Goal: Information Seeking & Learning: Learn about a topic

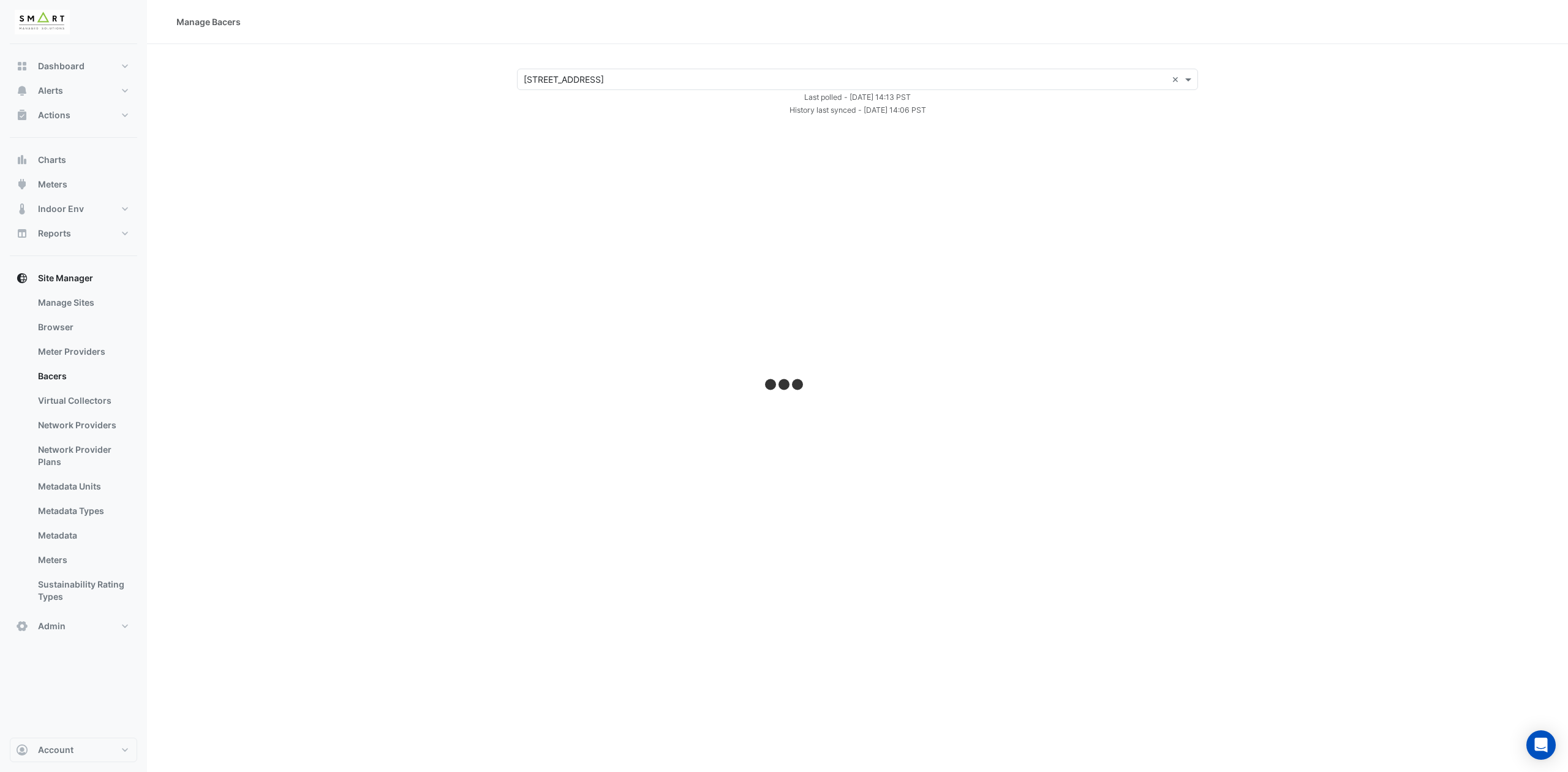
select select "***"
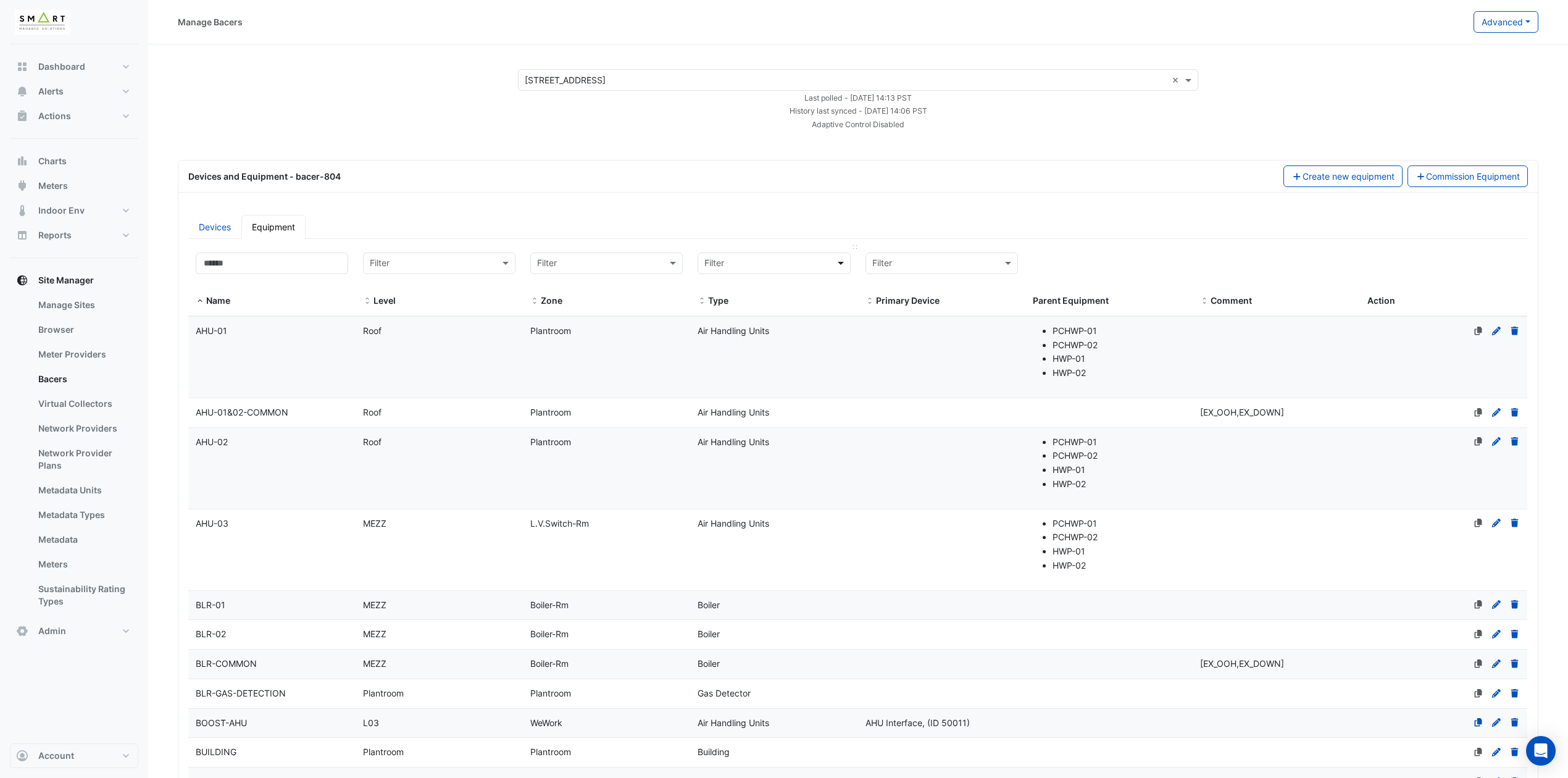
click at [835, 264] on span at bounding box center [842, 263] width 15 height 14
type input "***"
click at [795, 326] on div "Variable Speed Drive" at bounding box center [783, 325] width 168 height 18
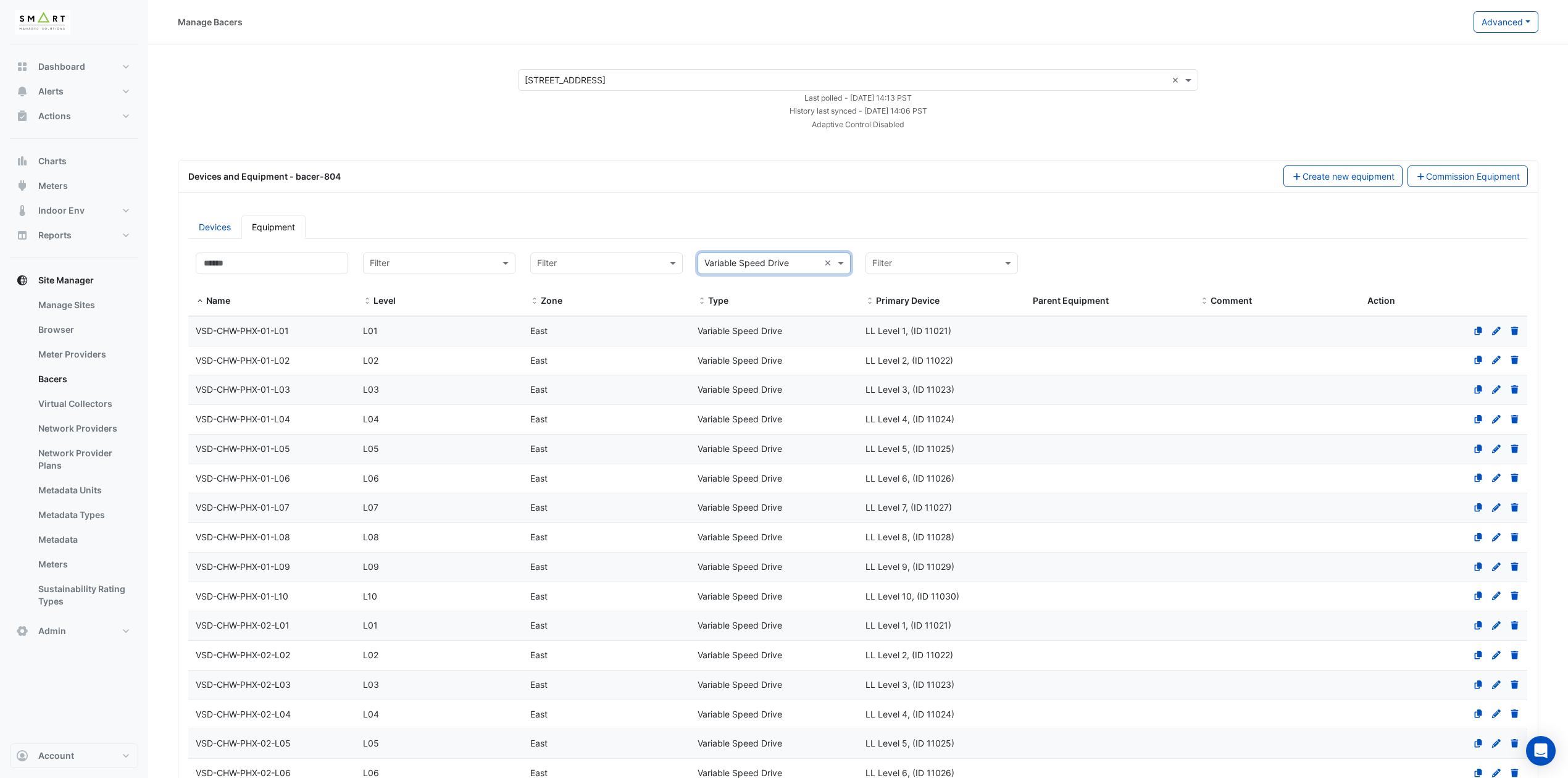
click at [285, 336] on span "VSD-CHW-PHX-01-L01" at bounding box center [242, 330] width 93 height 11
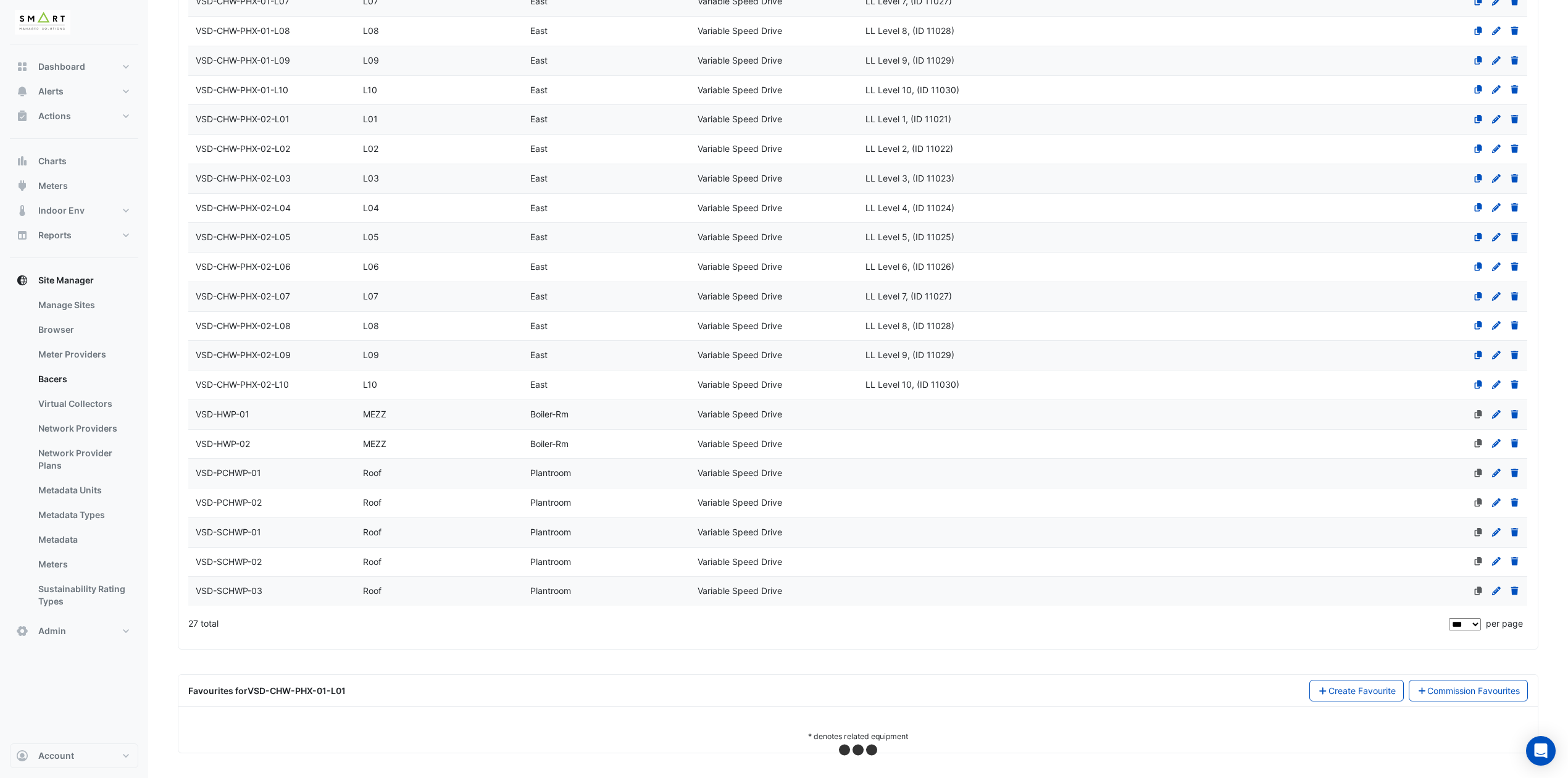
select select "***"
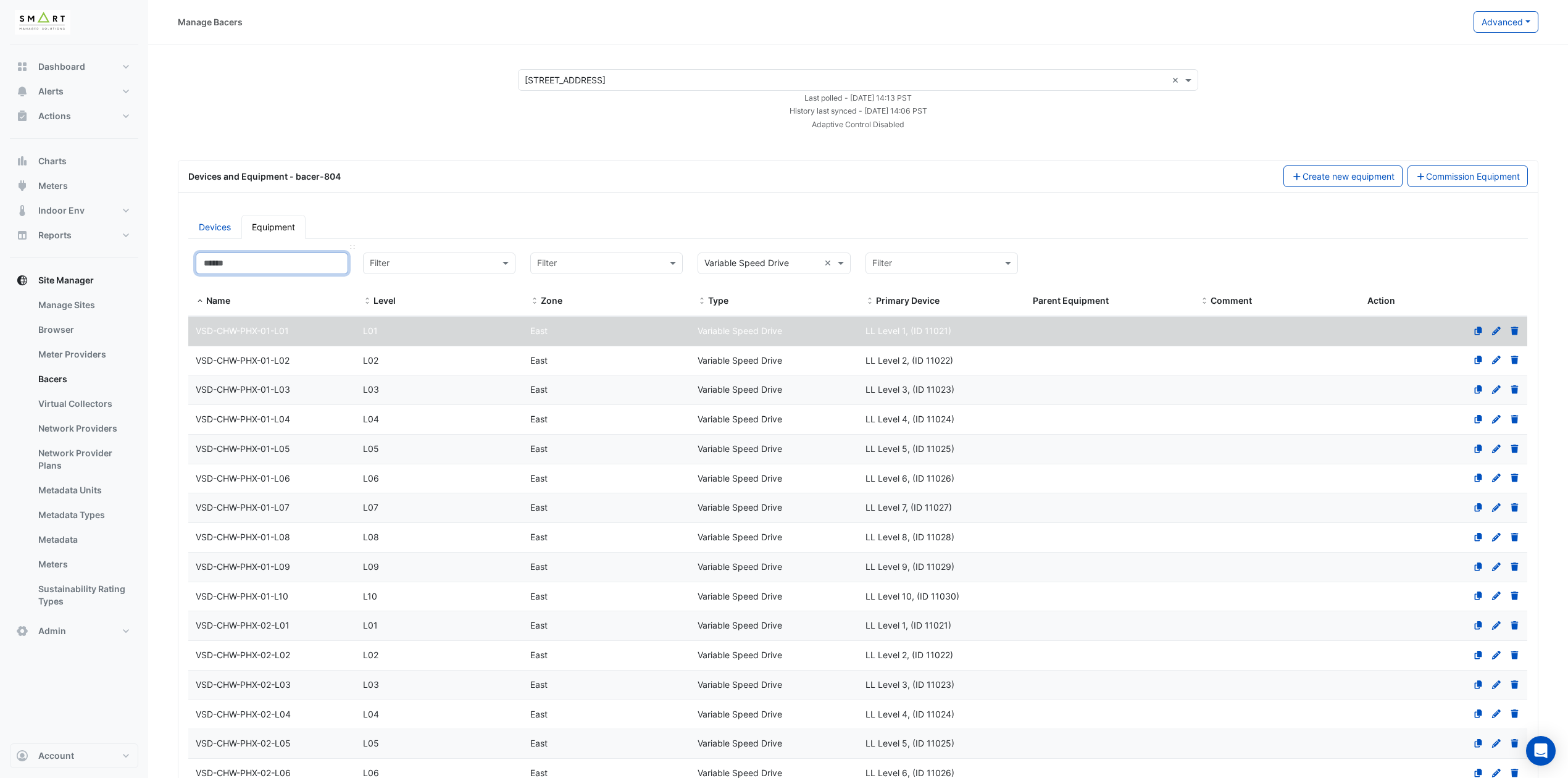
click at [254, 270] on input at bounding box center [272, 264] width 152 height 22
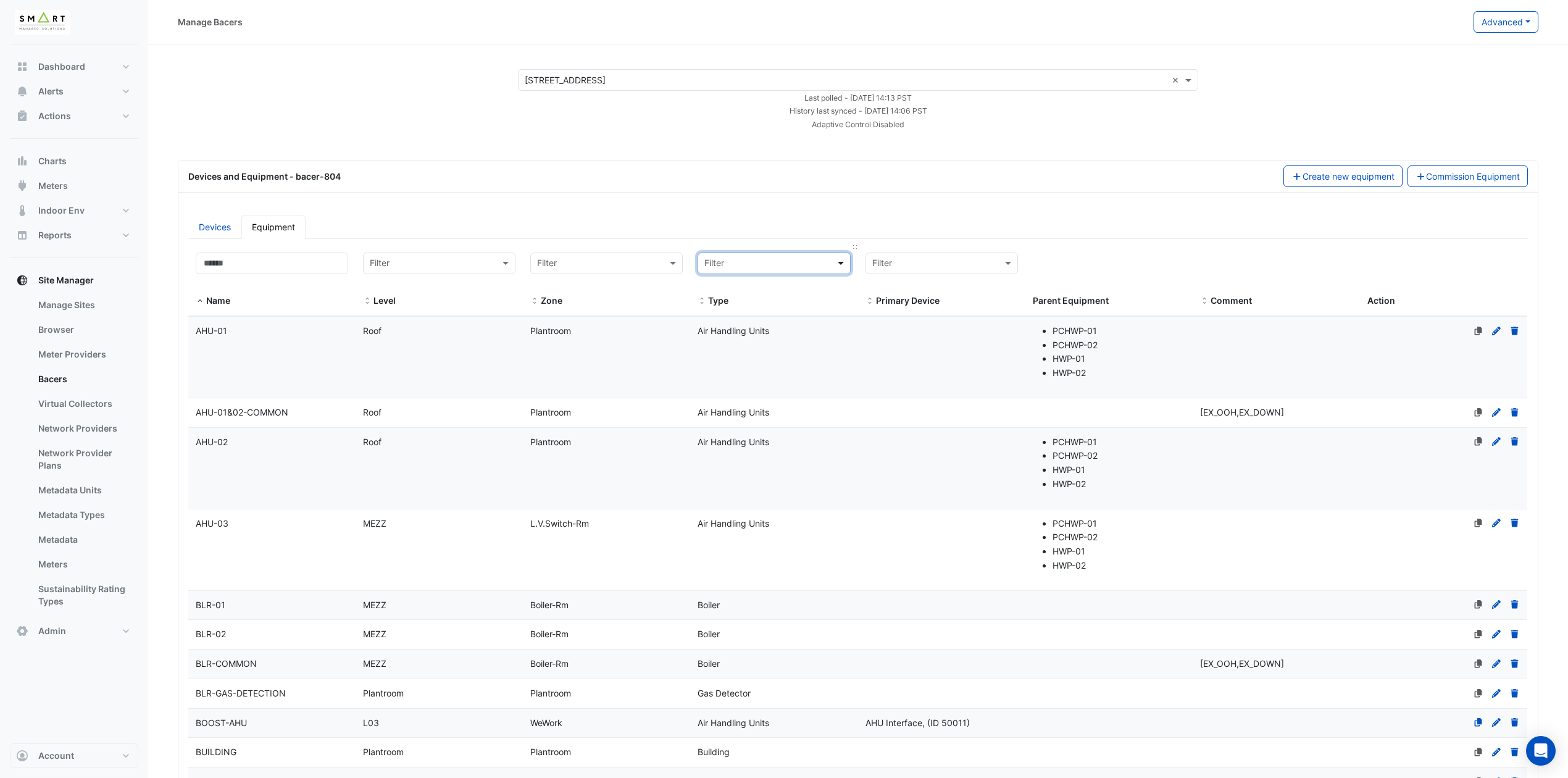
click at [837, 264] on span at bounding box center [842, 263] width 15 height 14
type input "***"
click at [803, 305] on div "Supply Air Fan" at bounding box center [794, 308] width 189 height 18
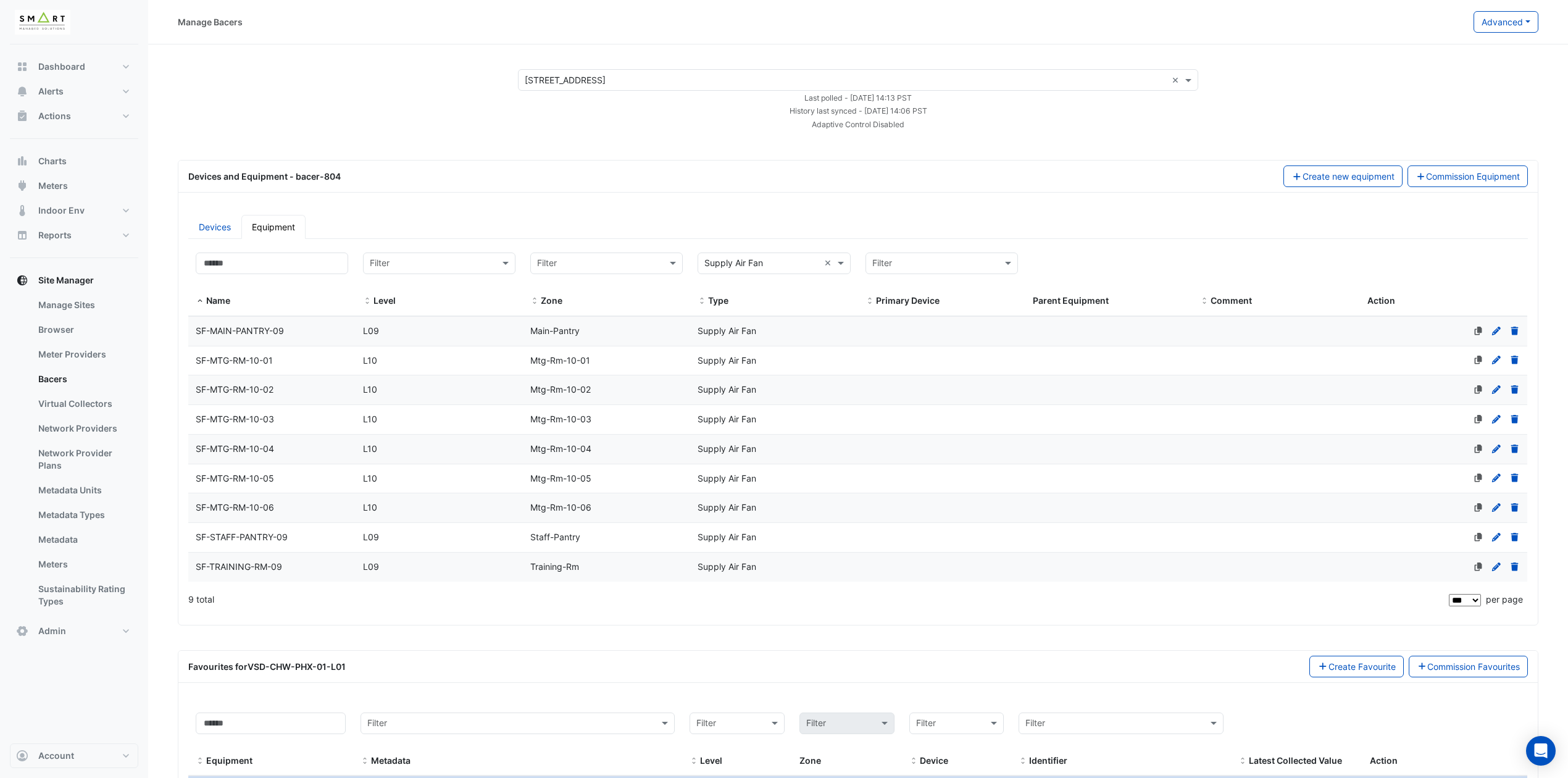
click at [258, 368] on div "SF-MTG-RM-10-01" at bounding box center [272, 361] width 167 height 14
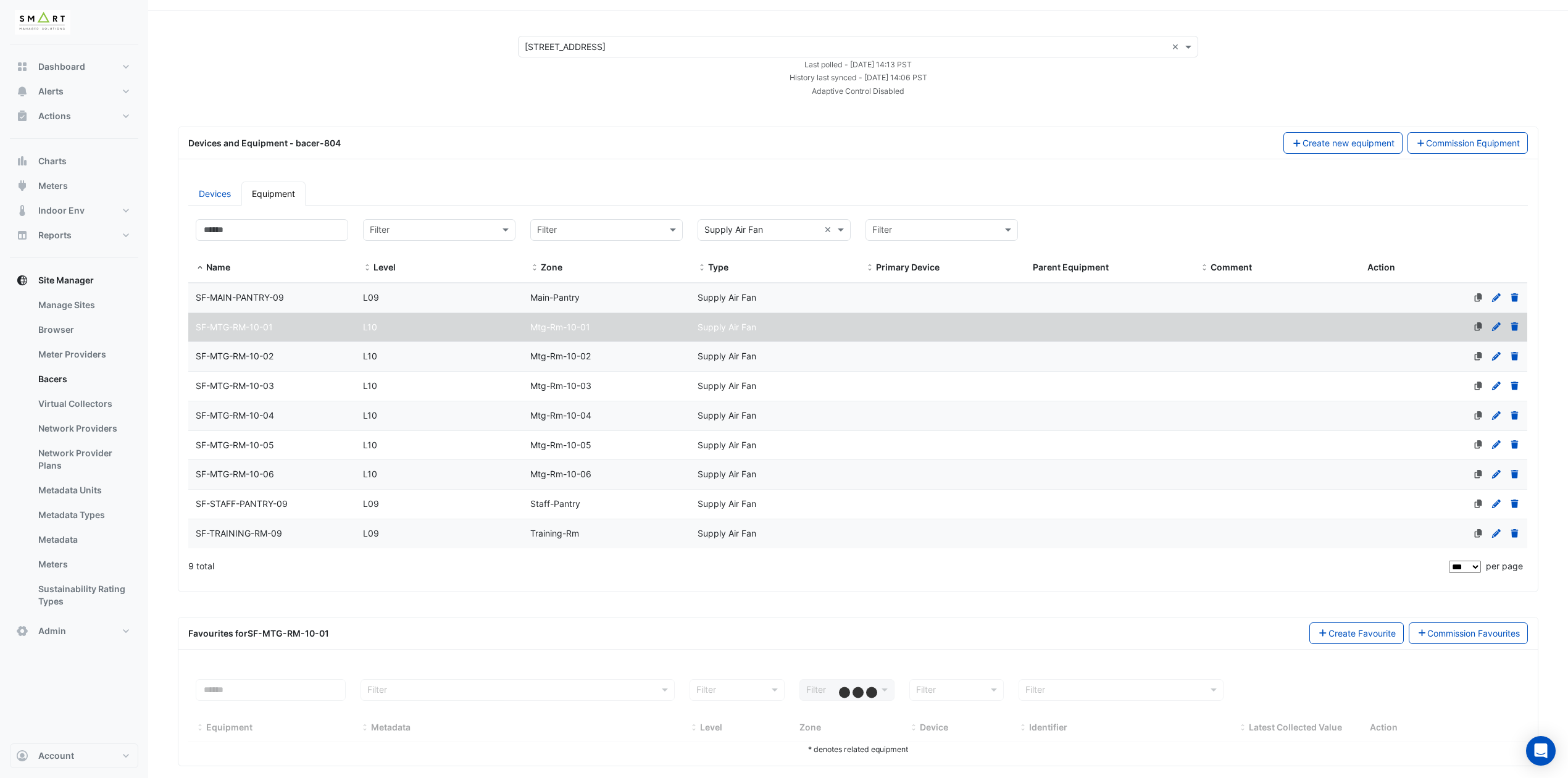
scroll to position [52, 0]
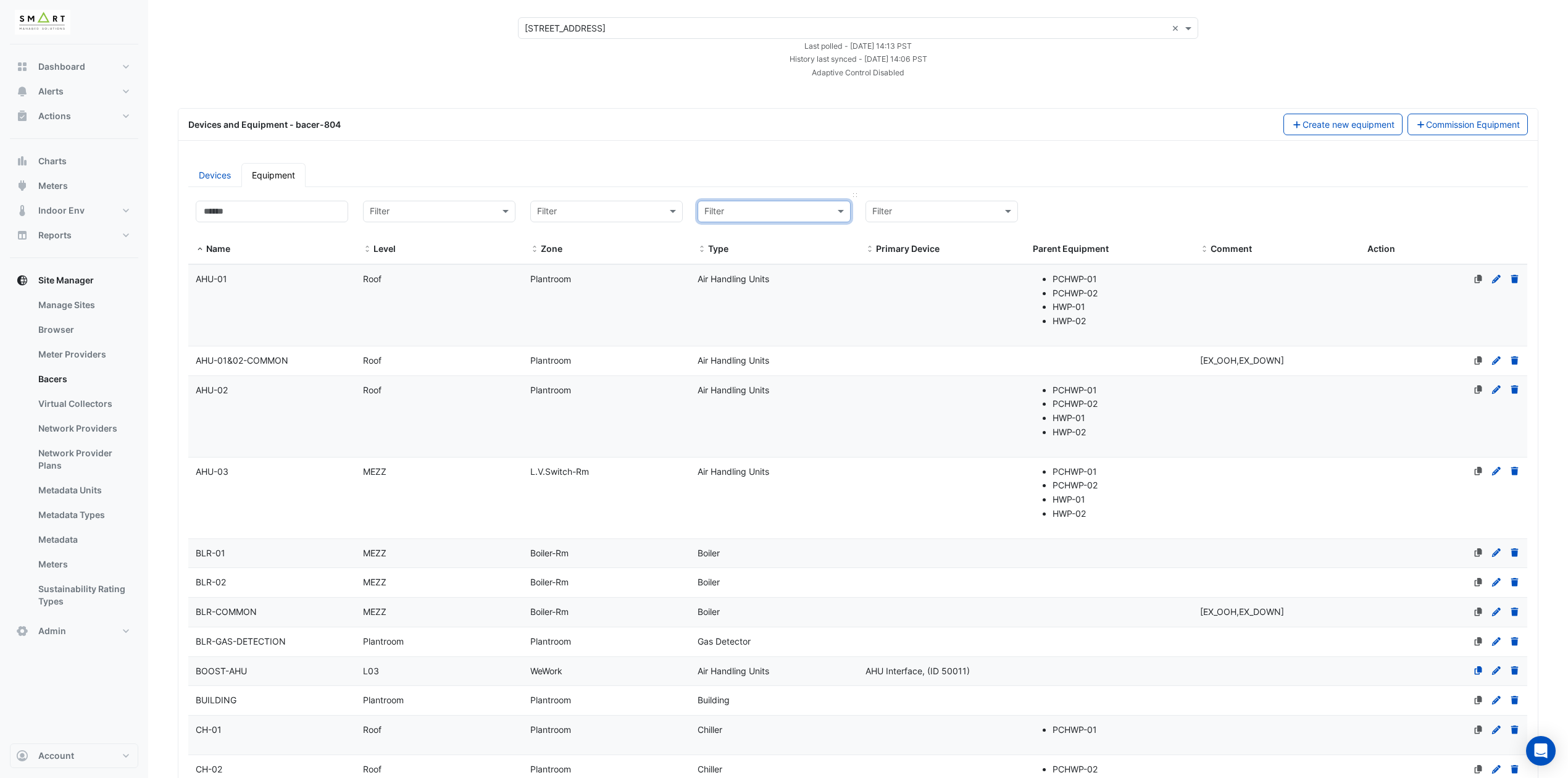
click at [825, 211] on div at bounding box center [774, 212] width 151 height 15
type input "****"
click at [796, 249] on div "Primary Chilled Water Pumps" at bounding box center [774, 256] width 151 height 18
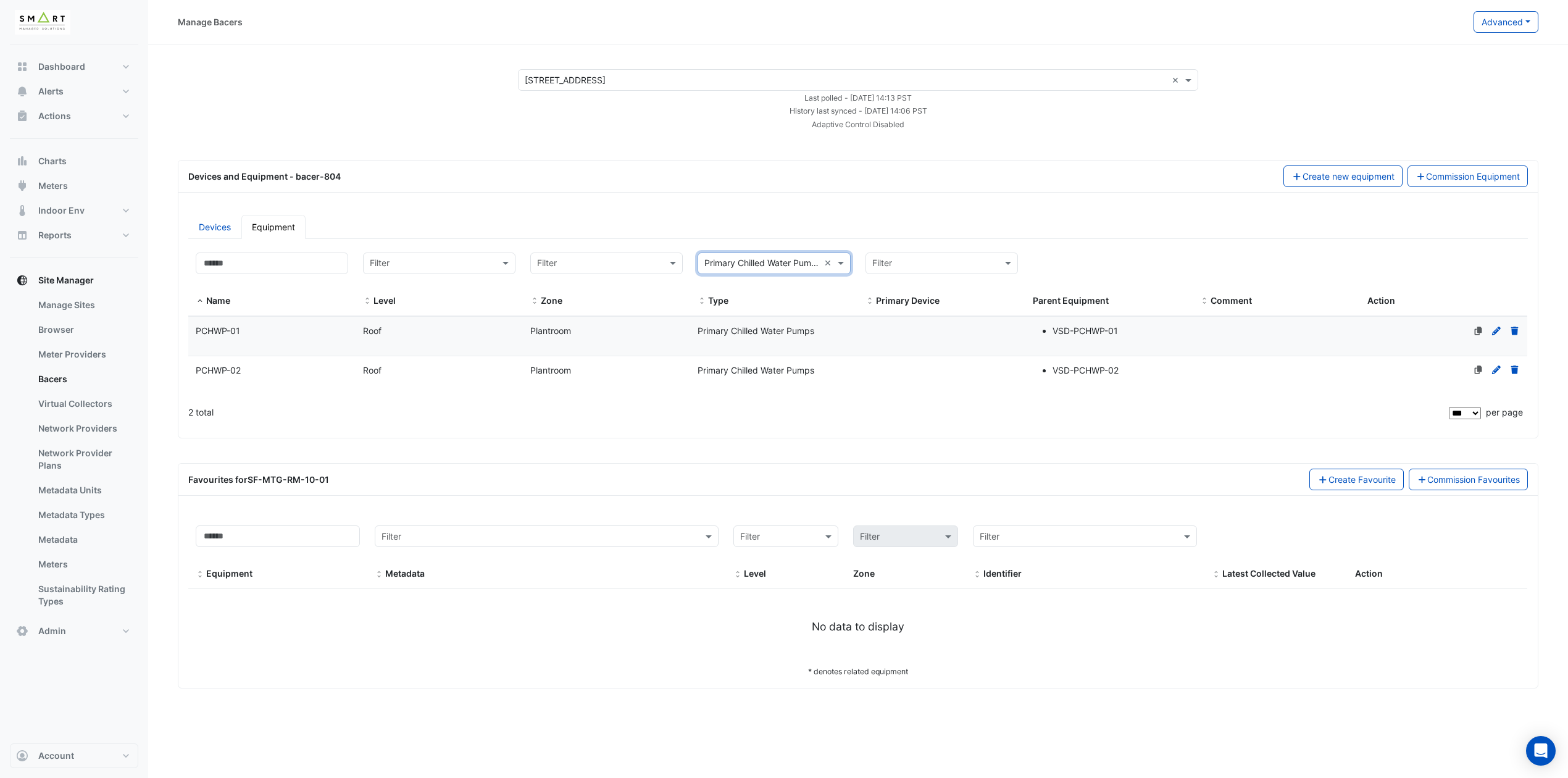
scroll to position [0, 0]
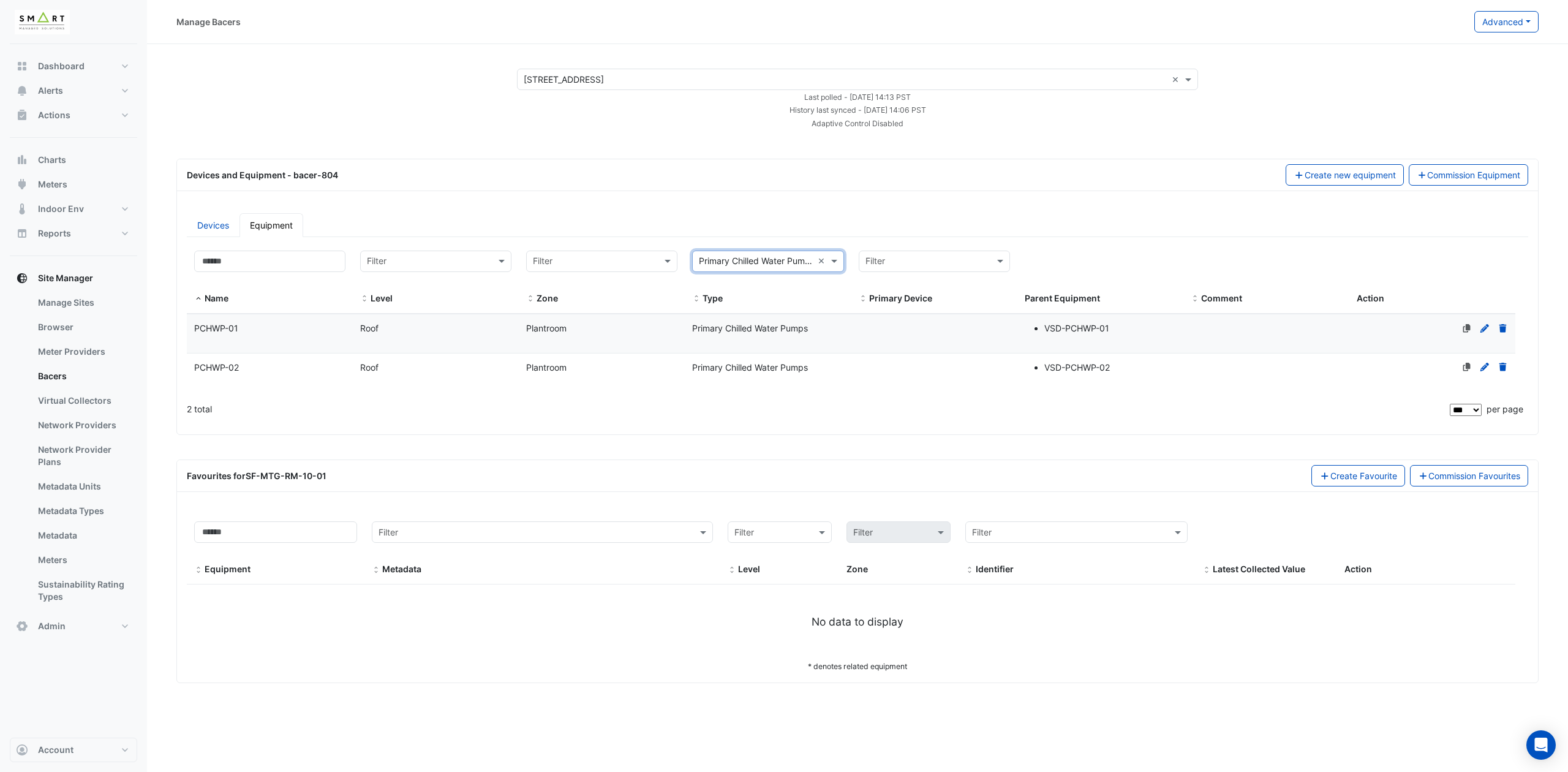
click at [202, 342] on datatable-body-cell "Name PCHWP-01" at bounding box center [270, 334] width 166 height 38
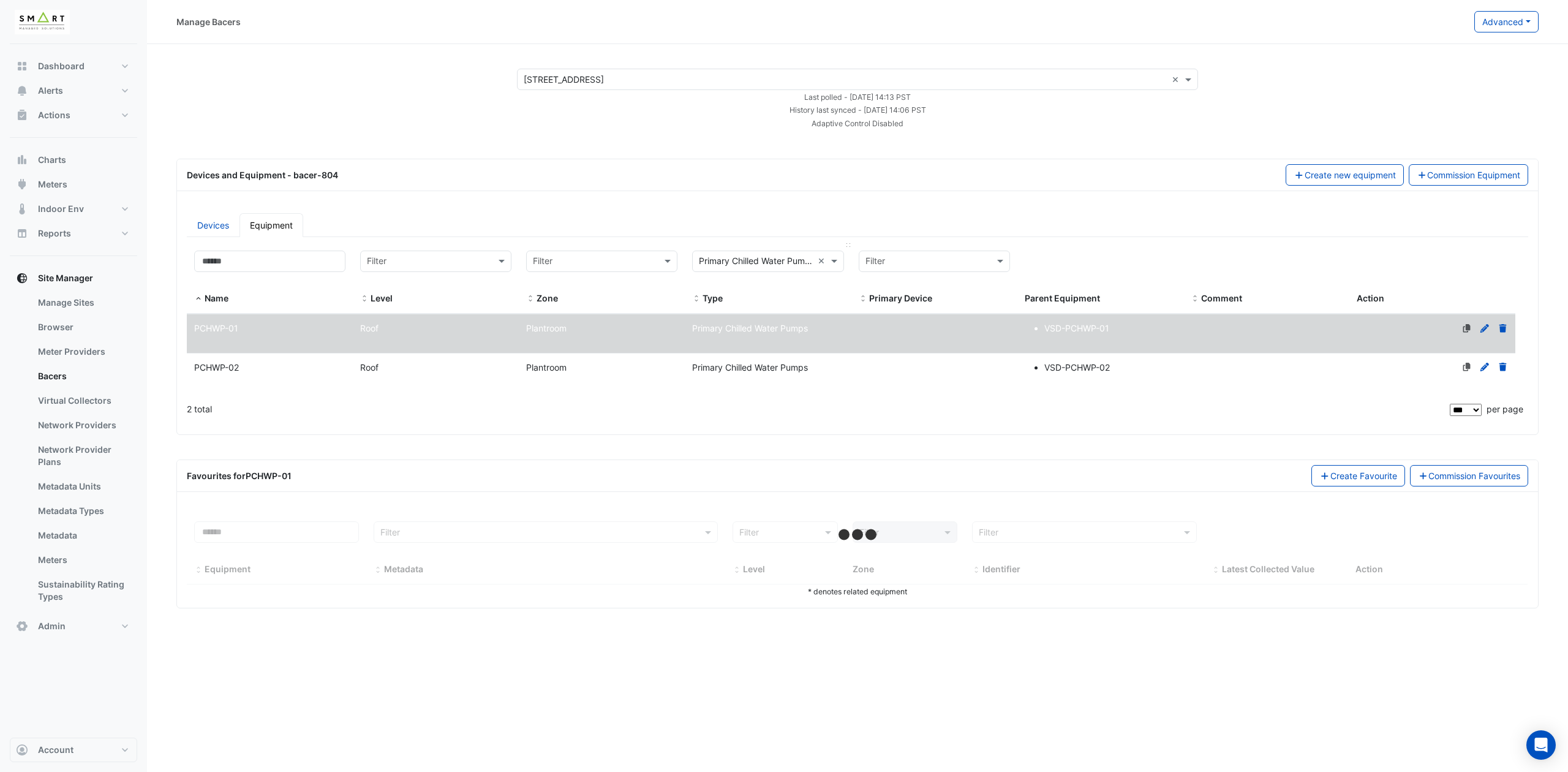
select select "***"
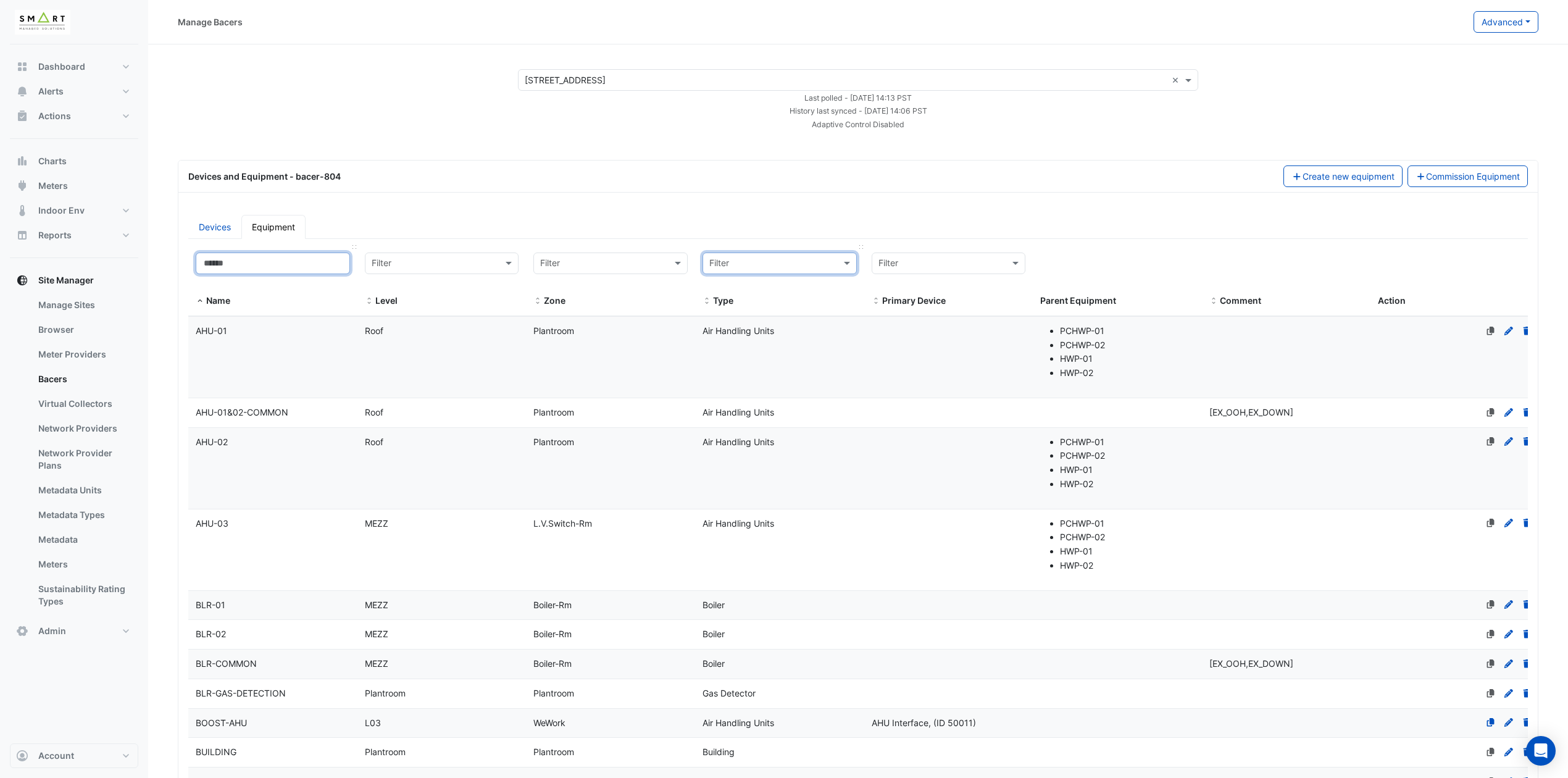
click at [319, 259] on input at bounding box center [273, 264] width 155 height 22
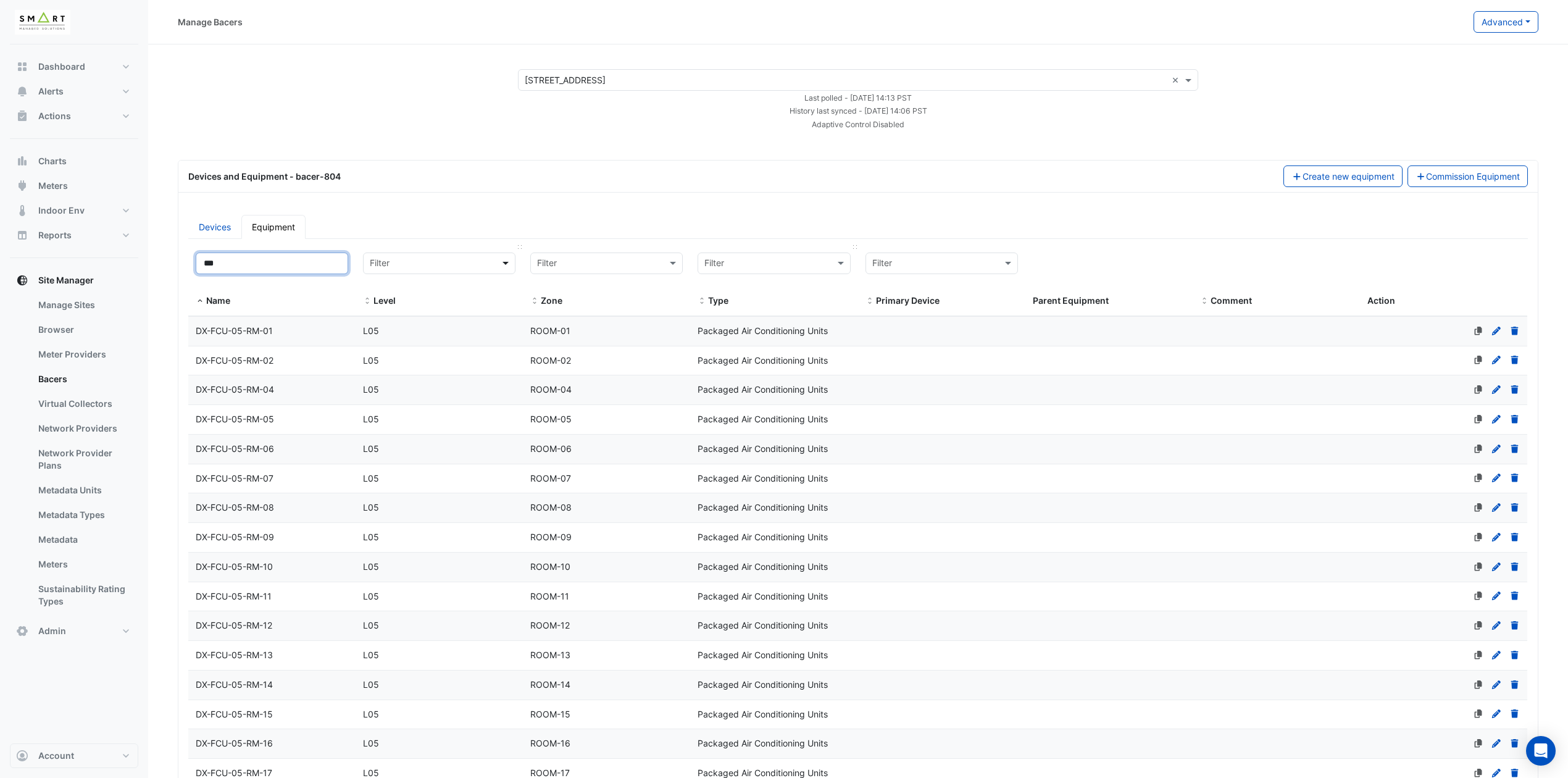
type input "***"
click at [510, 263] on span at bounding box center [507, 263] width 15 height 14
click at [410, 362] on div "L04" at bounding box center [439, 361] width 131 height 13
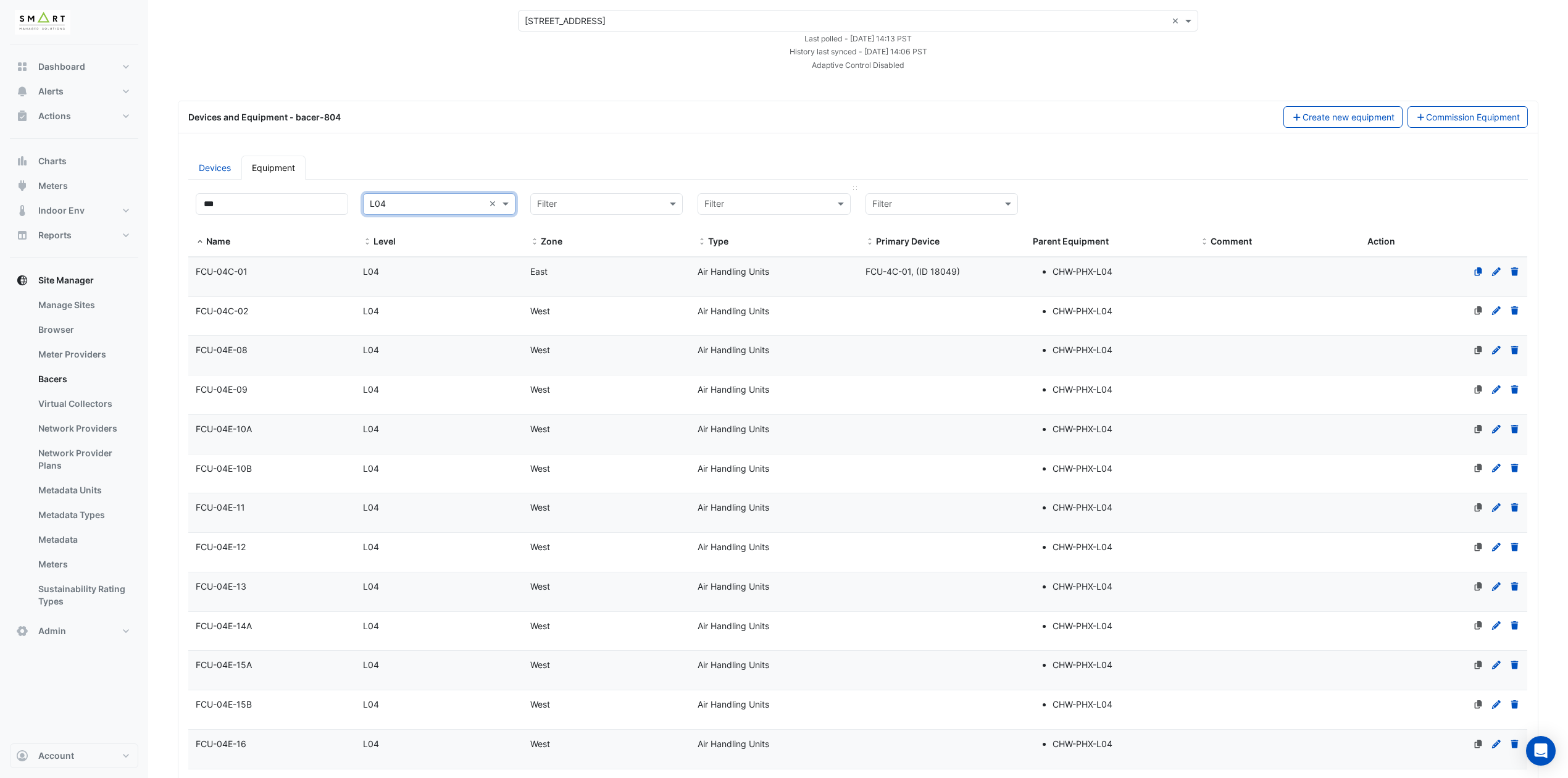
scroll to position [58, 0]
click at [1477, 274] on icon at bounding box center [1478, 273] width 11 height 8
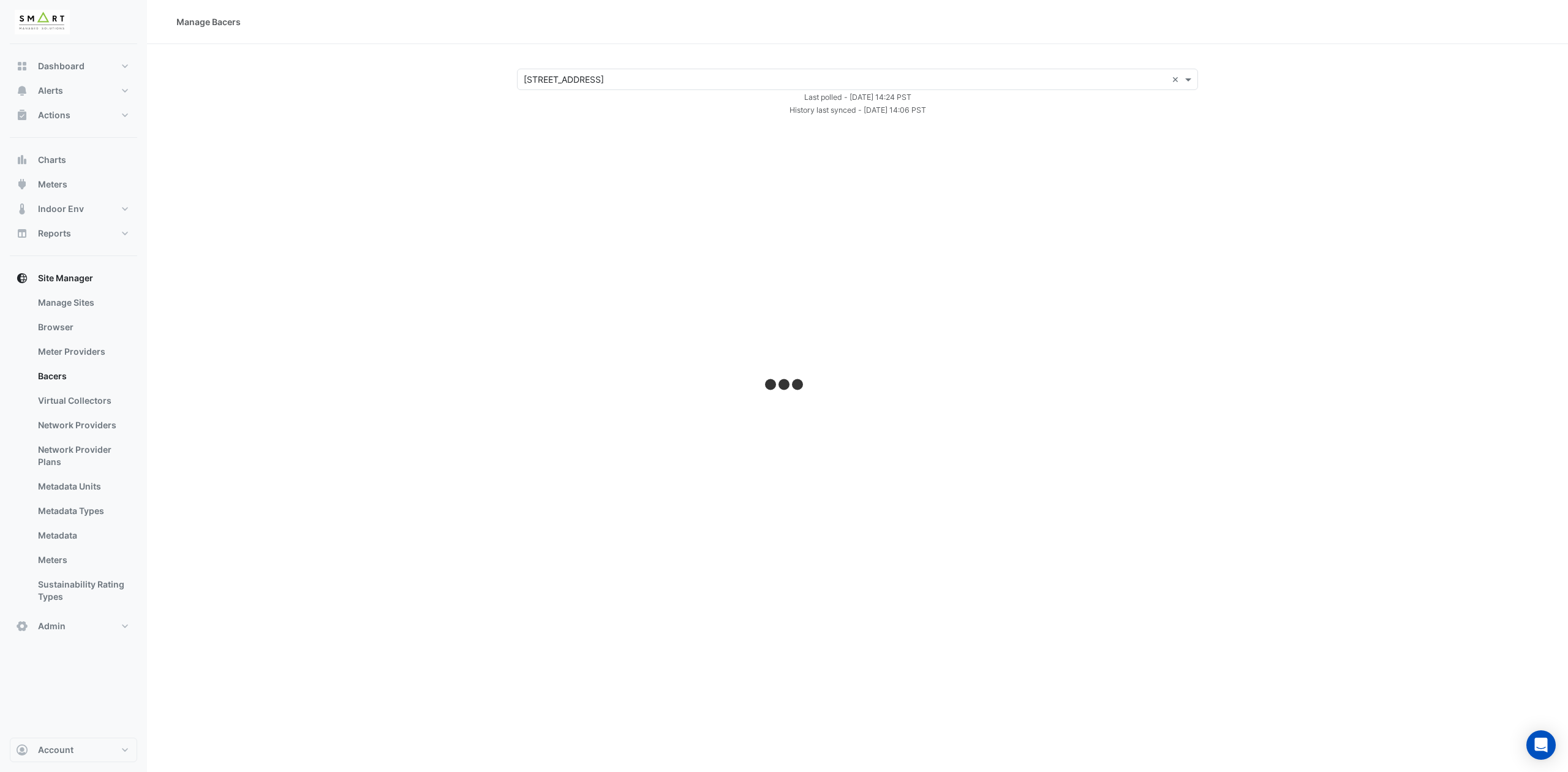
select select "***"
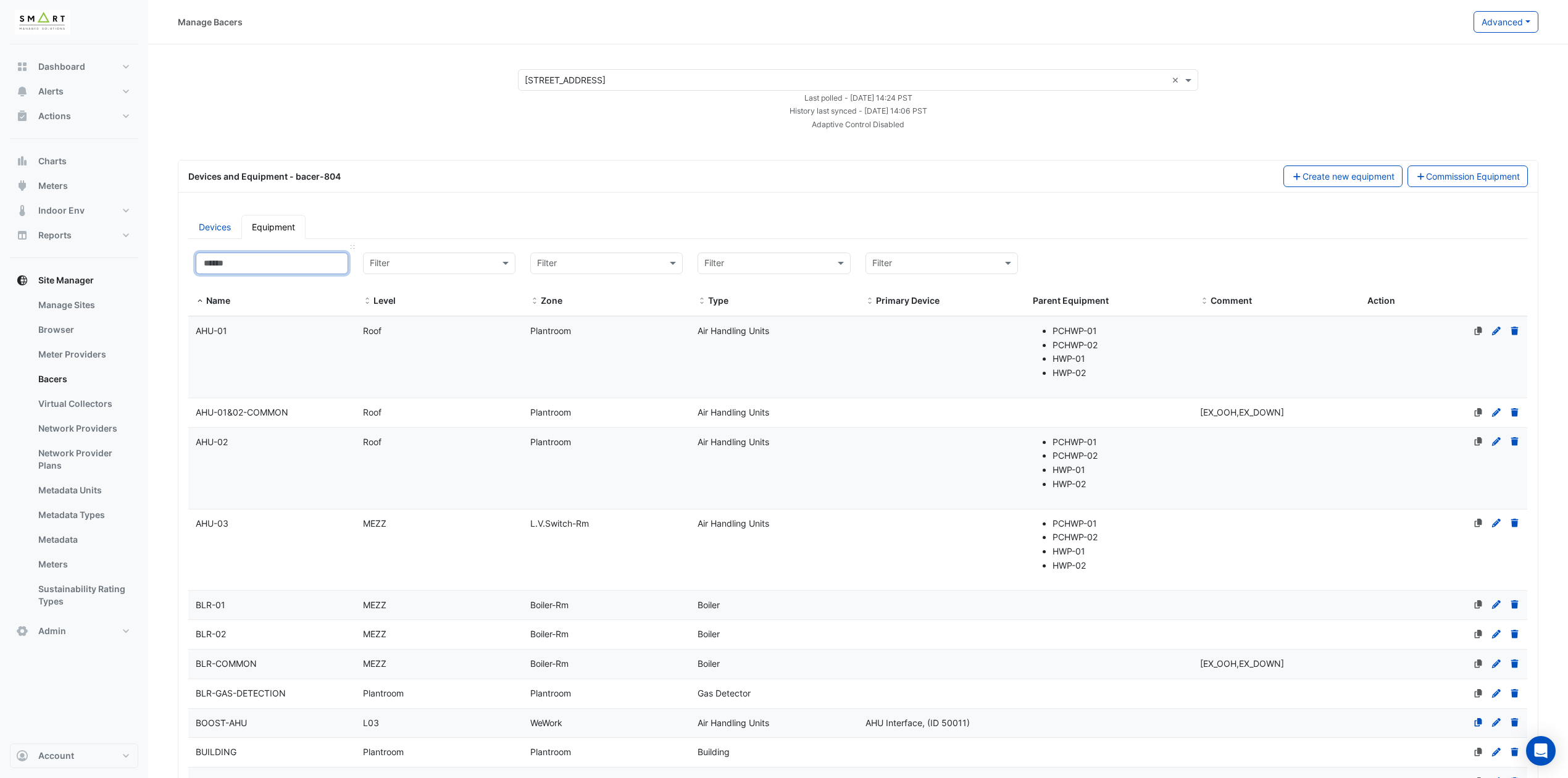
click at [293, 263] on input at bounding box center [272, 264] width 152 height 22
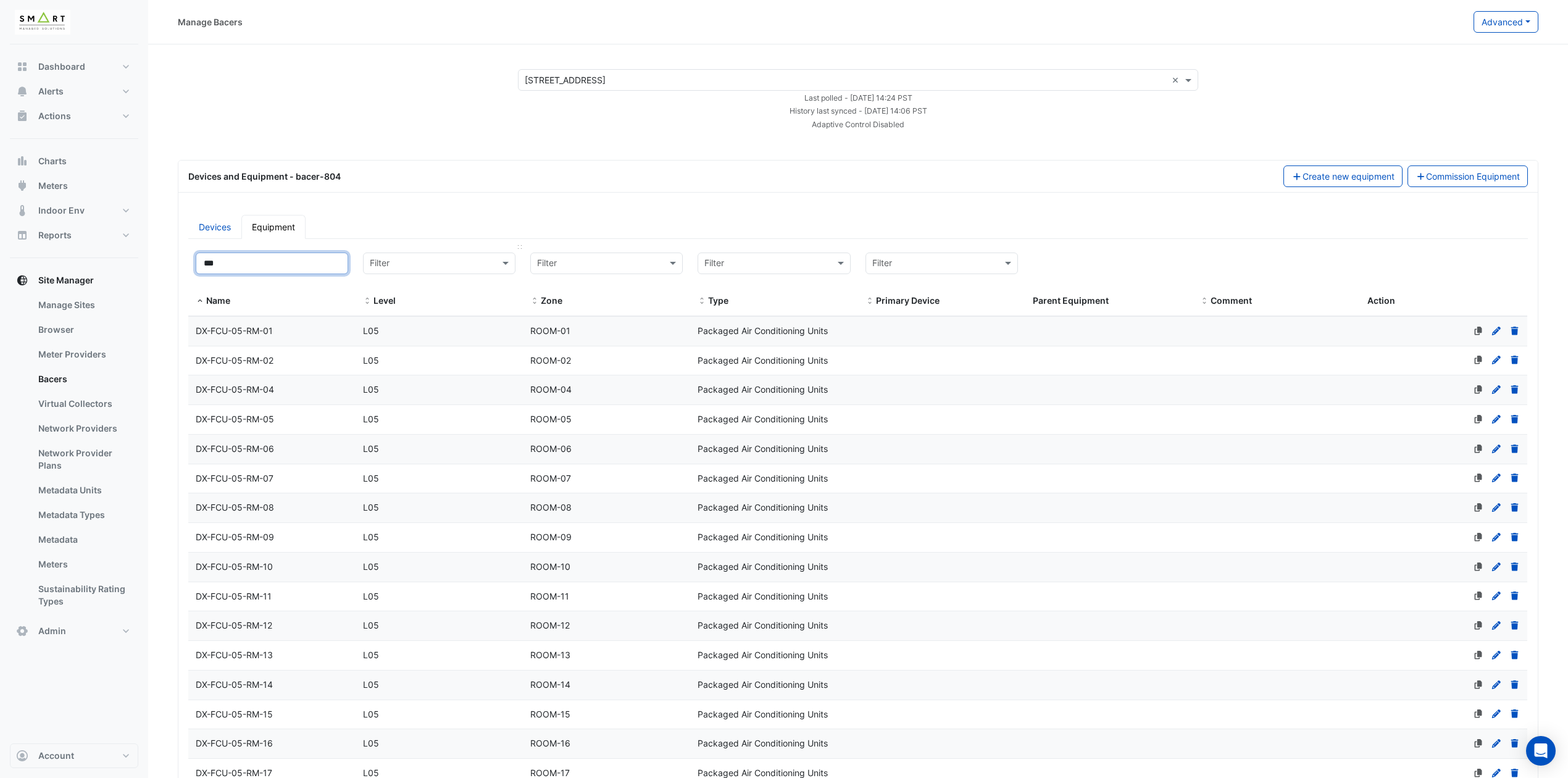
type input "***"
click at [495, 264] on div at bounding box center [439, 264] width 151 height 15
click at [412, 364] on div "L04" at bounding box center [439, 361] width 131 height 13
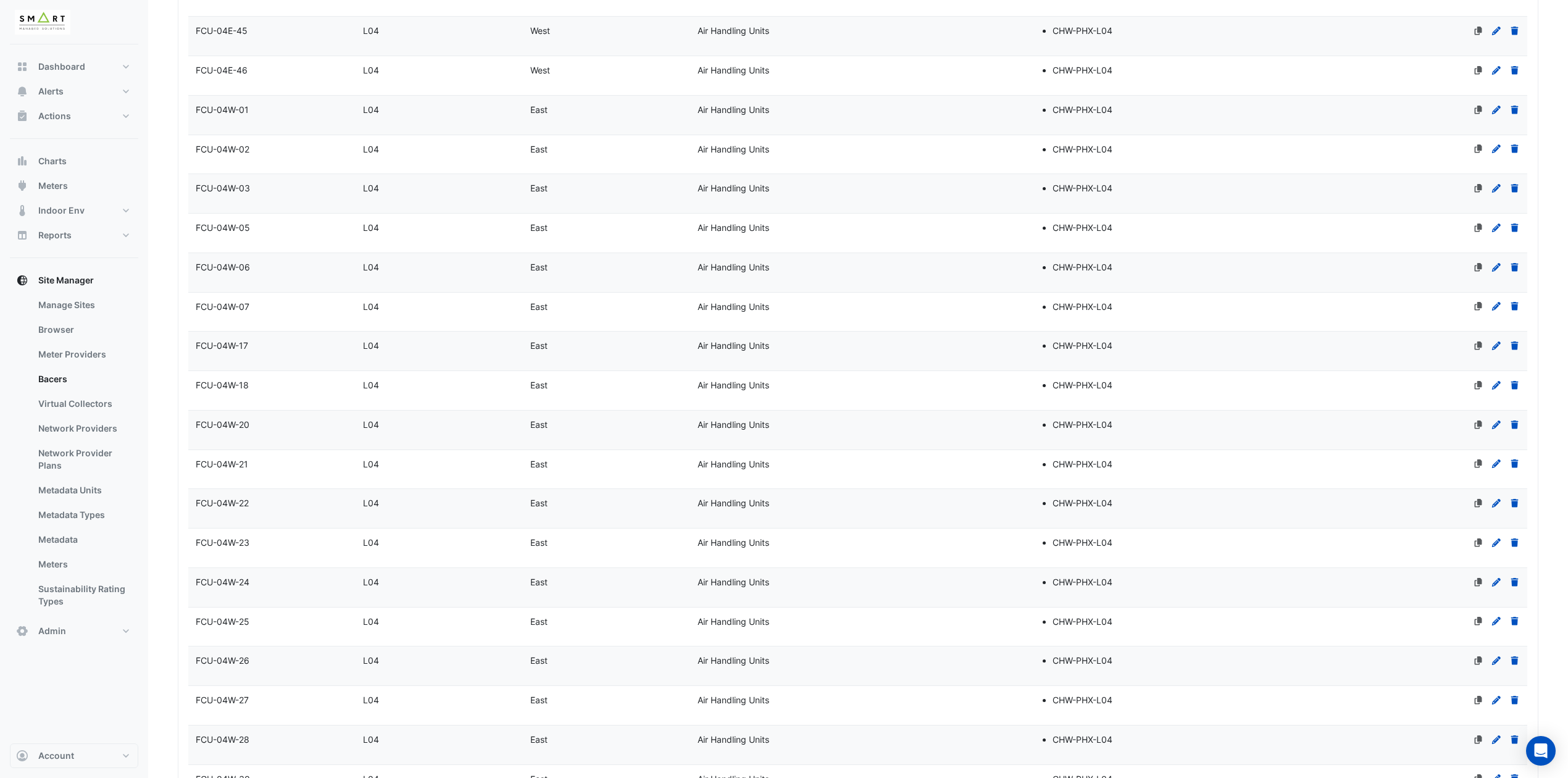
scroll to position [845, 0]
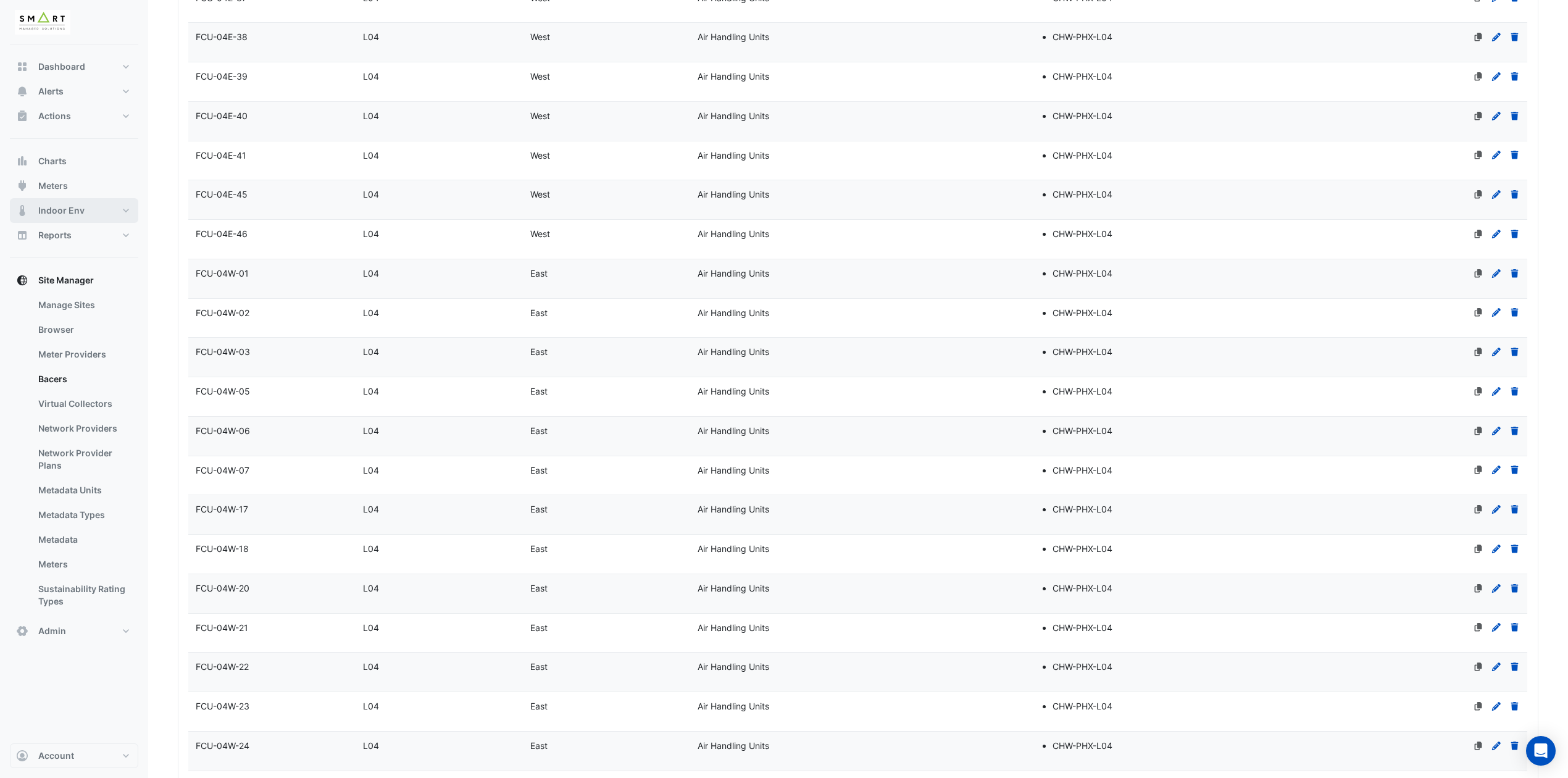
click at [79, 212] on span "Indoor Env" at bounding box center [61, 210] width 46 height 13
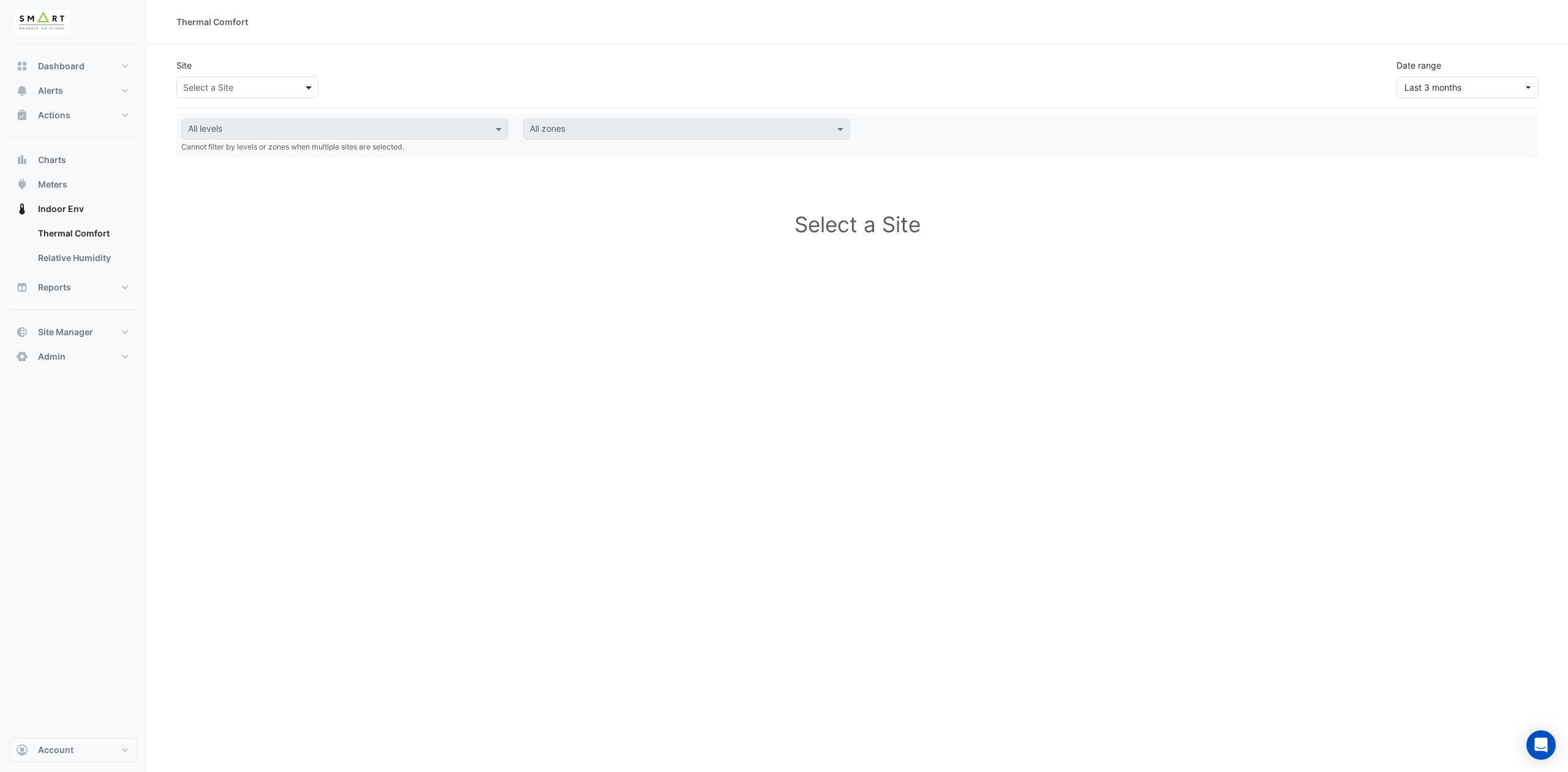
click at [307, 83] on span at bounding box center [310, 86] width 15 height 12
click at [246, 132] on span "12 Hammersmith Grove" at bounding box center [236, 131] width 80 height 11
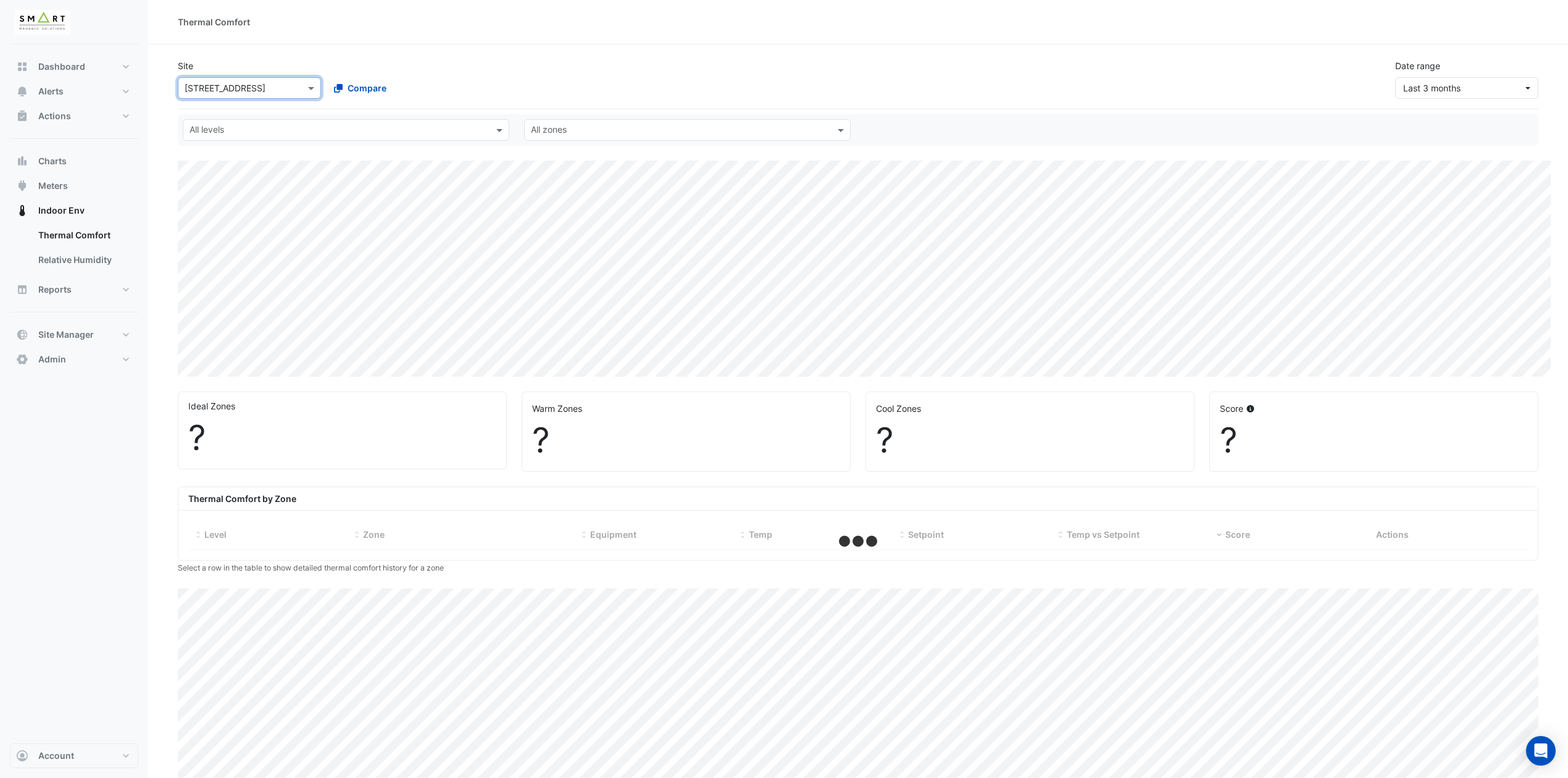
click at [1538, 82] on div "Date range Last 3 months" at bounding box center [1466, 79] width 158 height 39
select select "***"
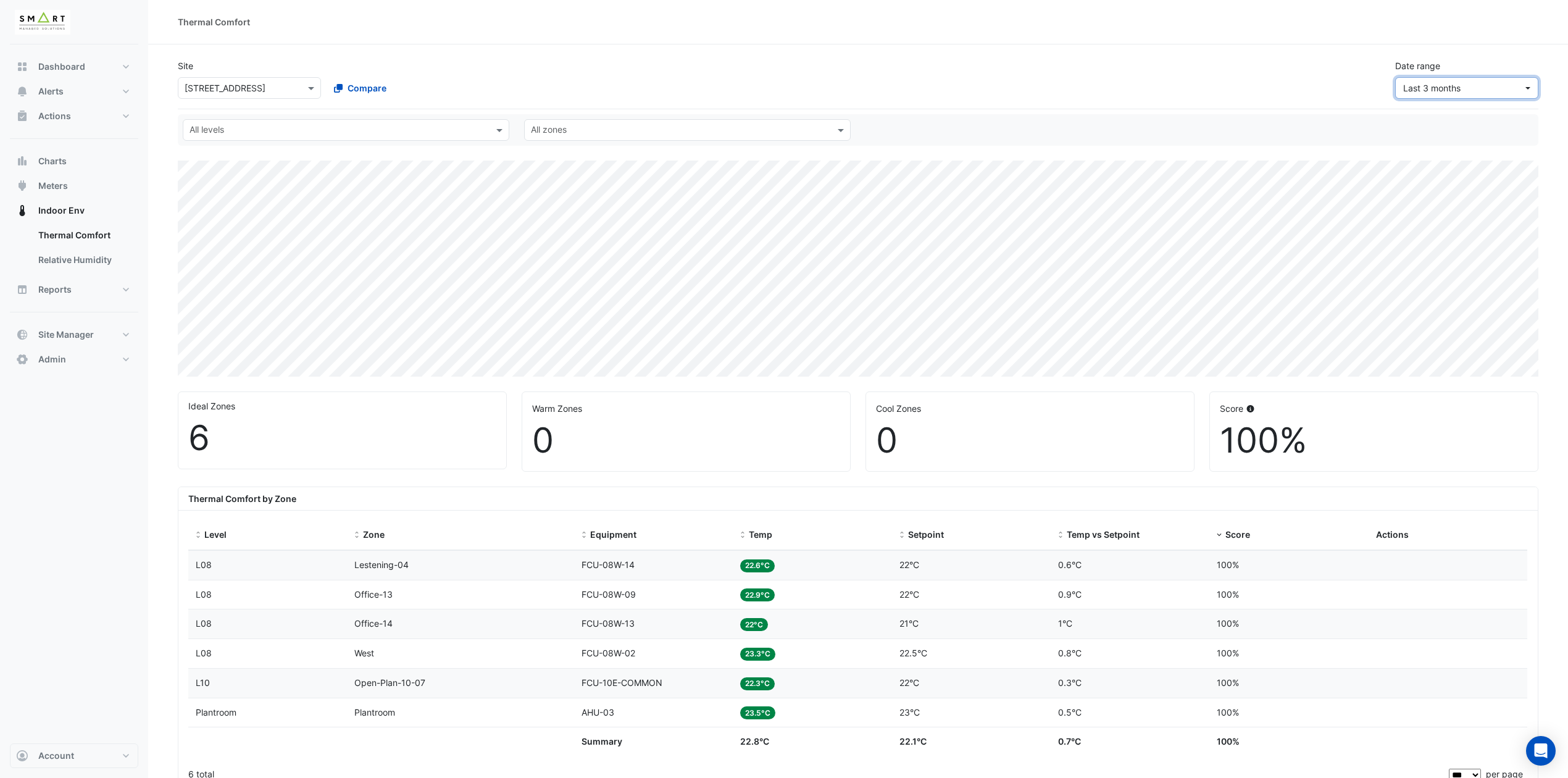
click at [1529, 81] on button "Last 3 months" at bounding box center [1466, 88] width 143 height 22
click at [1477, 119] on div "Yesterday 18 Aug" at bounding box center [1469, 115] width 127 height 13
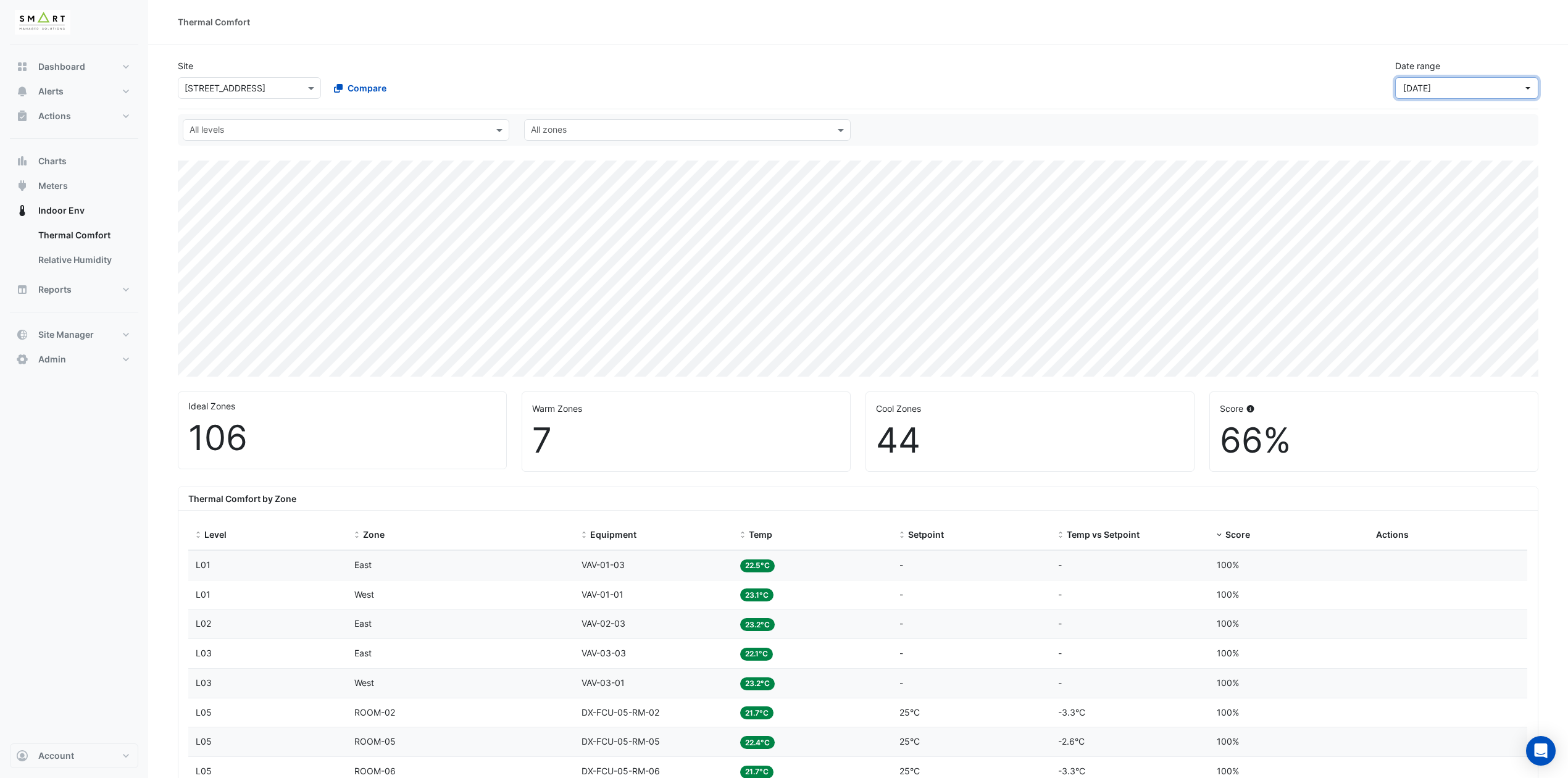
click at [1537, 85] on button "Yesterday" at bounding box center [1466, 88] width 143 height 22
click at [1455, 140] on div "Last 7 days 12 Aug - 18 Aug" at bounding box center [1469, 143] width 127 height 13
click at [122, 338] on button "Site Manager" at bounding box center [74, 335] width 129 height 25
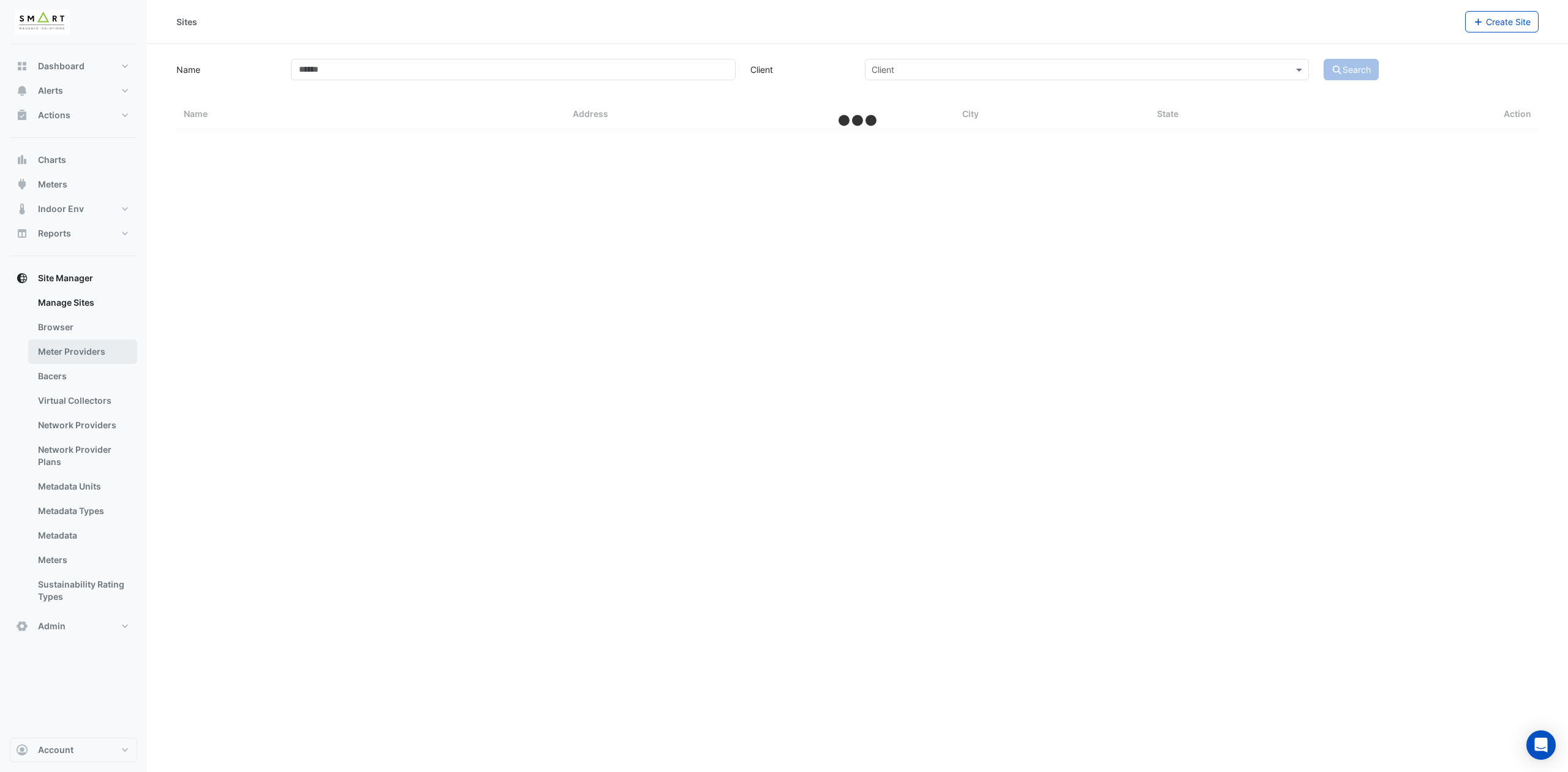
select select "***"
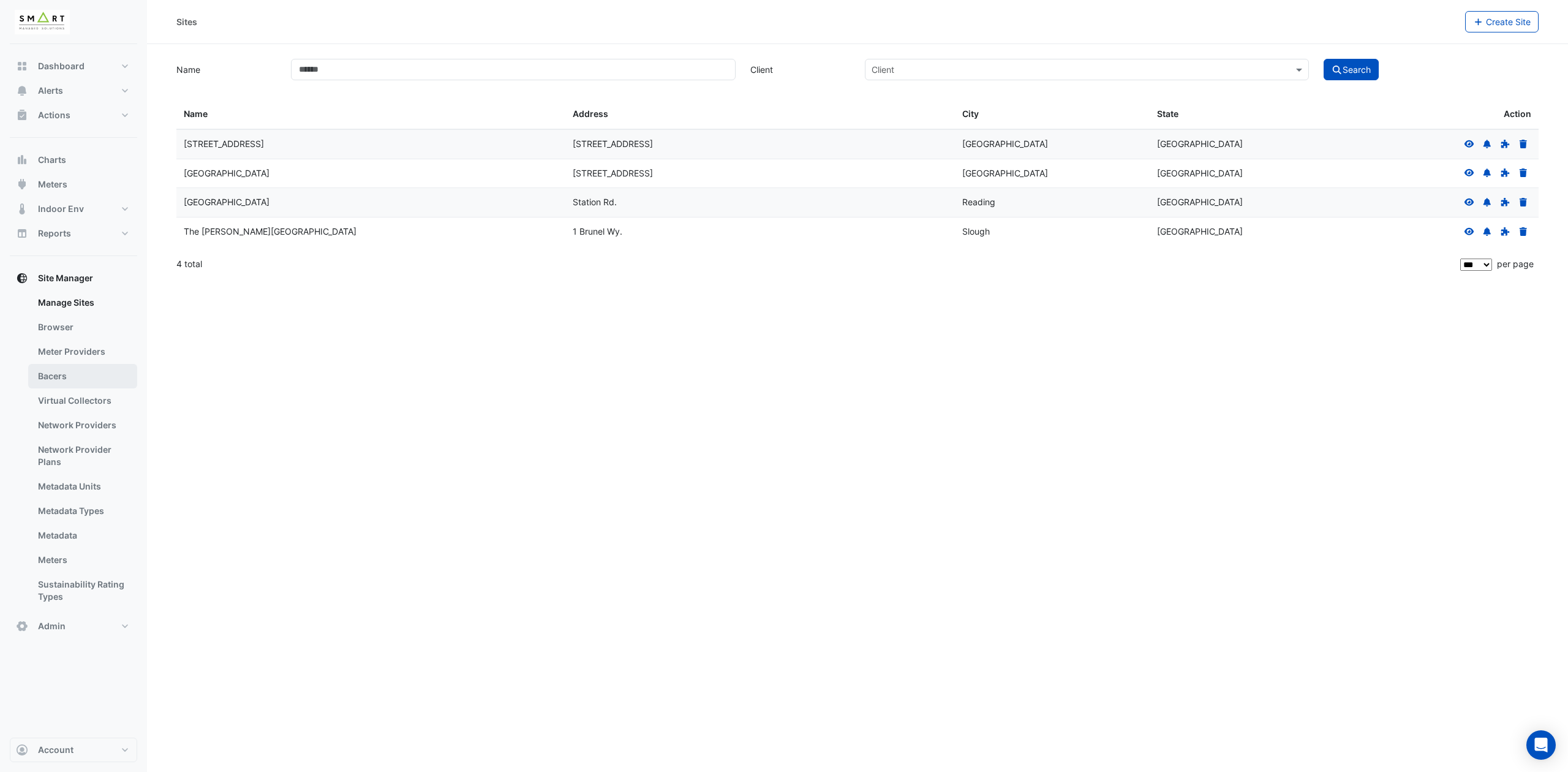
click at [80, 374] on link "Bacers" at bounding box center [82, 376] width 109 height 25
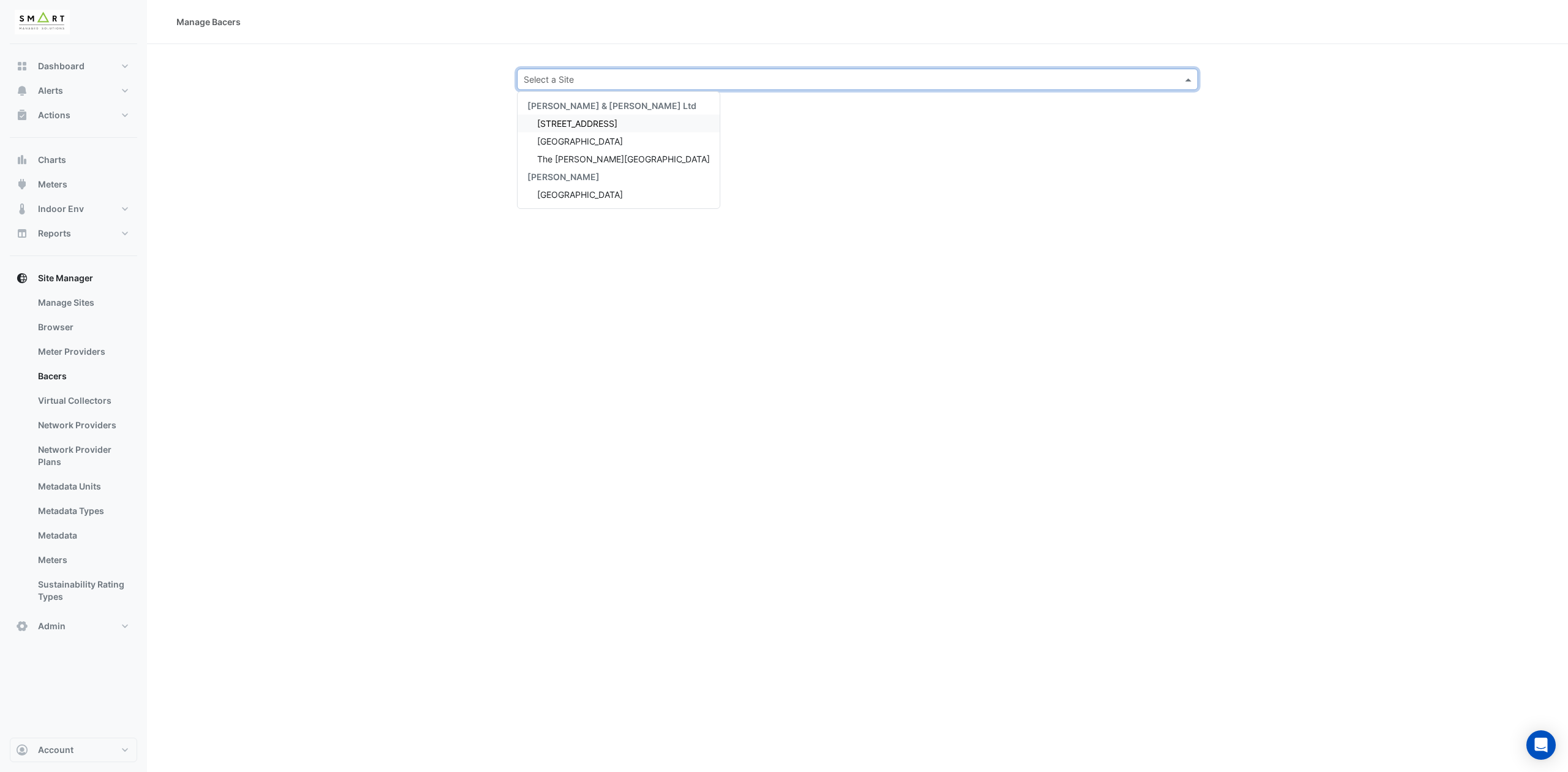
click at [810, 81] on input "text" at bounding box center [845, 80] width 643 height 12
click at [581, 123] on span "12 Hammersmith Grove" at bounding box center [577, 123] width 80 height 11
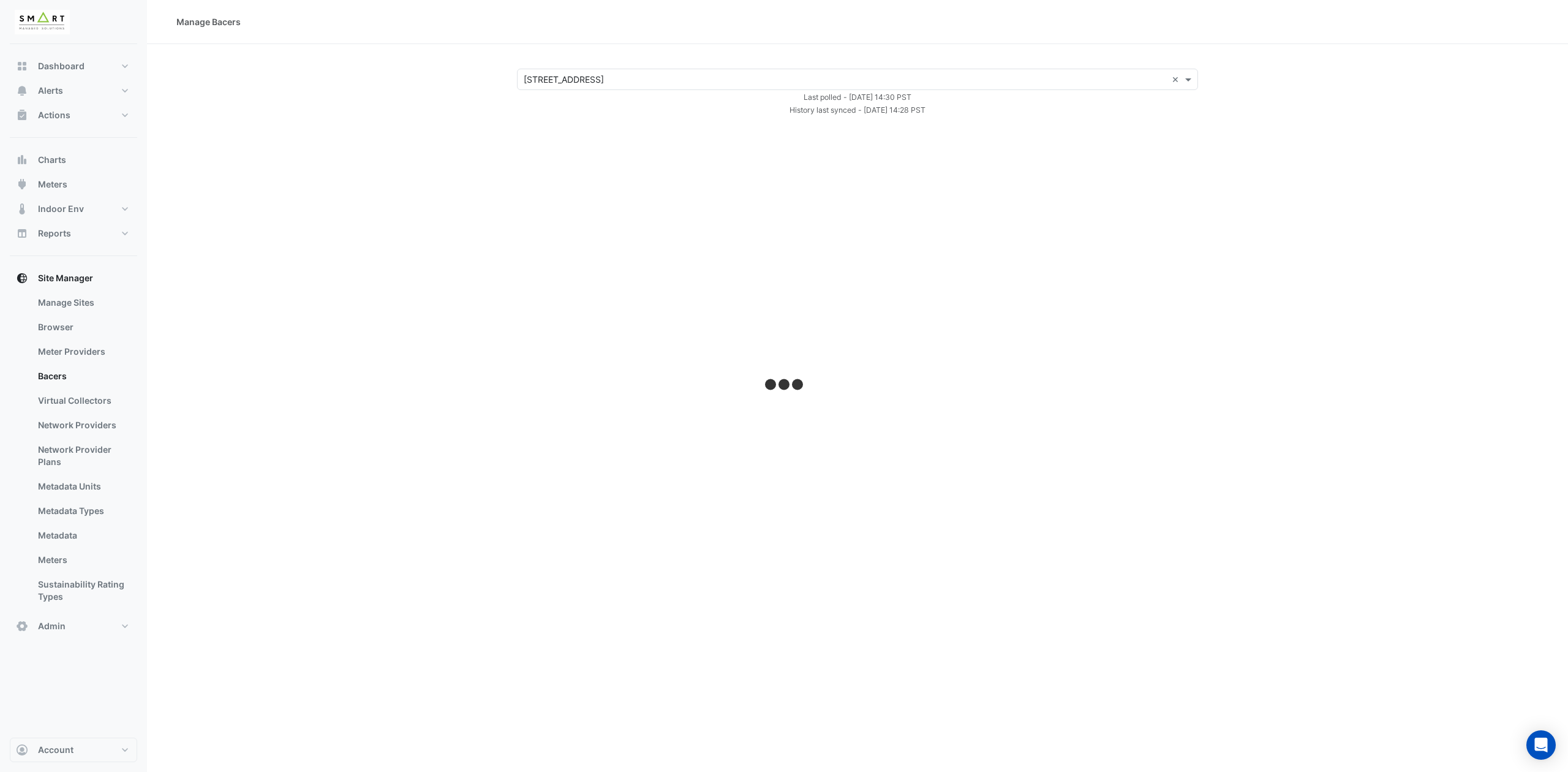
select select "***"
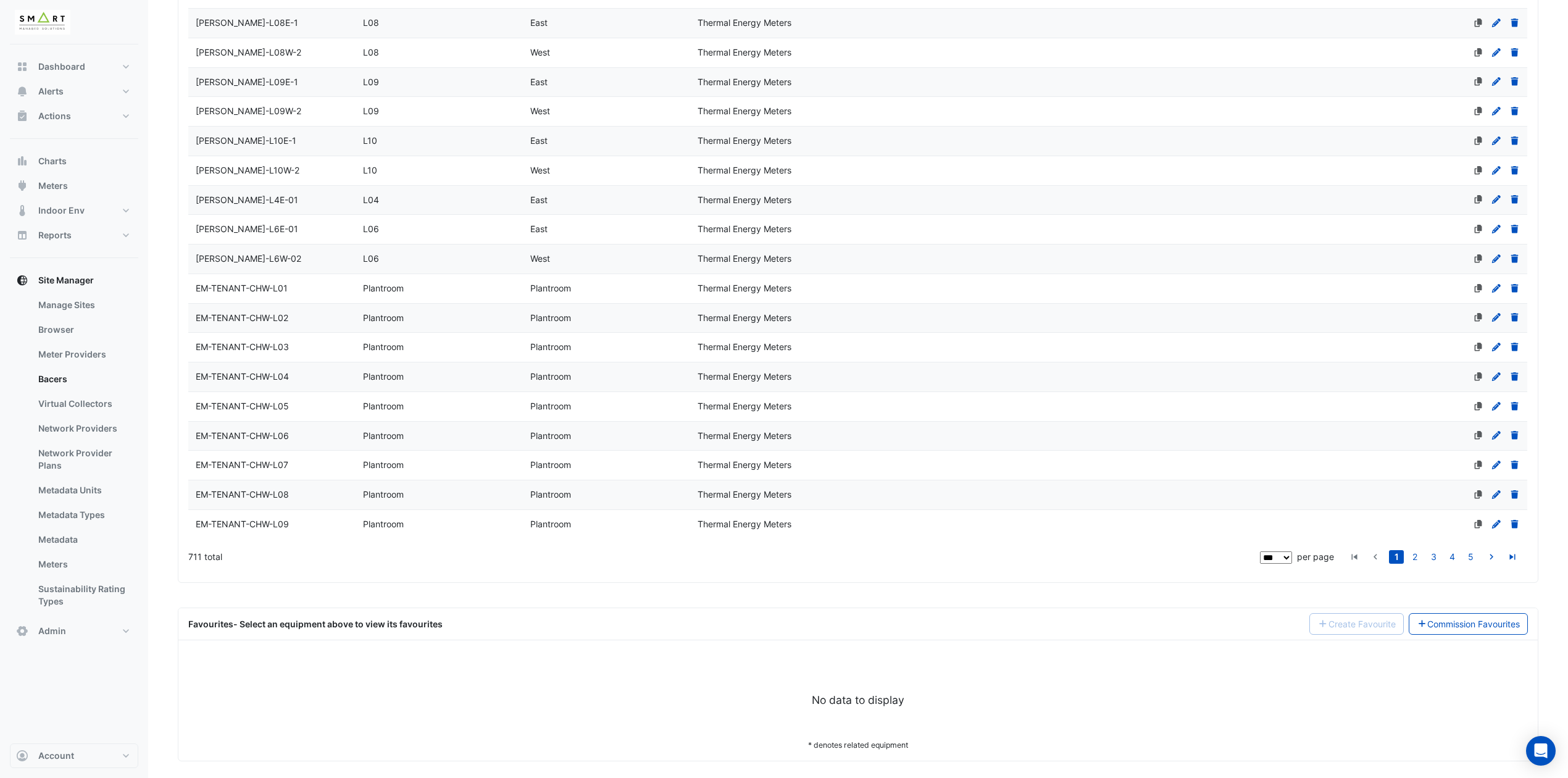
scroll to position [3285, 0]
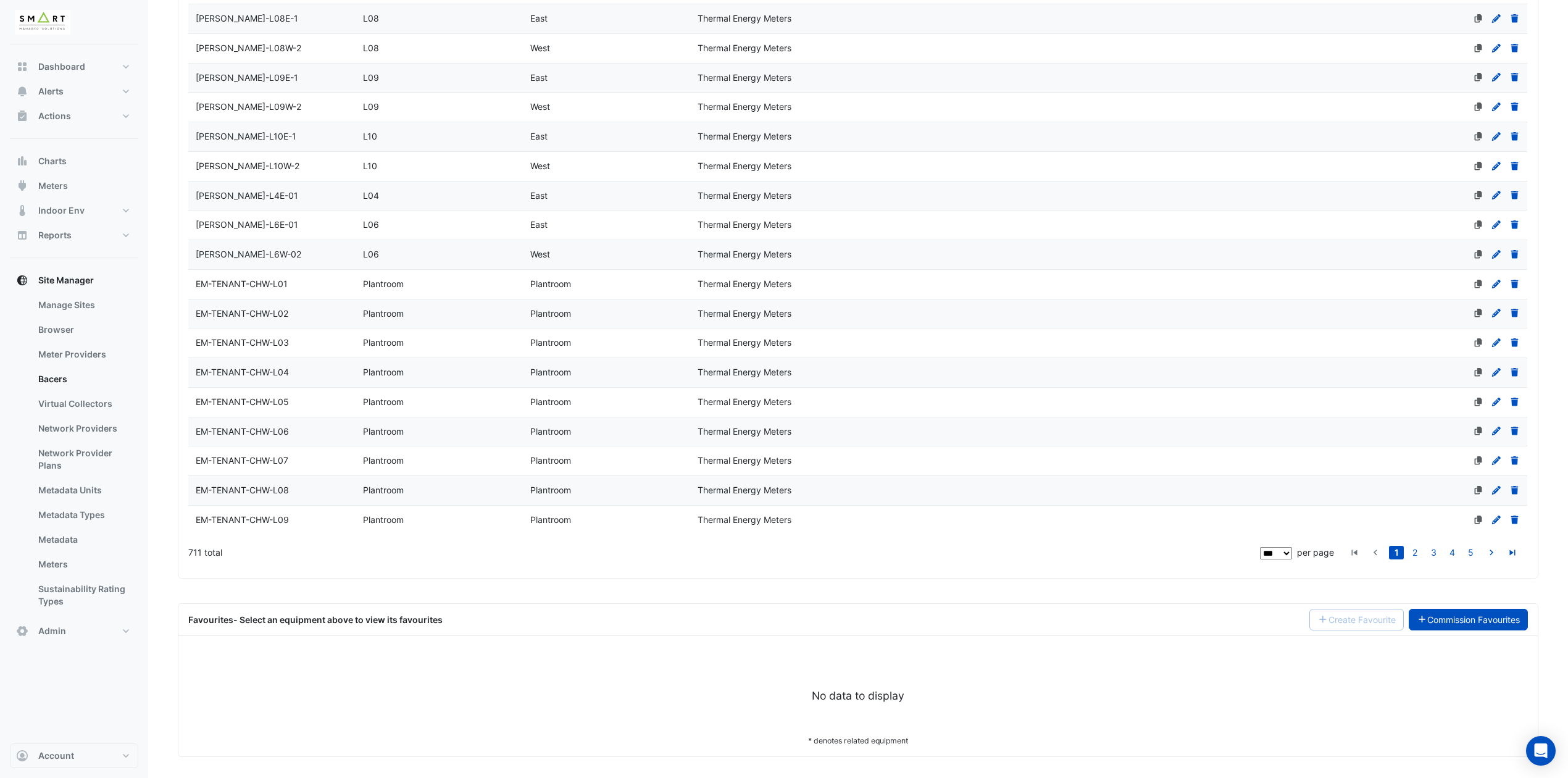
click at [1489, 631] on link "Commission Favourites" at bounding box center [1468, 620] width 120 height 22
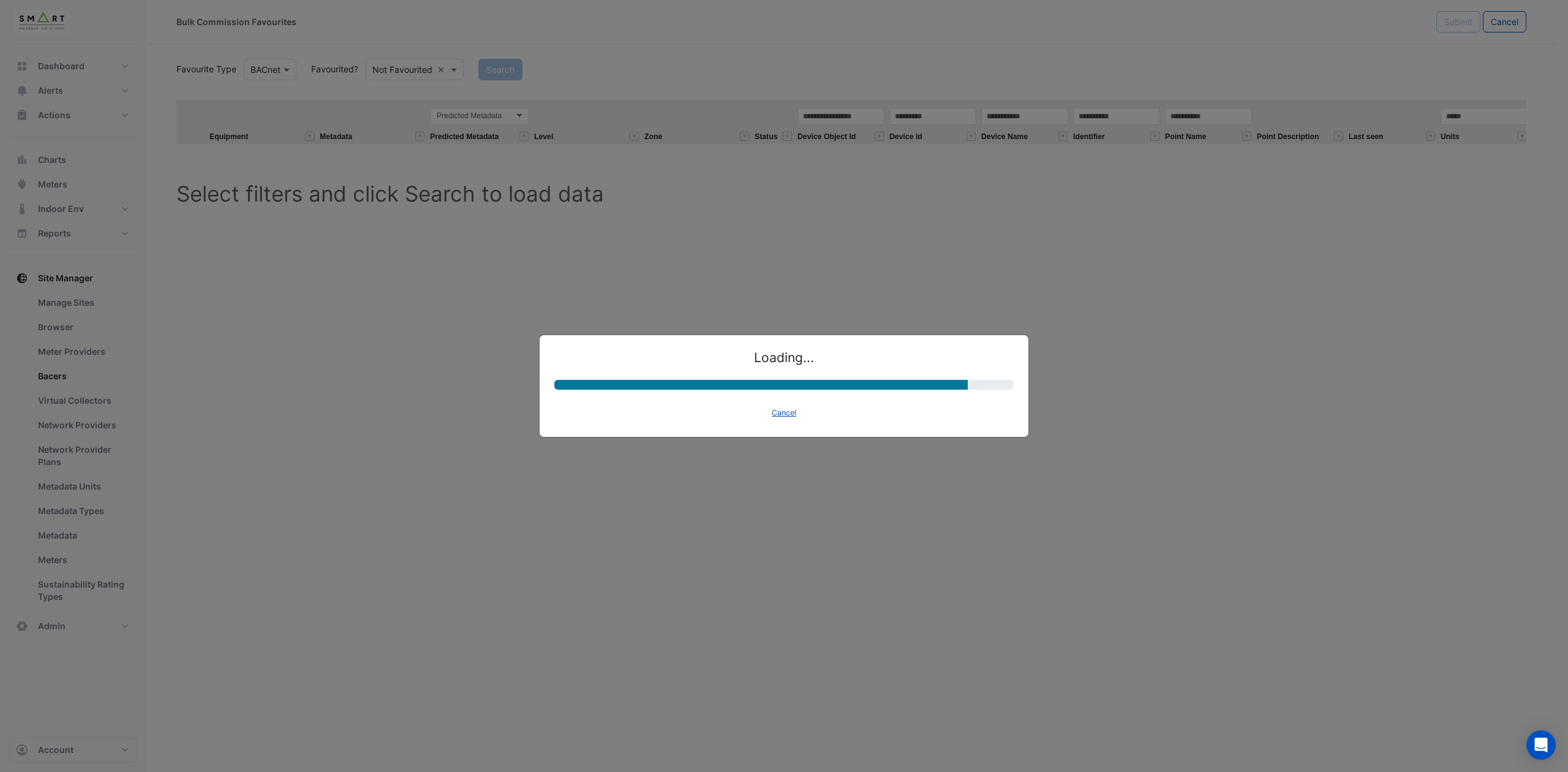
select select "********"
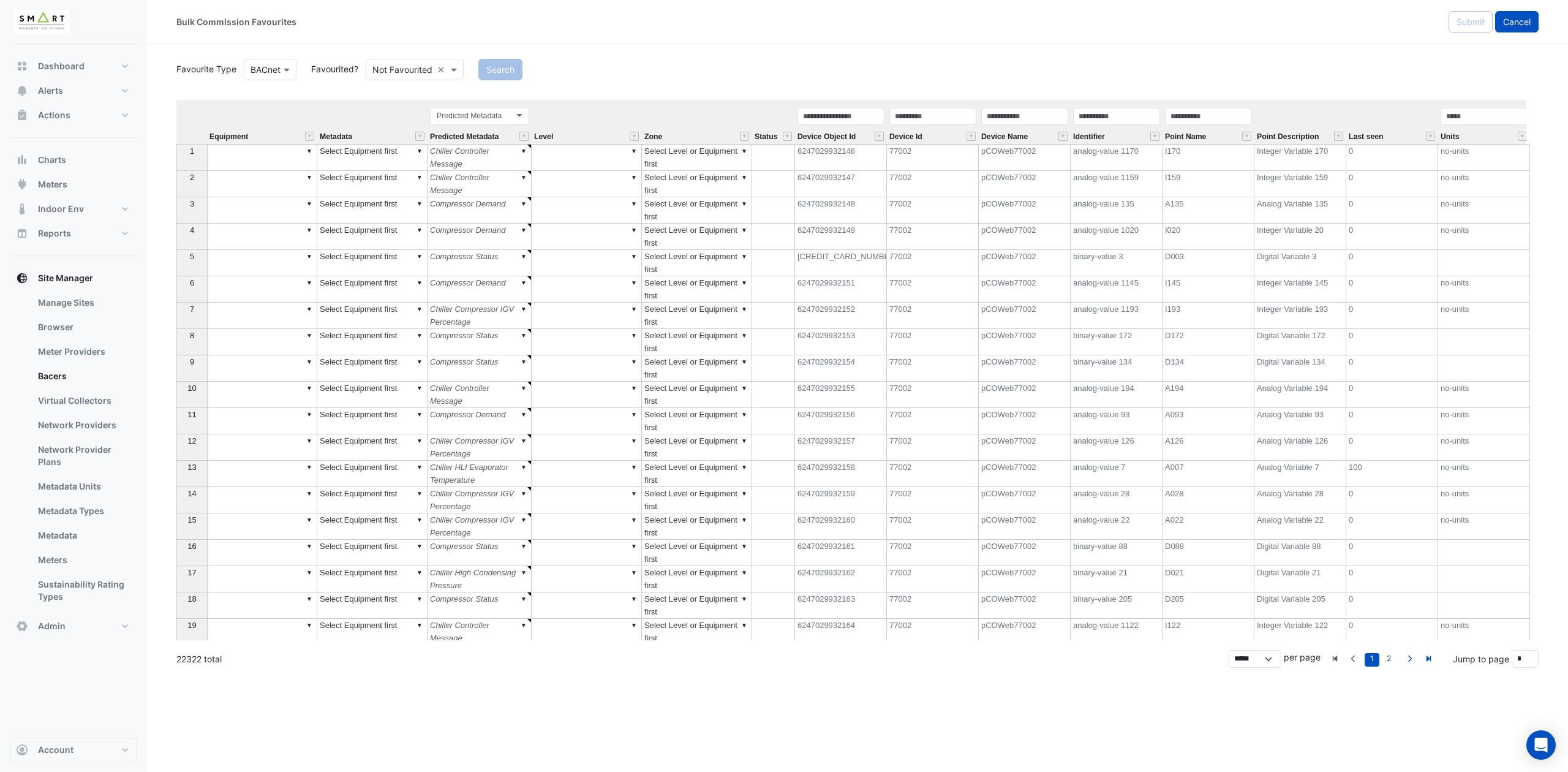
click at [1512, 20] on span "Cancel" at bounding box center [1516, 22] width 27 height 11
select select "***"
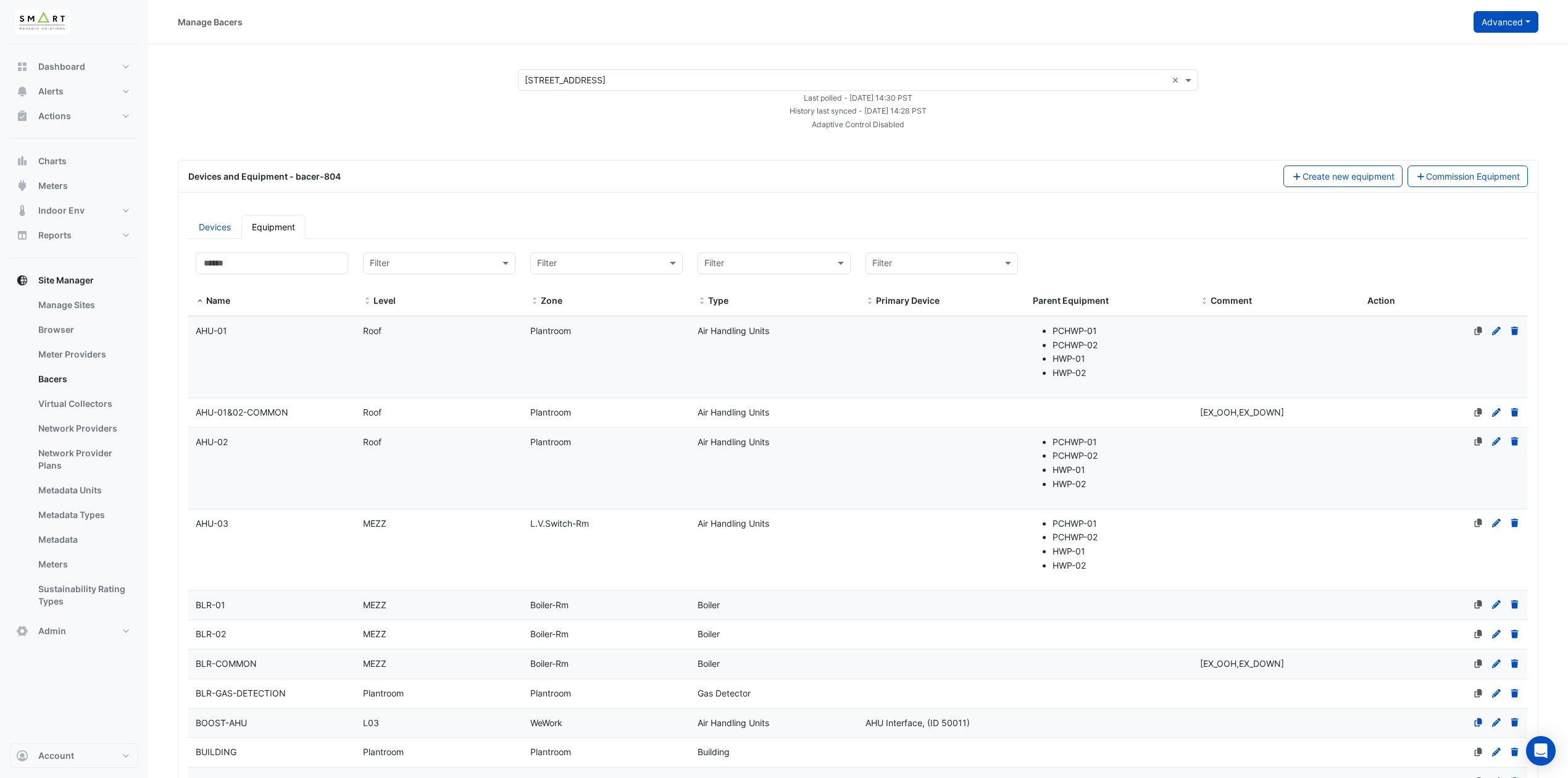
click at [1527, 18] on button "Advanced" at bounding box center [1505, 22] width 64 height 22
click at [1460, 63] on span "View scan history" at bounding box center [1437, 66] width 70 height 11
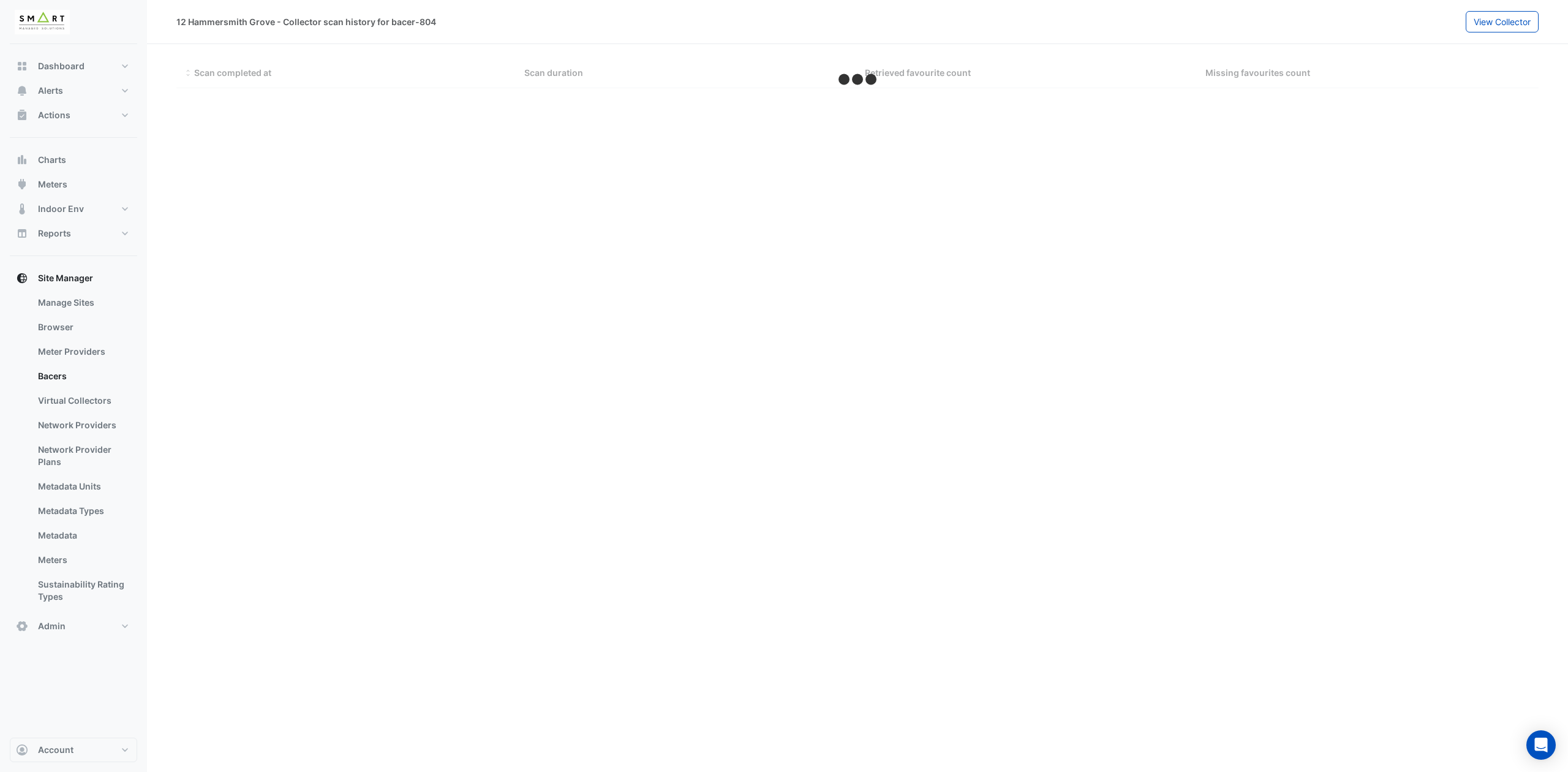
select select "***"
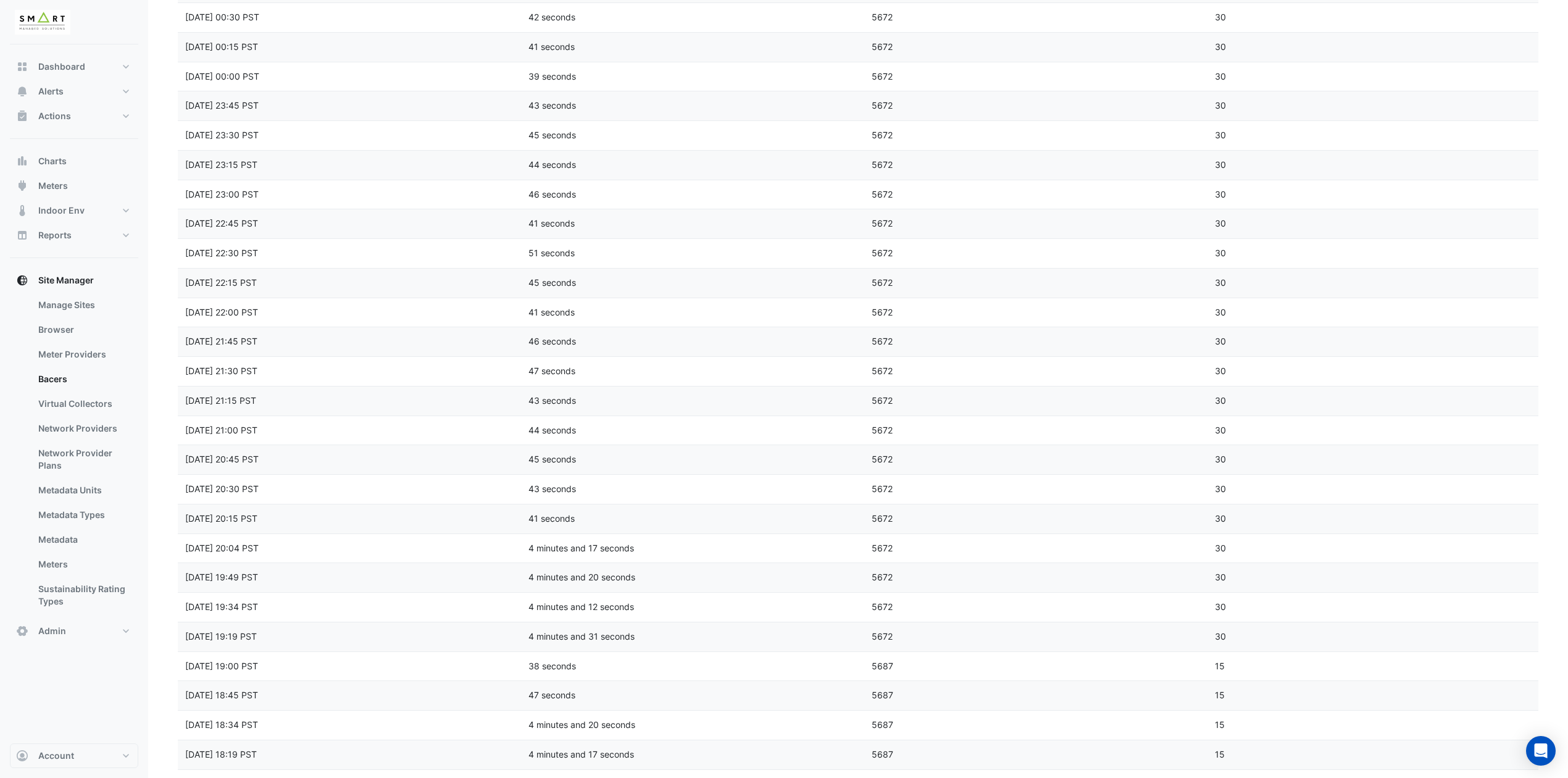
scroll to position [1491, 0]
click at [87, 93] on button "Alerts" at bounding box center [74, 91] width 129 height 25
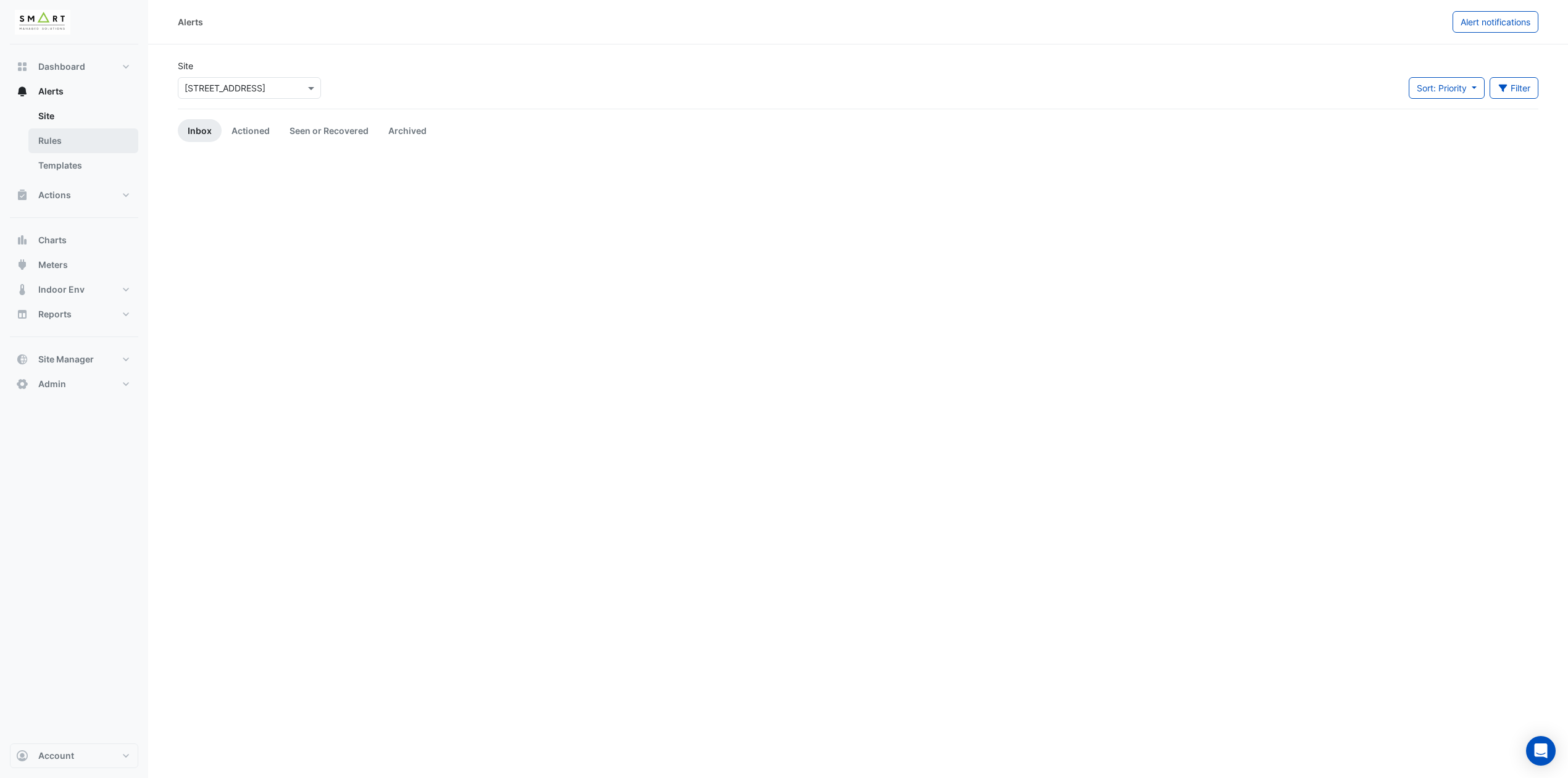
click at [72, 139] on link "Rules" at bounding box center [83, 141] width 110 height 25
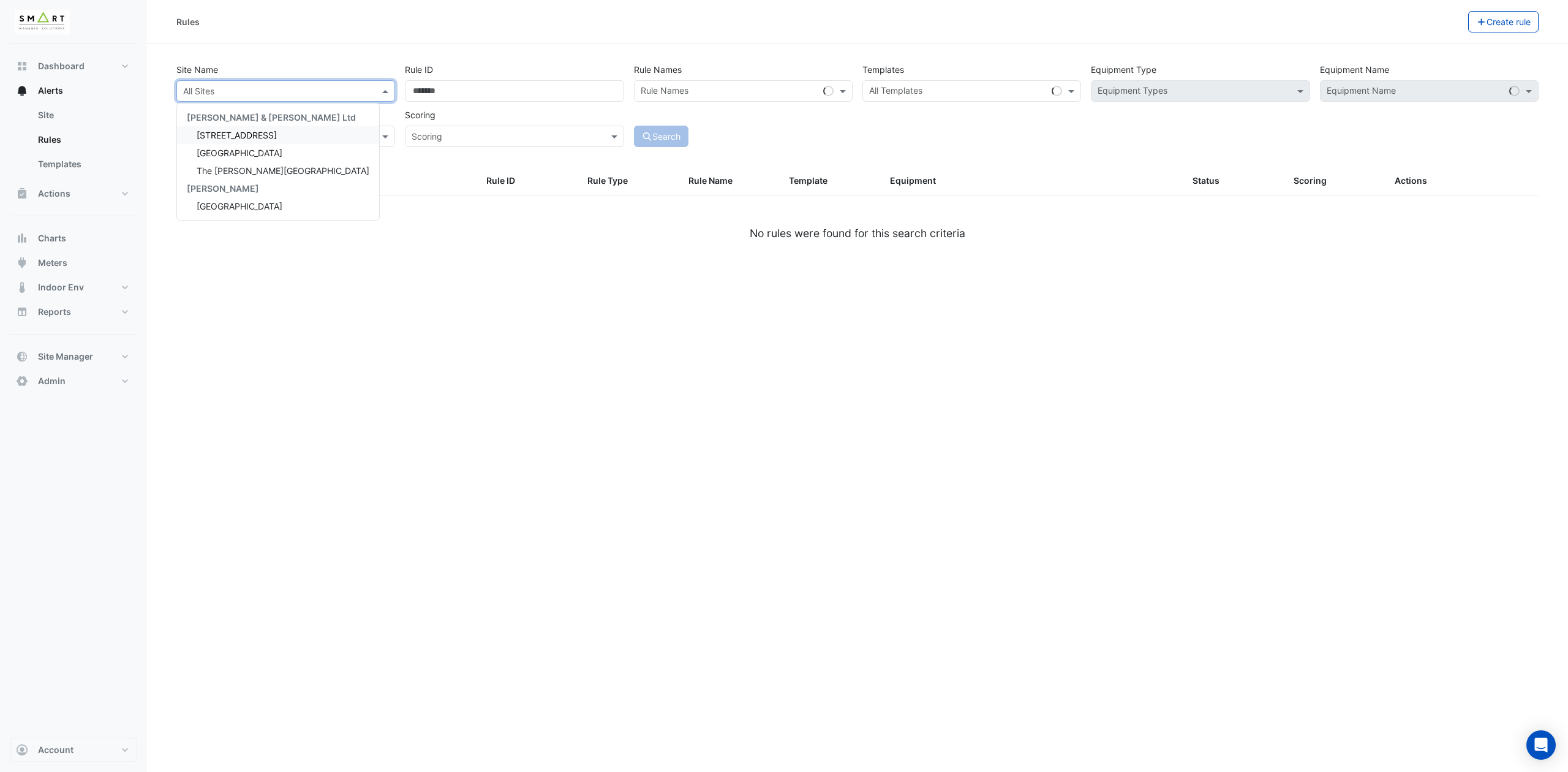
click at [324, 90] on input "text" at bounding box center [274, 91] width 181 height 12
click at [261, 134] on span "12 Hammersmith Grove" at bounding box center [236, 134] width 80 height 11
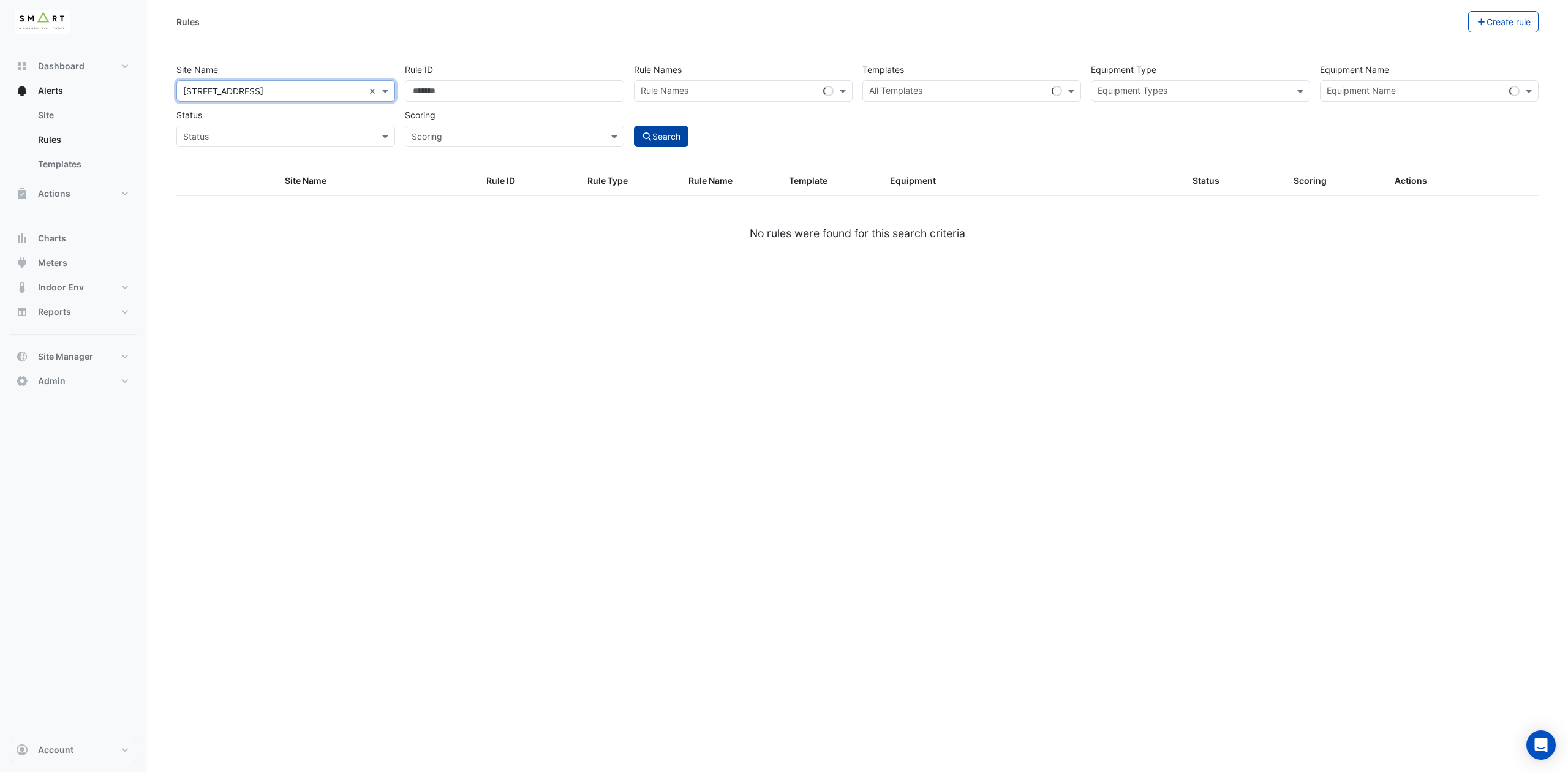
click at [667, 131] on button "Search" at bounding box center [661, 136] width 55 height 22
select select "***"
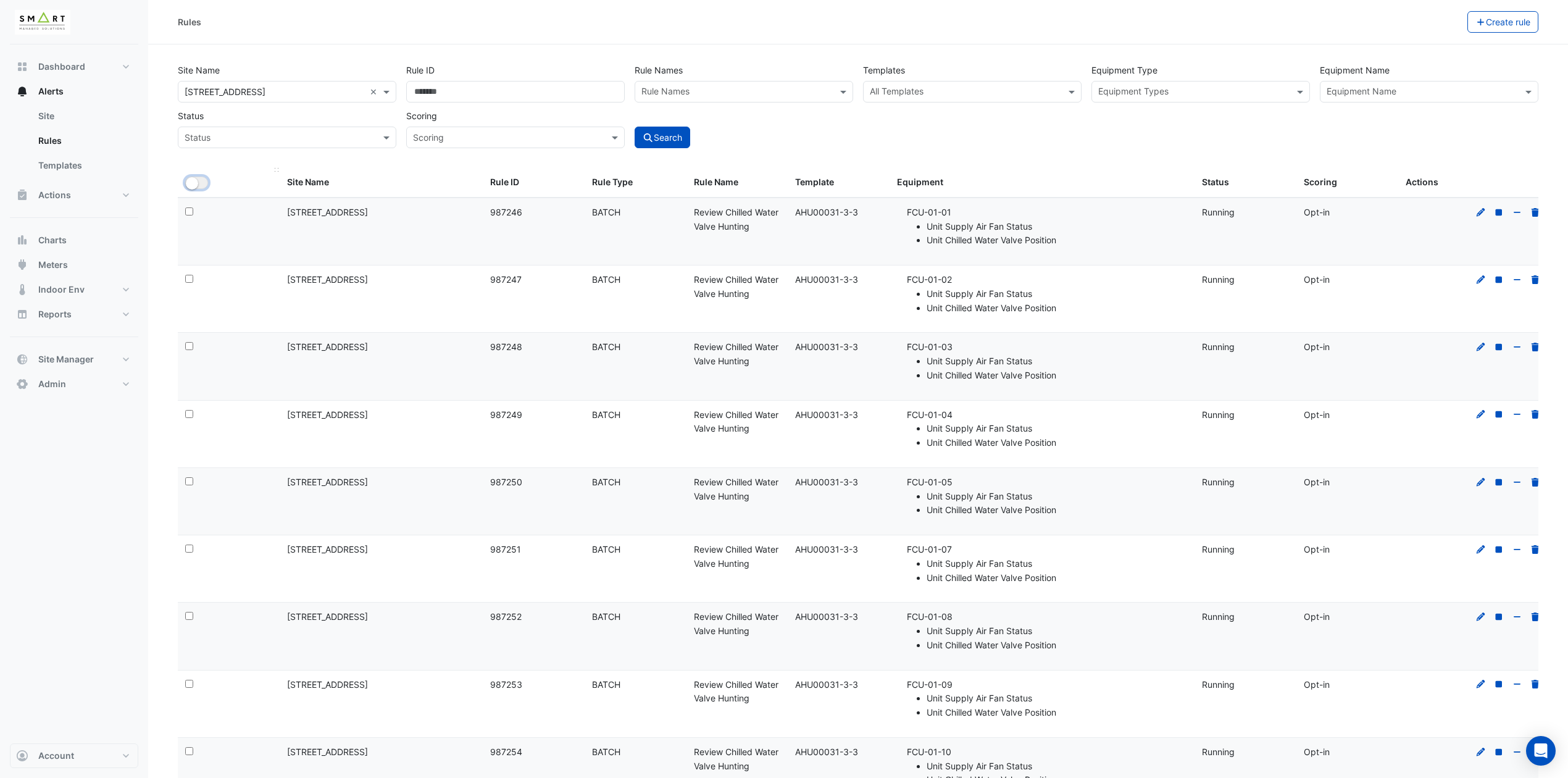
click at [202, 184] on button "All Selected" at bounding box center [196, 182] width 23 height 13
click at [1450, 21] on button "Bulk Actions" at bounding box center [1428, 22] width 73 height 22
click at [993, 29] on div "Rules" at bounding box center [785, 22] width 1214 height 22
click at [210, 183] on button "All Selected" at bounding box center [212, 182] width 54 height 13
click at [79, 90] on button "Alerts" at bounding box center [74, 91] width 129 height 25
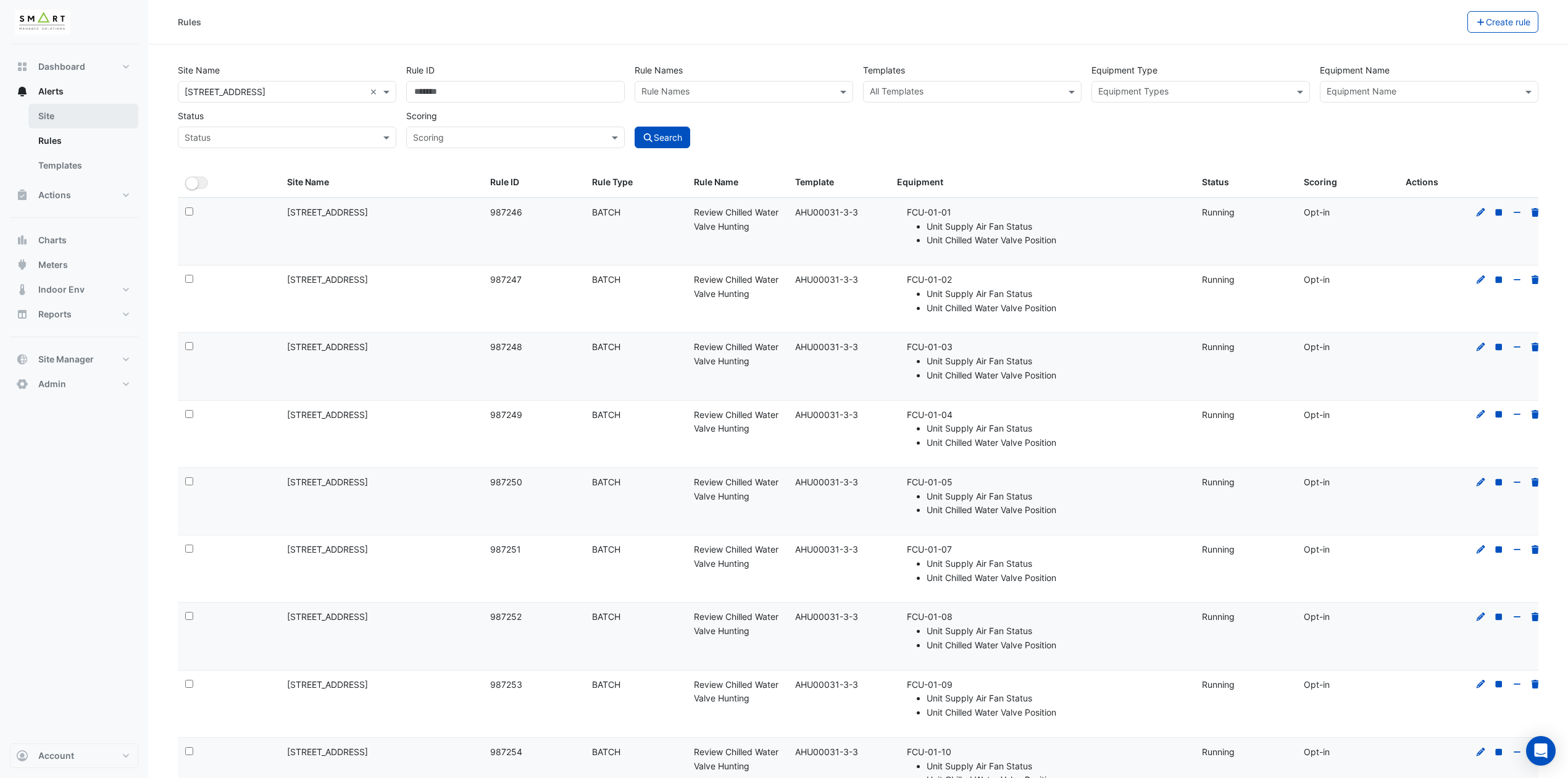
click at [51, 109] on link "Site" at bounding box center [83, 116] width 110 height 25
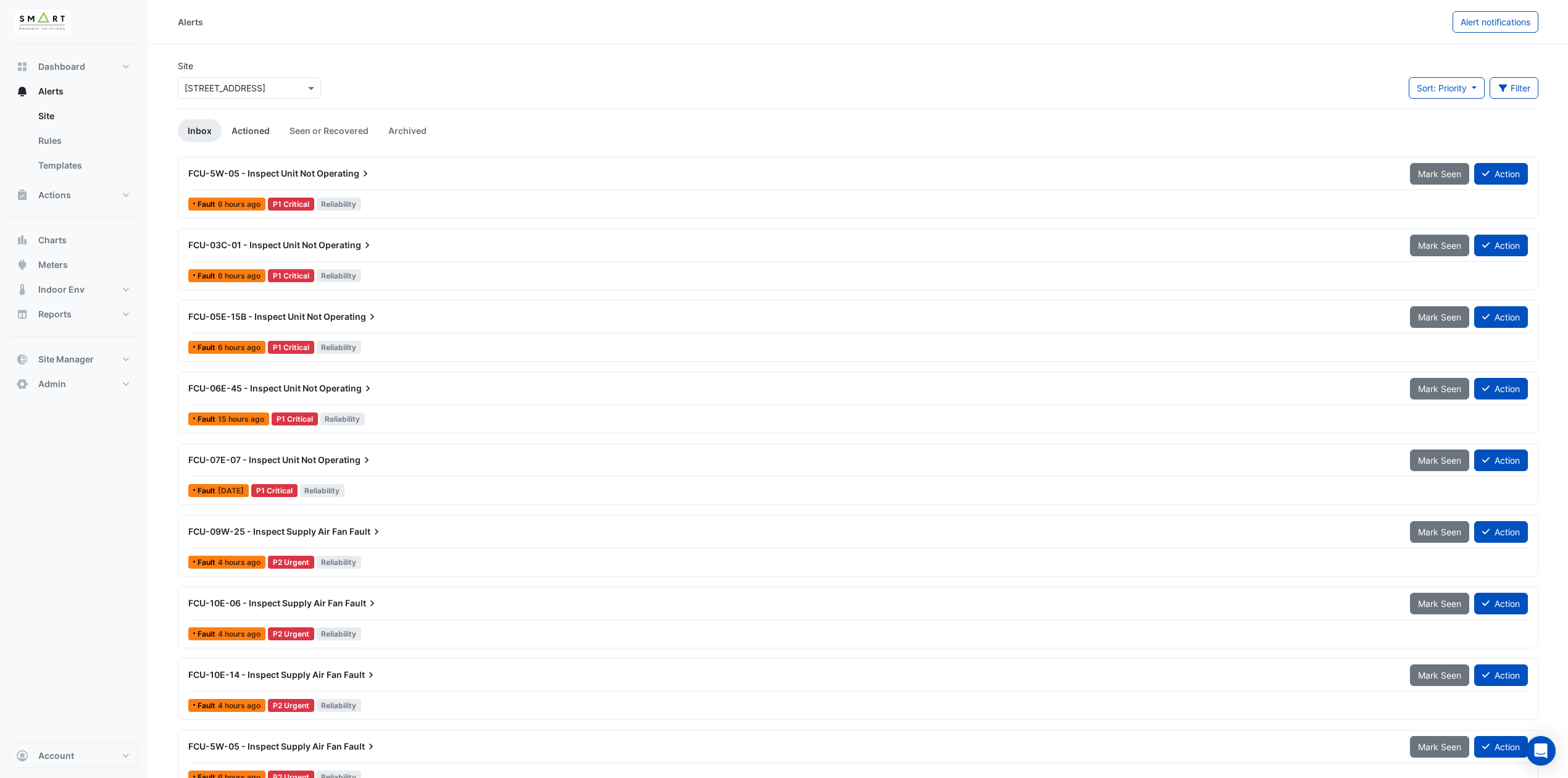
click at [231, 124] on link "Actioned" at bounding box center [250, 130] width 58 height 23
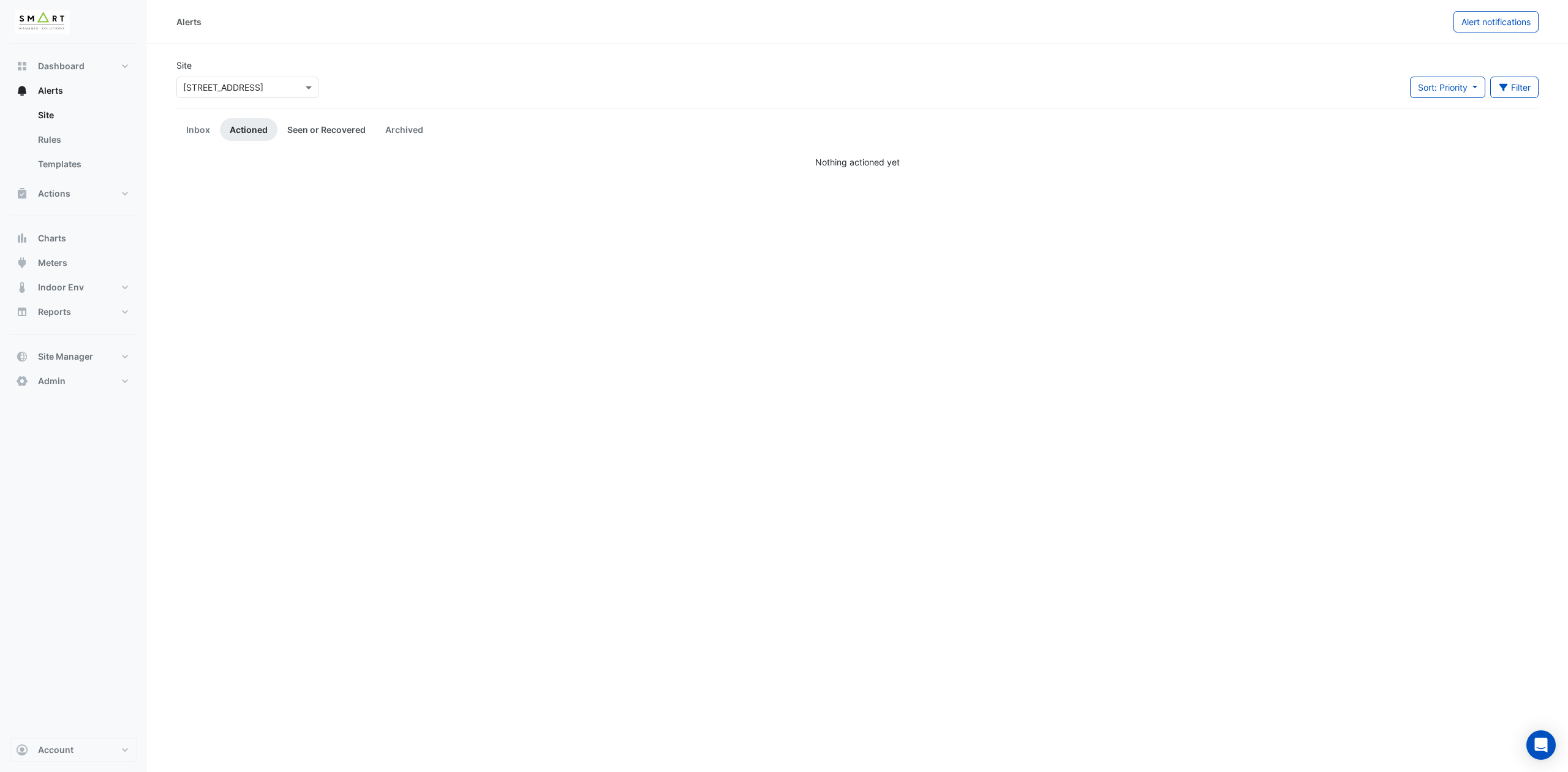
click at [335, 129] on link "Seen or Recovered" at bounding box center [326, 129] width 98 height 22
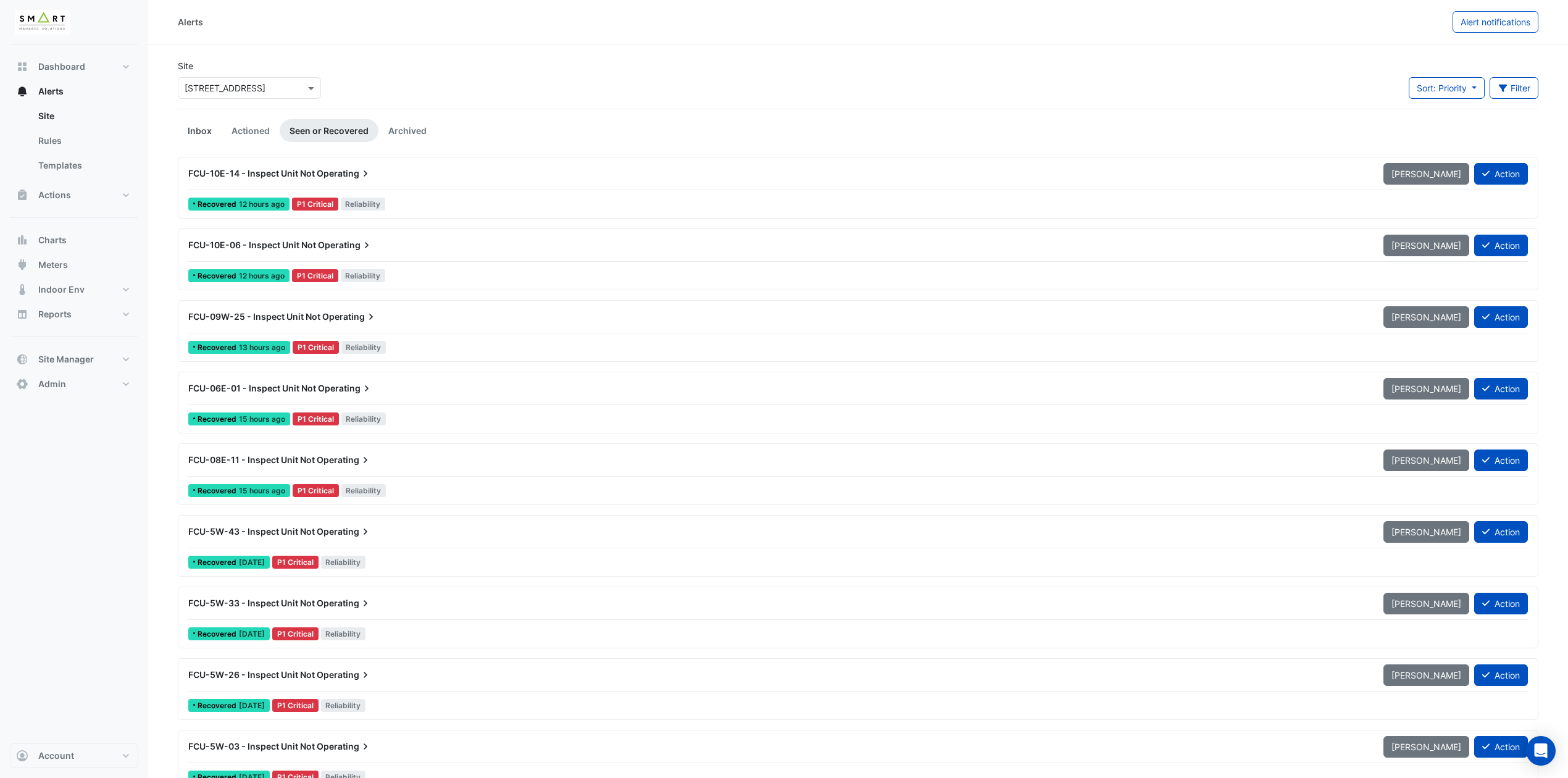
click at [201, 127] on link "Inbox" at bounding box center [200, 130] width 43 height 23
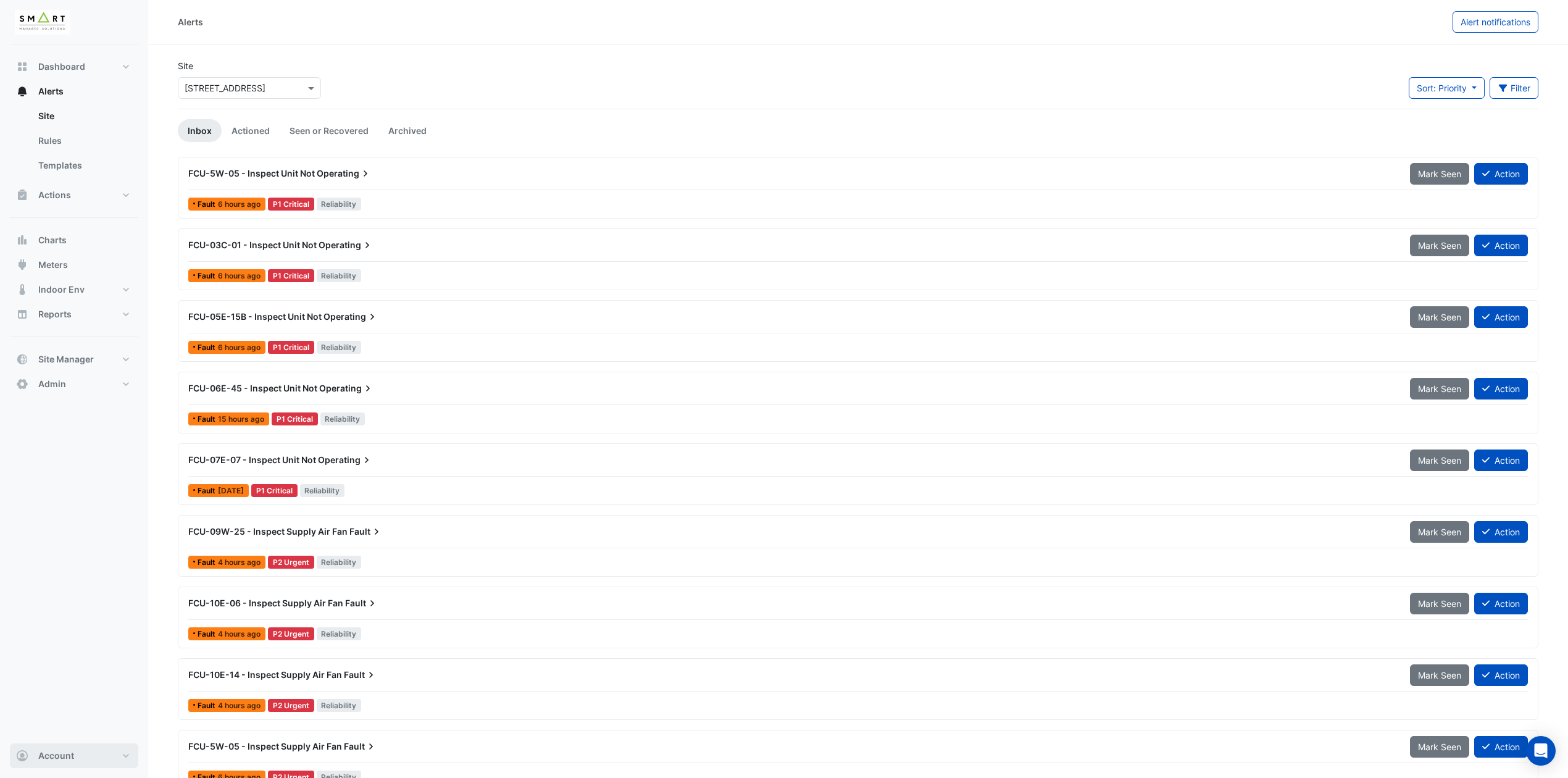
click at [100, 757] on button "Account" at bounding box center [74, 756] width 129 height 25
click at [72, 726] on link "Sign Out" at bounding box center [74, 724] width 117 height 25
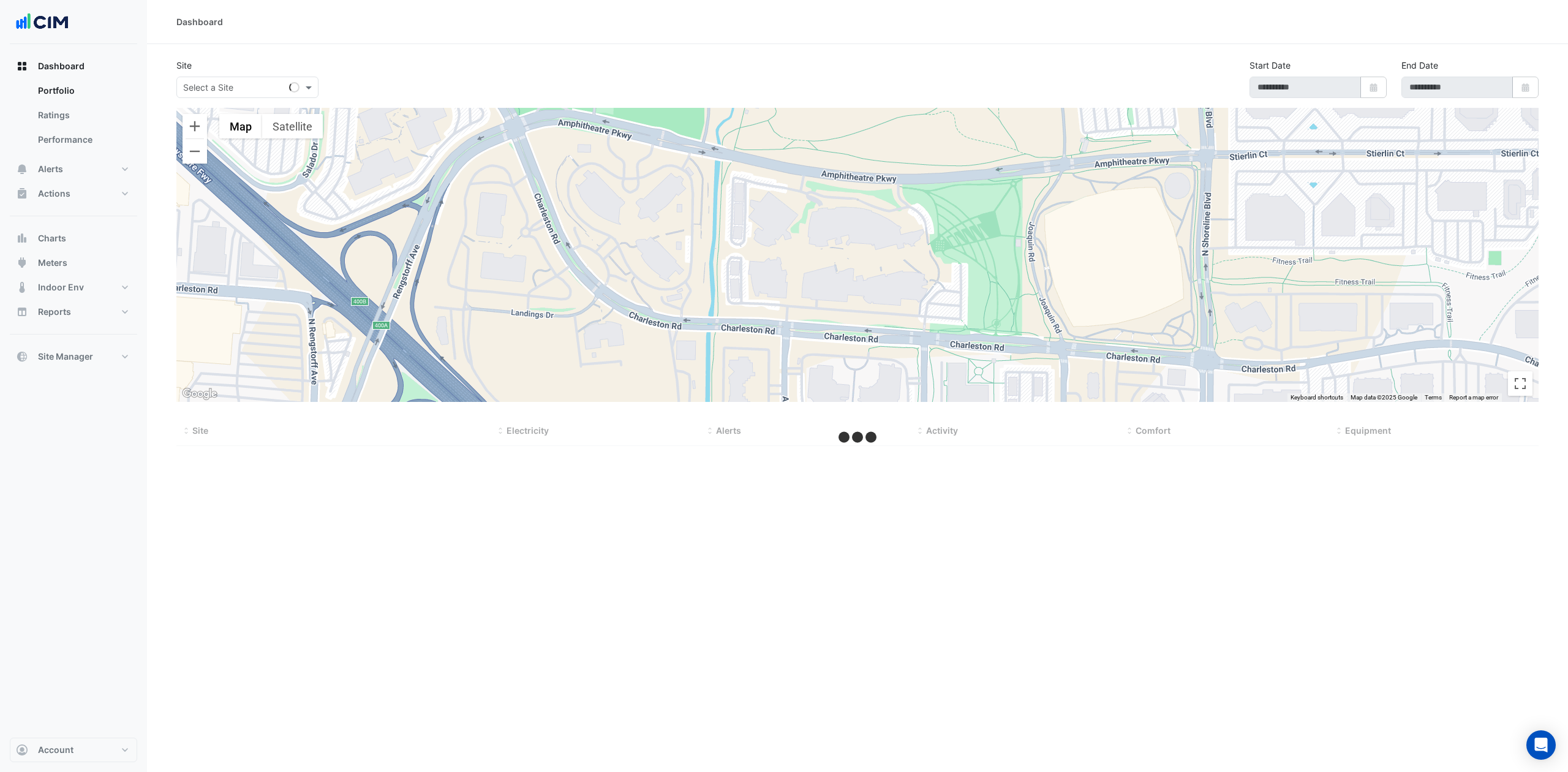
type input "**********"
select select "***"
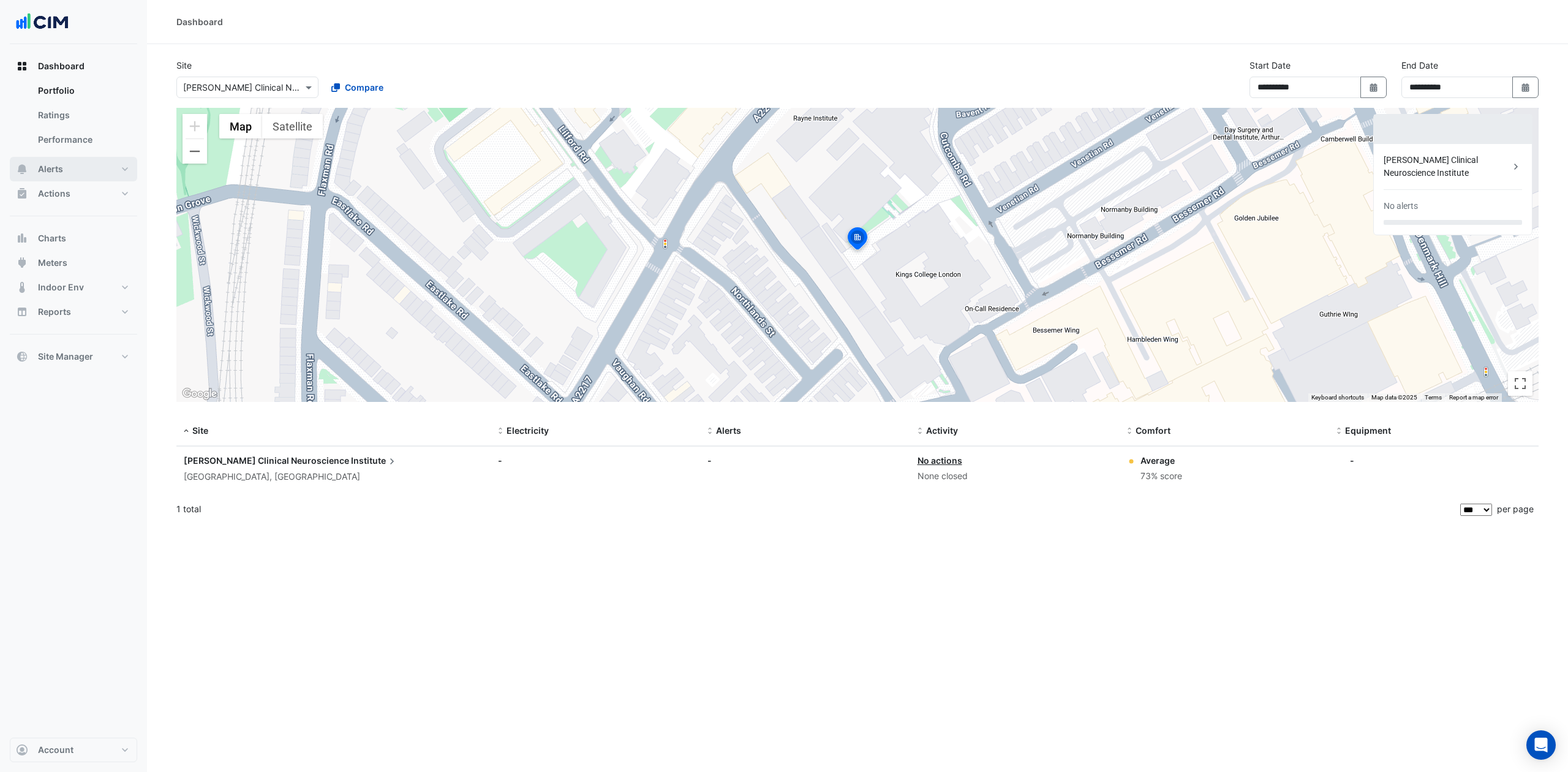
click at [84, 169] on button "Alerts" at bounding box center [74, 169] width 128 height 25
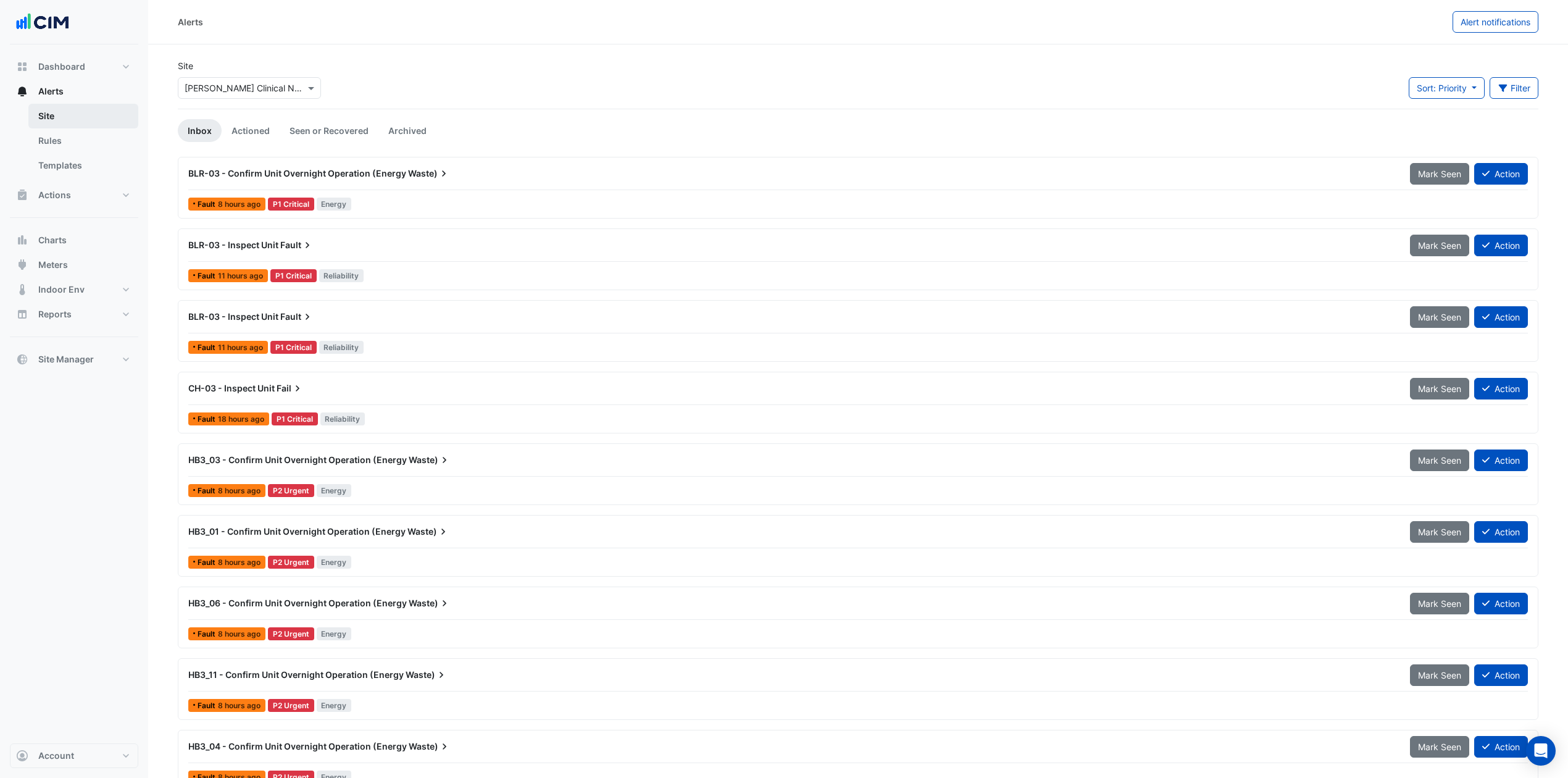
click at [99, 116] on link "Site" at bounding box center [83, 116] width 110 height 25
click at [371, 174] on span "BLR-03 - Confirm Unit Overnight Operation (Energy" at bounding box center [297, 173] width 218 height 11
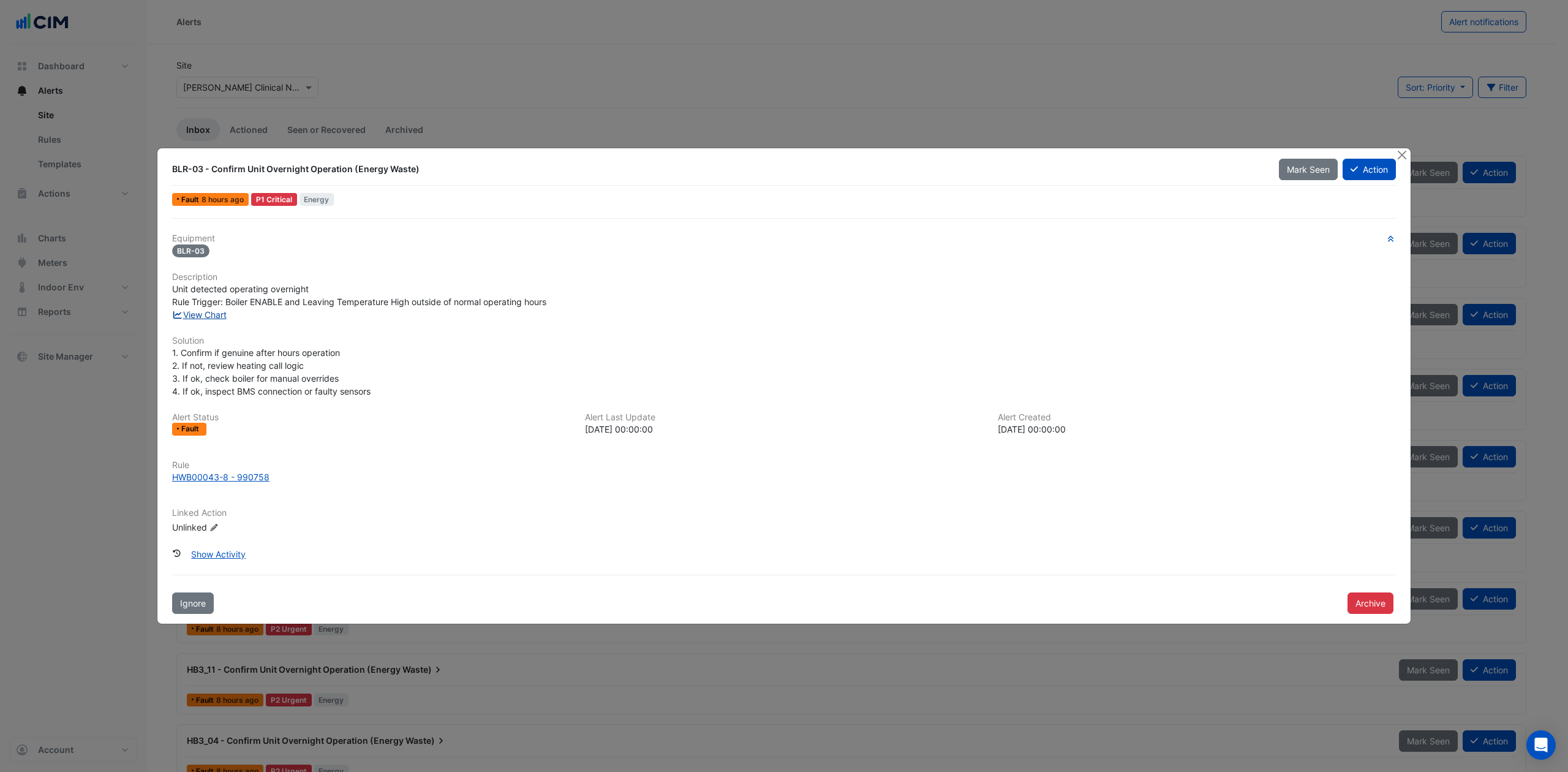
click at [203, 312] on link "View Chart" at bounding box center [199, 315] width 55 height 11
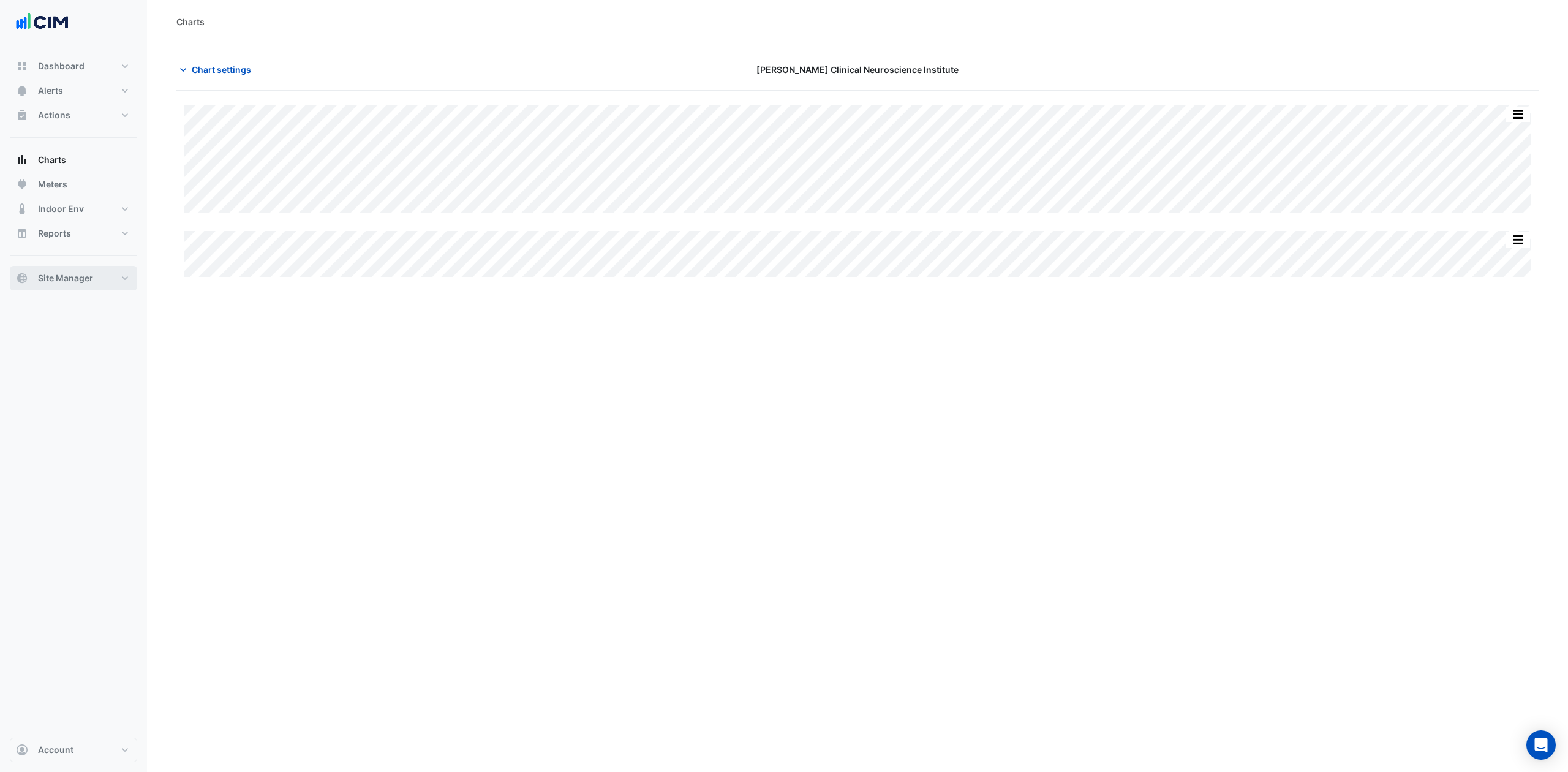
click at [126, 270] on button "Site Manager" at bounding box center [74, 278] width 128 height 25
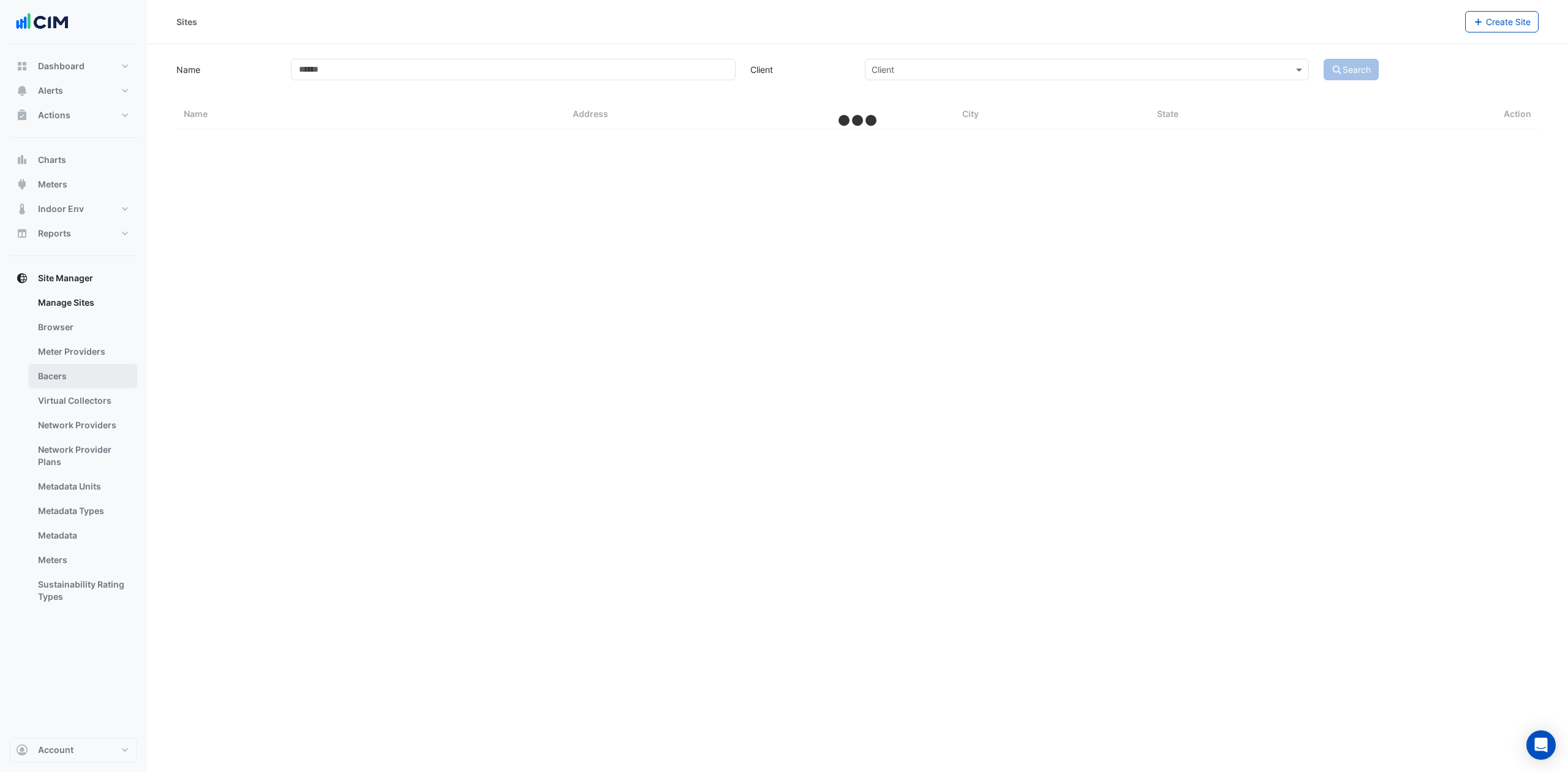
click at [59, 366] on link "Bacers" at bounding box center [82, 376] width 109 height 25
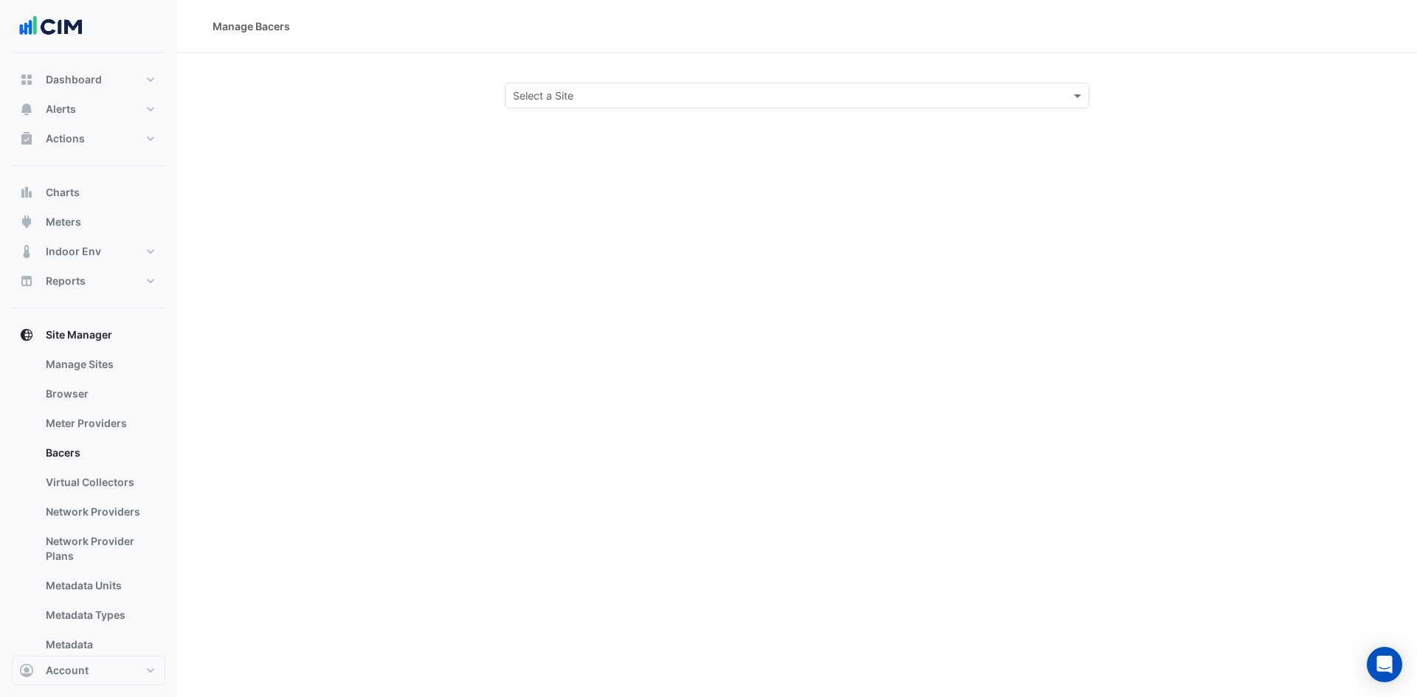
click at [588, 104] on div "Select a Site" at bounding box center [797, 96] width 585 height 26
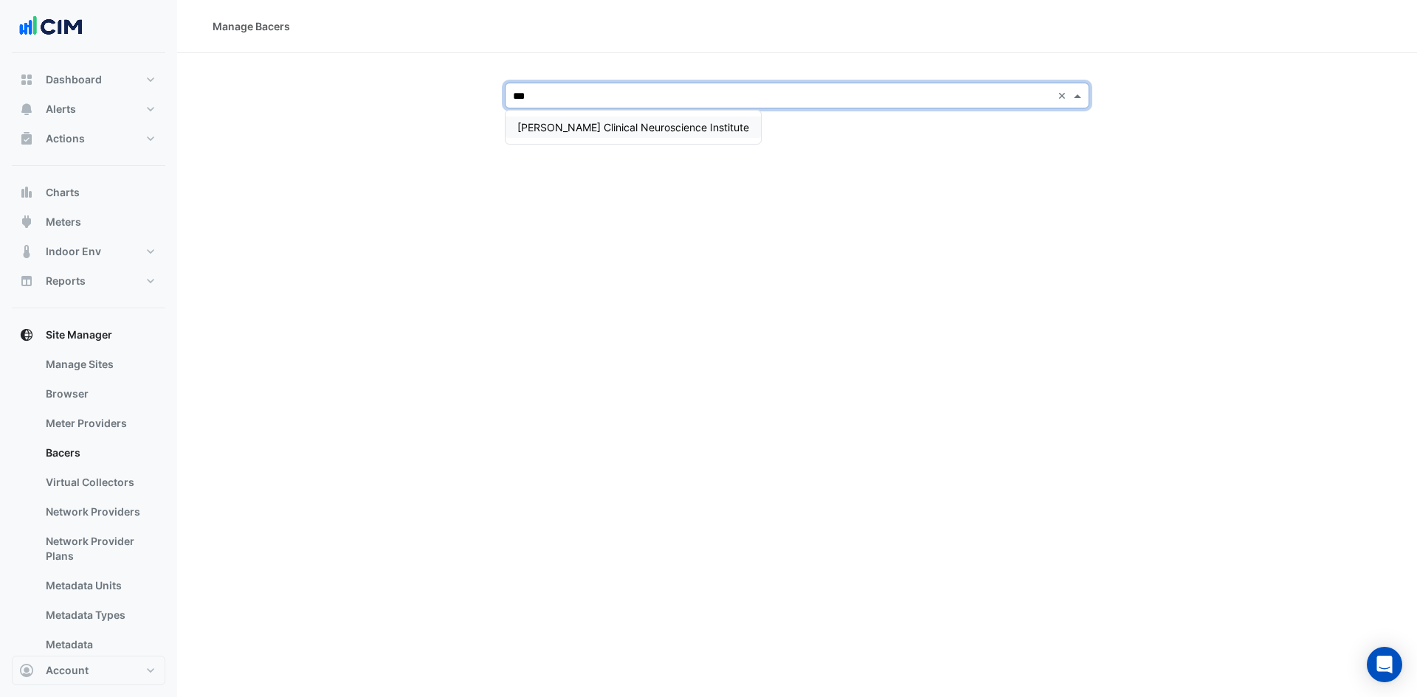
type input "****"
click at [608, 120] on div "[PERSON_NAME] Clinical Neuroscience Institute" at bounding box center [633, 127] width 255 height 21
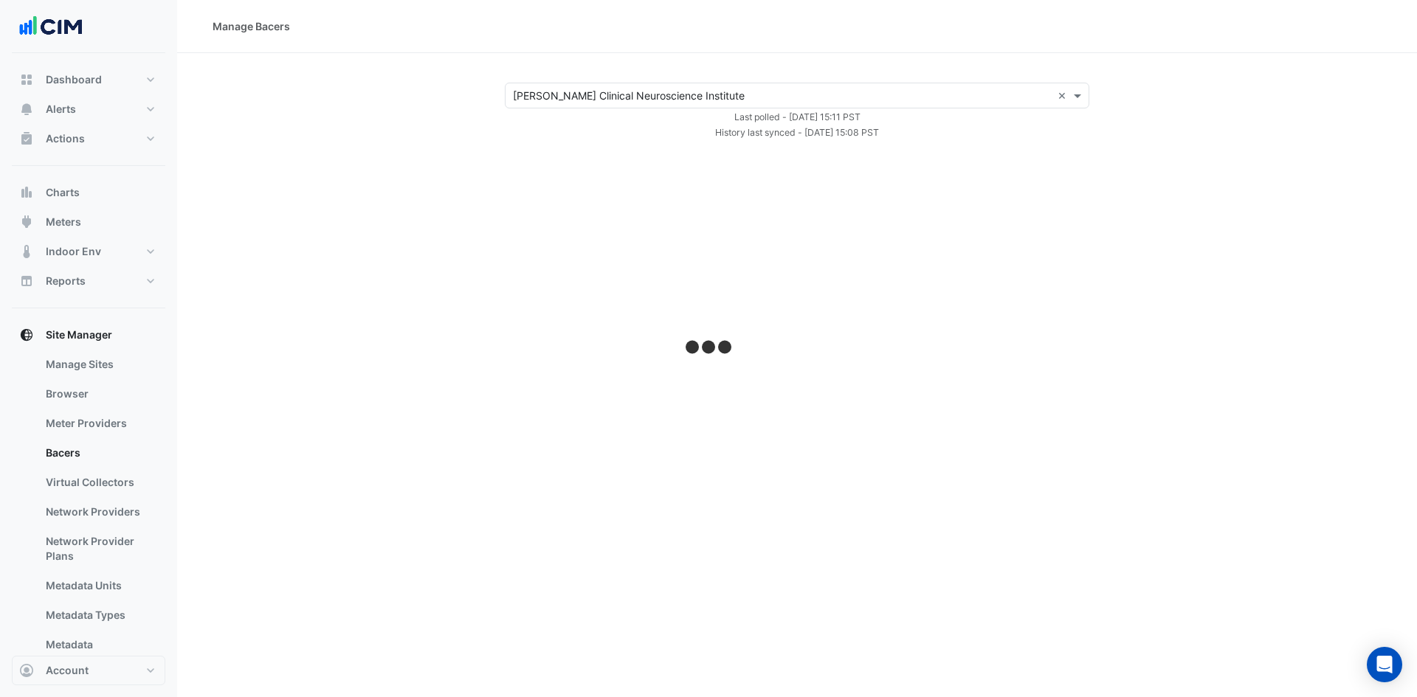
select select "***"
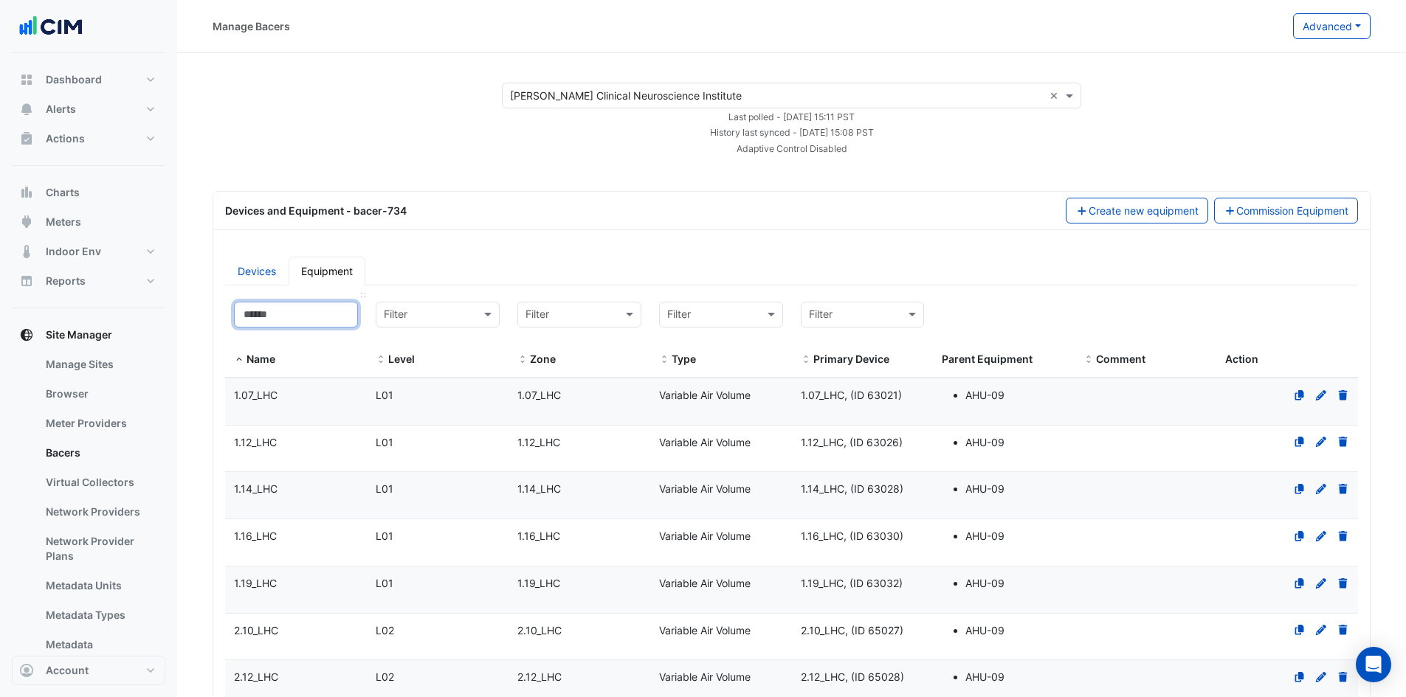
click at [319, 317] on input at bounding box center [296, 315] width 124 height 26
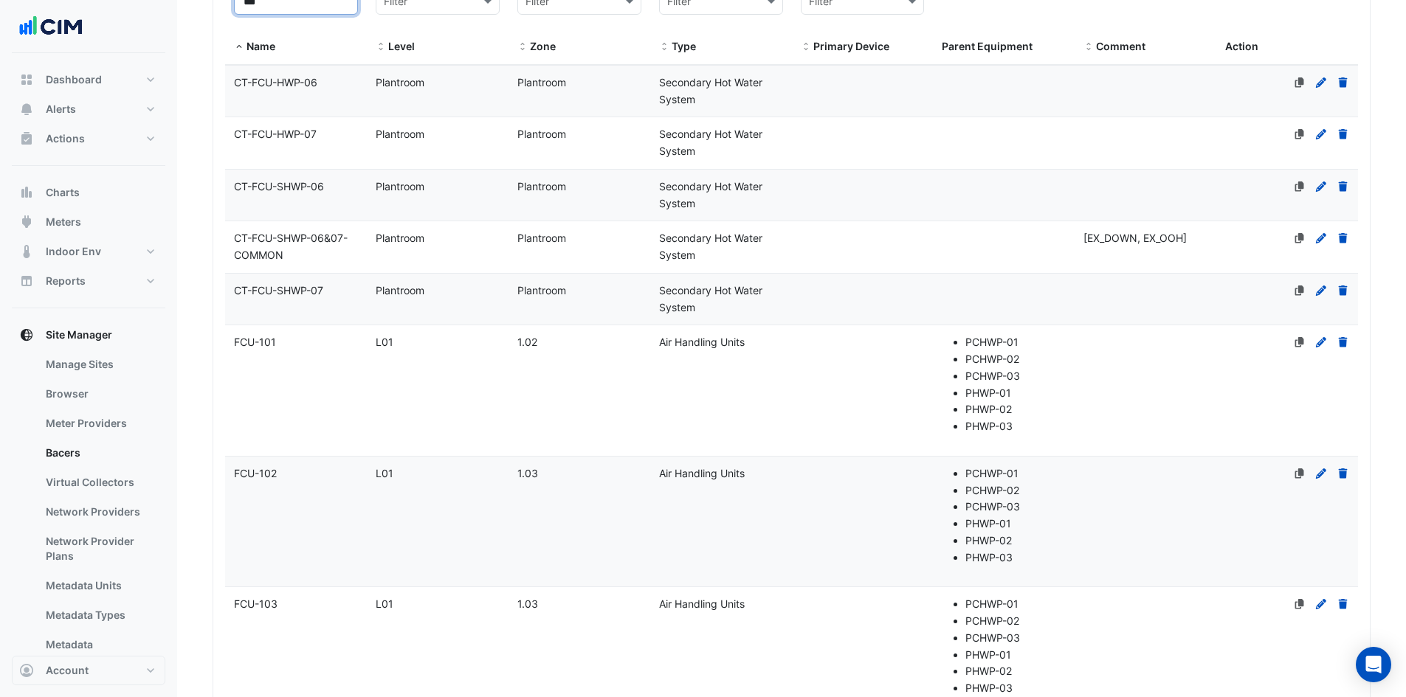
scroll to position [369, 0]
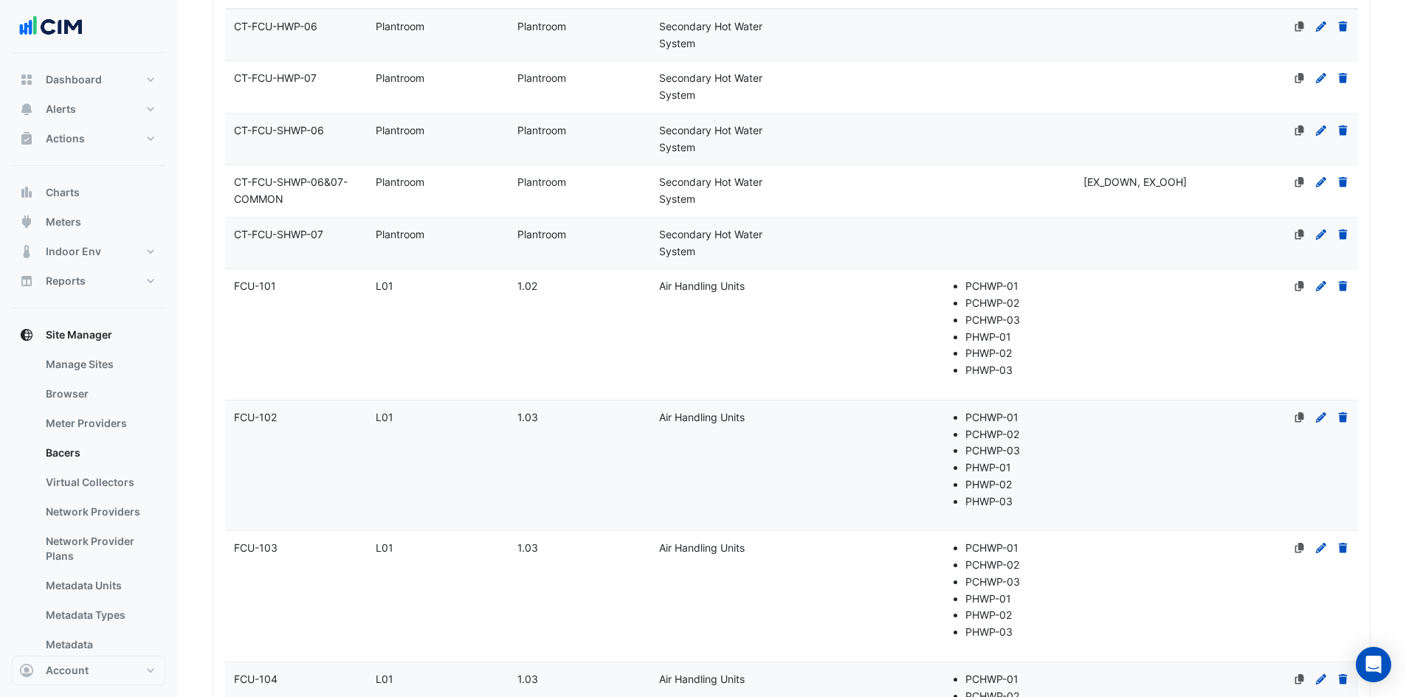
type input "***"
click at [277, 401] on datatable-body-cell "Name FCU-102" at bounding box center [296, 466] width 142 height 131
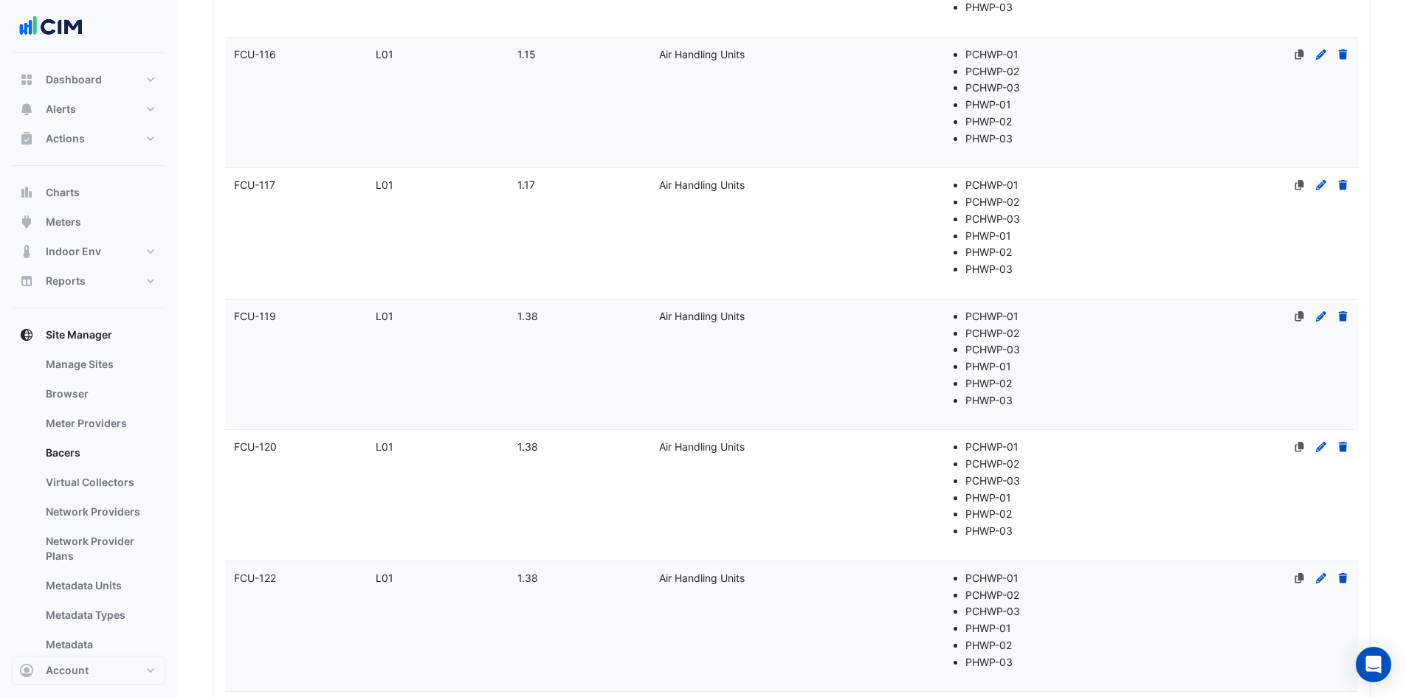
scroll to position [3026, 0]
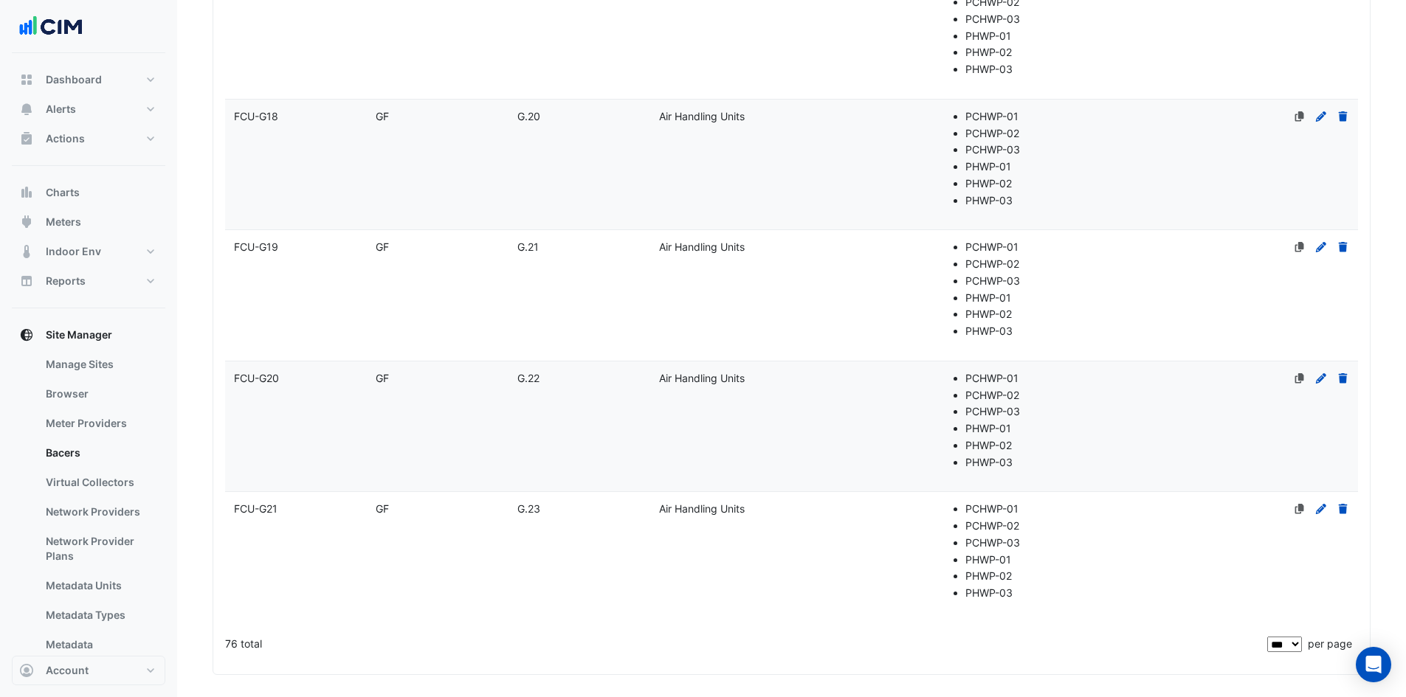
select select "***"
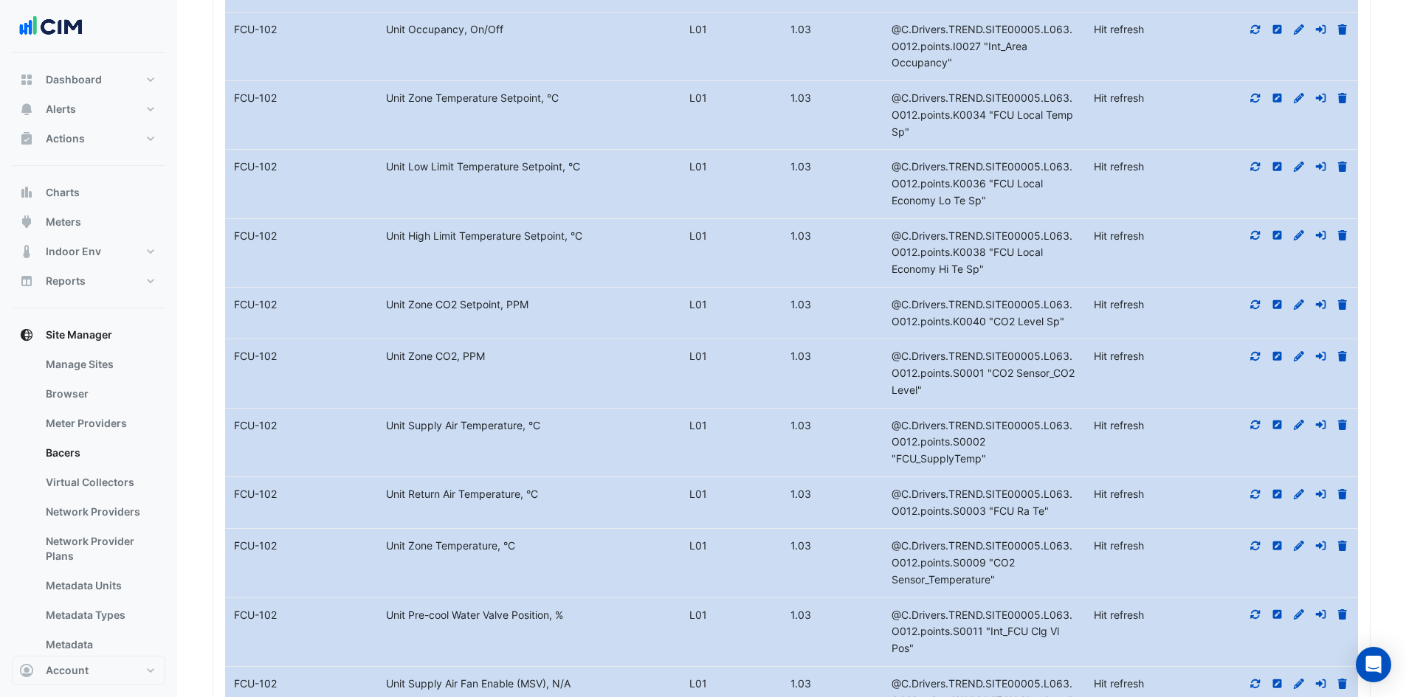
scroll to position [10452, 0]
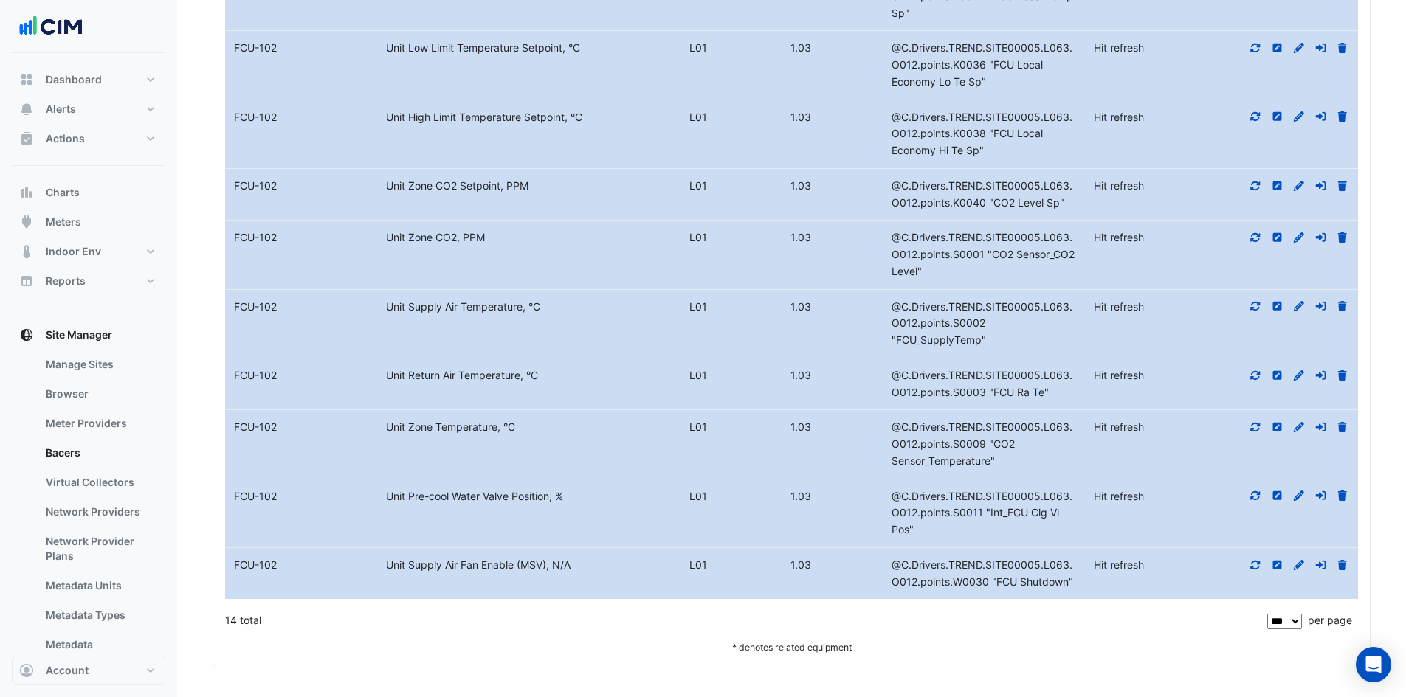
drag, startPoint x: 385, startPoint y: 567, endPoint x: 595, endPoint y: 569, distance: 210.4
click at [595, 569] on div "Unit Supply Air Fan Enable (MSV), N/A" at bounding box center [528, 565] width 303 height 17
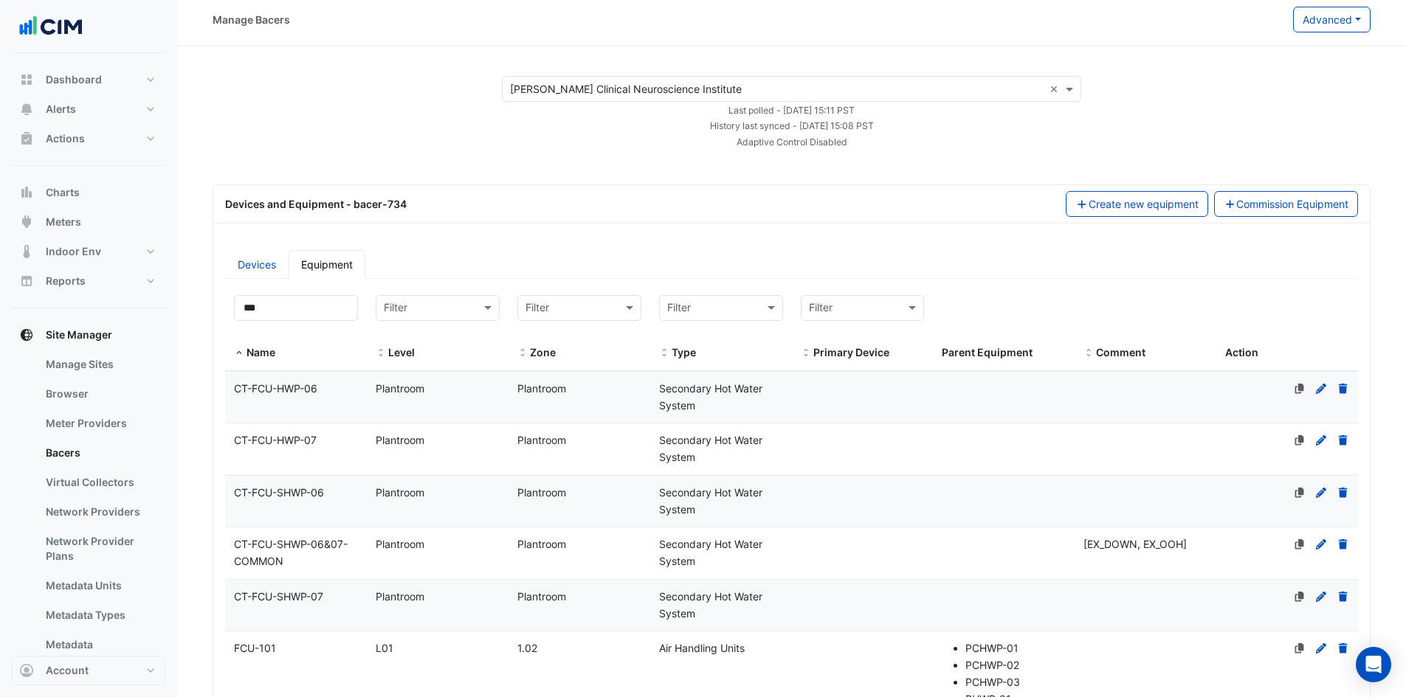
scroll to position [0, 0]
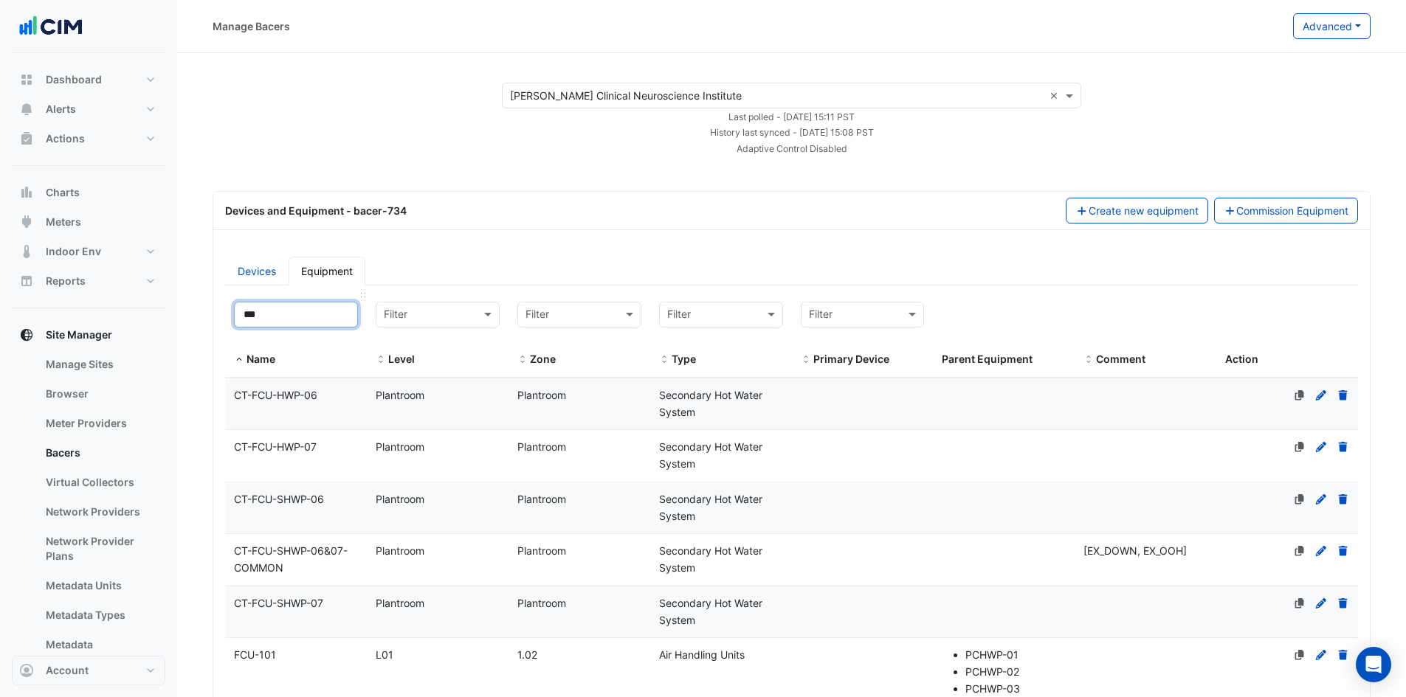
click at [290, 317] on input "***" at bounding box center [296, 315] width 124 height 26
drag, startPoint x: 225, startPoint y: 317, endPoint x: 208, endPoint y: 316, distance: 17.0
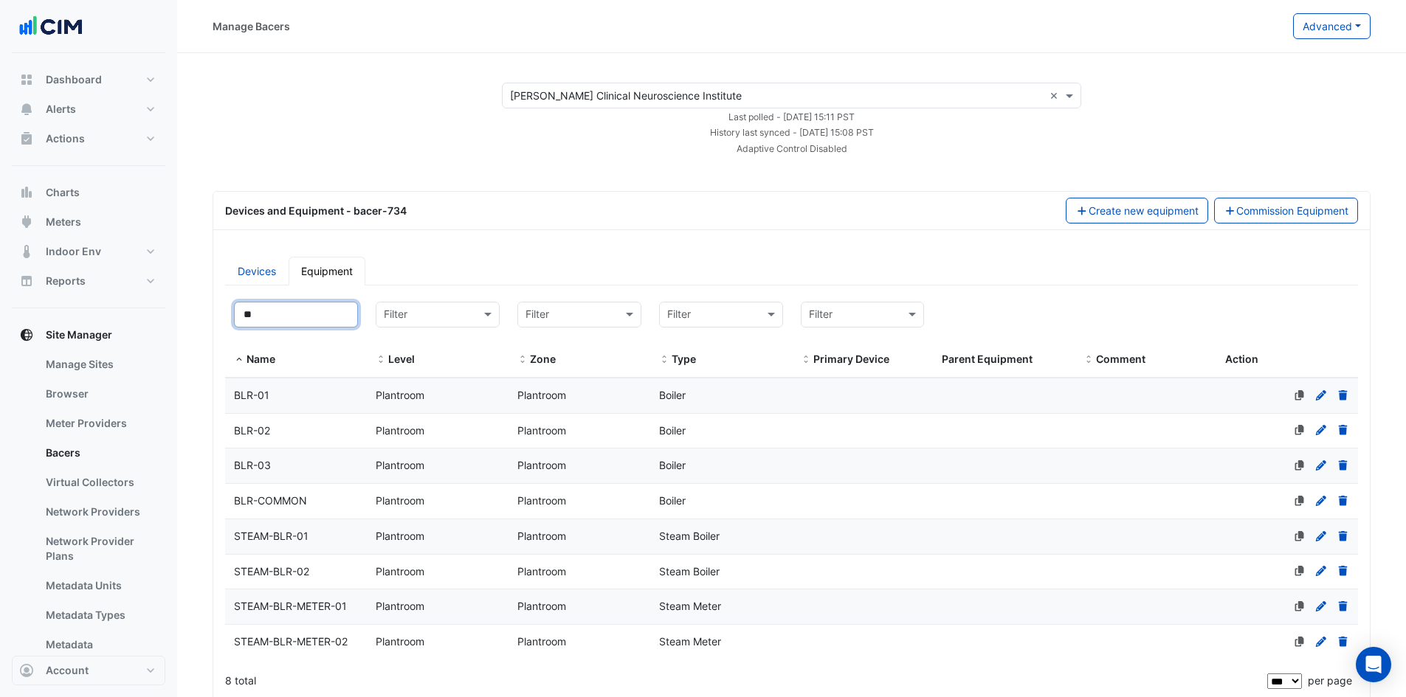
type input "**"
click at [276, 460] on div "BLR-03" at bounding box center [296, 466] width 142 height 17
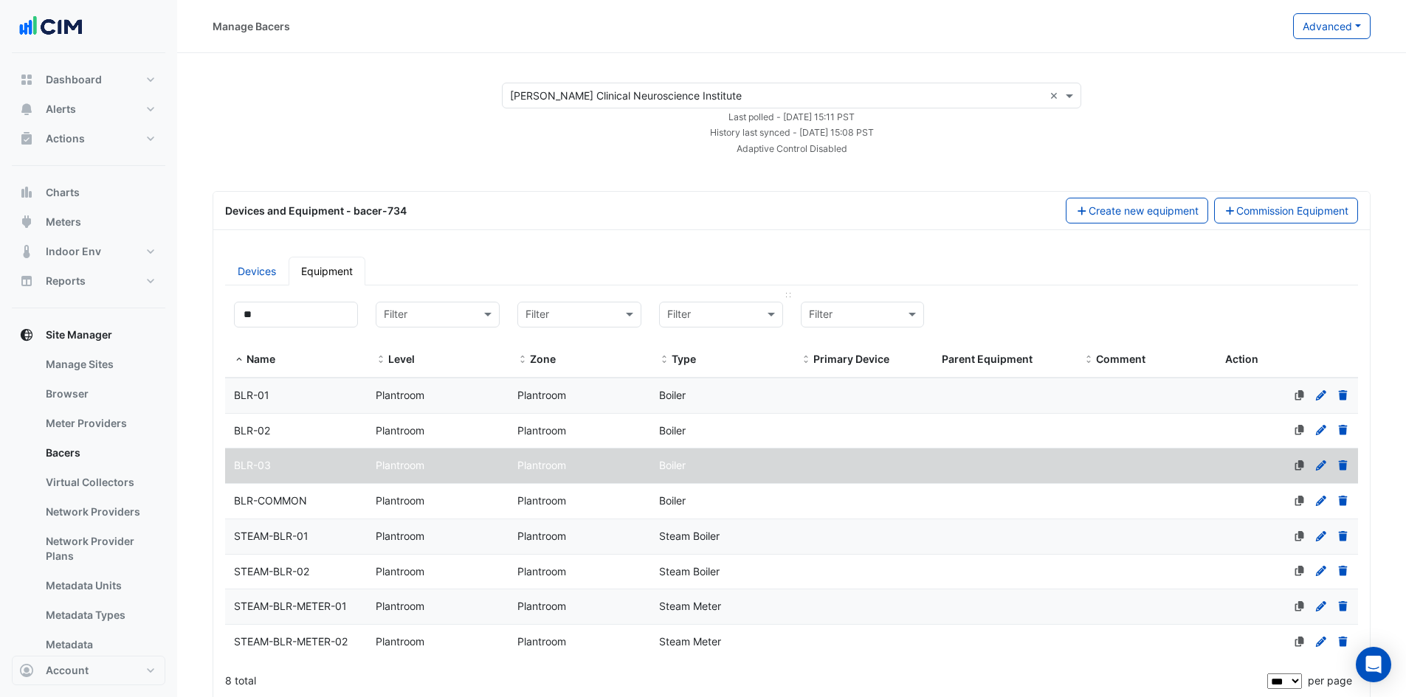
scroll to position [269, 0]
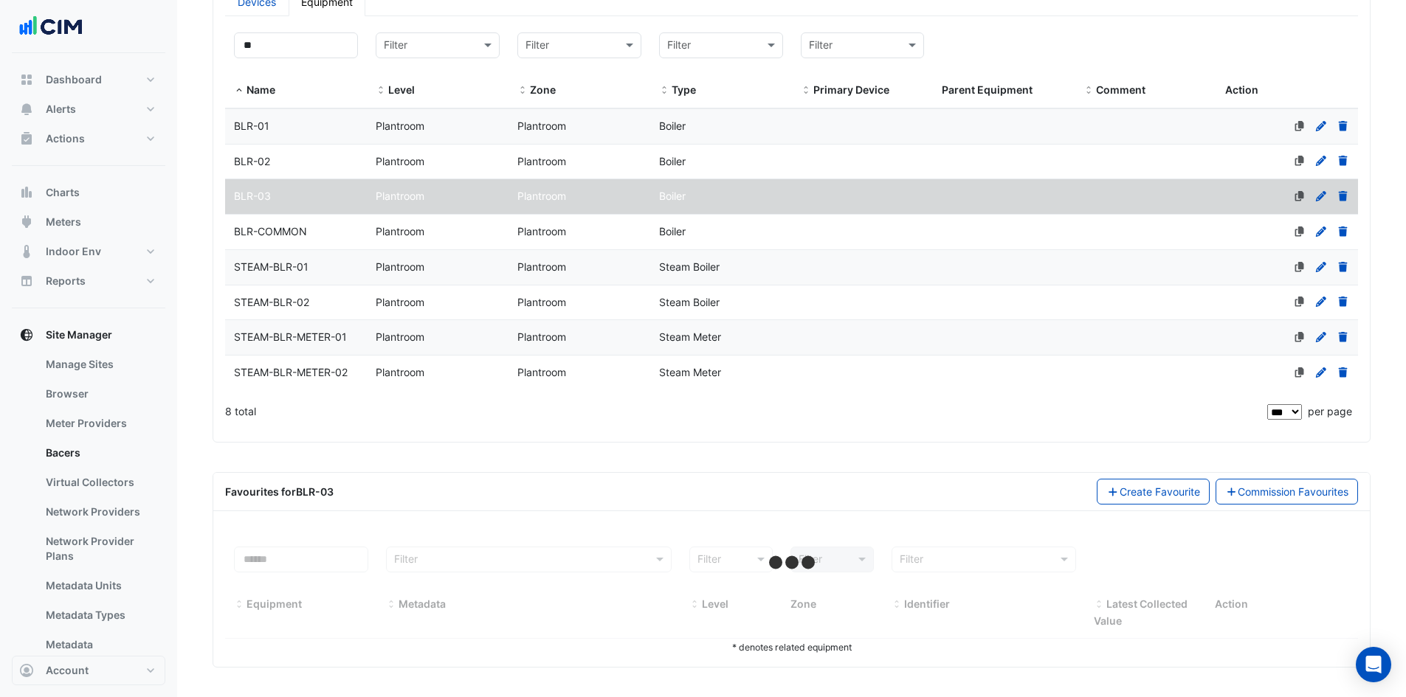
select select "***"
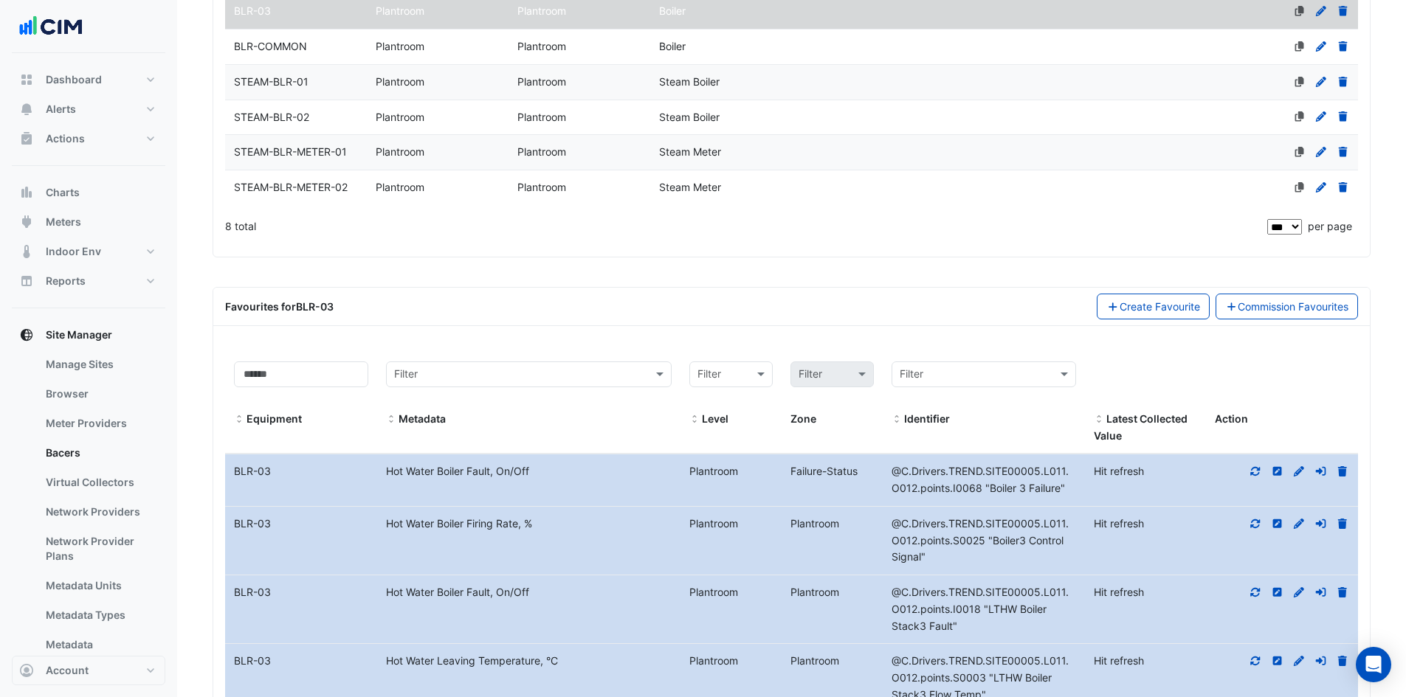
scroll to position [636, 0]
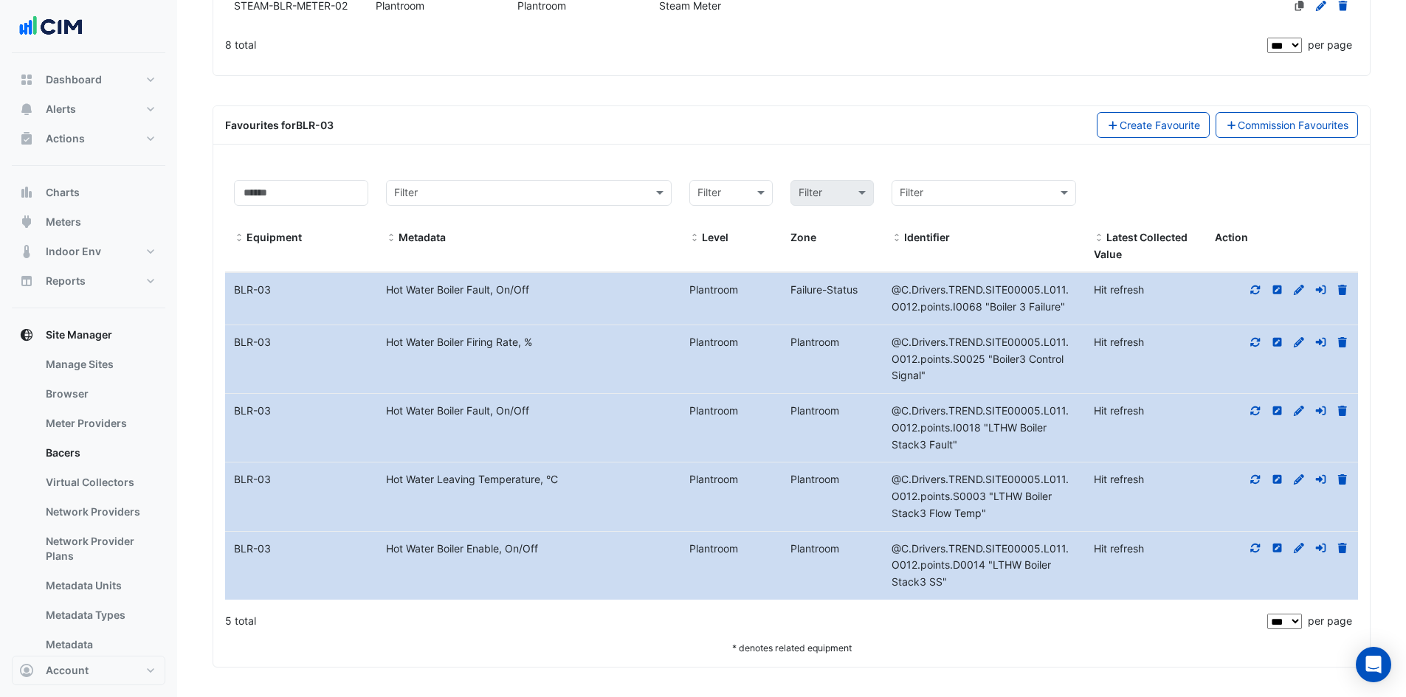
click at [1257, 477] on icon at bounding box center [1256, 479] width 10 height 9
click at [1255, 548] on icon at bounding box center [1255, 548] width 13 height 10
click at [1257, 413] on icon at bounding box center [1255, 411] width 13 height 10
click at [1261, 346] on icon at bounding box center [1255, 342] width 13 height 10
click at [1255, 292] on icon at bounding box center [1255, 290] width 13 height 10
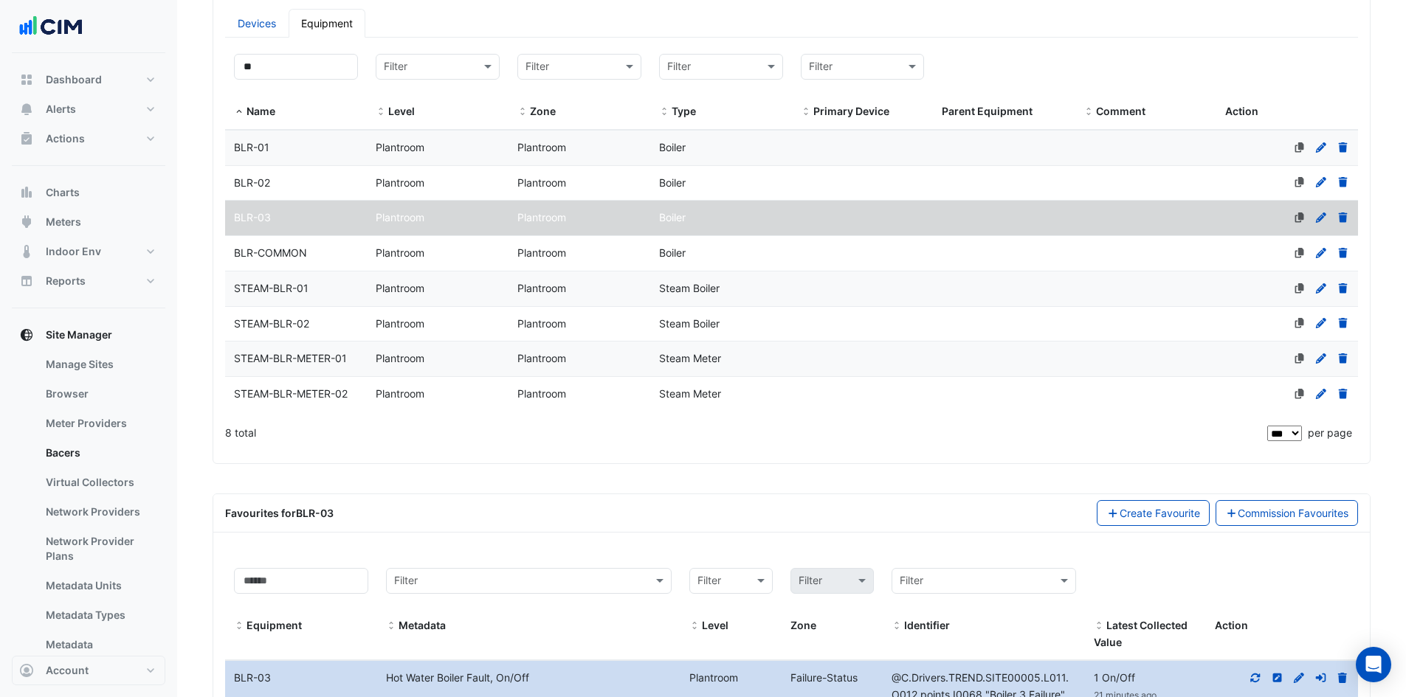
scroll to position [120, 0]
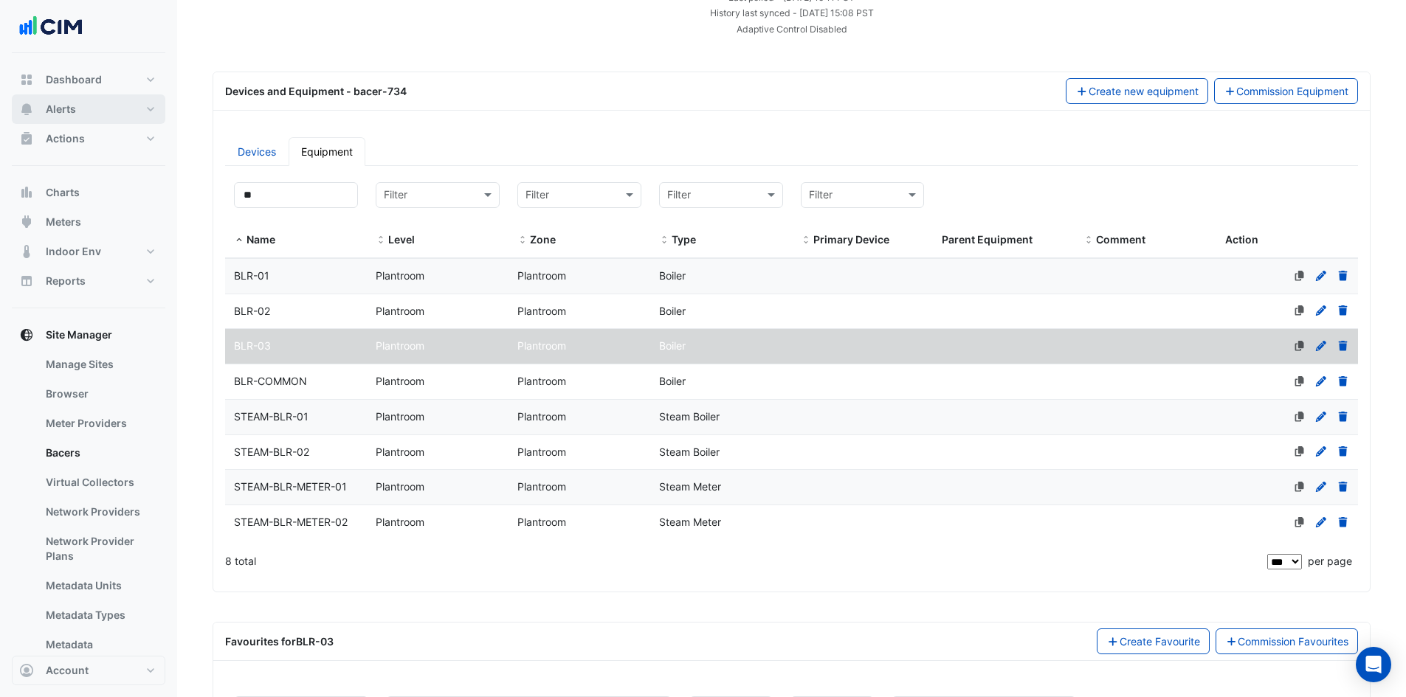
click at [146, 108] on button "Alerts" at bounding box center [89, 109] width 154 height 30
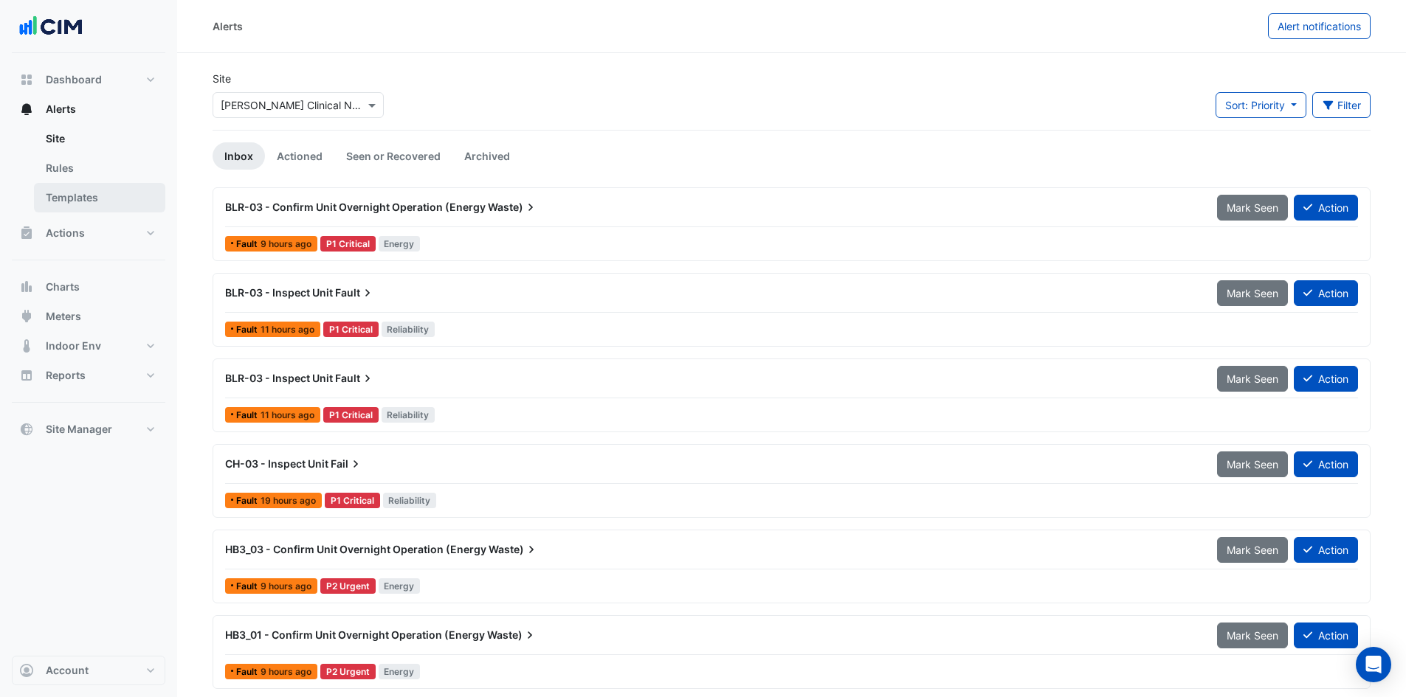
click at [76, 193] on link "Templates" at bounding box center [99, 198] width 131 height 30
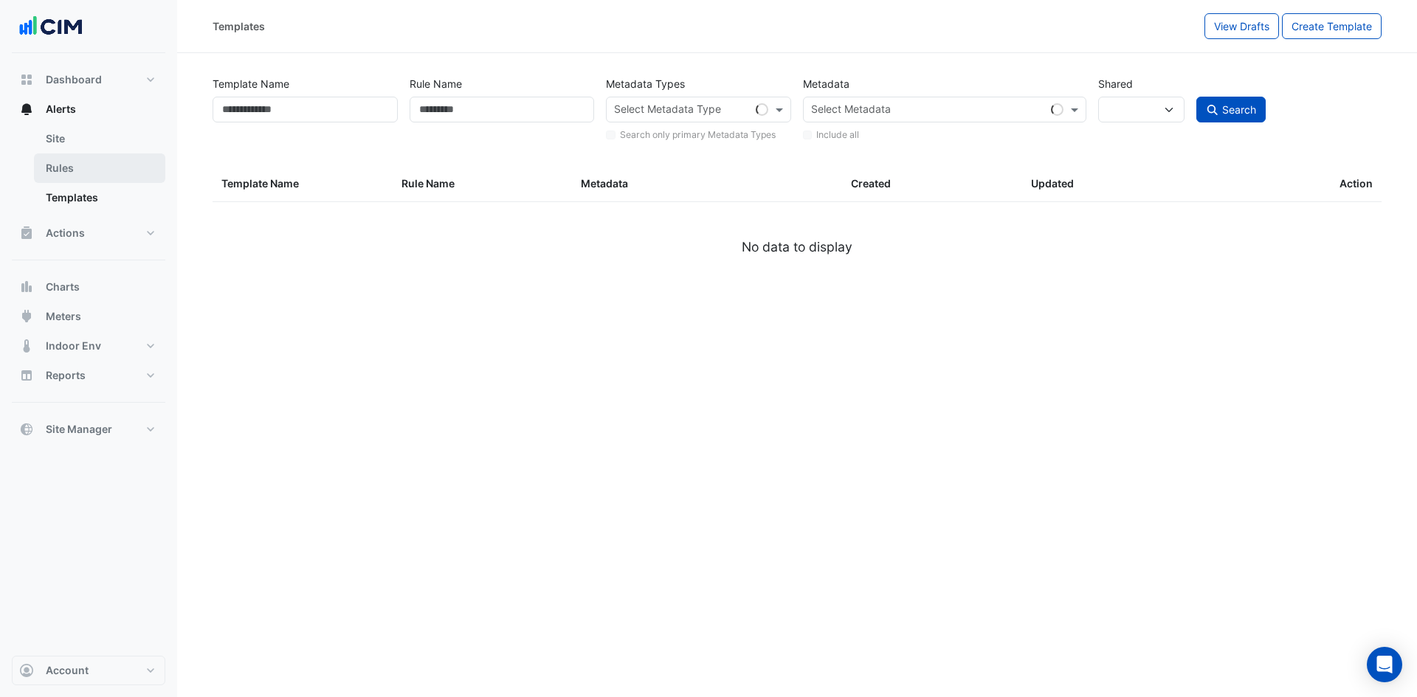
select select
click at [37, 172] on link "Rules" at bounding box center [99, 169] width 131 height 30
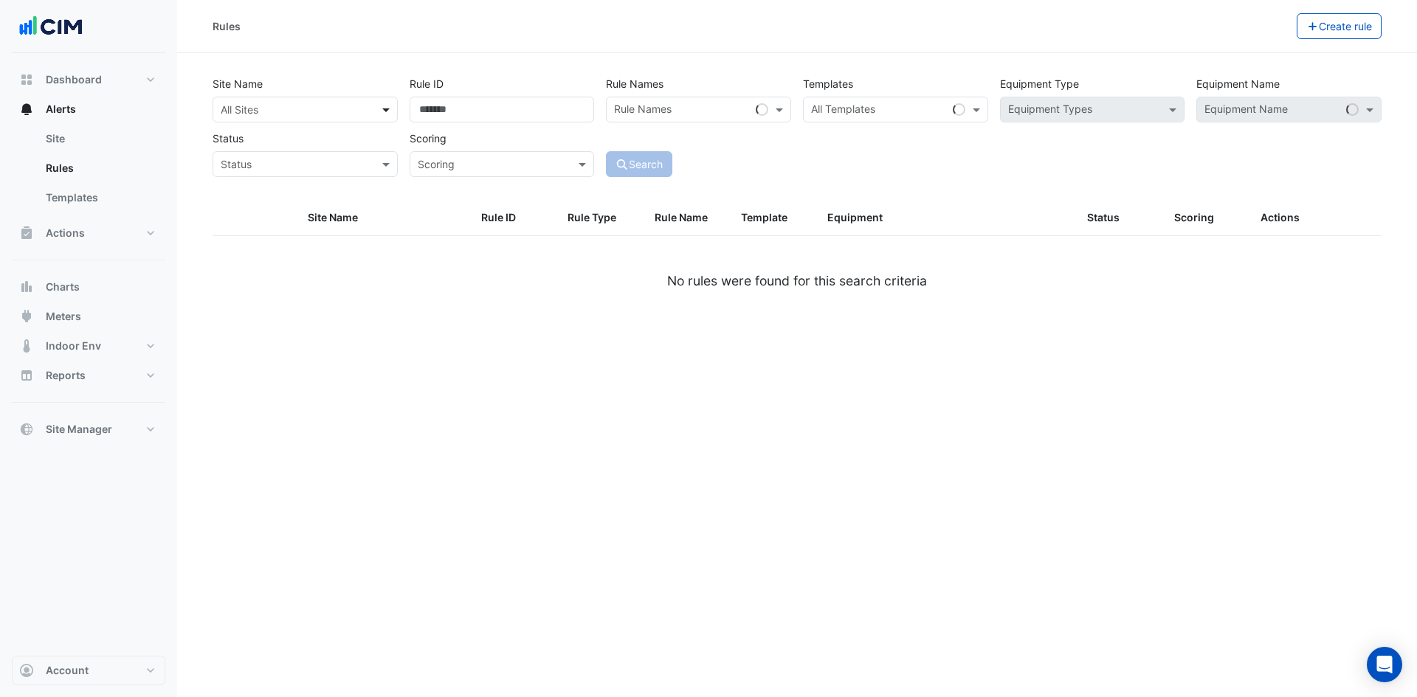
click at [381, 109] on span at bounding box center [388, 109] width 18 height 15
type input "****"
click at [312, 144] on span "[PERSON_NAME] Clinical Neuroscience Institute" at bounding box center [341, 141] width 232 height 13
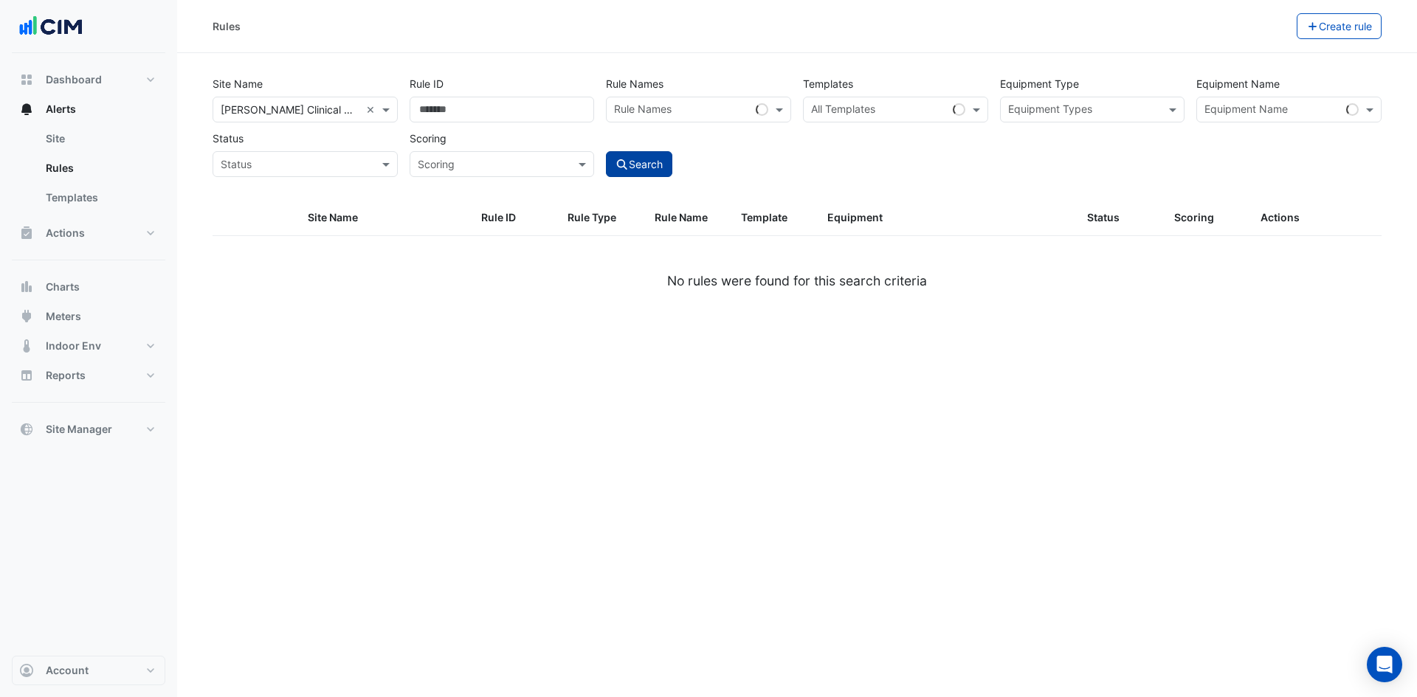
click at [650, 159] on button "Search" at bounding box center [639, 164] width 66 height 26
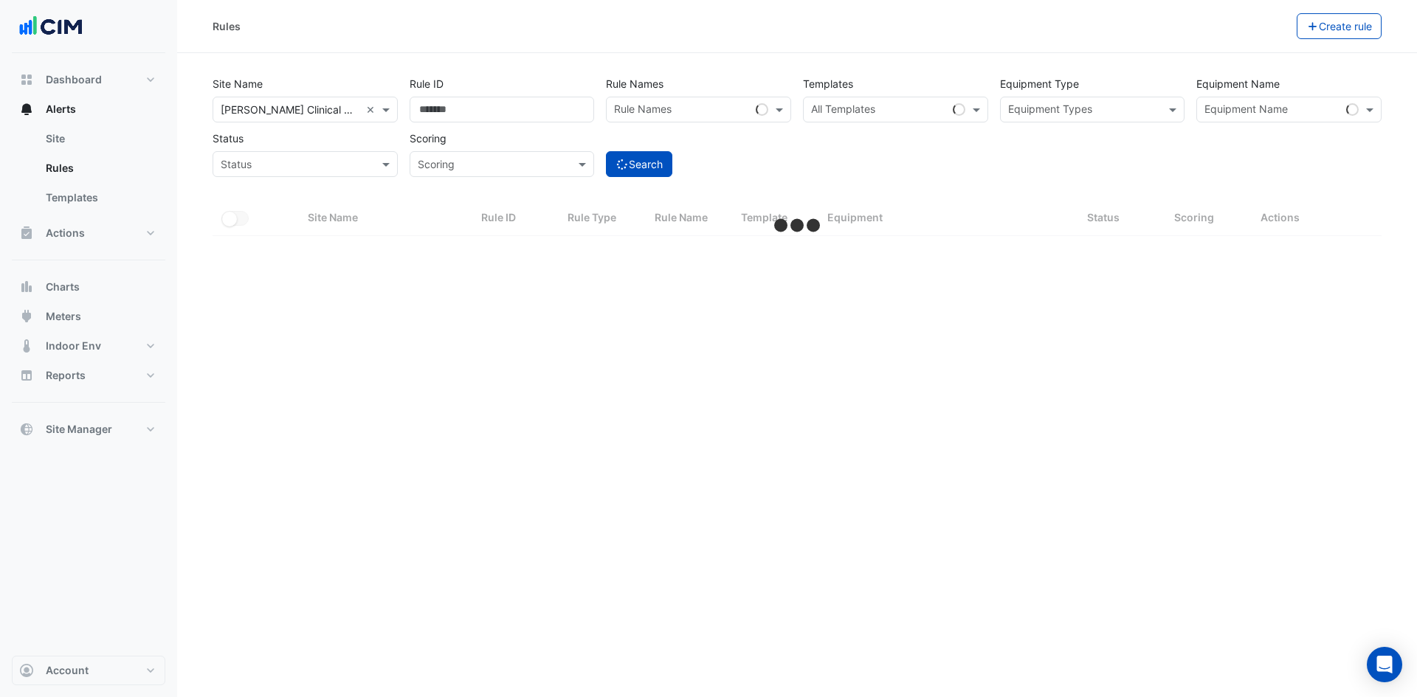
select select "***"
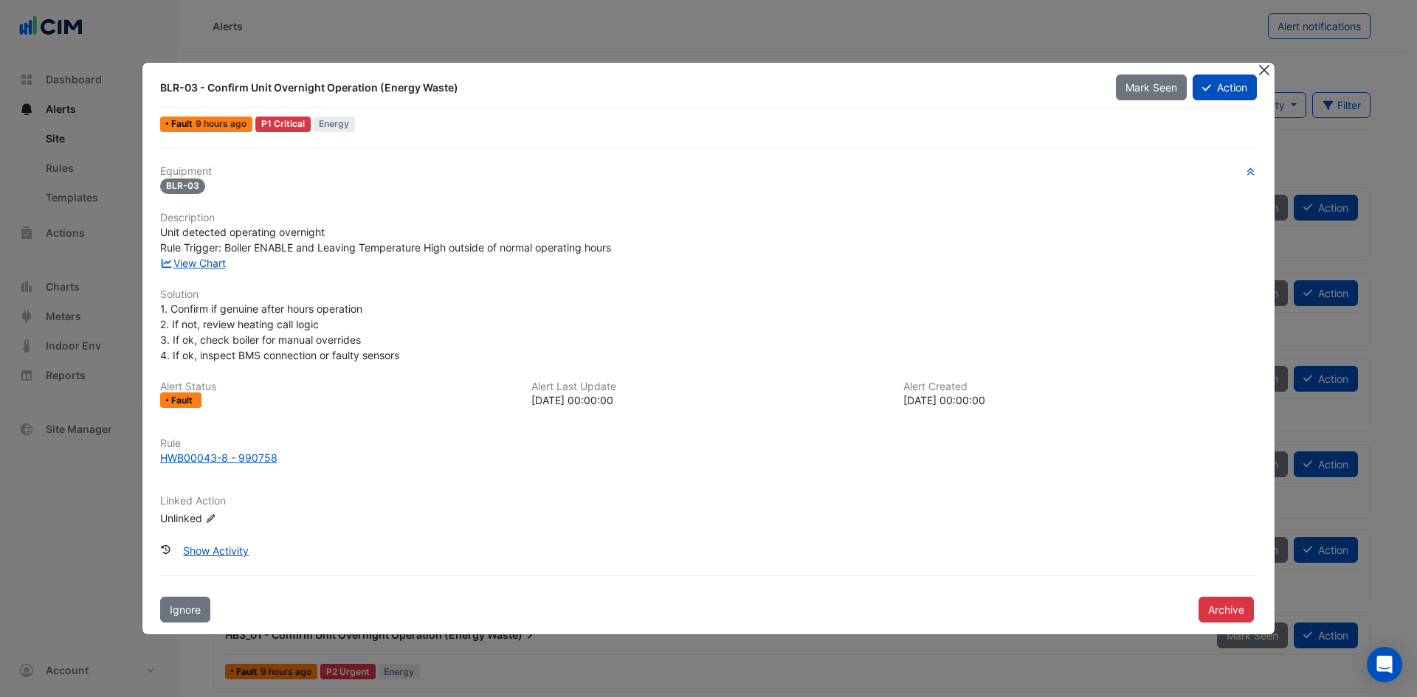
click at [1262, 72] on button "Close" at bounding box center [1263, 70] width 15 height 15
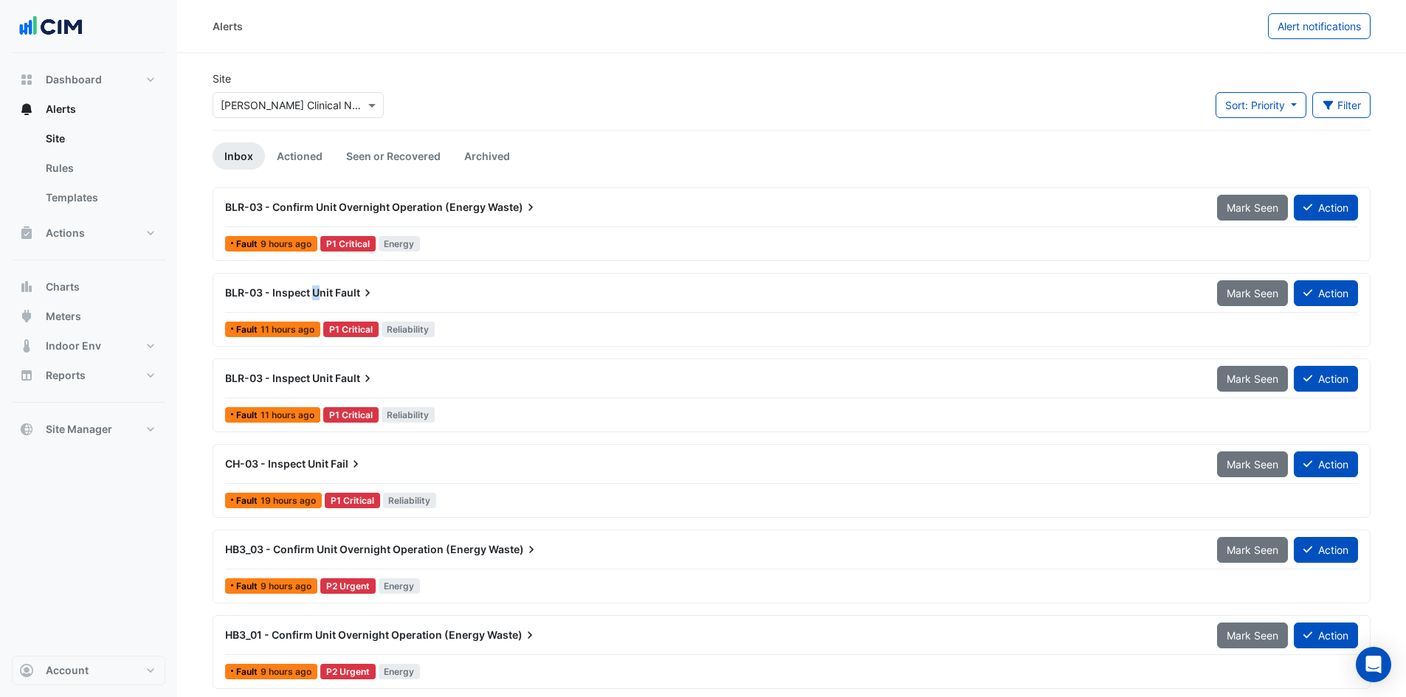
click at [317, 289] on span "BLR-03 - Inspect Unit" at bounding box center [279, 292] width 108 height 13
click at [255, 292] on span "BLR-03 - Inspect Unit" at bounding box center [279, 292] width 108 height 13
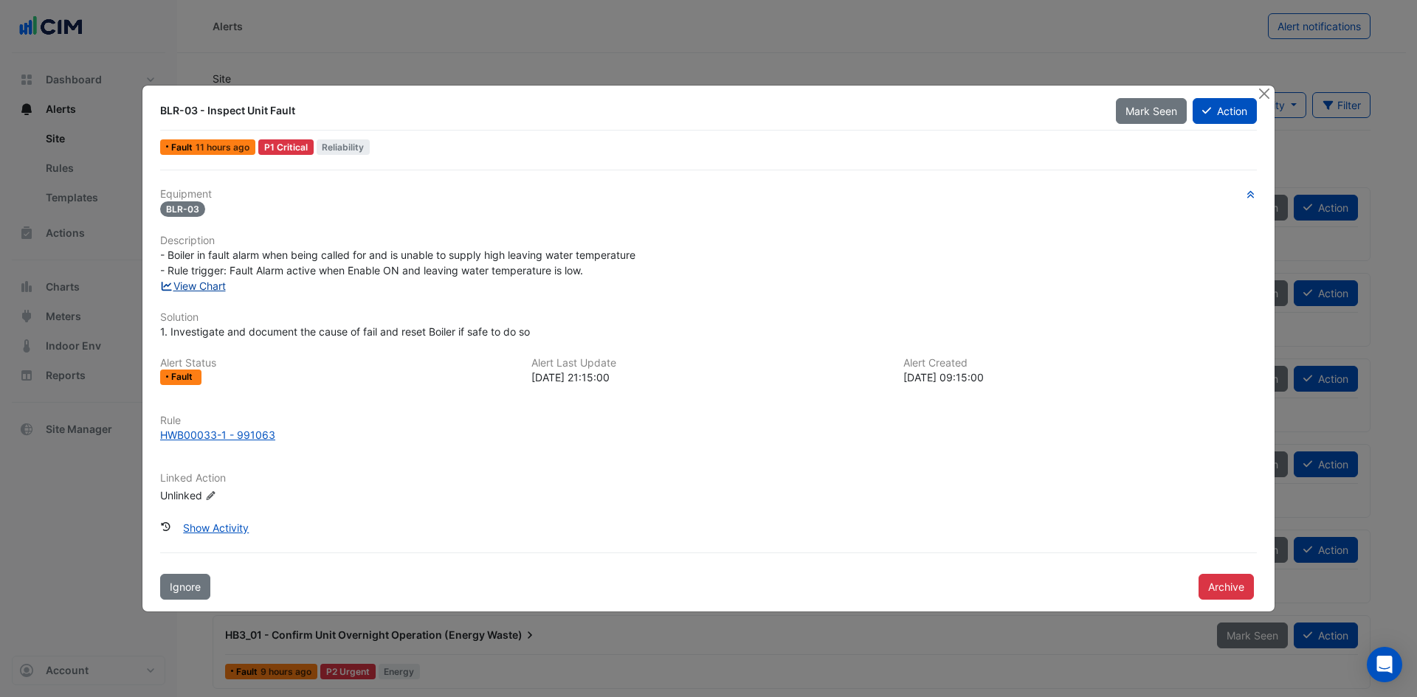
click at [217, 286] on link "View Chart" at bounding box center [193, 286] width 66 height 13
click at [1264, 91] on button "Close" at bounding box center [1263, 93] width 15 height 15
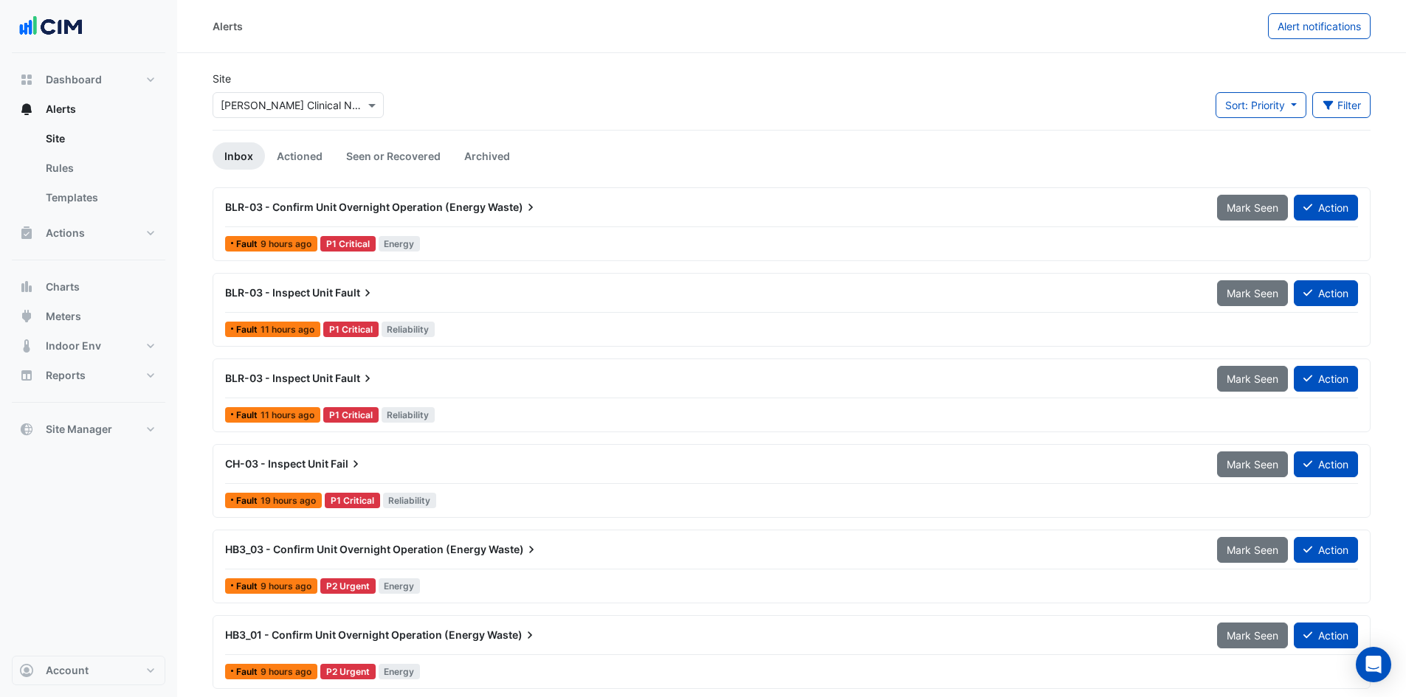
click at [338, 466] on span "Fail" at bounding box center [347, 464] width 32 height 15
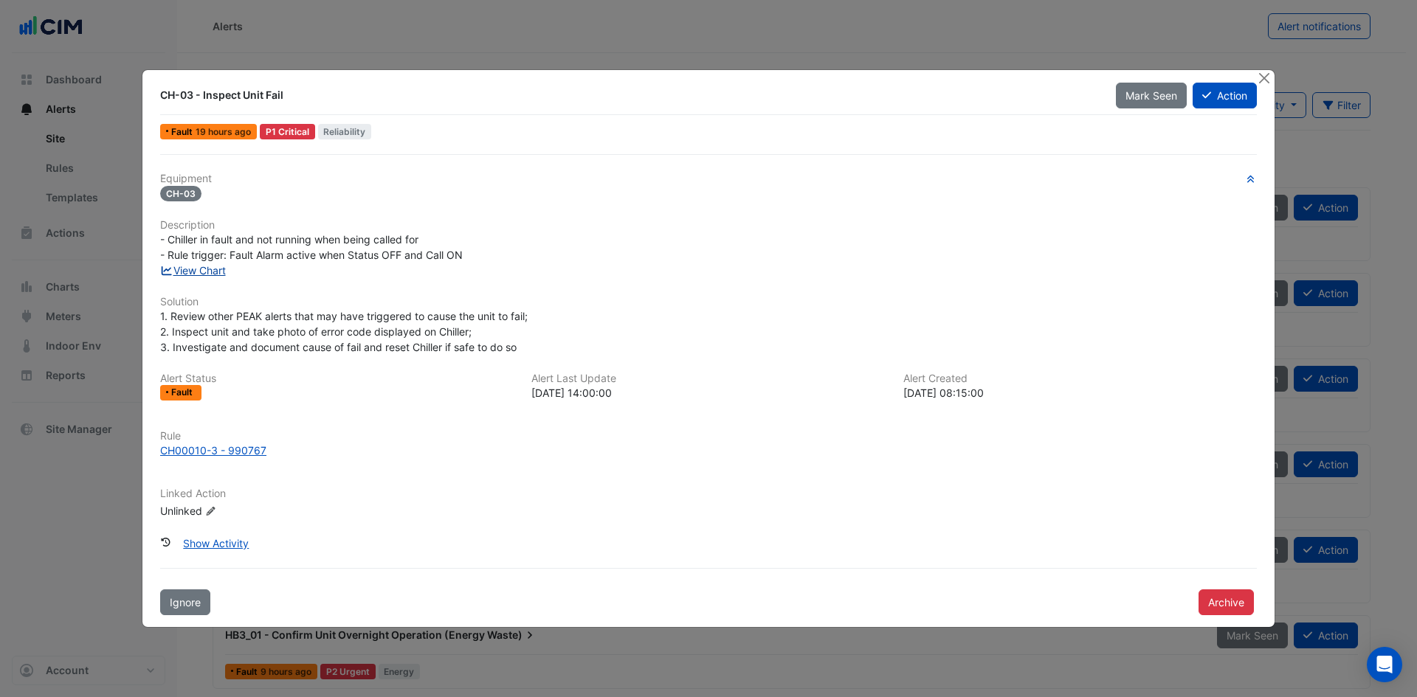
click at [199, 272] on link "View Chart" at bounding box center [193, 270] width 66 height 13
click at [1265, 79] on button "Close" at bounding box center [1263, 77] width 15 height 15
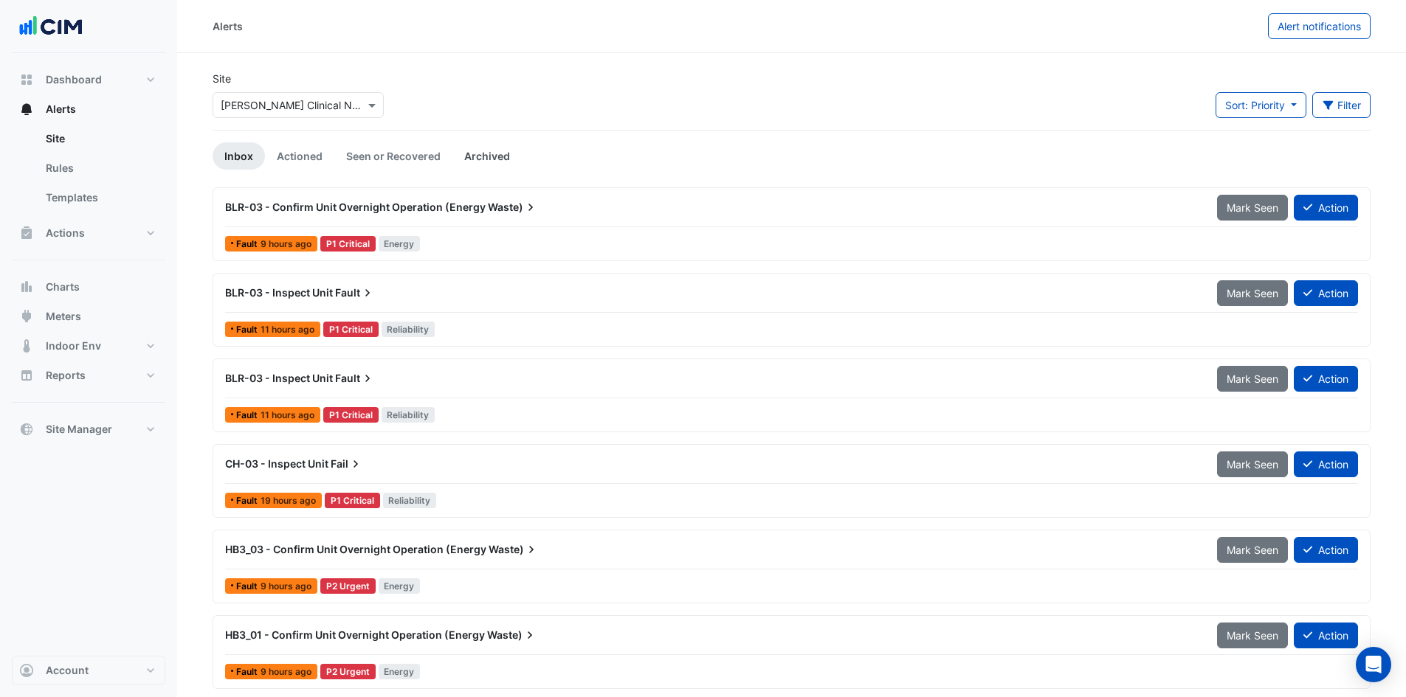
click at [478, 151] on link "Archived" at bounding box center [486, 155] width 69 height 27
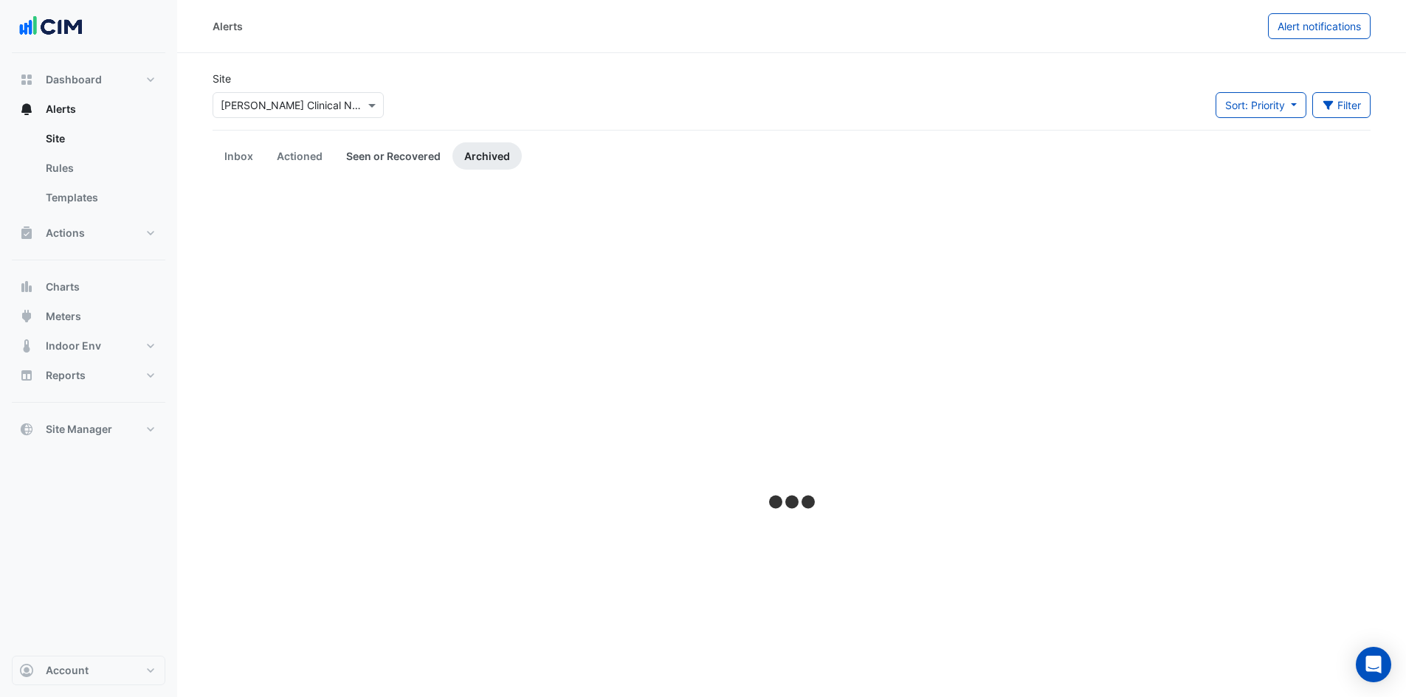
click at [419, 161] on link "Seen or Recovered" at bounding box center [393, 155] width 118 height 27
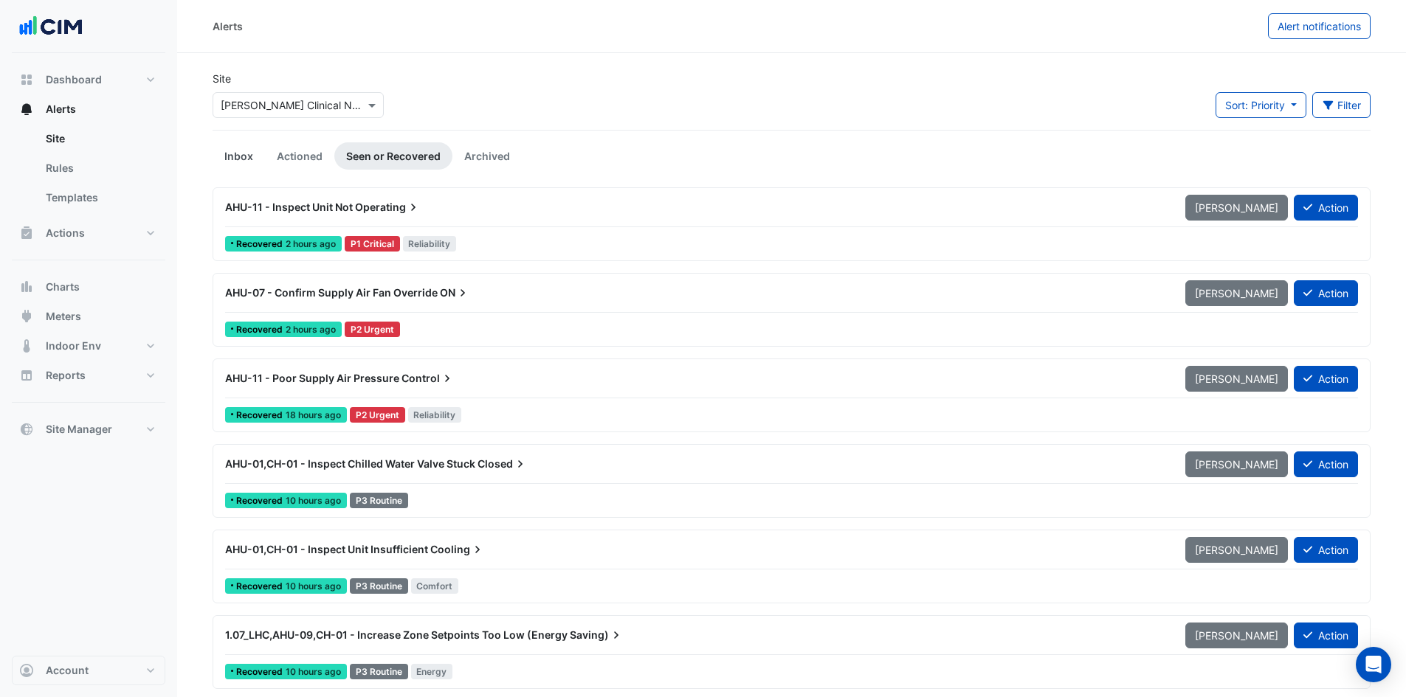
click at [241, 157] on link "Inbox" at bounding box center [239, 155] width 52 height 27
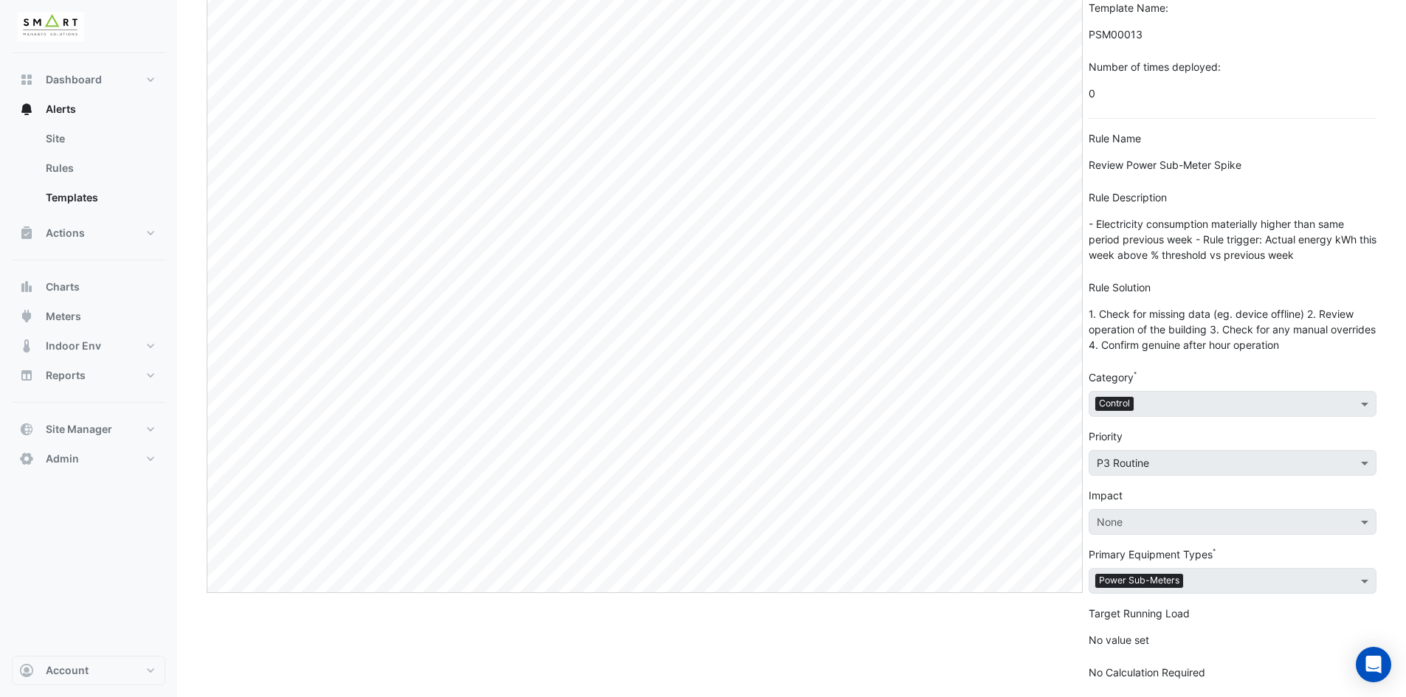
scroll to position [93, 0]
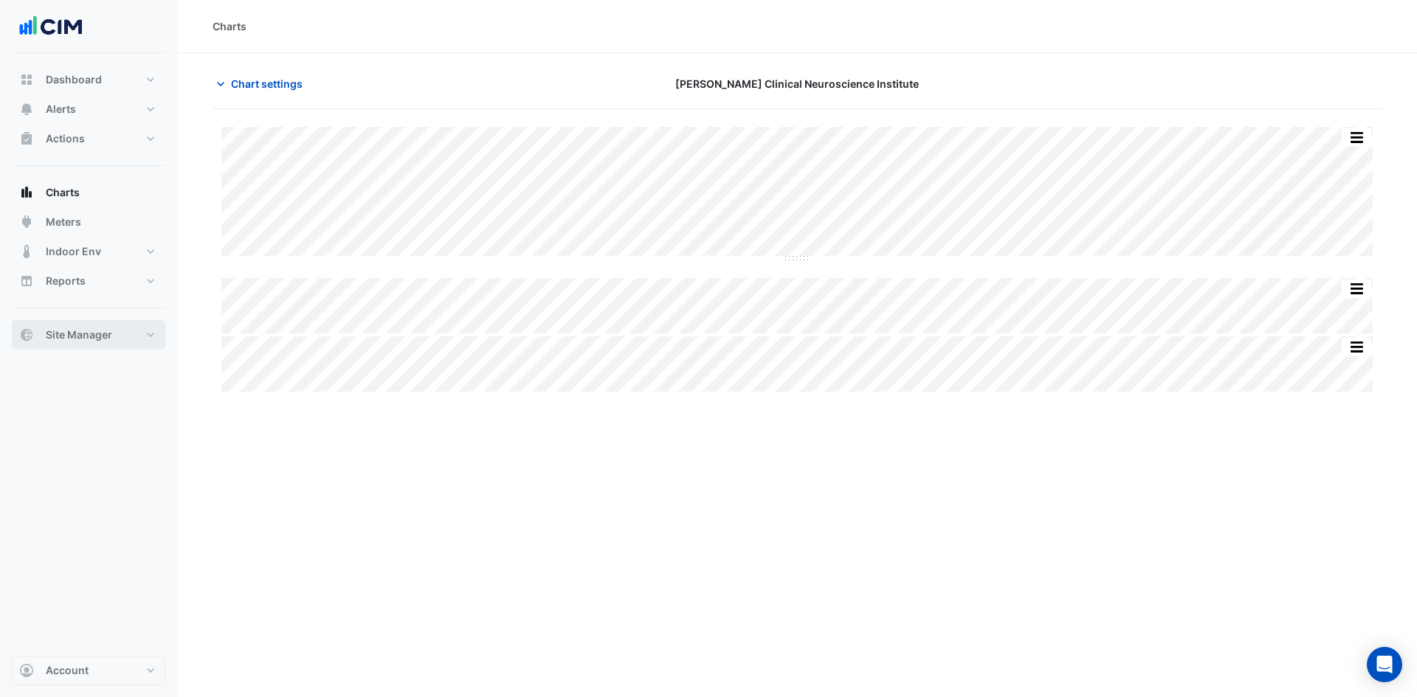
click at [160, 334] on button "Site Manager" at bounding box center [89, 335] width 154 height 30
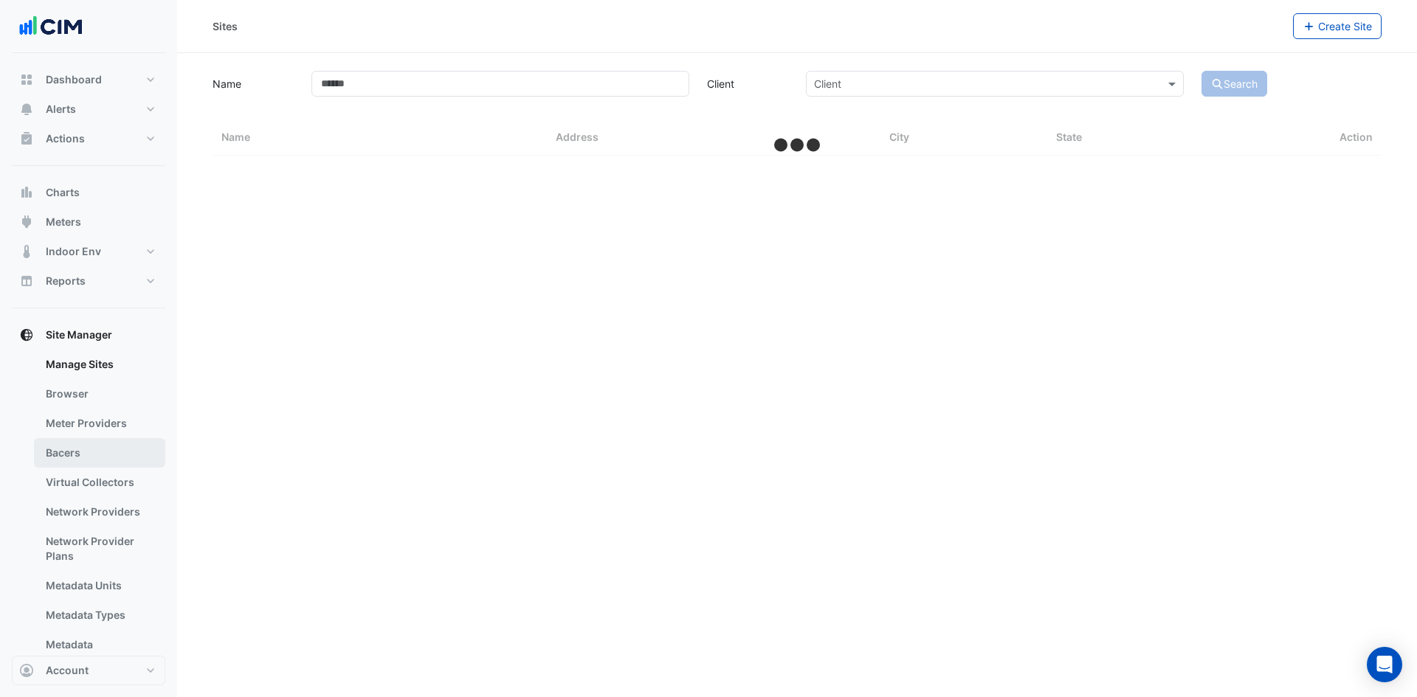
click at [76, 457] on link "Bacers" at bounding box center [99, 453] width 131 height 30
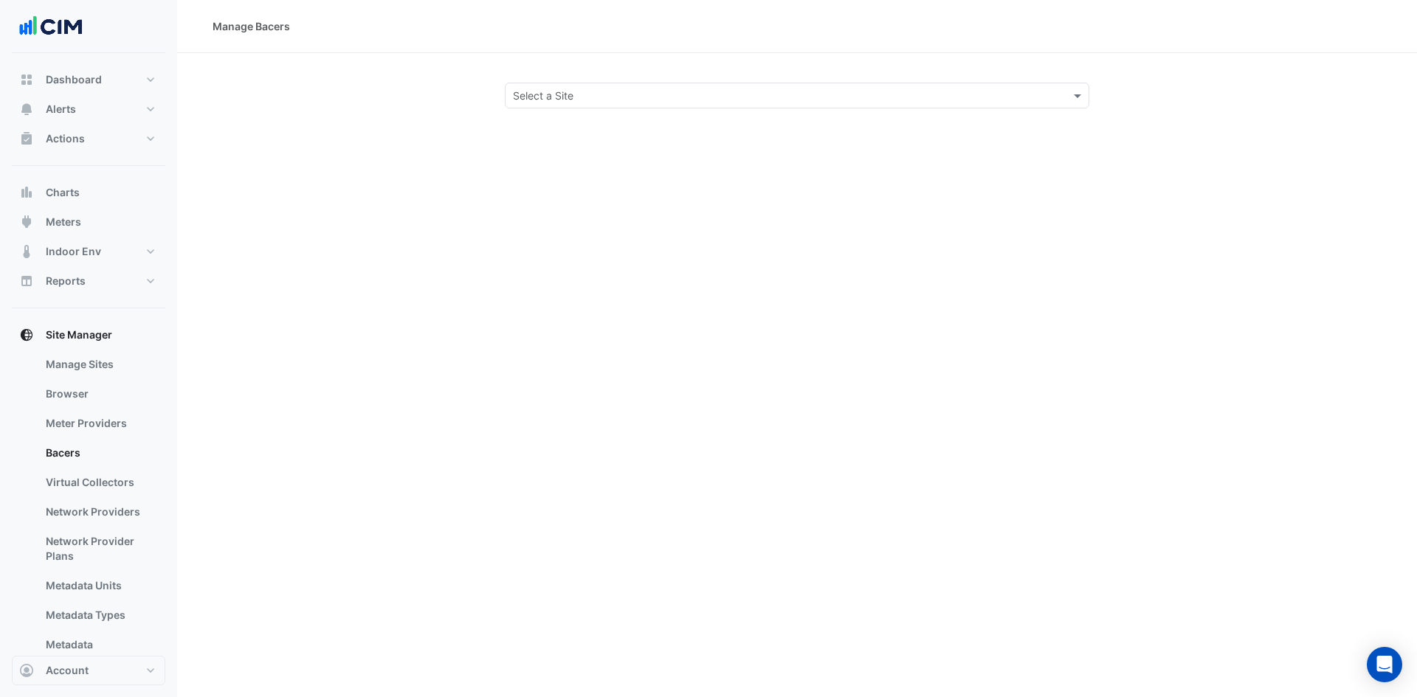
click at [565, 91] on input "text" at bounding box center [782, 96] width 539 height 15
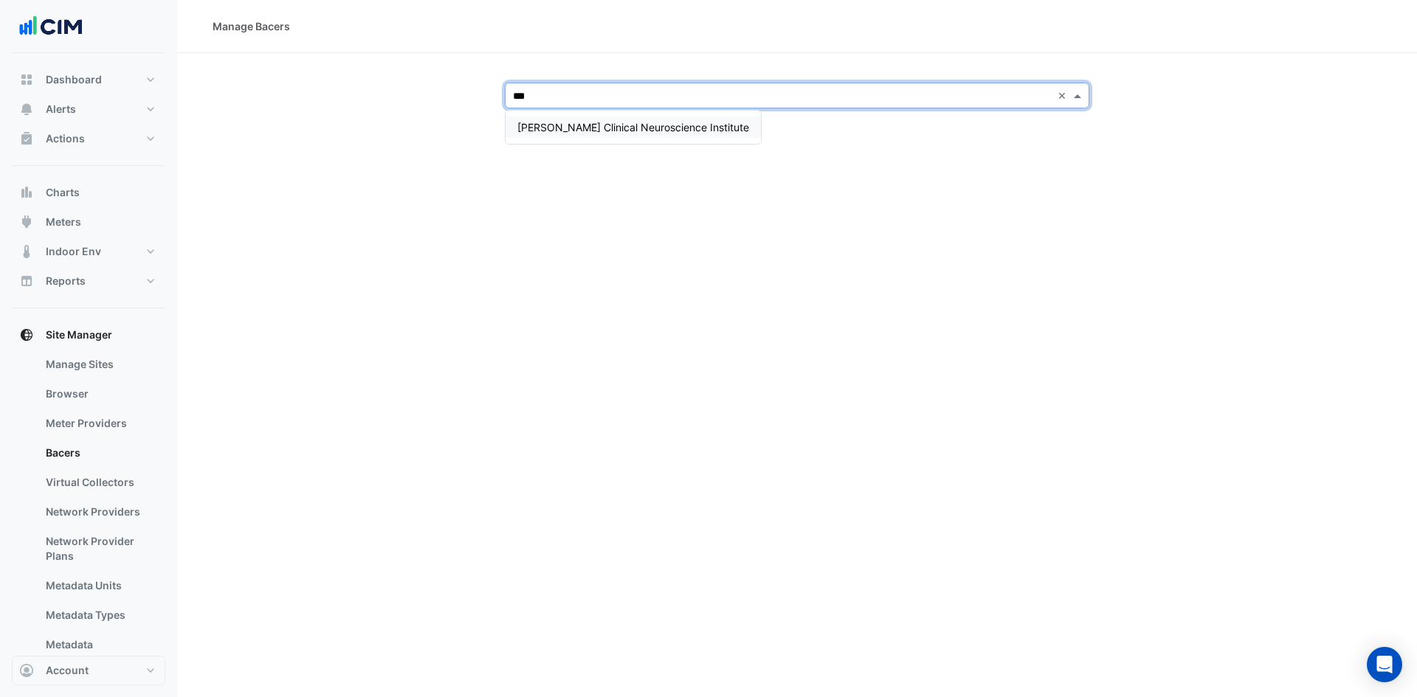
type input "****"
click at [548, 123] on span "Maurice Wohl Clinical Neuroscience Institute" at bounding box center [633, 127] width 232 height 13
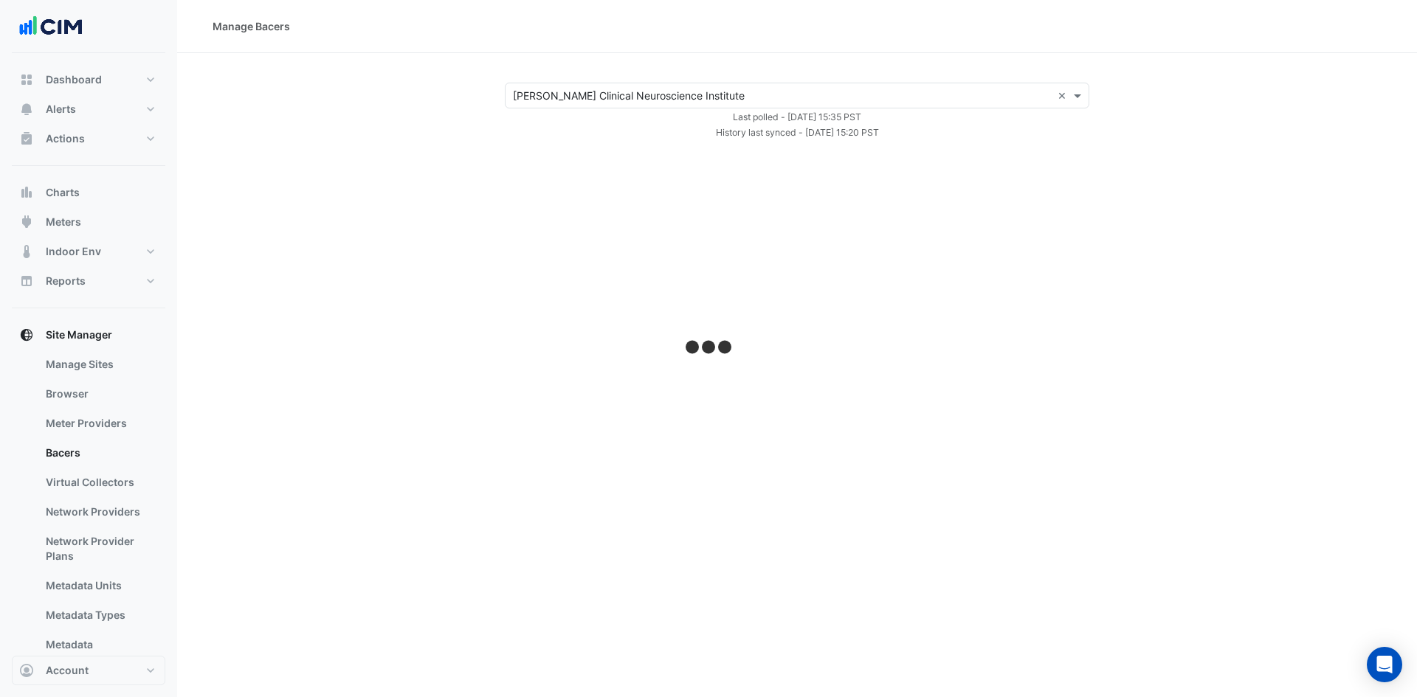
select select "***"
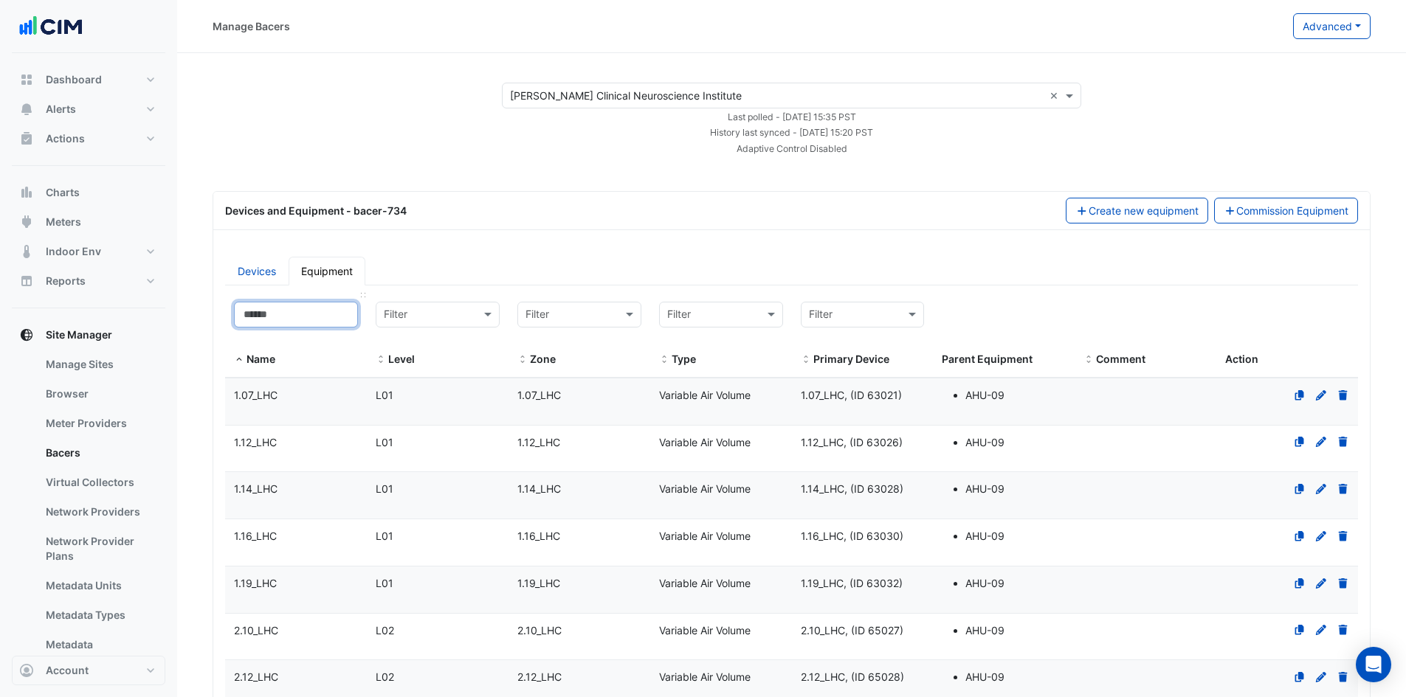
click at [323, 304] on input at bounding box center [296, 315] width 124 height 26
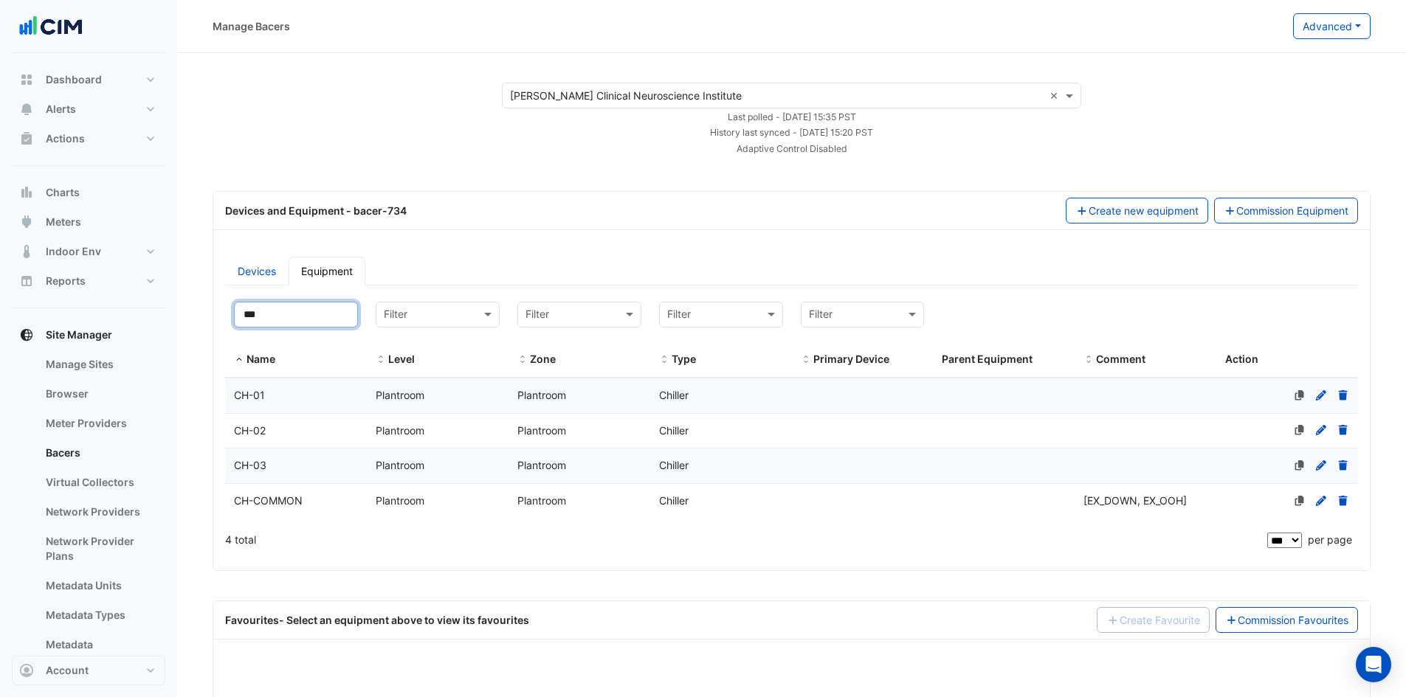
type input "***"
click at [278, 466] on div "CH-03" at bounding box center [296, 466] width 142 height 17
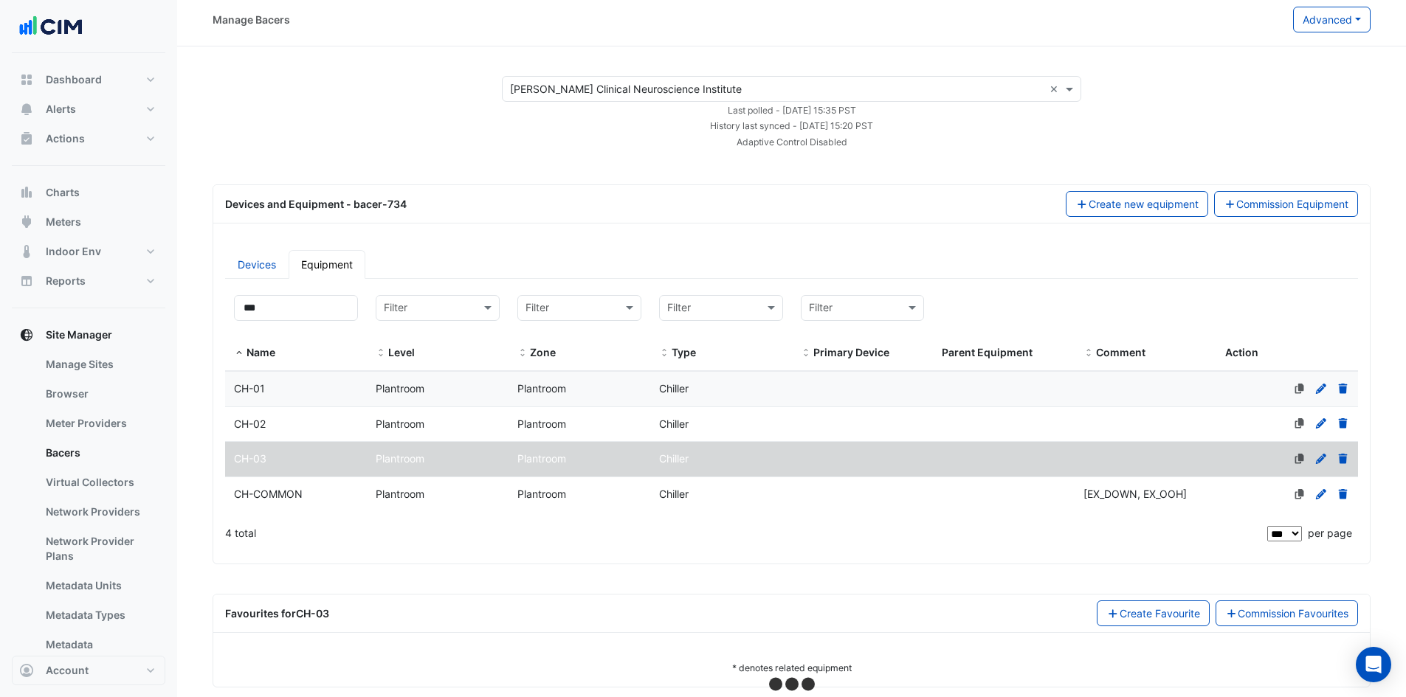
scroll to position [27, 0]
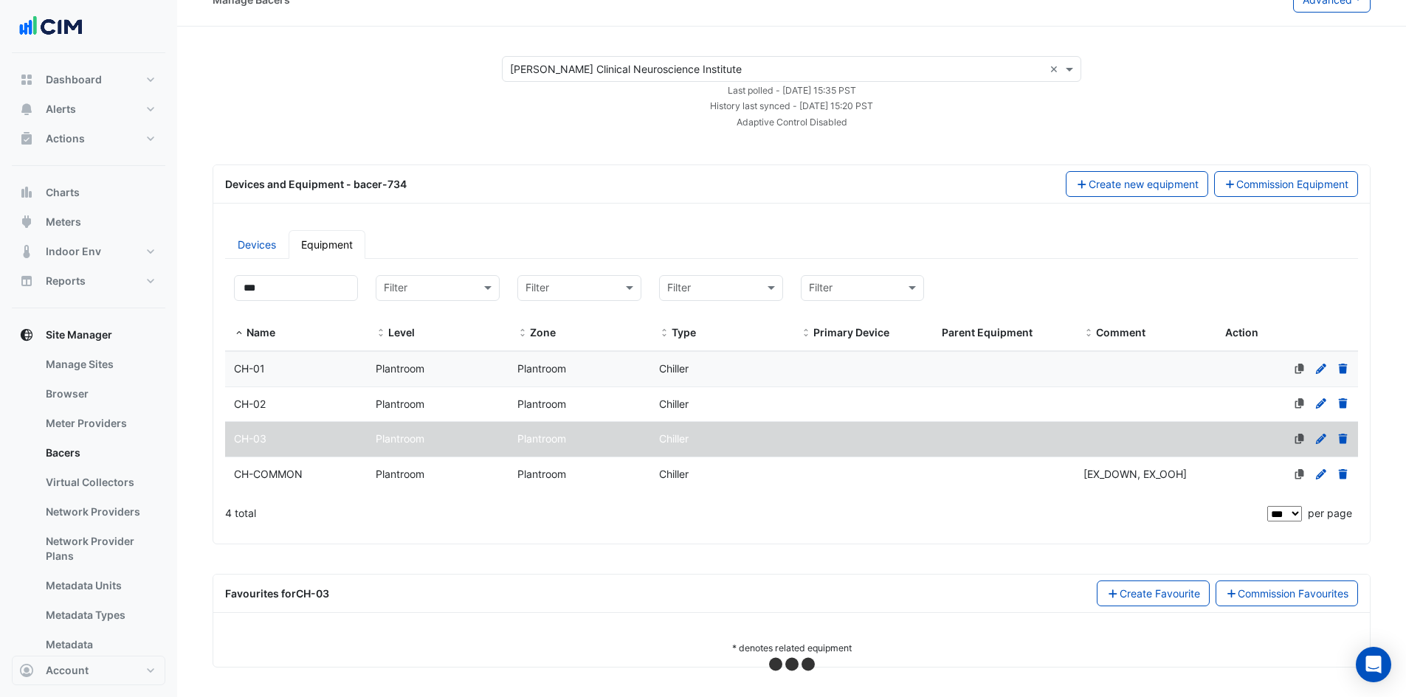
select select "***"
click at [1321, 474] on icon at bounding box center [1321, 474] width 13 height 10
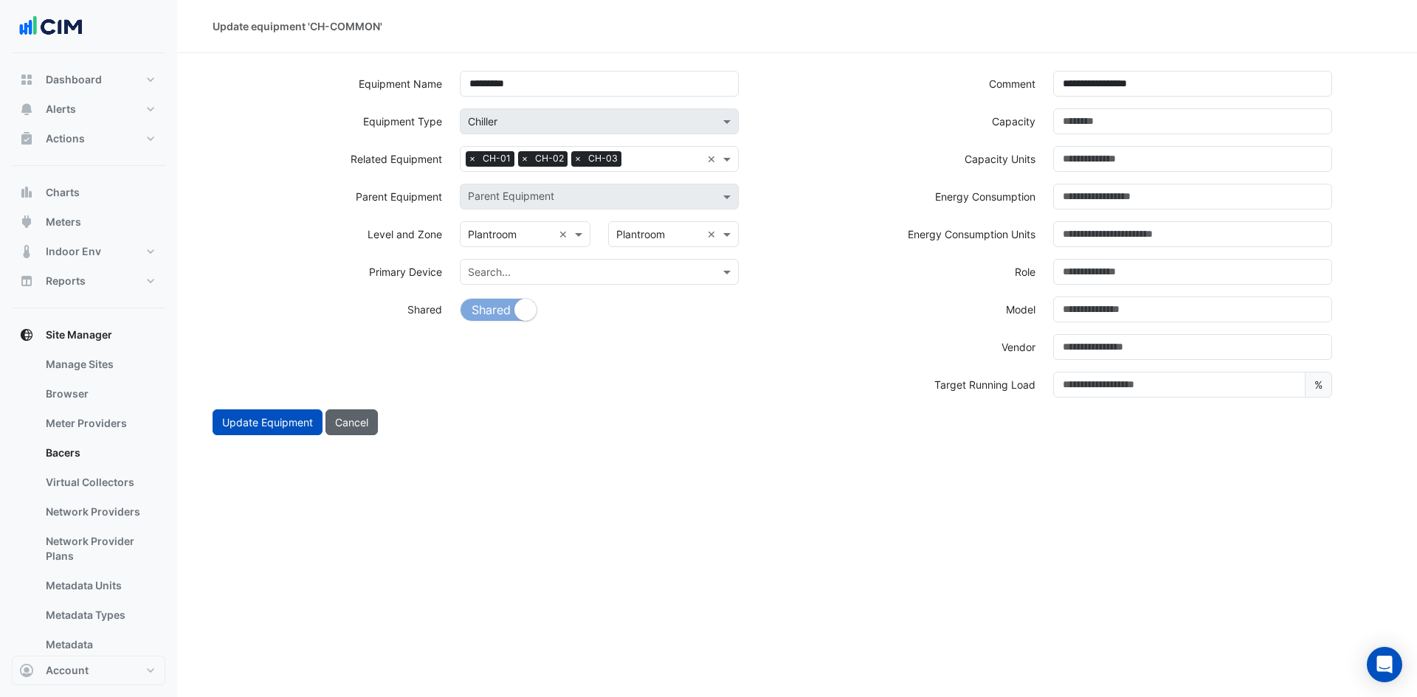
click at [354, 426] on button "Cancel" at bounding box center [351, 423] width 52 height 26
select select "***"
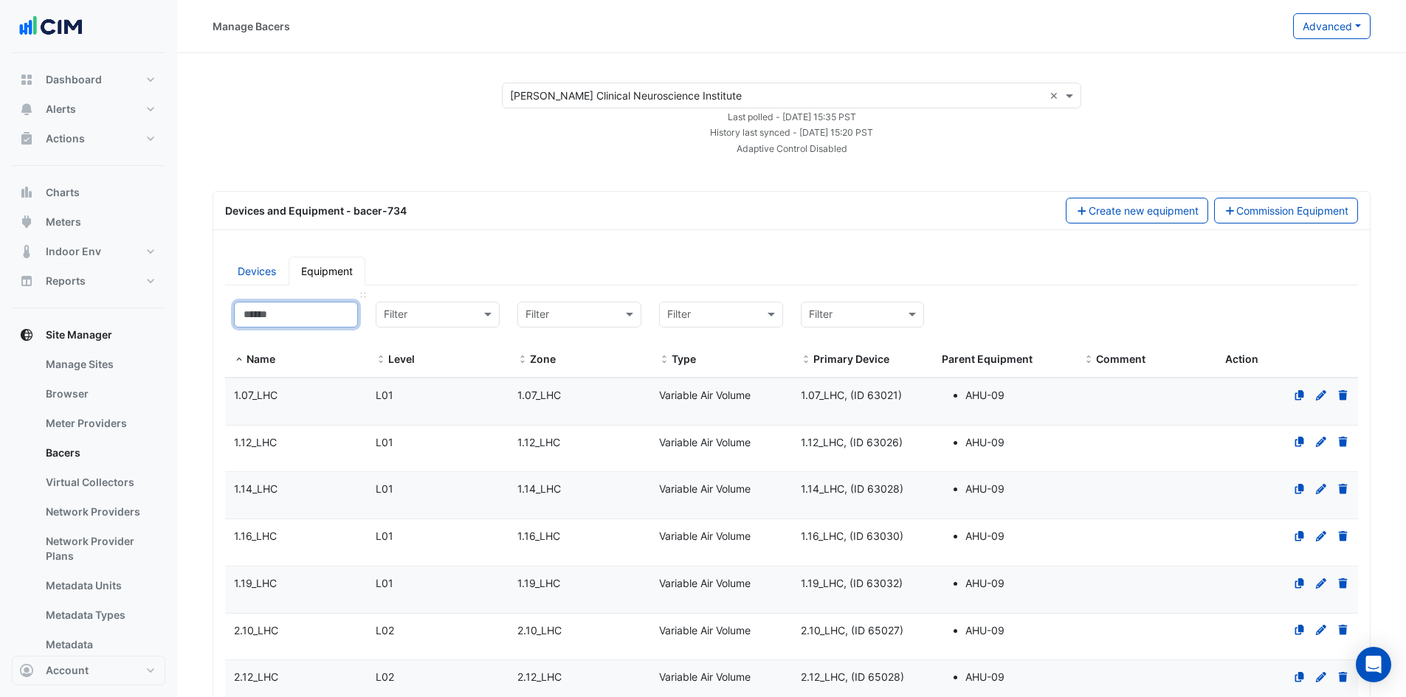
click at [288, 308] on input at bounding box center [296, 315] width 124 height 26
click at [287, 311] on input at bounding box center [296, 315] width 124 height 26
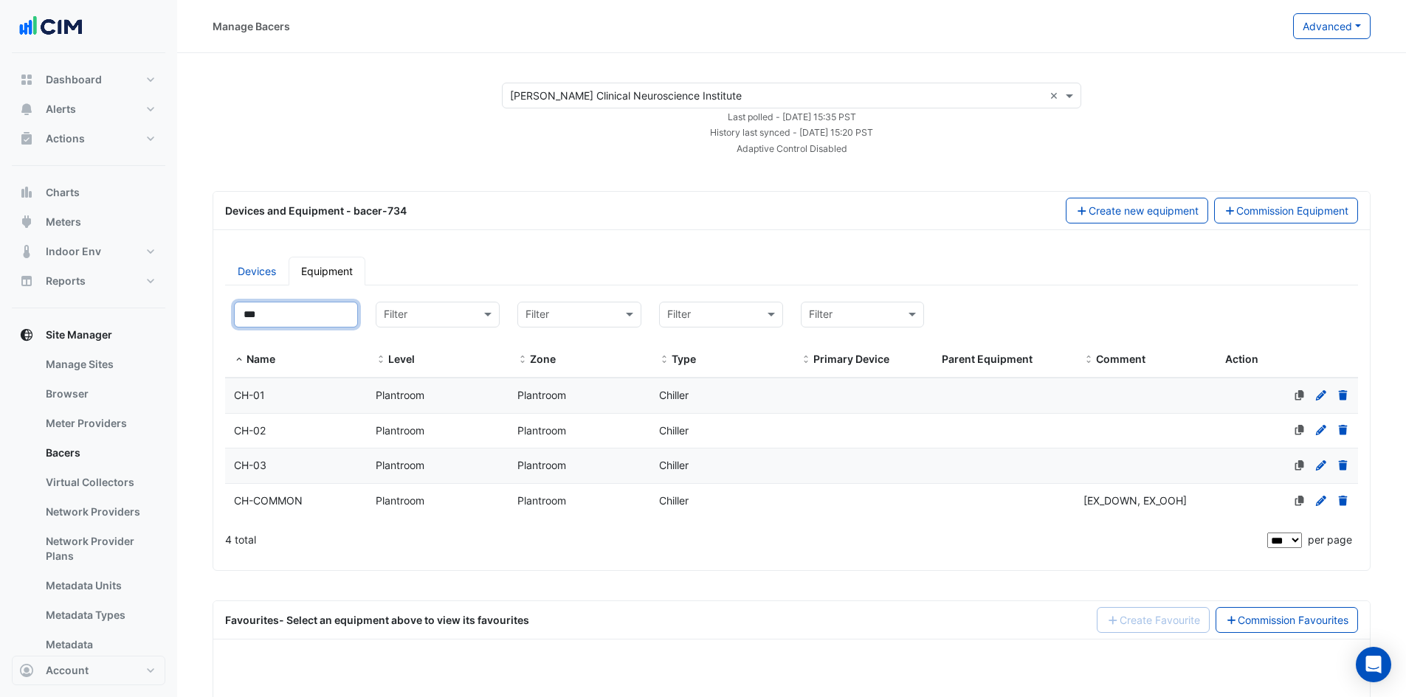
type input "***"
click at [287, 466] on div "CH-03" at bounding box center [296, 466] width 142 height 17
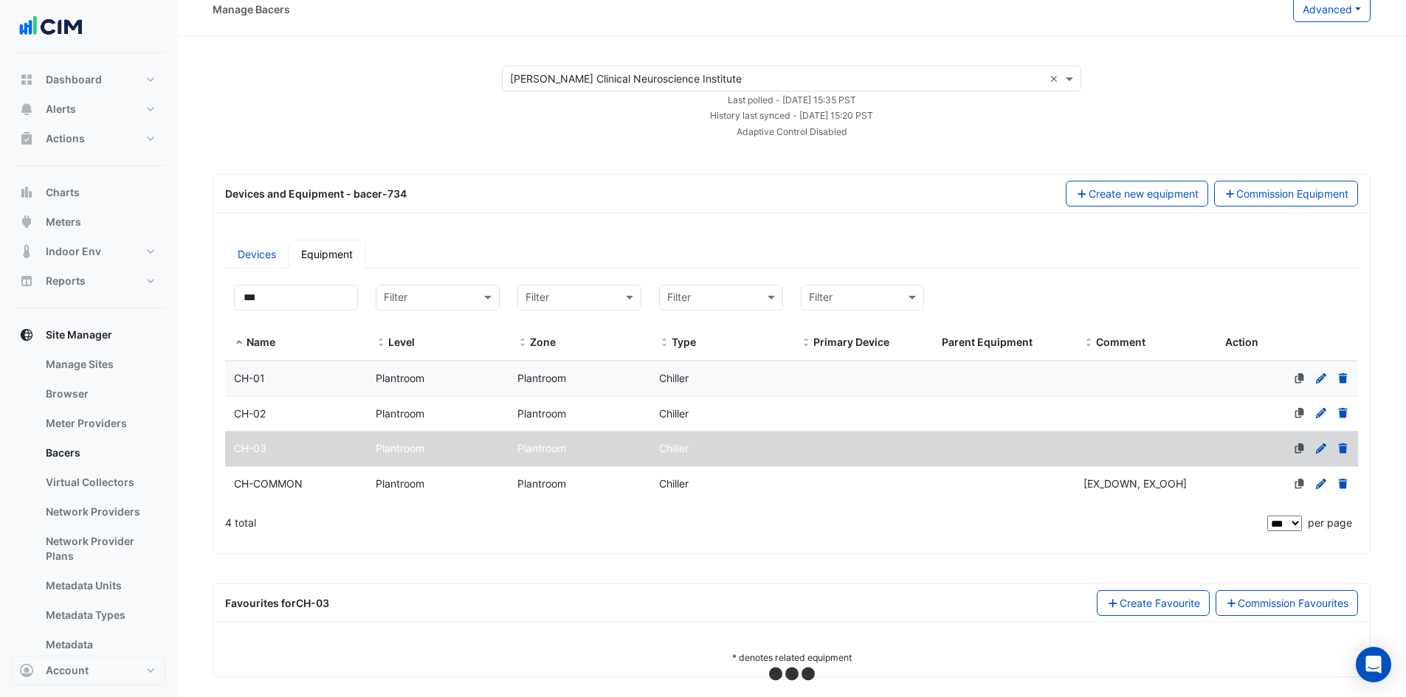
scroll to position [27, 0]
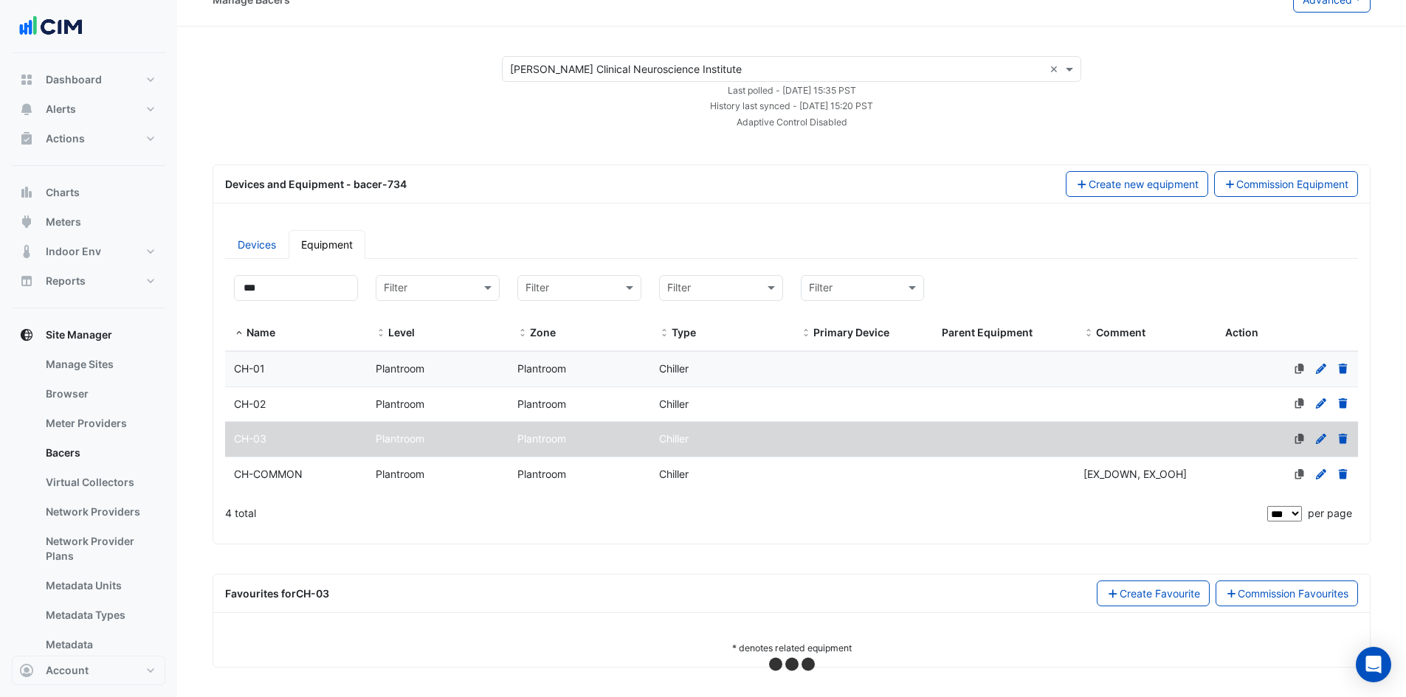
select select "***"
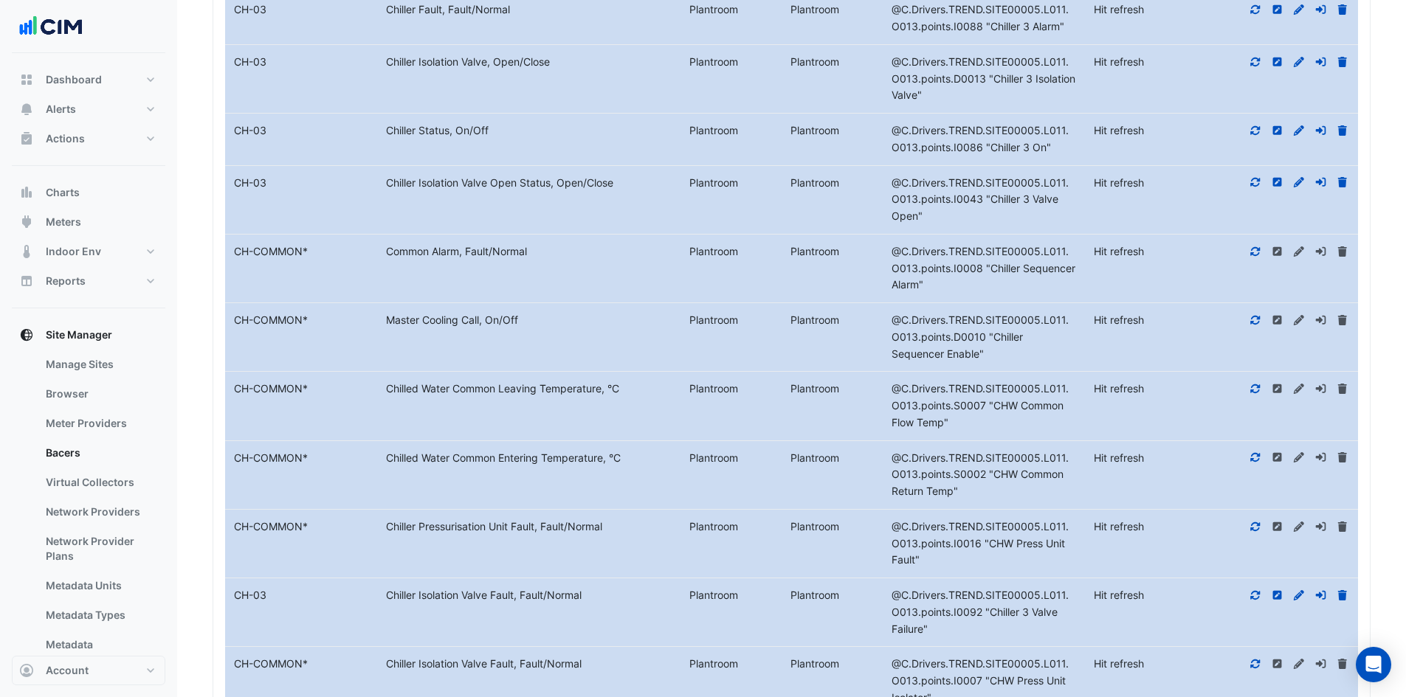
scroll to position [517, 0]
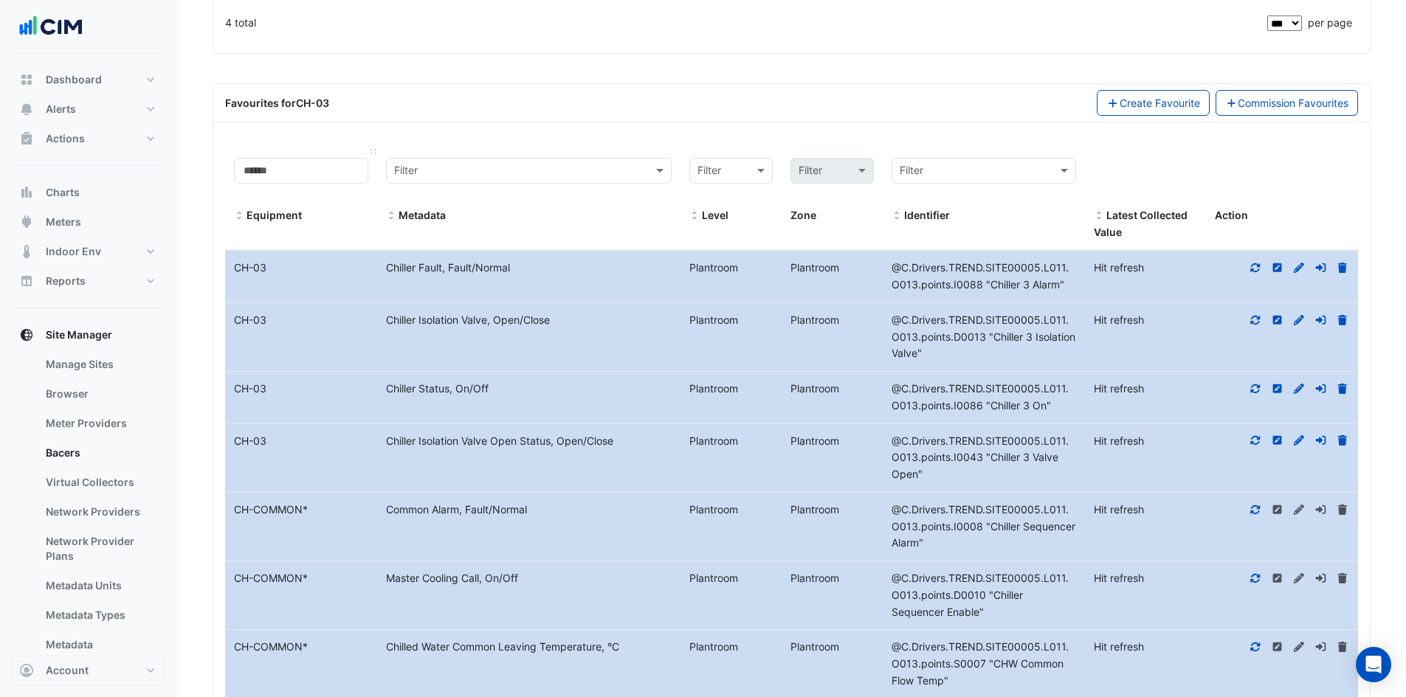
click at [235, 212] on span at bounding box center [239, 216] width 10 height 12
click at [1255, 269] on icon at bounding box center [1255, 268] width 13 height 10
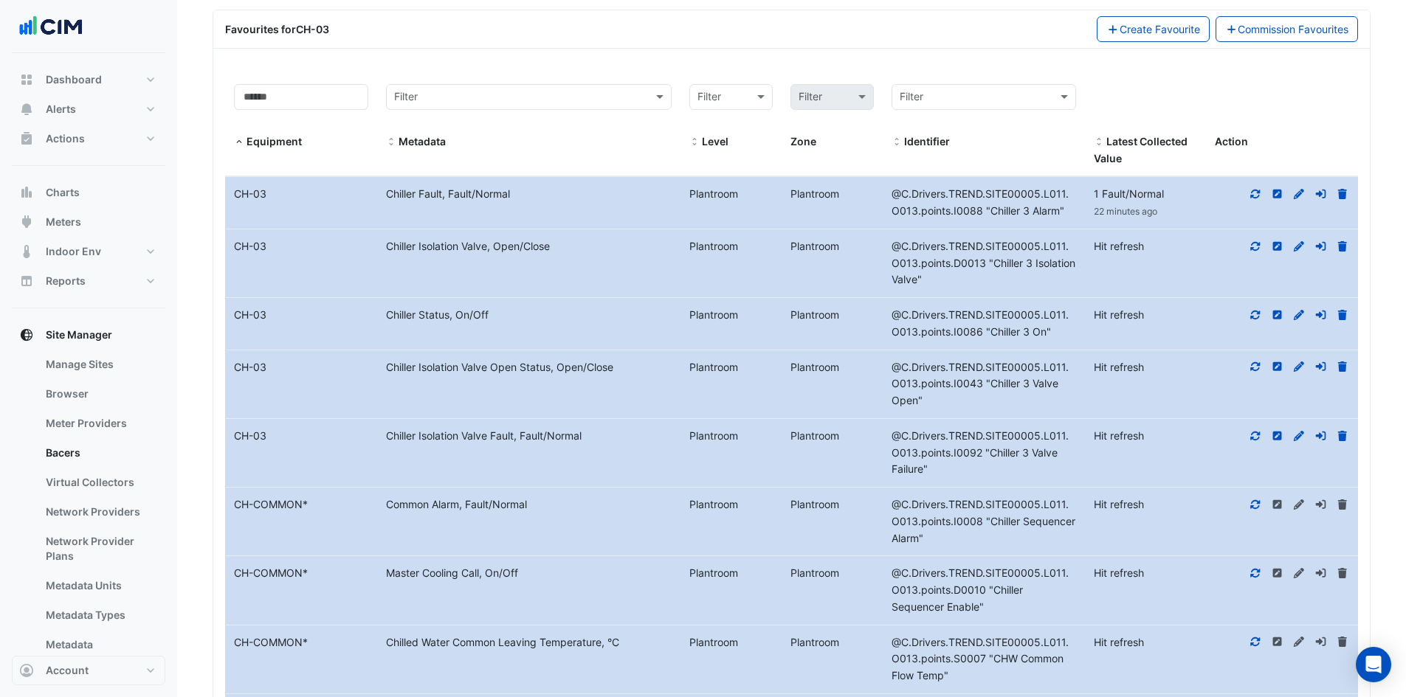
click at [1258, 249] on icon at bounding box center [1255, 246] width 13 height 10
click at [1257, 318] on icon at bounding box center [1256, 315] width 10 height 9
click at [1258, 364] on icon at bounding box center [1256, 366] width 10 height 9
click at [1255, 432] on icon at bounding box center [1256, 435] width 10 height 9
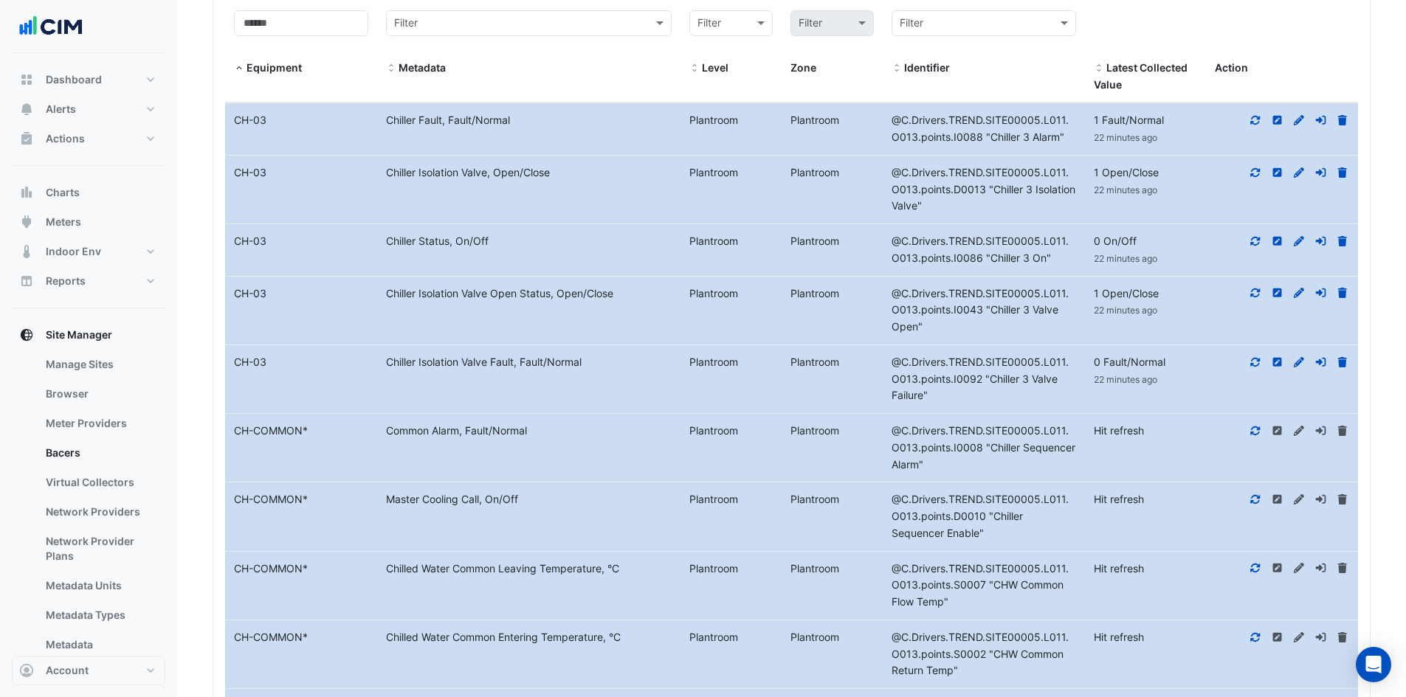
click at [1255, 430] on icon at bounding box center [1255, 431] width 13 height 10
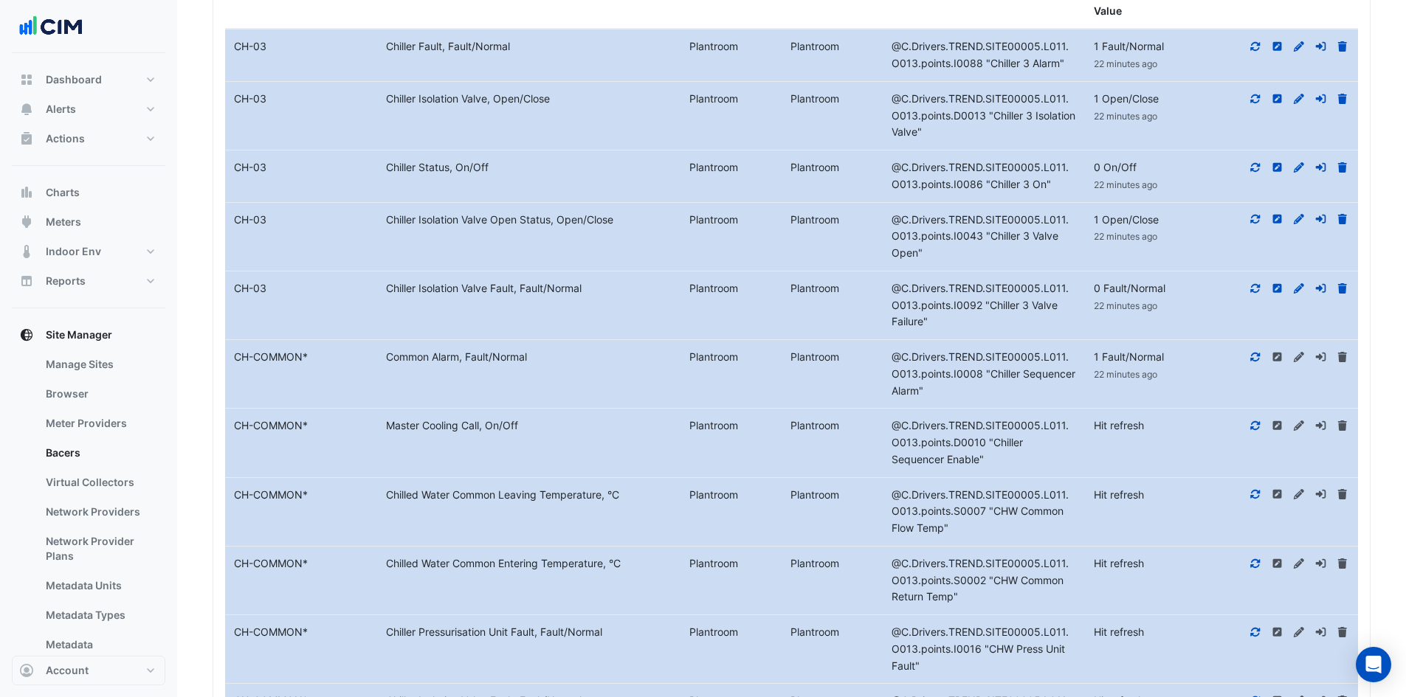
click at [1253, 427] on icon at bounding box center [1256, 425] width 10 height 9
click at [1255, 500] on icon at bounding box center [1255, 494] width 13 height 10
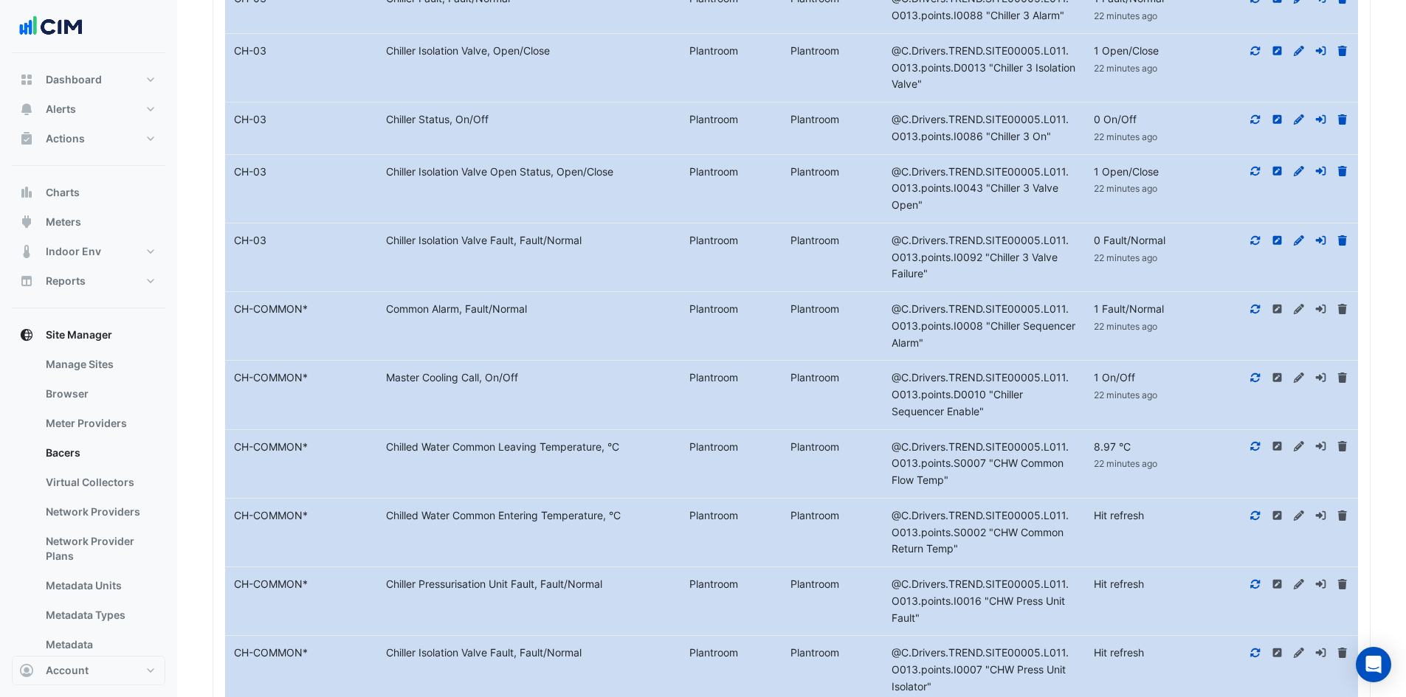
scroll to position [813, 0]
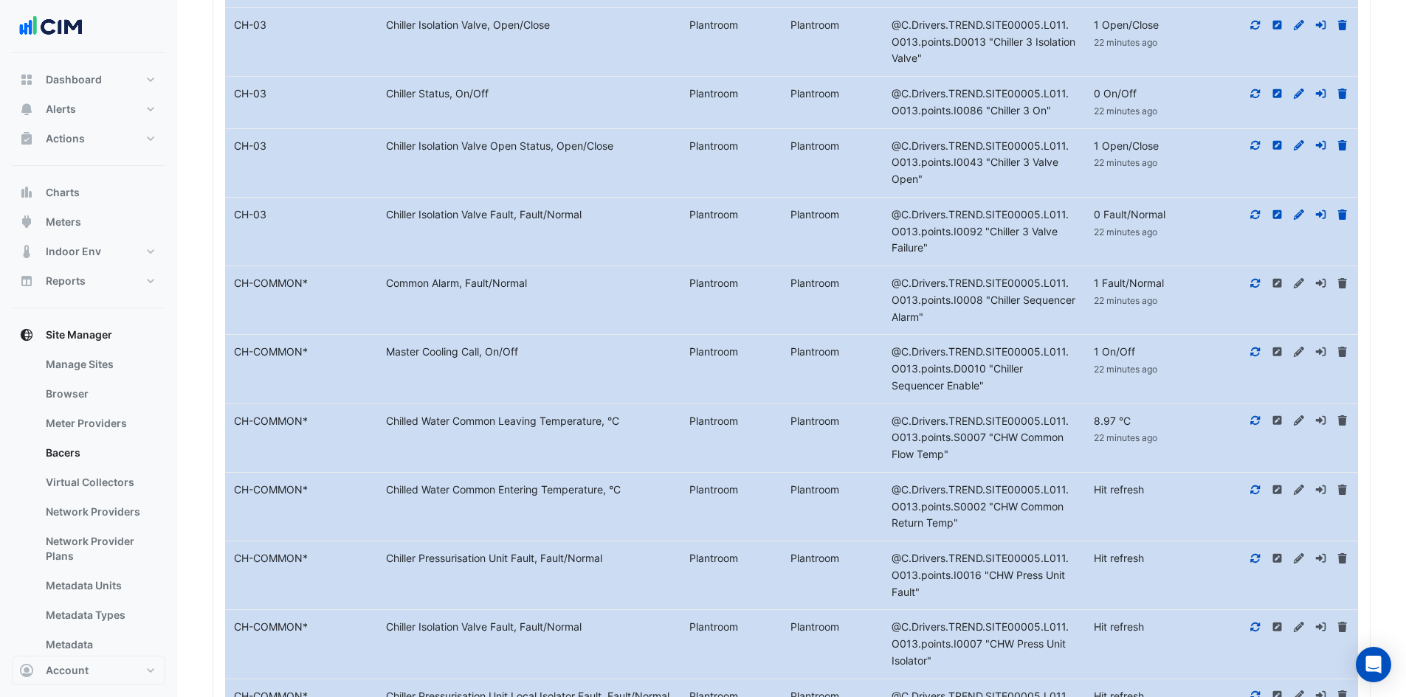
click at [1263, 487] on div at bounding box center [1282, 490] width 152 height 17
click at [1255, 487] on icon at bounding box center [1255, 490] width 13 height 10
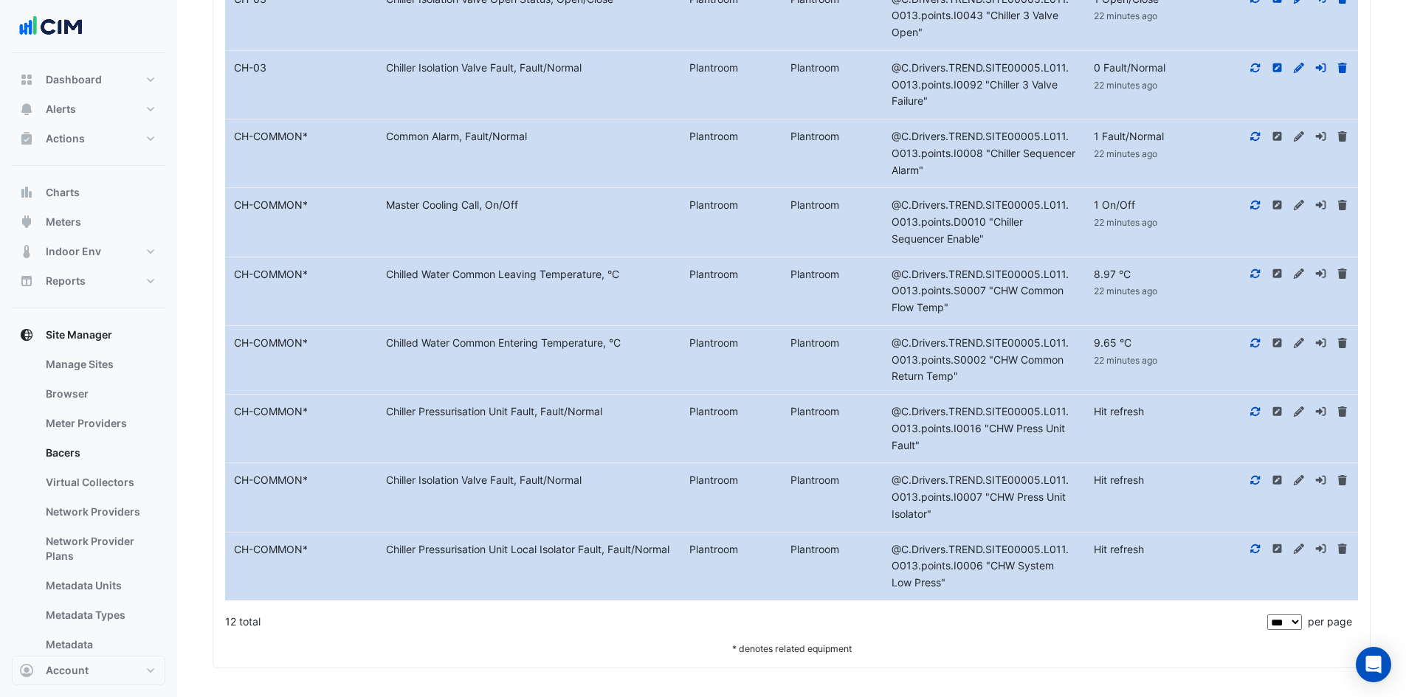
scroll to position [960, 0]
click at [1258, 410] on icon at bounding box center [1256, 411] width 10 height 9
click at [1256, 478] on icon at bounding box center [1255, 480] width 13 height 10
click at [1259, 545] on icon at bounding box center [1256, 548] width 10 height 9
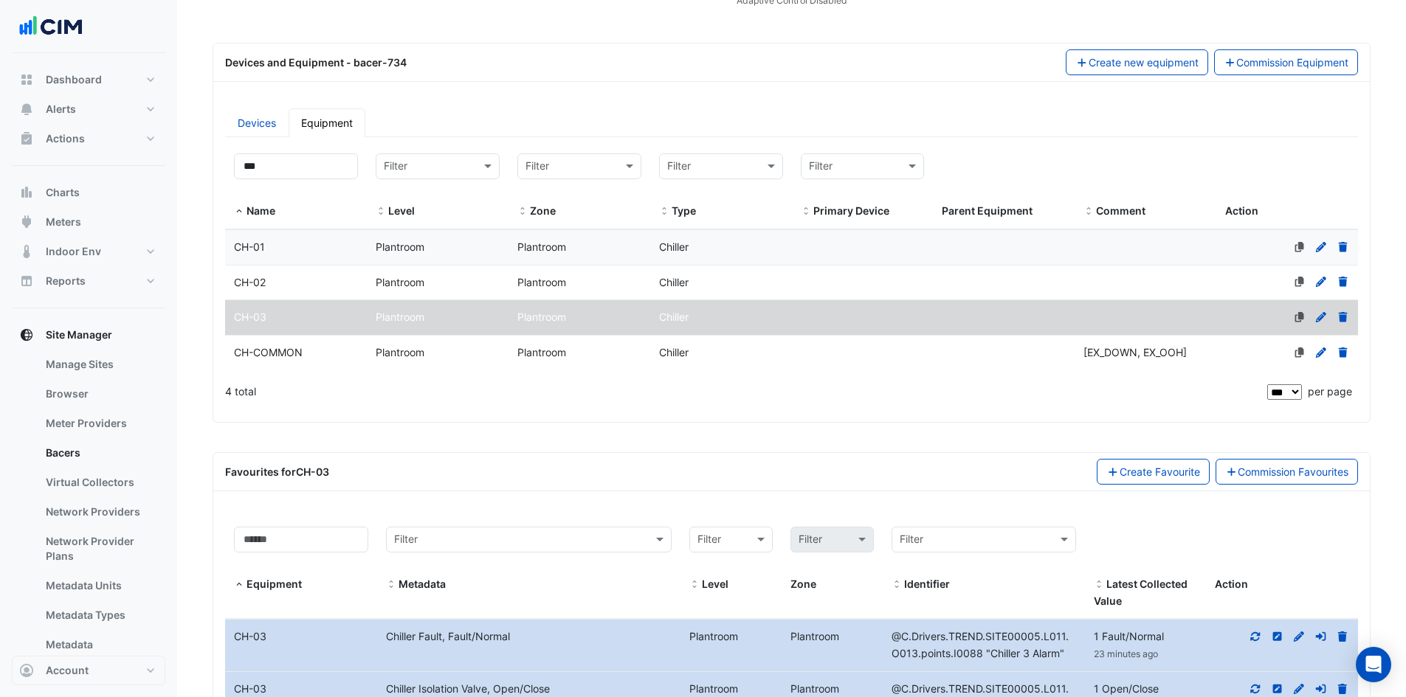
scroll to position [0, 0]
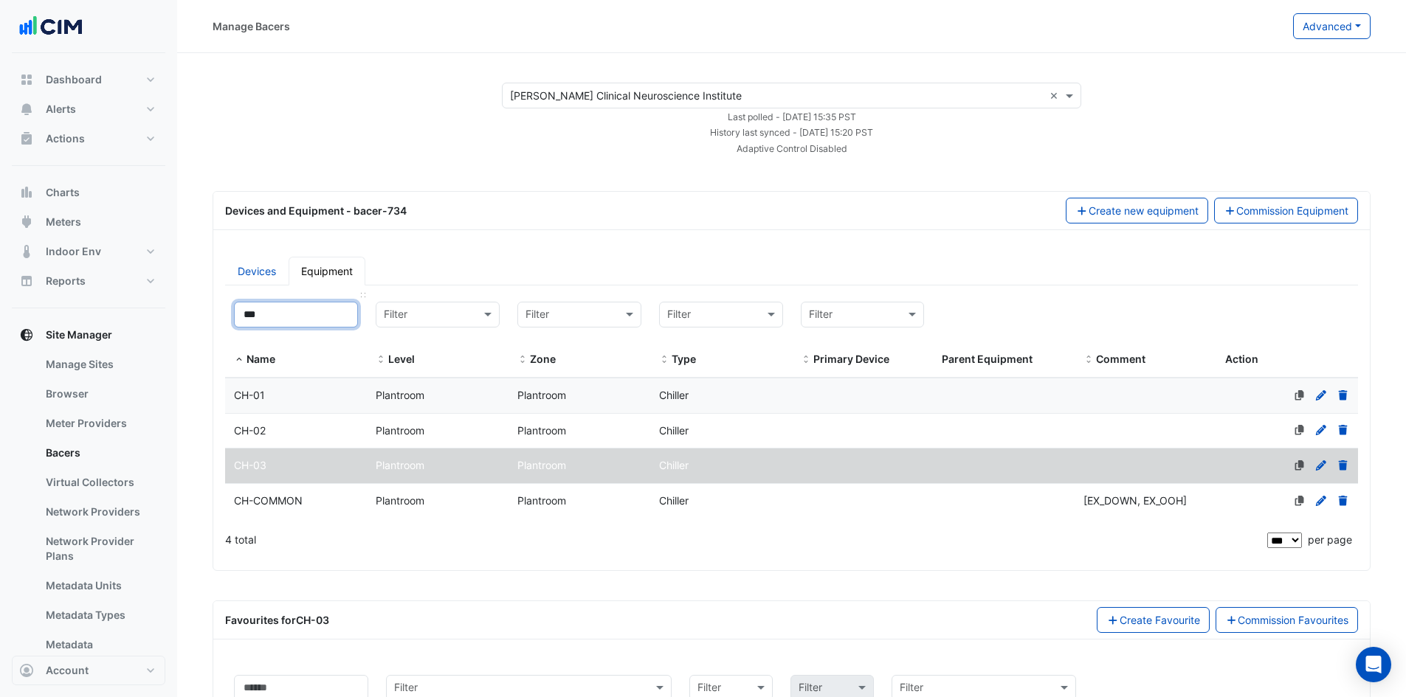
click at [272, 312] on input "***" at bounding box center [296, 315] width 124 height 26
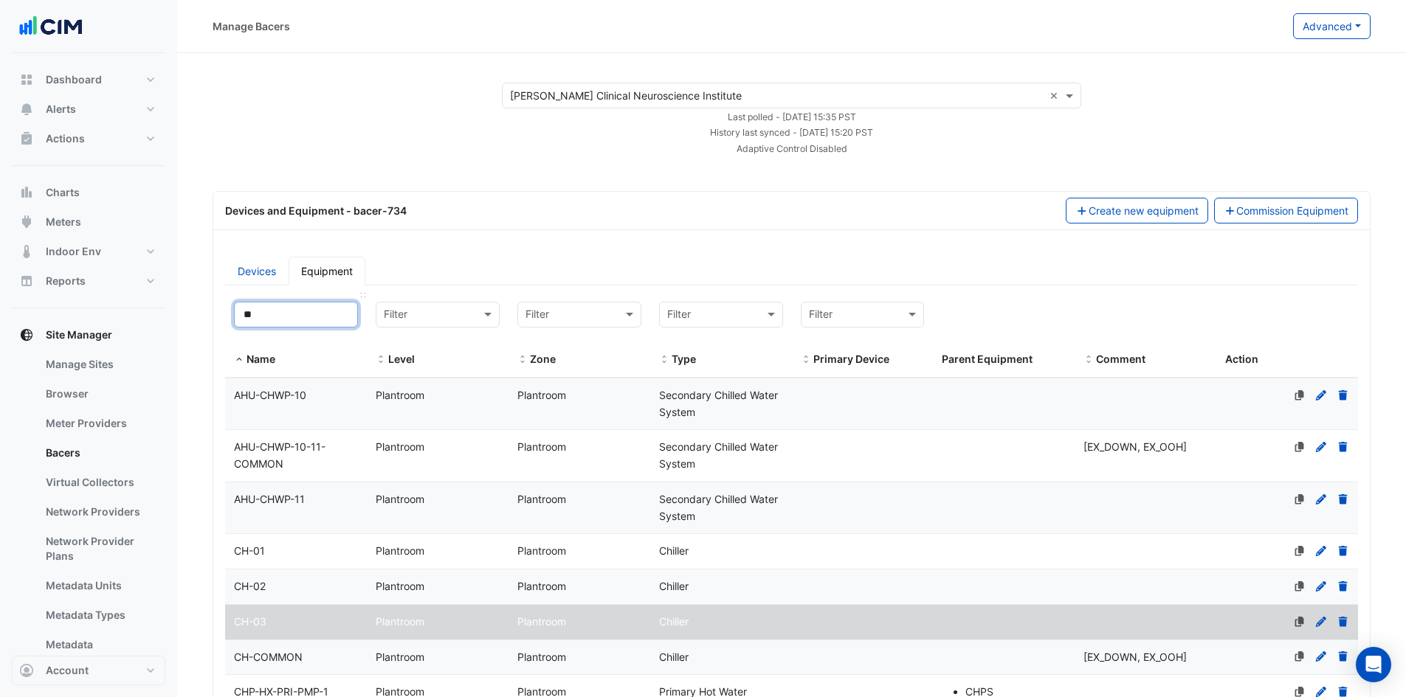
type input "*"
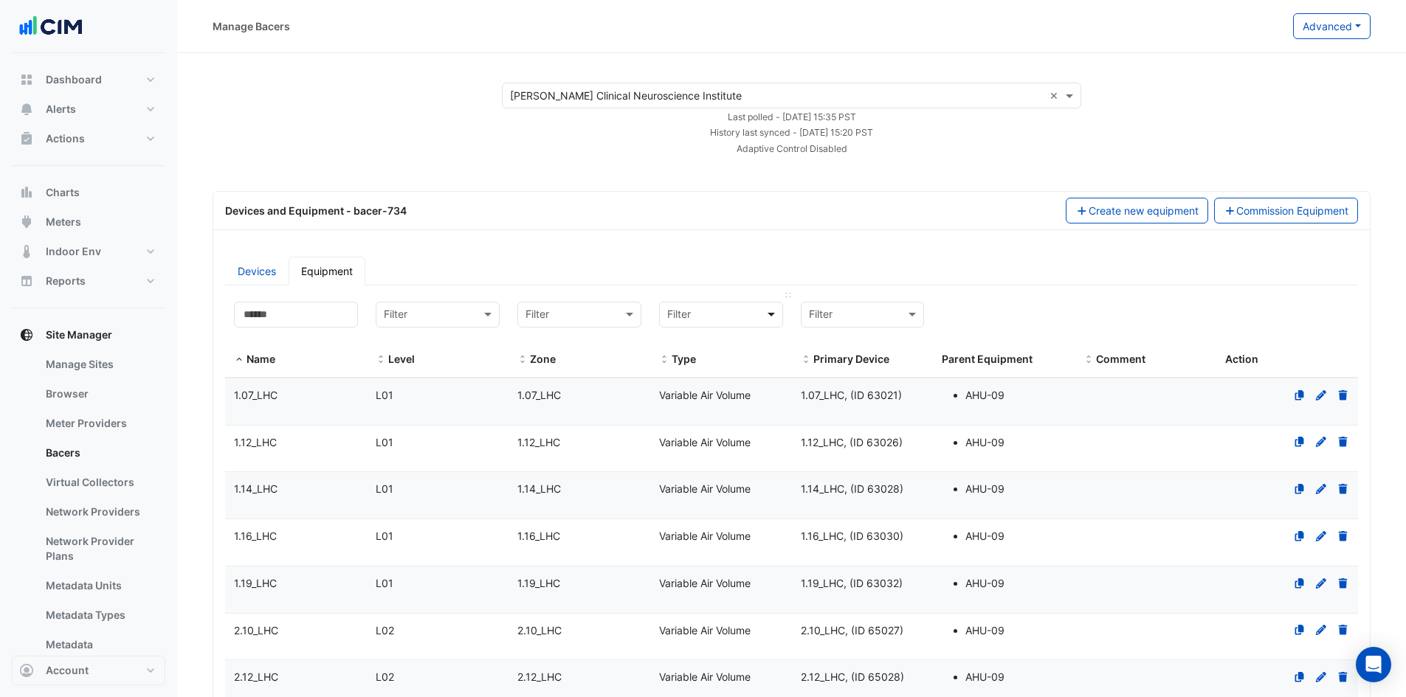
click at [776, 314] on span at bounding box center [773, 314] width 18 height 17
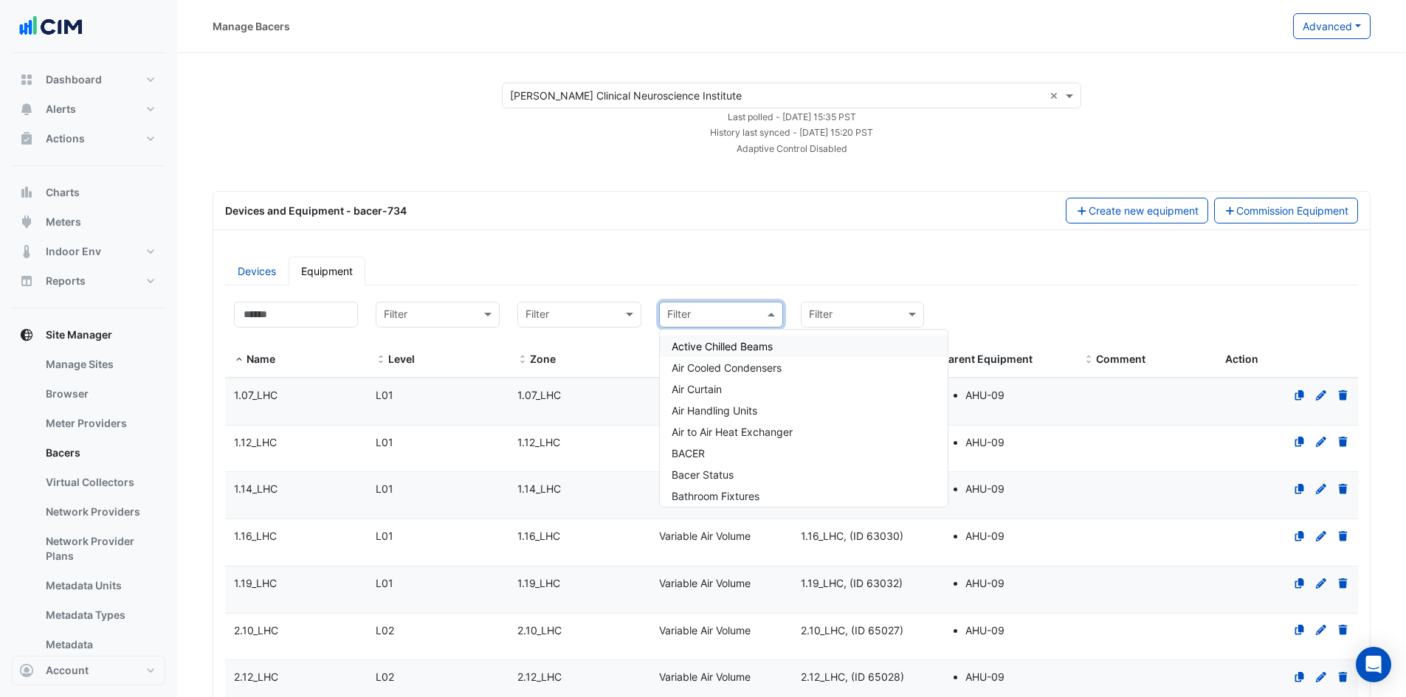
click at [764, 340] on div "Active Chilled Beams" at bounding box center [804, 346] width 288 height 21
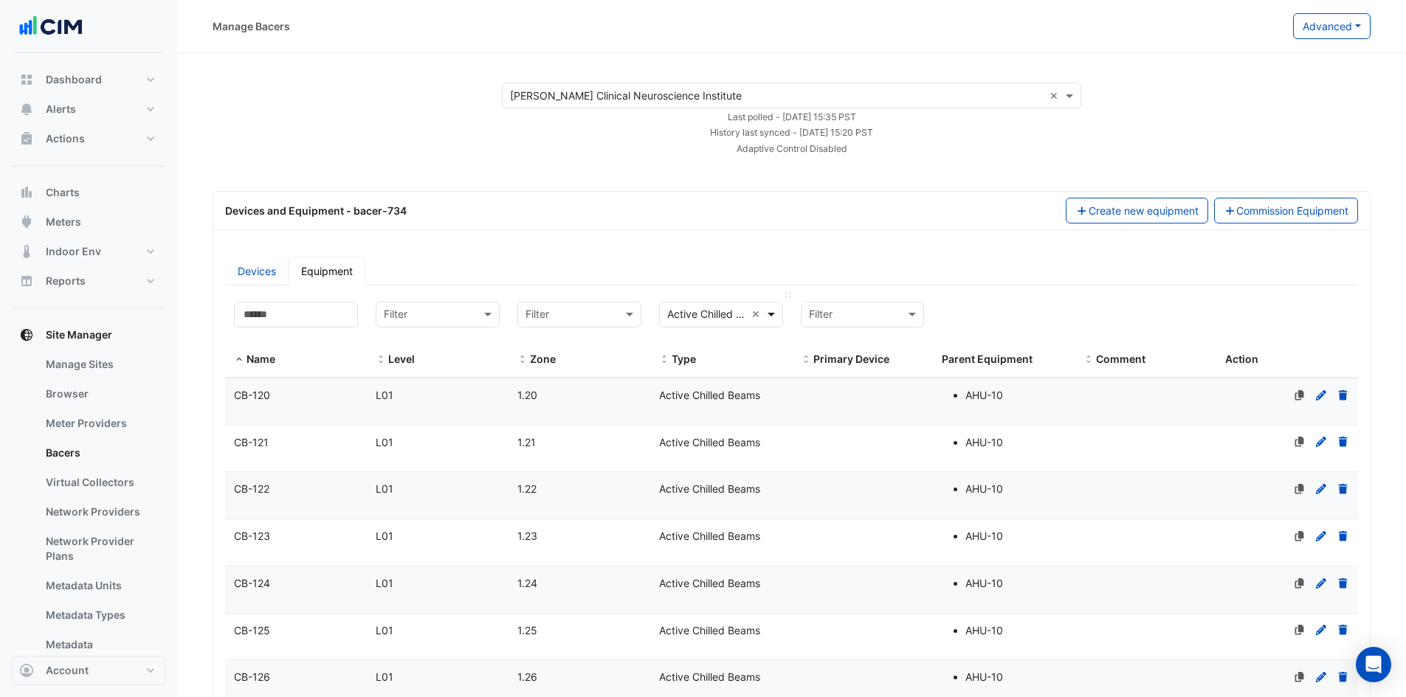
click at [772, 311] on span at bounding box center [773, 314] width 18 height 17
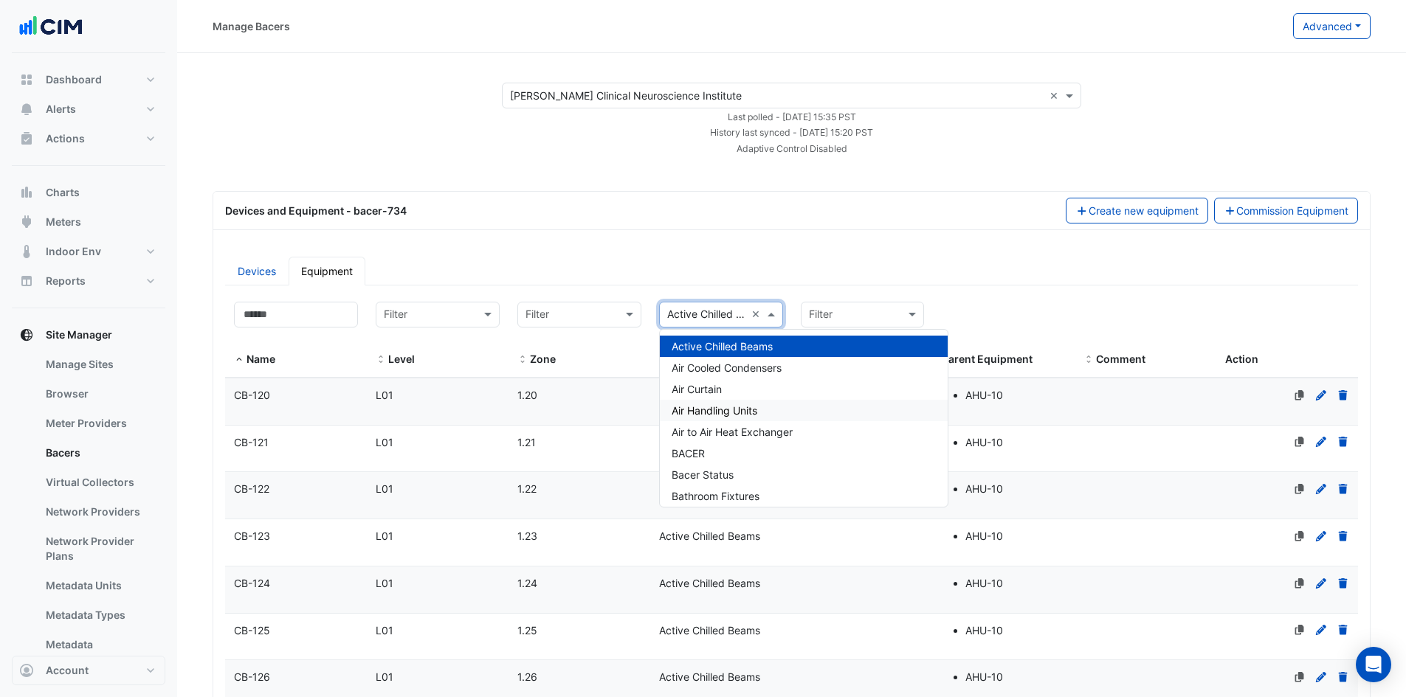
click at [742, 414] on span "Air Handling Units" at bounding box center [715, 410] width 86 height 13
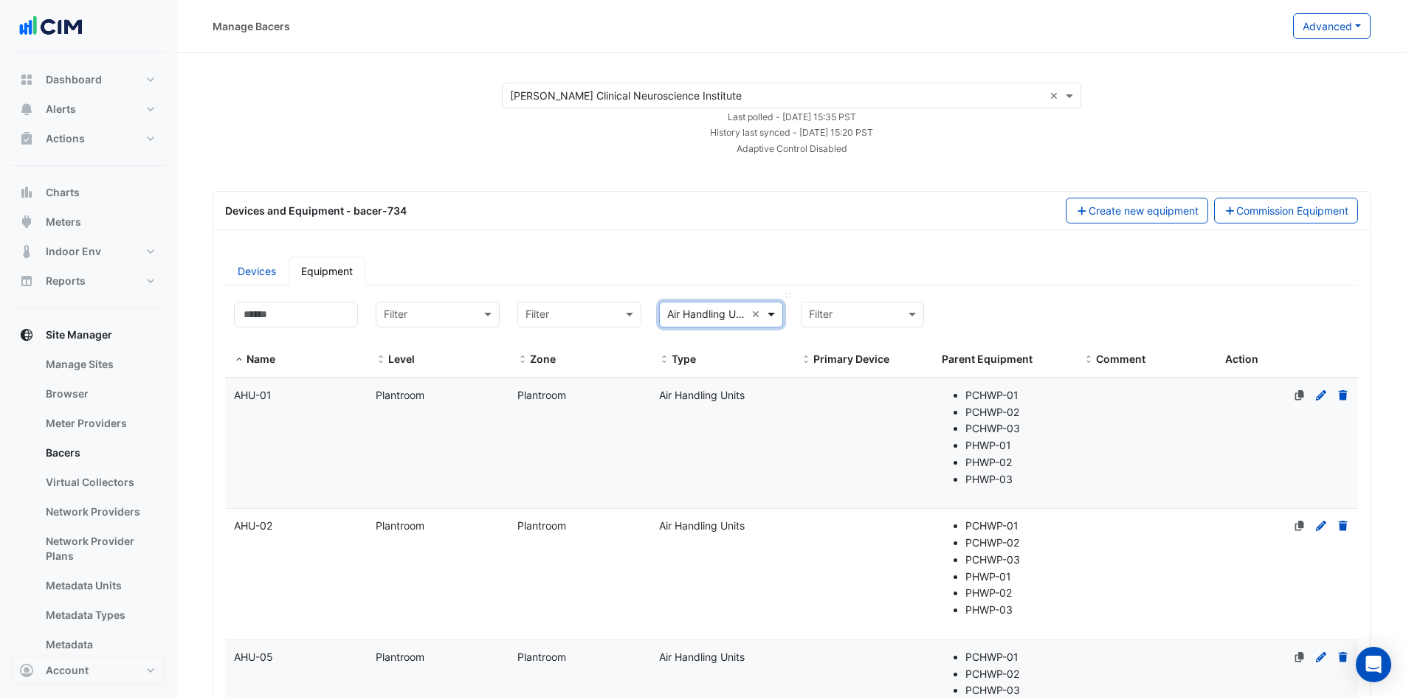
click at [767, 317] on span at bounding box center [773, 314] width 18 height 17
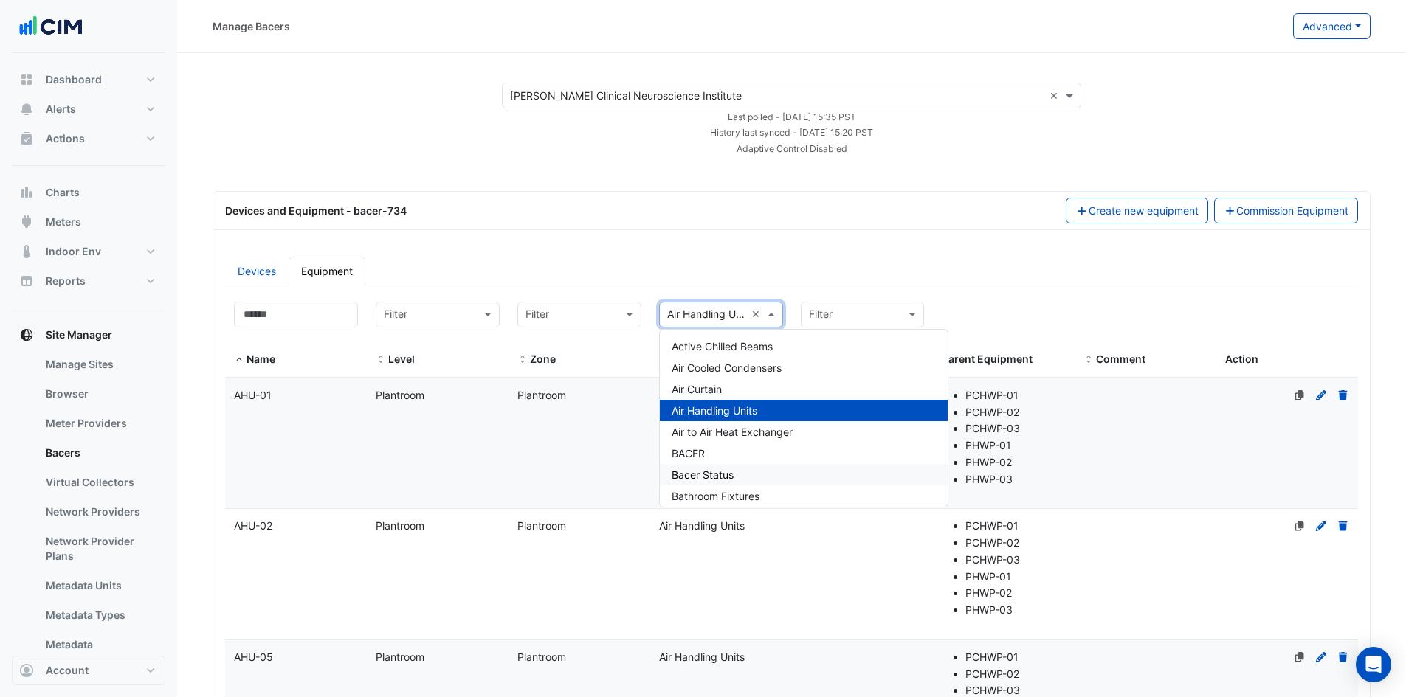
scroll to position [74, 0]
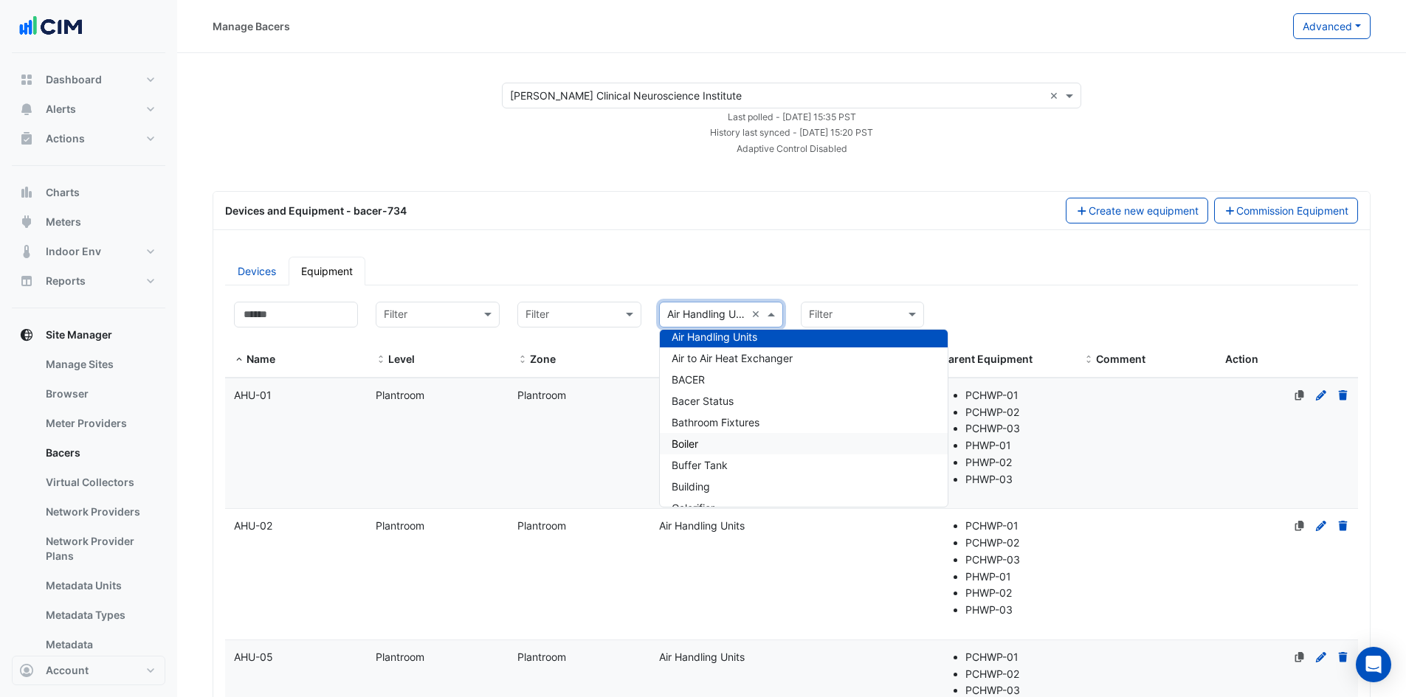
click at [713, 444] on div "Boiler" at bounding box center [804, 443] width 288 height 21
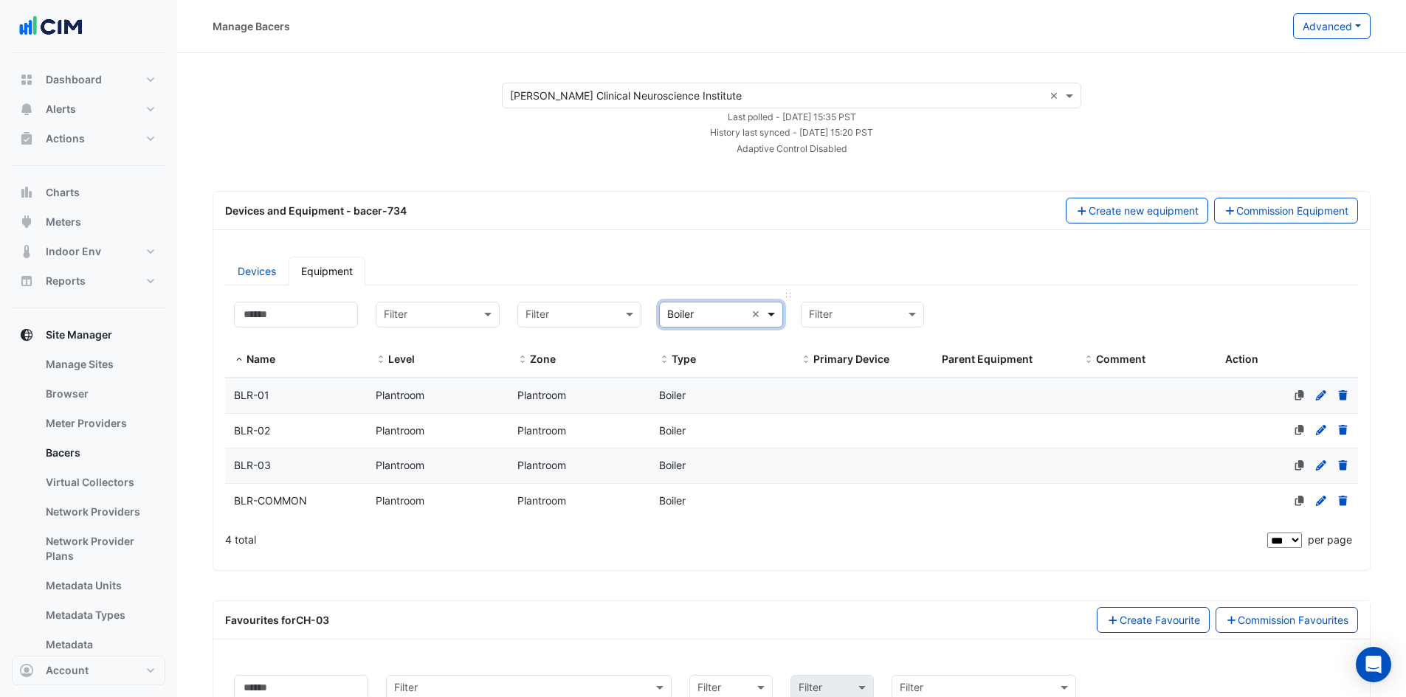
click at [774, 314] on span at bounding box center [773, 314] width 18 height 17
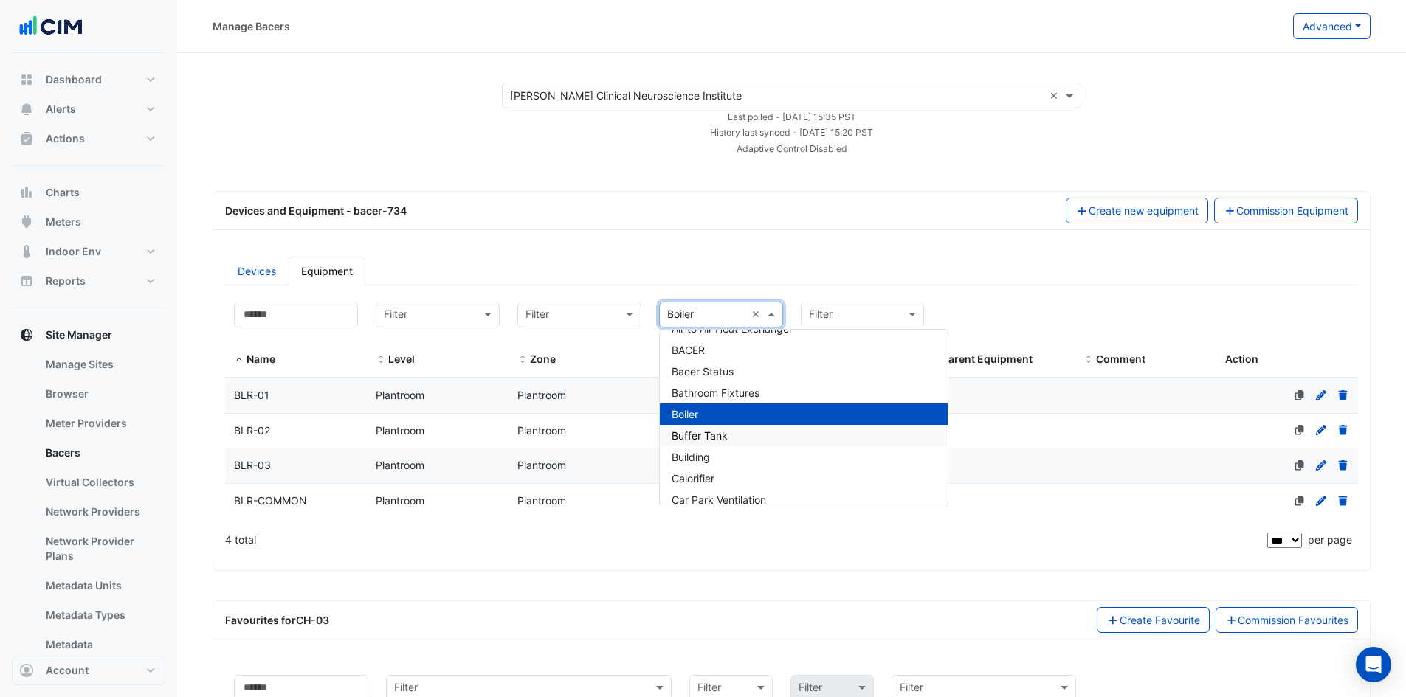
scroll to position [251, 0]
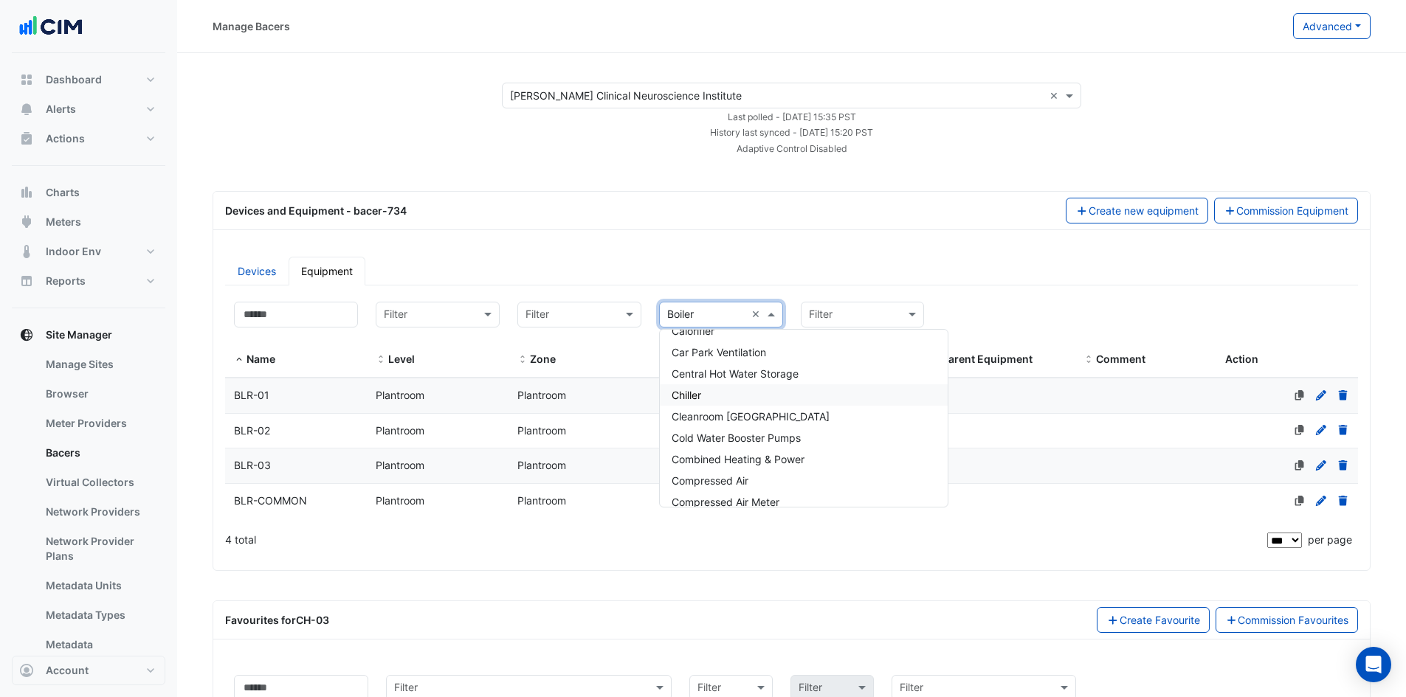
click at [721, 393] on div "Chiller" at bounding box center [804, 395] width 288 height 21
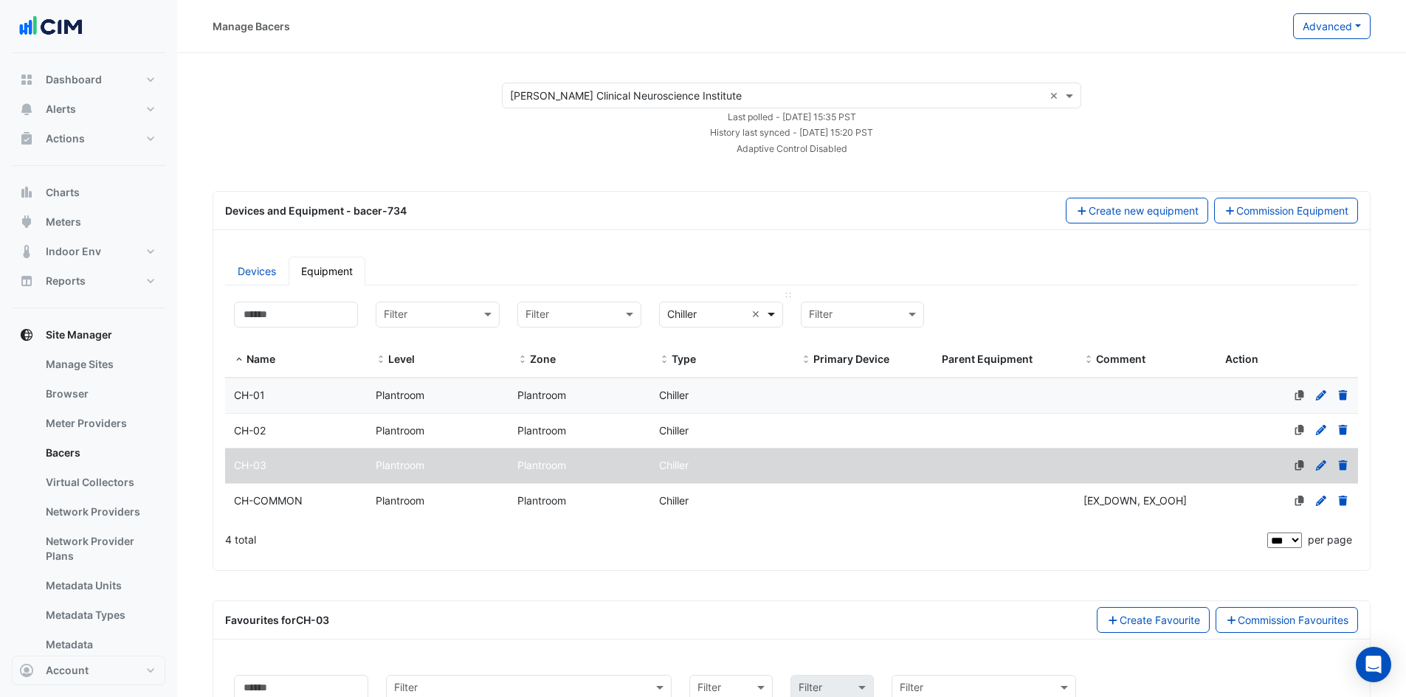
click at [767, 314] on span at bounding box center [773, 314] width 18 height 17
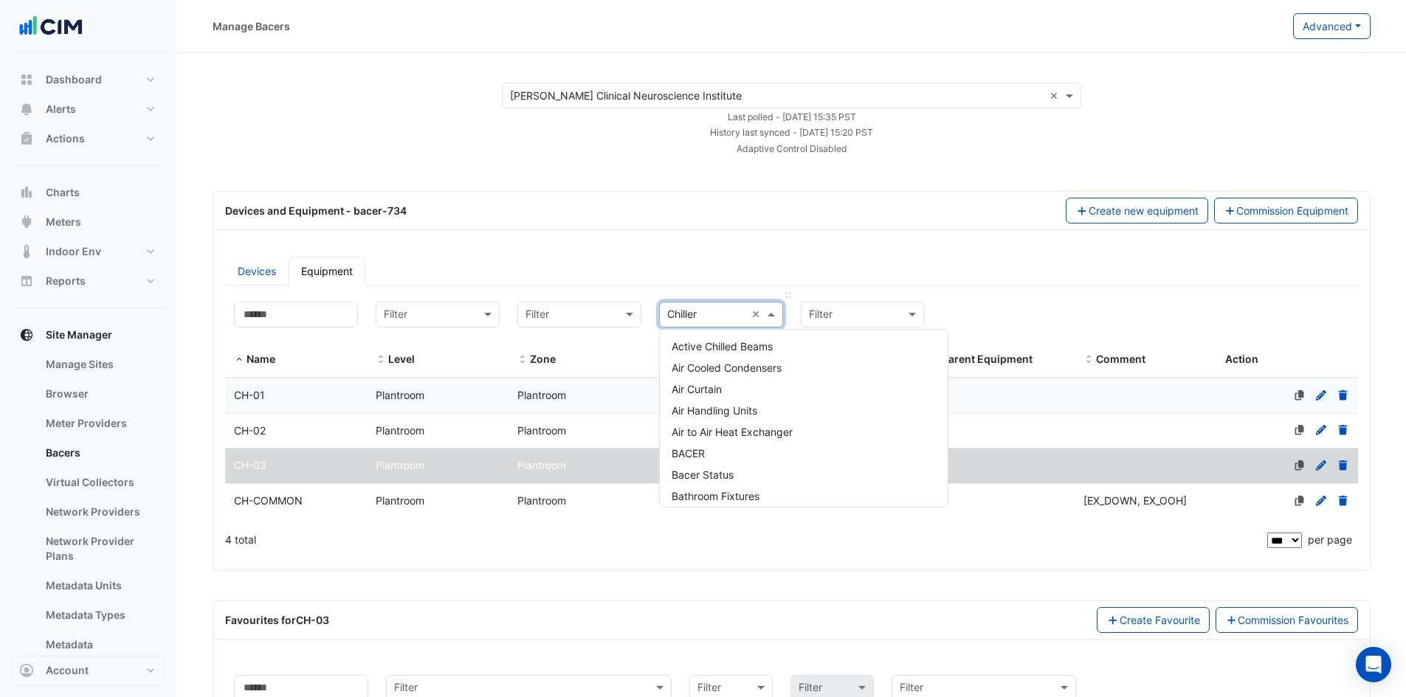
scroll to position [306, 0]
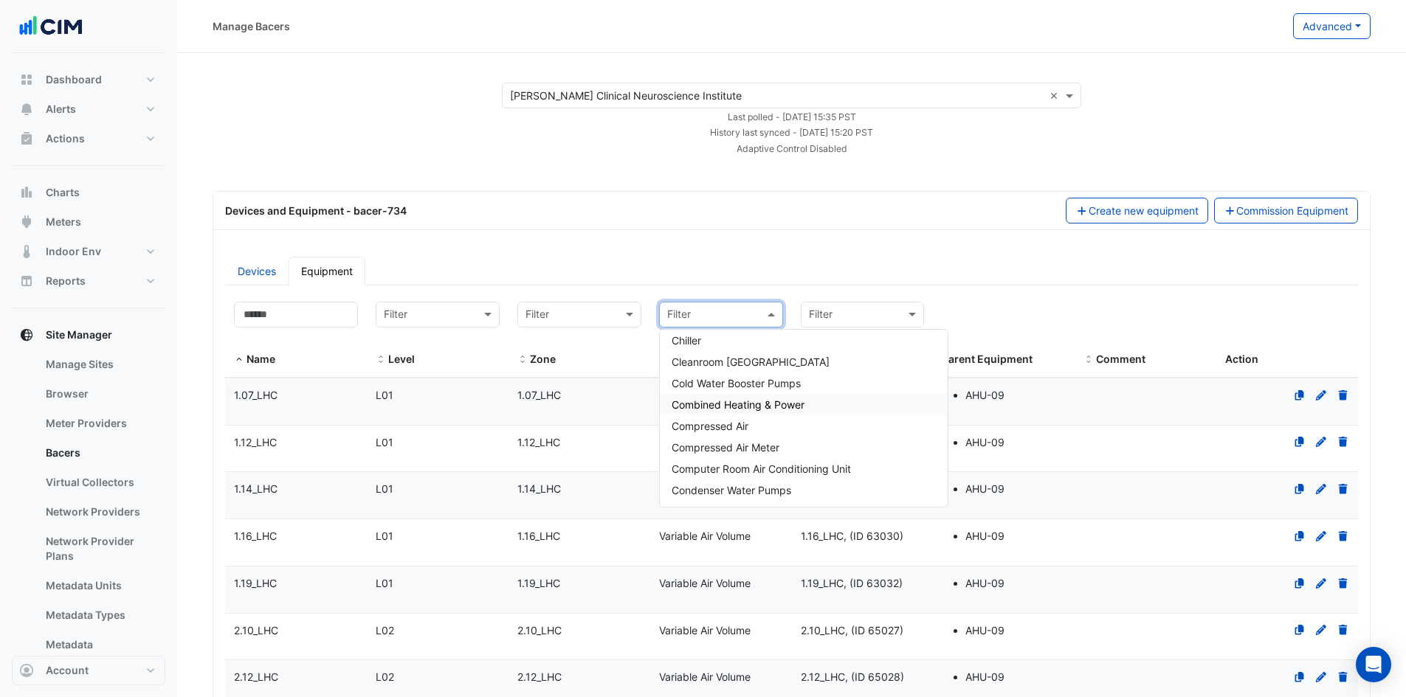
click at [795, 409] on span "Combined Heating & Power" at bounding box center [738, 405] width 133 height 13
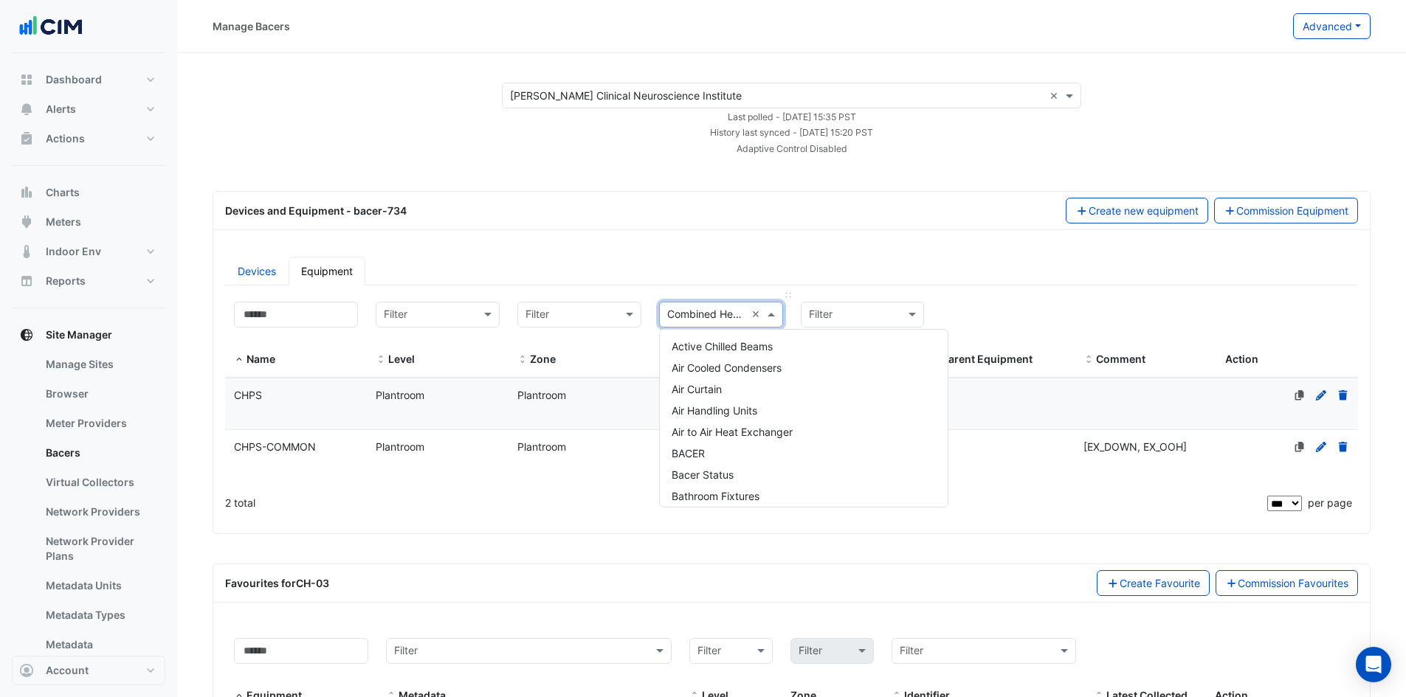
click at [768, 312] on span at bounding box center [773, 314] width 18 height 17
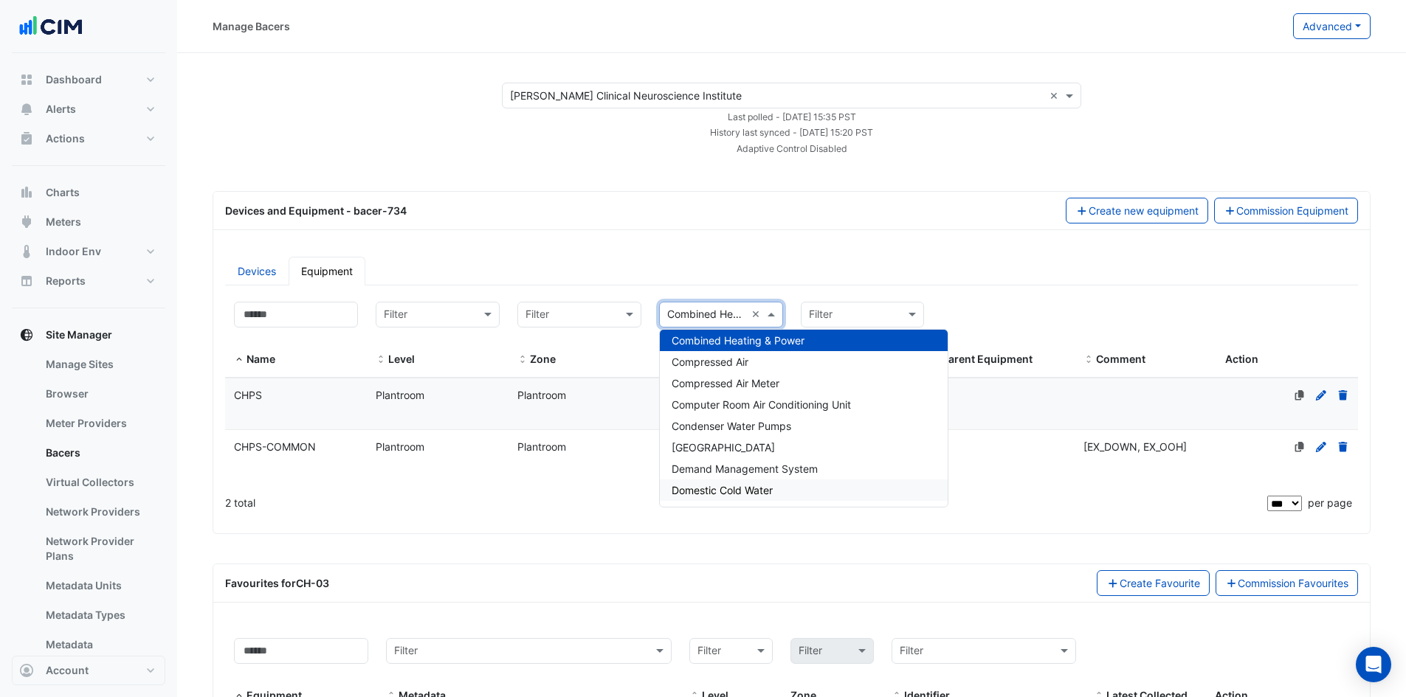
click at [745, 486] on span "Domestic Cold Water" at bounding box center [722, 490] width 101 height 13
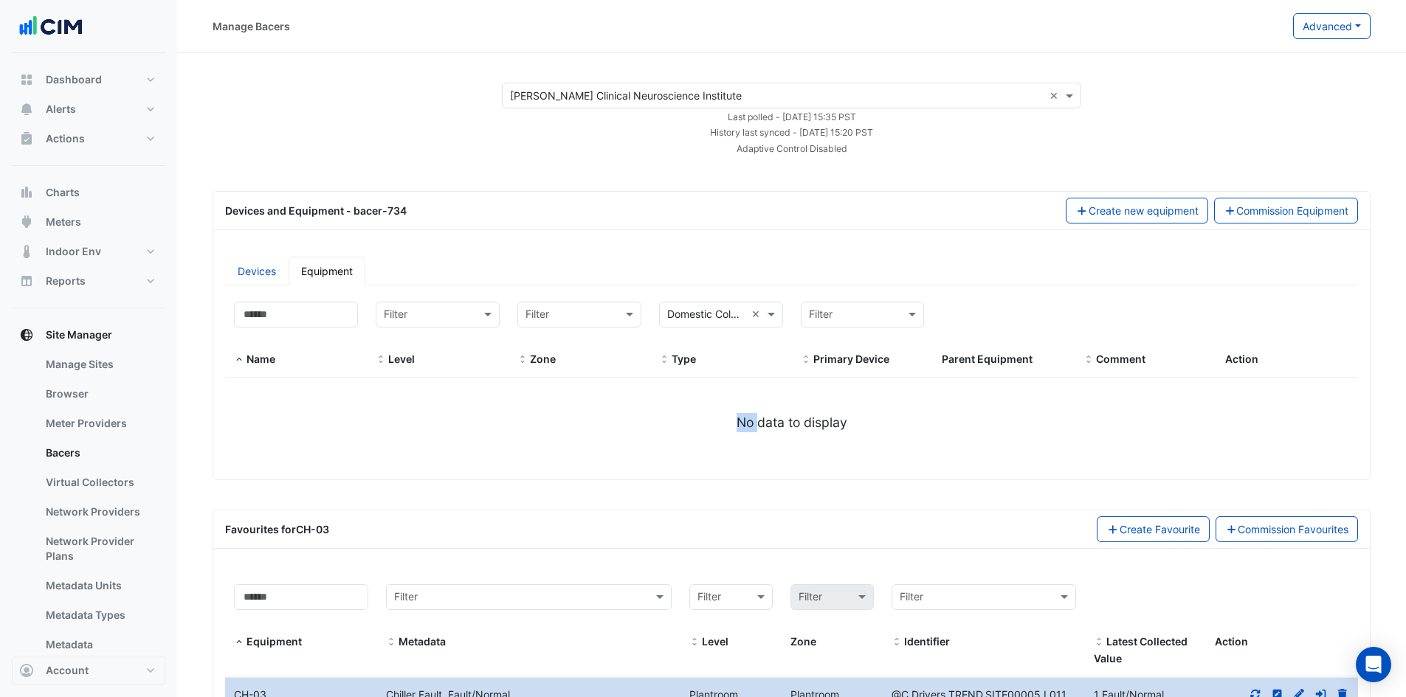
select select "***"
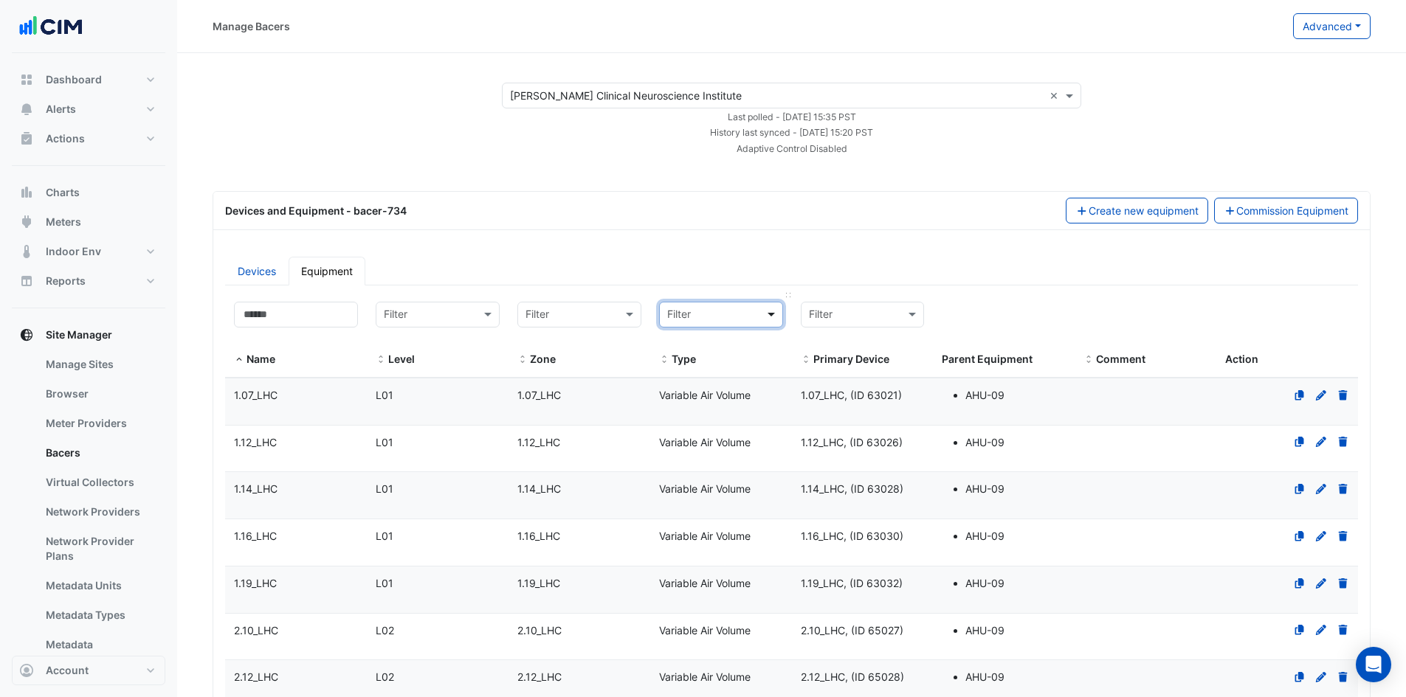
click at [771, 311] on span at bounding box center [773, 314] width 18 height 17
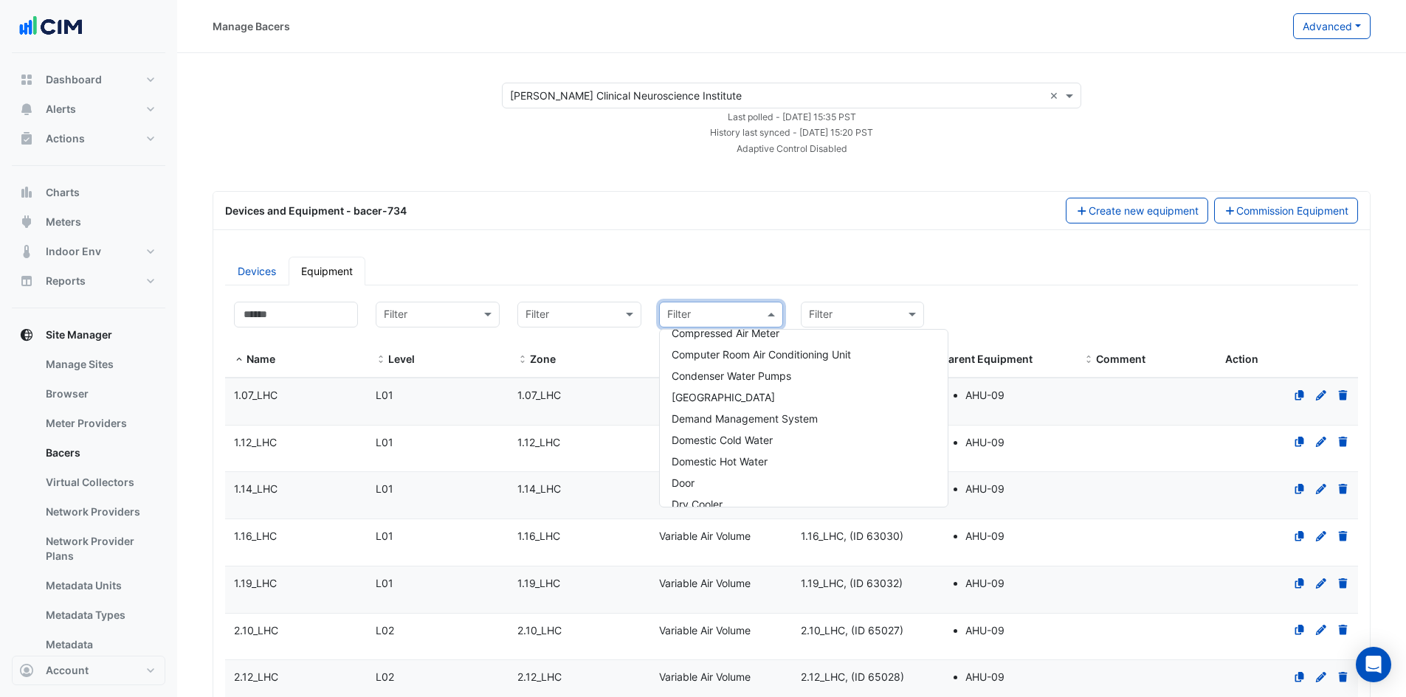
scroll to position [443, 0]
click at [758, 440] on span "Domestic Hot Water" at bounding box center [720, 439] width 96 height 13
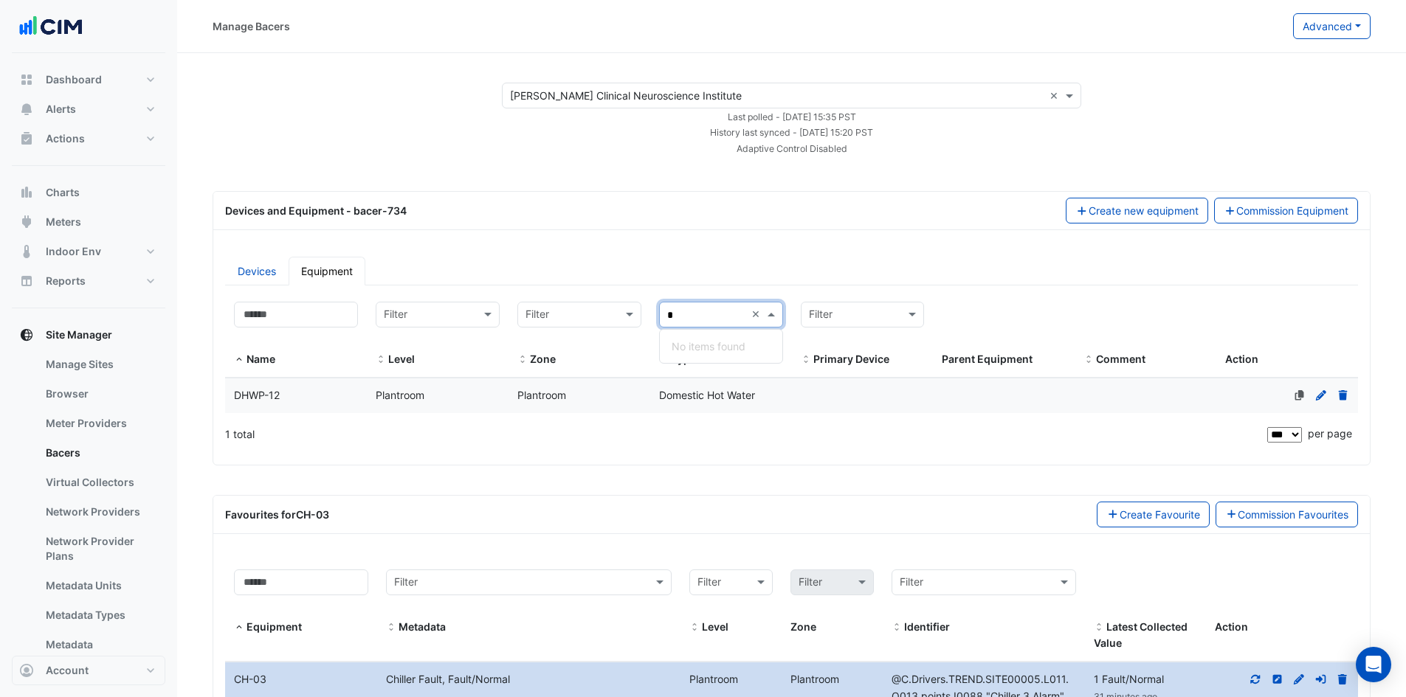
type input "*"
click at [771, 314] on span at bounding box center [773, 314] width 18 height 17
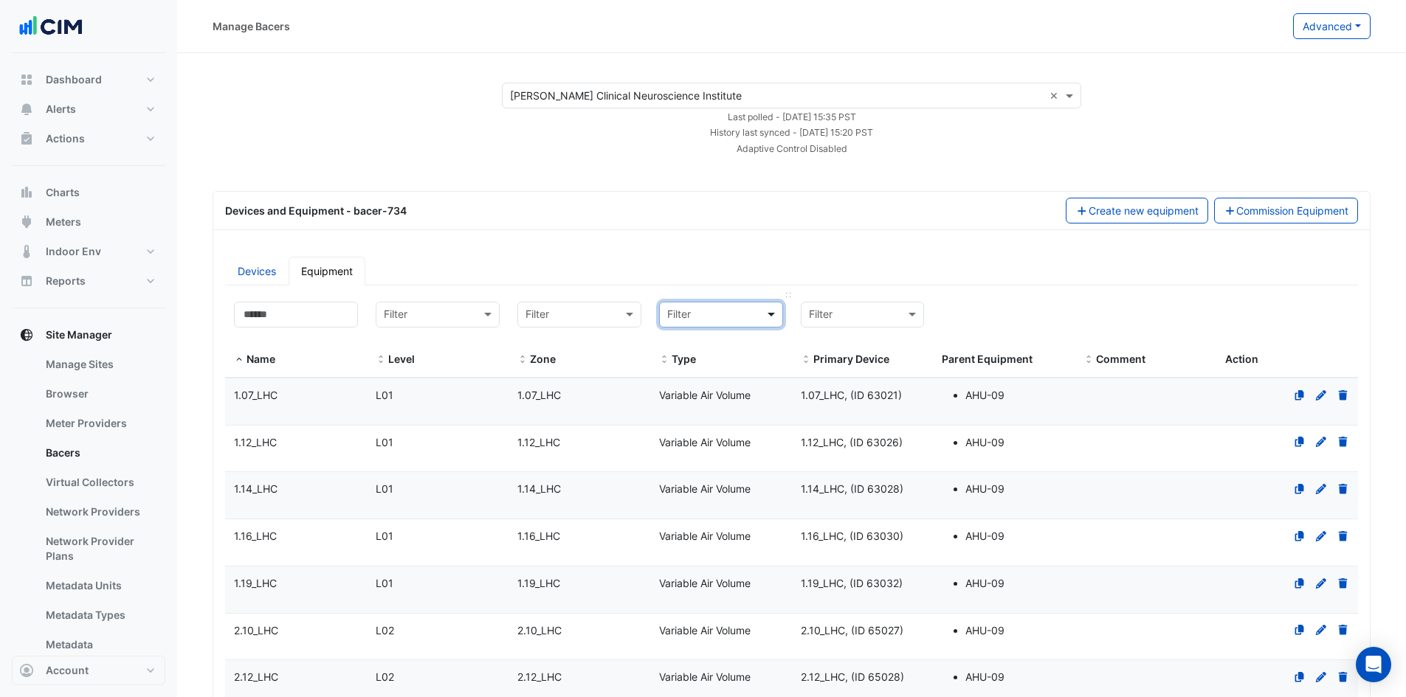
click at [771, 312] on span at bounding box center [773, 314] width 18 height 17
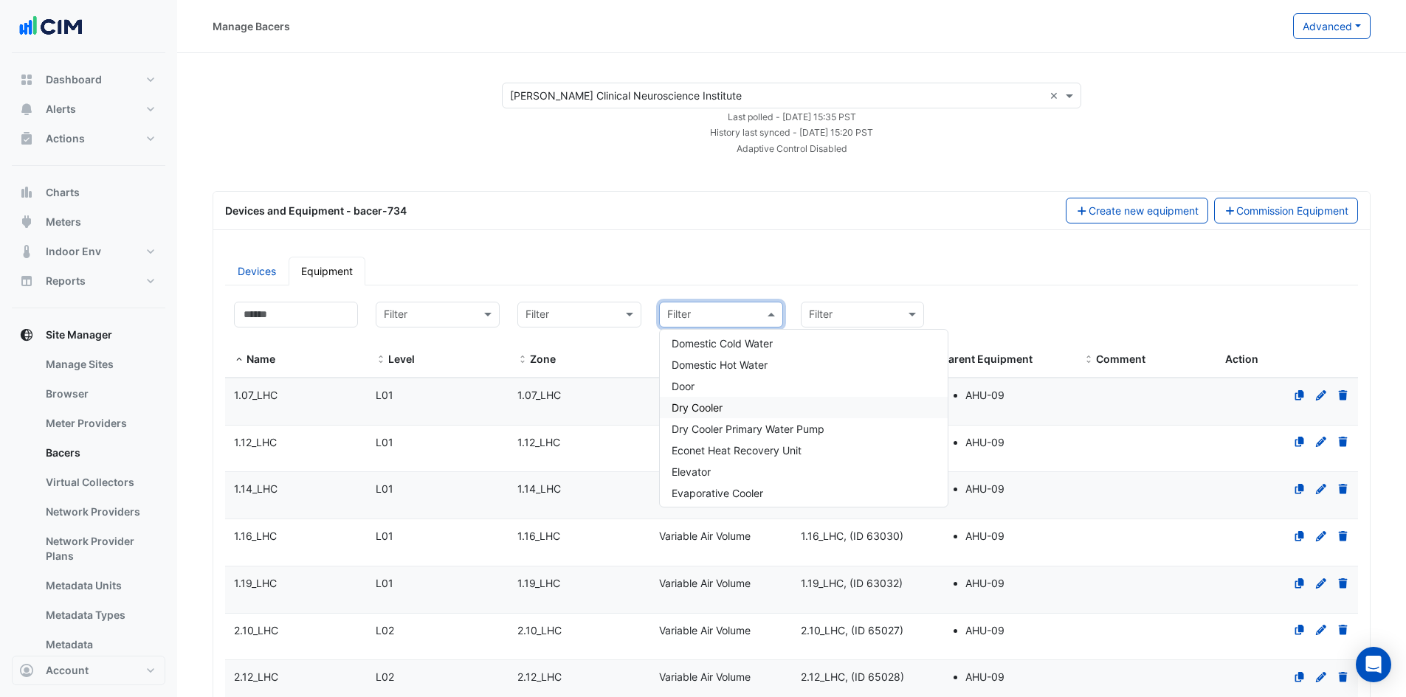
scroll to position [590, 0]
click at [740, 435] on span "Exhaust Air Fans" at bounding box center [712, 441] width 80 height 13
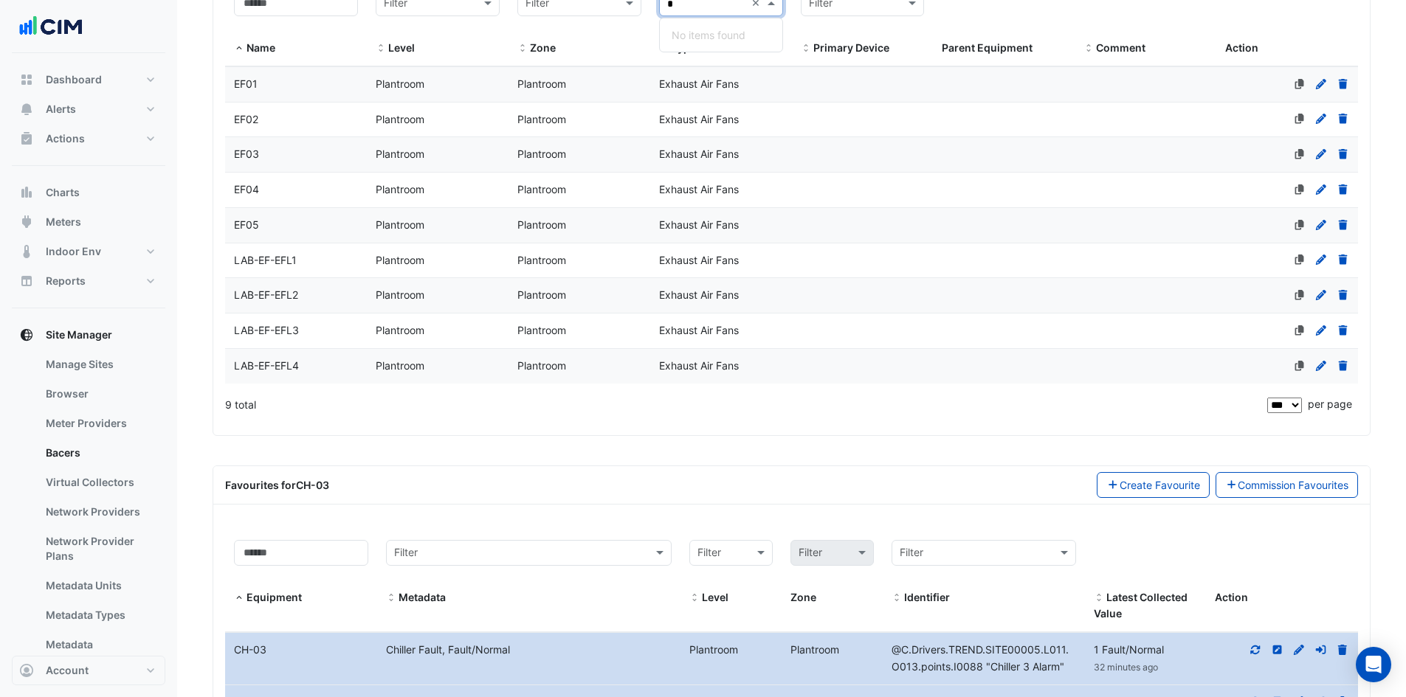
scroll to position [308, 0]
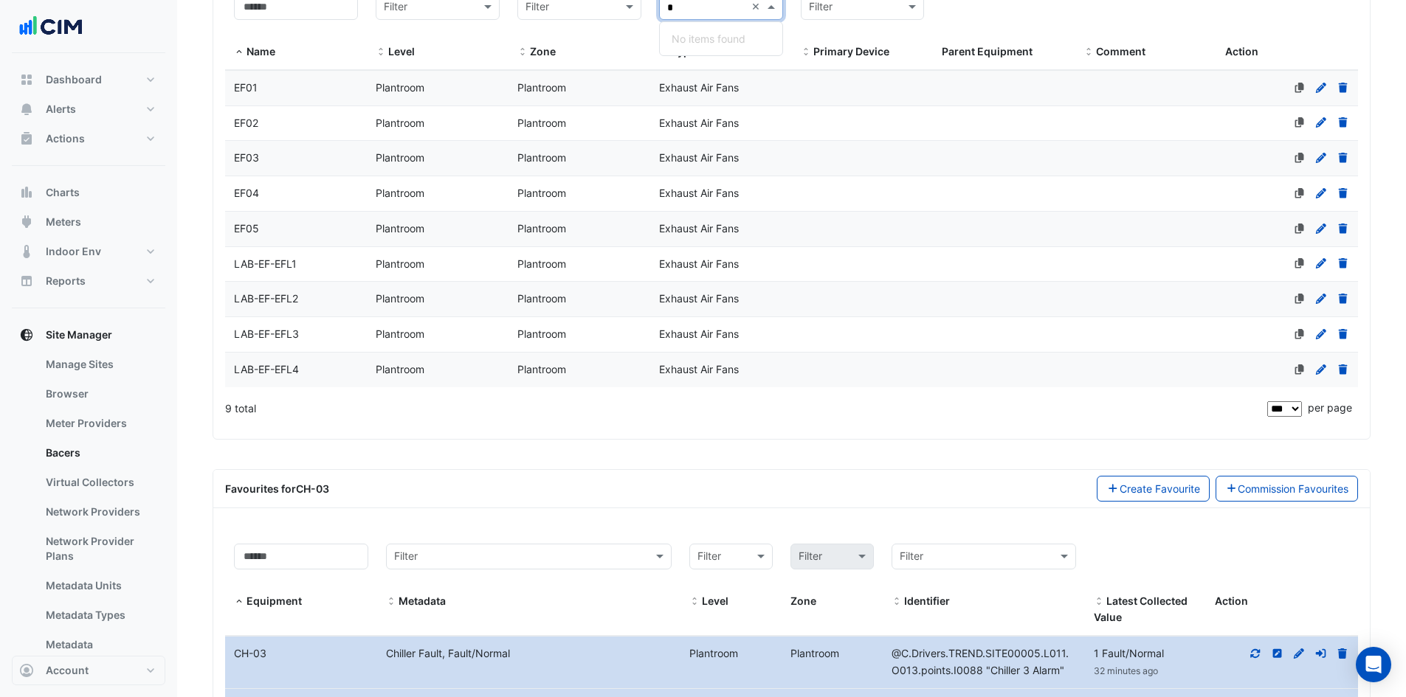
type input "*"
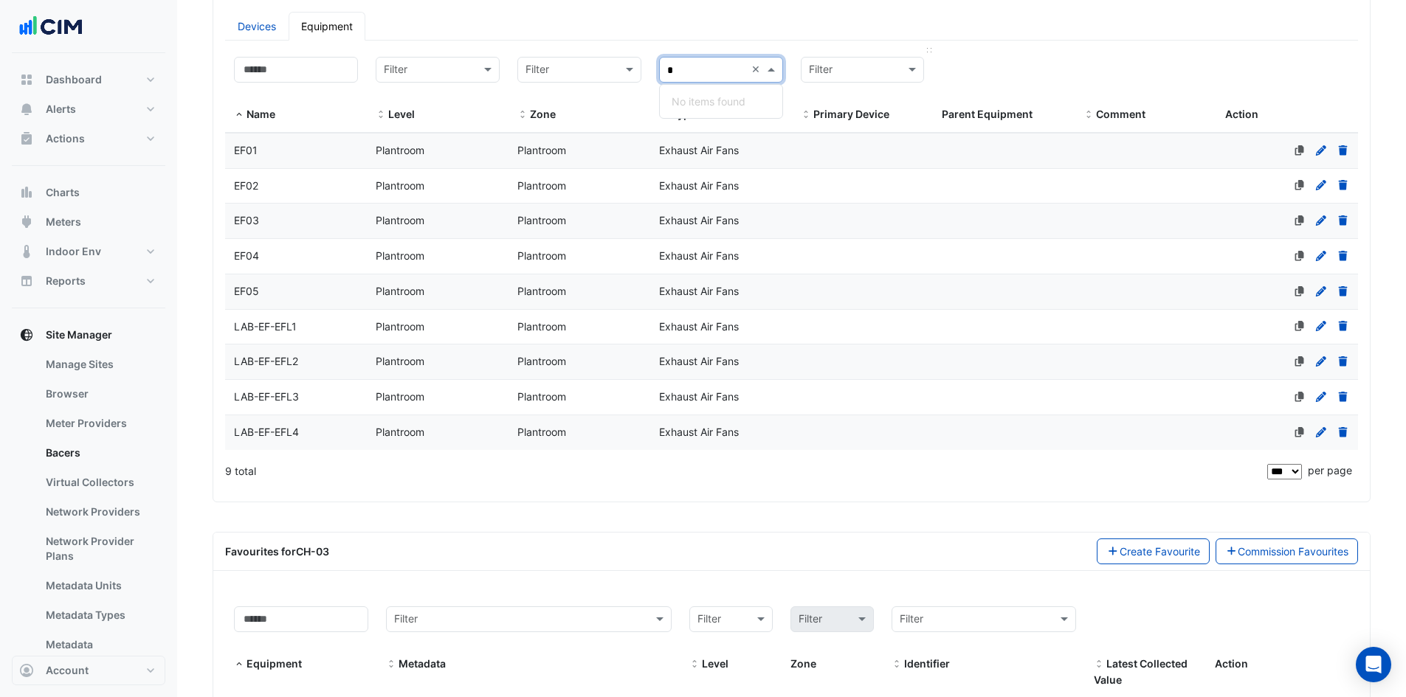
scroll to position [13, 0]
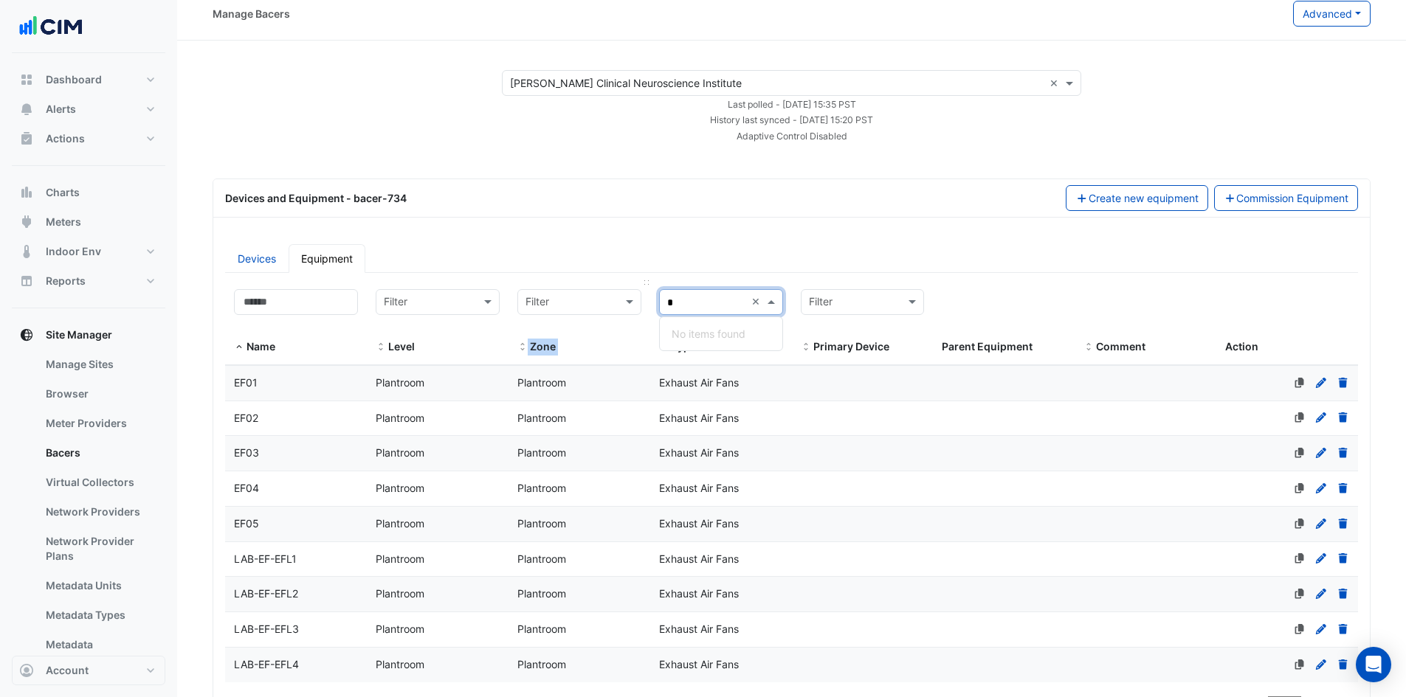
drag, startPoint x: 707, startPoint y: 288, endPoint x: 619, endPoint y: 308, distance: 90.1
click at [619, 308] on div "Name Filter Level Filter Zone Filter × Exhaust Air Fans * × Type Filter Primary…" at bounding box center [791, 322] width 1133 height 85
click at [657, 300] on datatable-header-cell "Filter × Exhaust Air Fans × Type" at bounding box center [721, 322] width 142 height 85
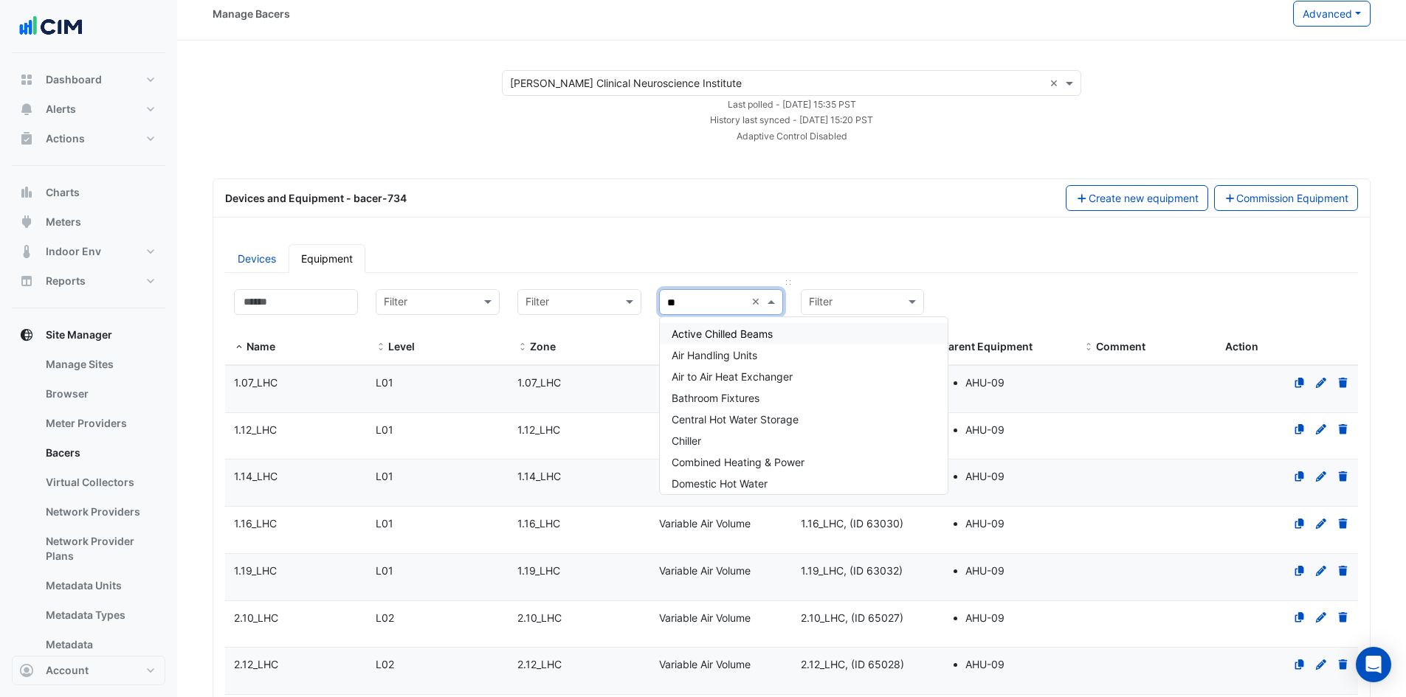
type input "***"
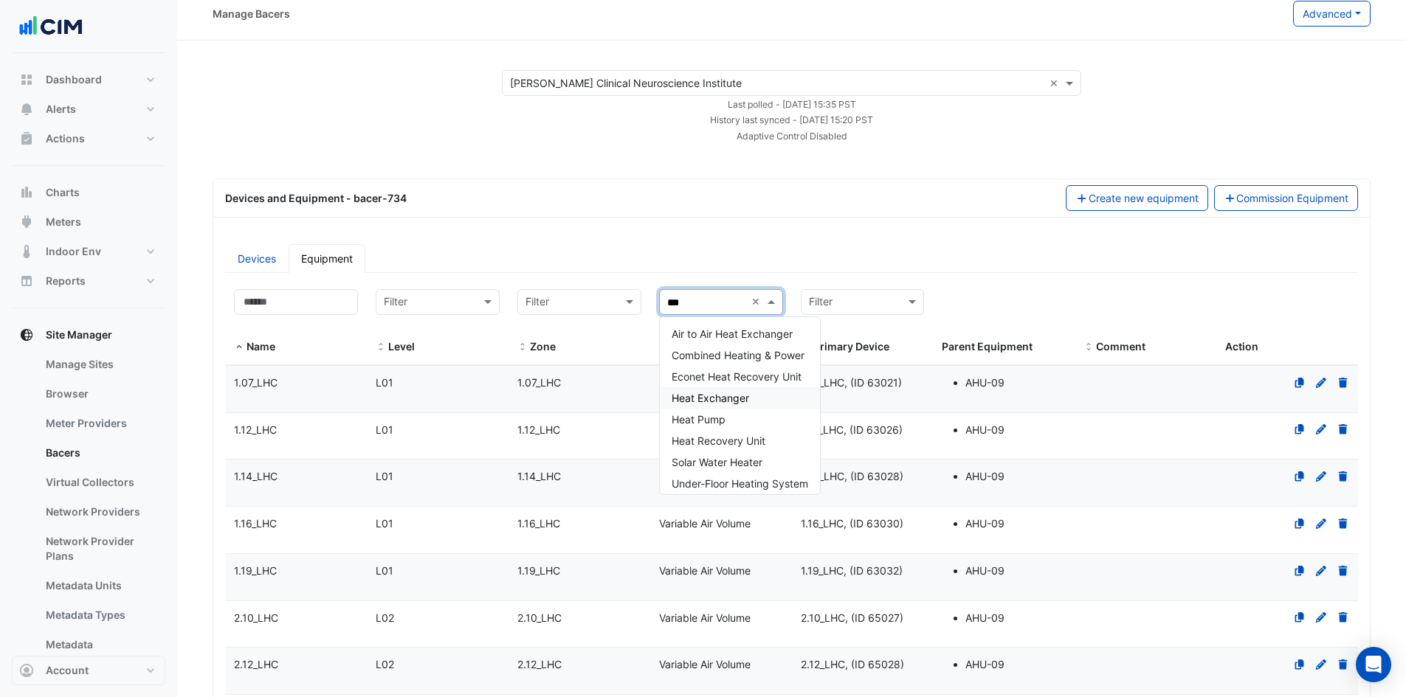
click at [746, 401] on span "Heat Exchanger" at bounding box center [710, 398] width 77 height 13
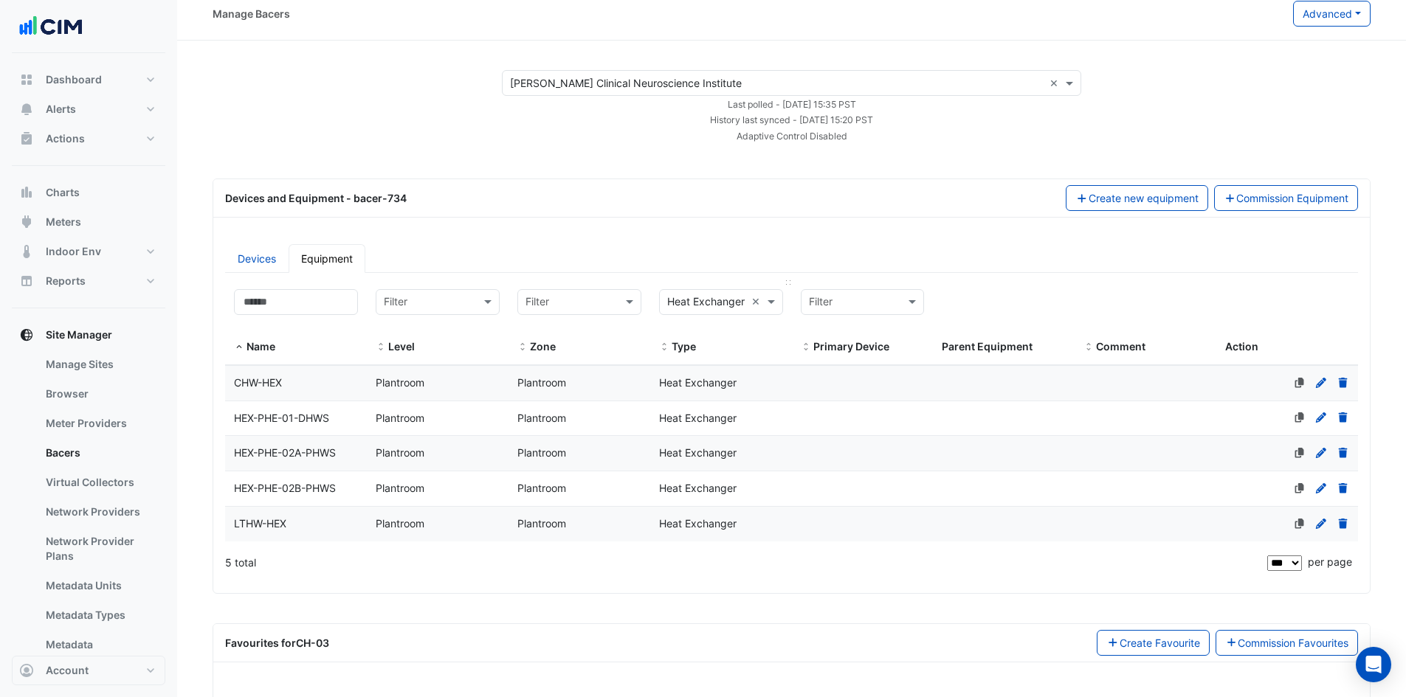
click at [747, 300] on div at bounding box center [721, 303] width 123 height 18
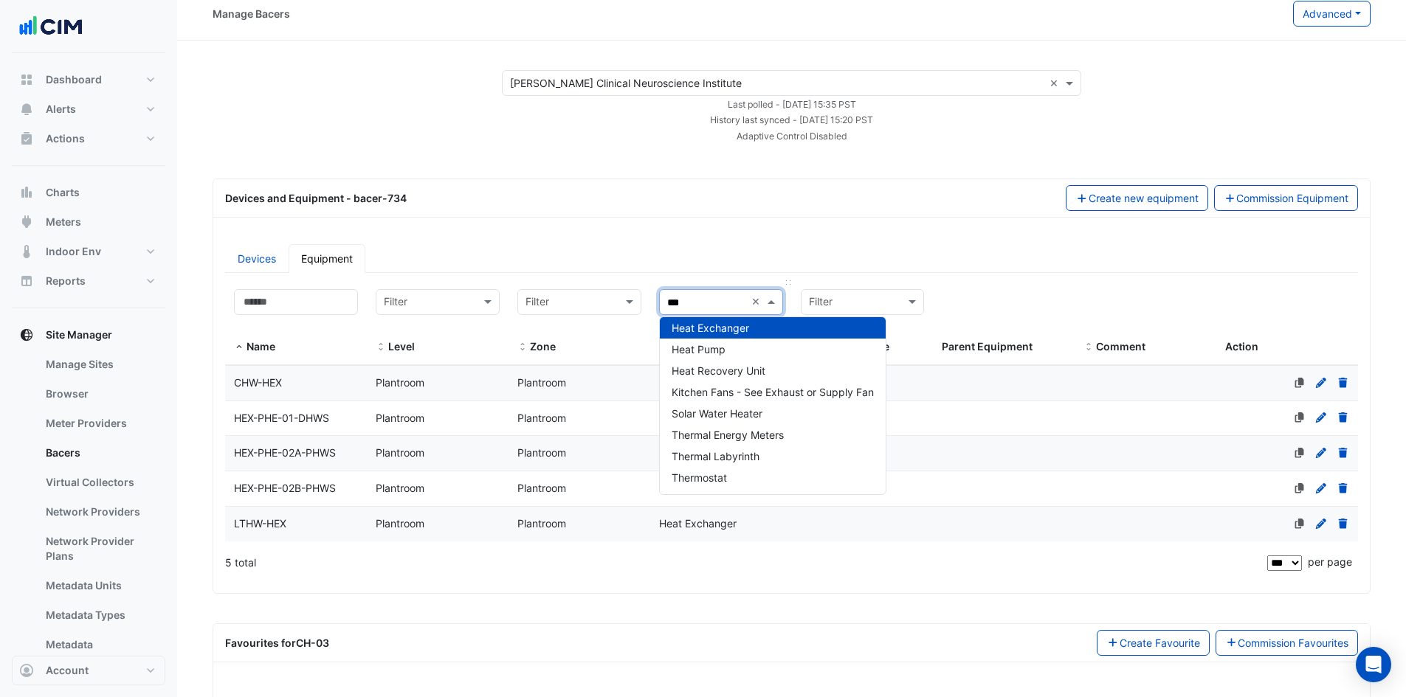
scroll to position [27, 0]
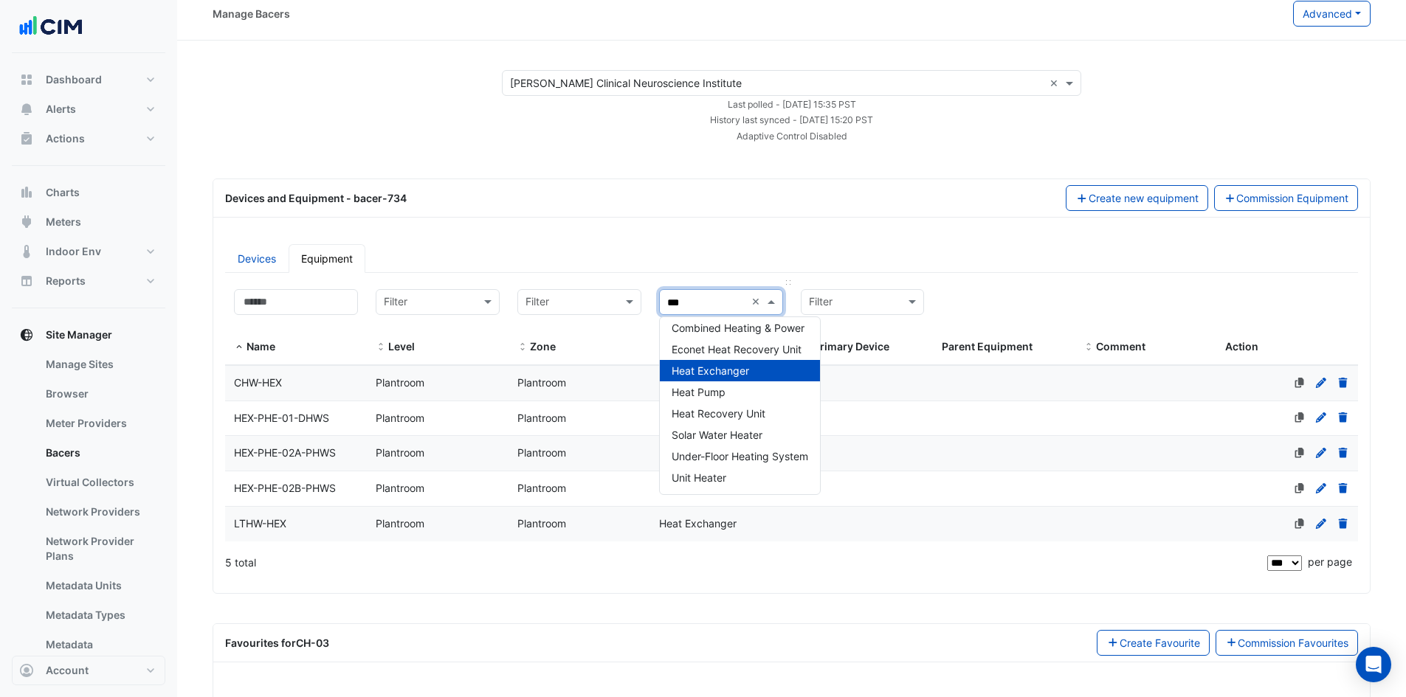
type input "****"
click at [717, 393] on span "Heat Pump" at bounding box center [699, 392] width 54 height 13
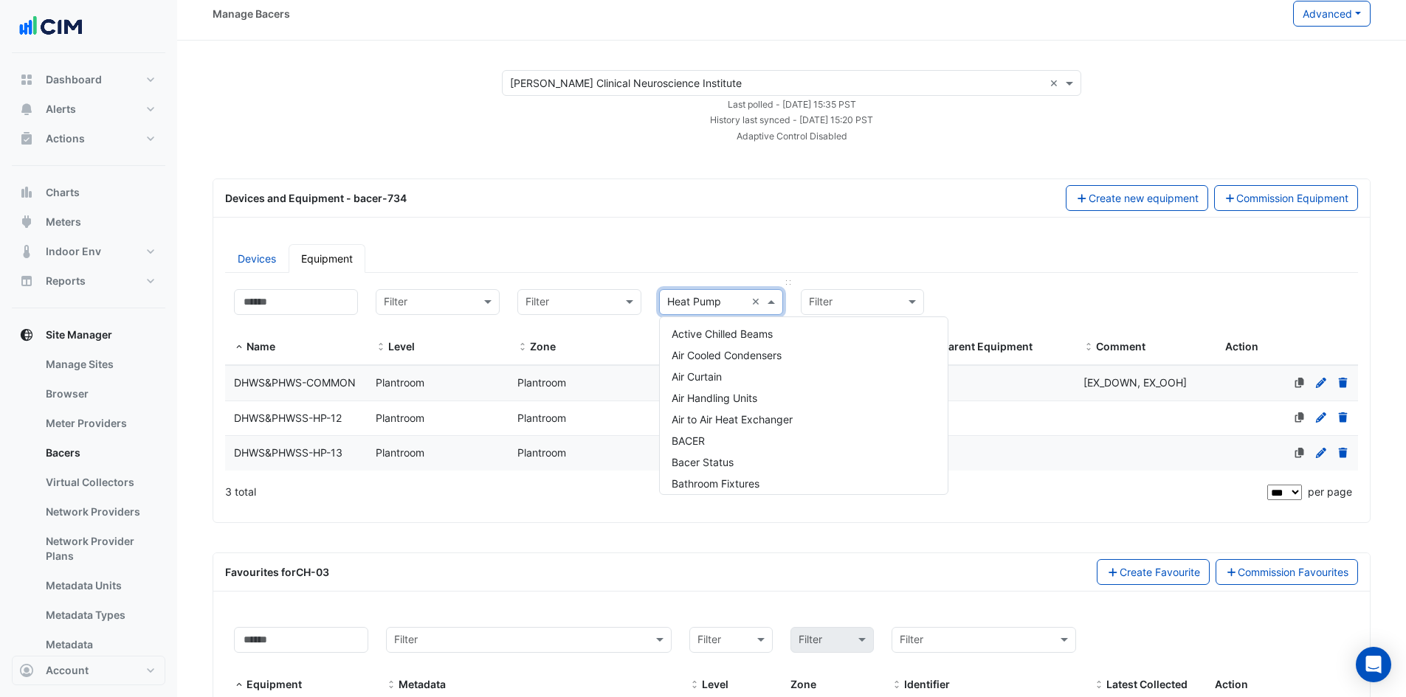
click at [743, 296] on input "text" at bounding box center [706, 302] width 78 height 17
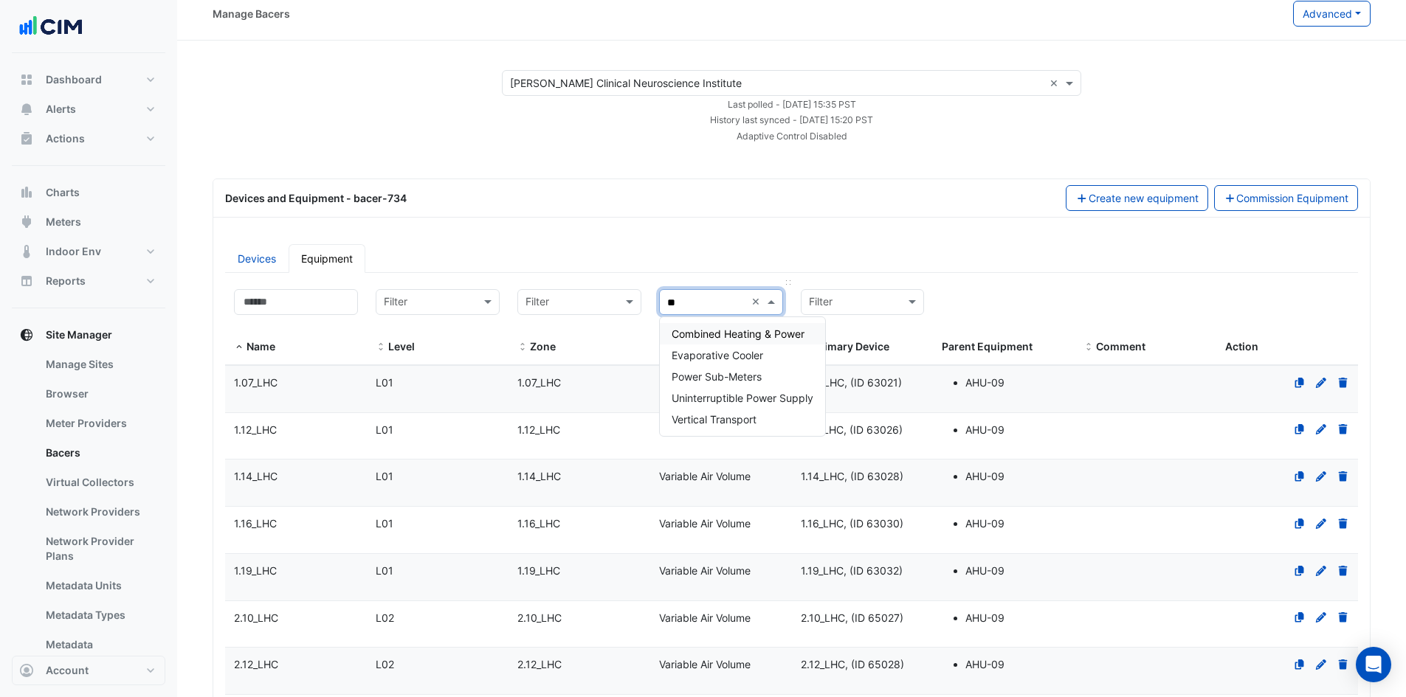
scroll to position [0, 0]
type input "*****"
click at [750, 359] on span "Power Sub-Meters" at bounding box center [717, 355] width 90 height 13
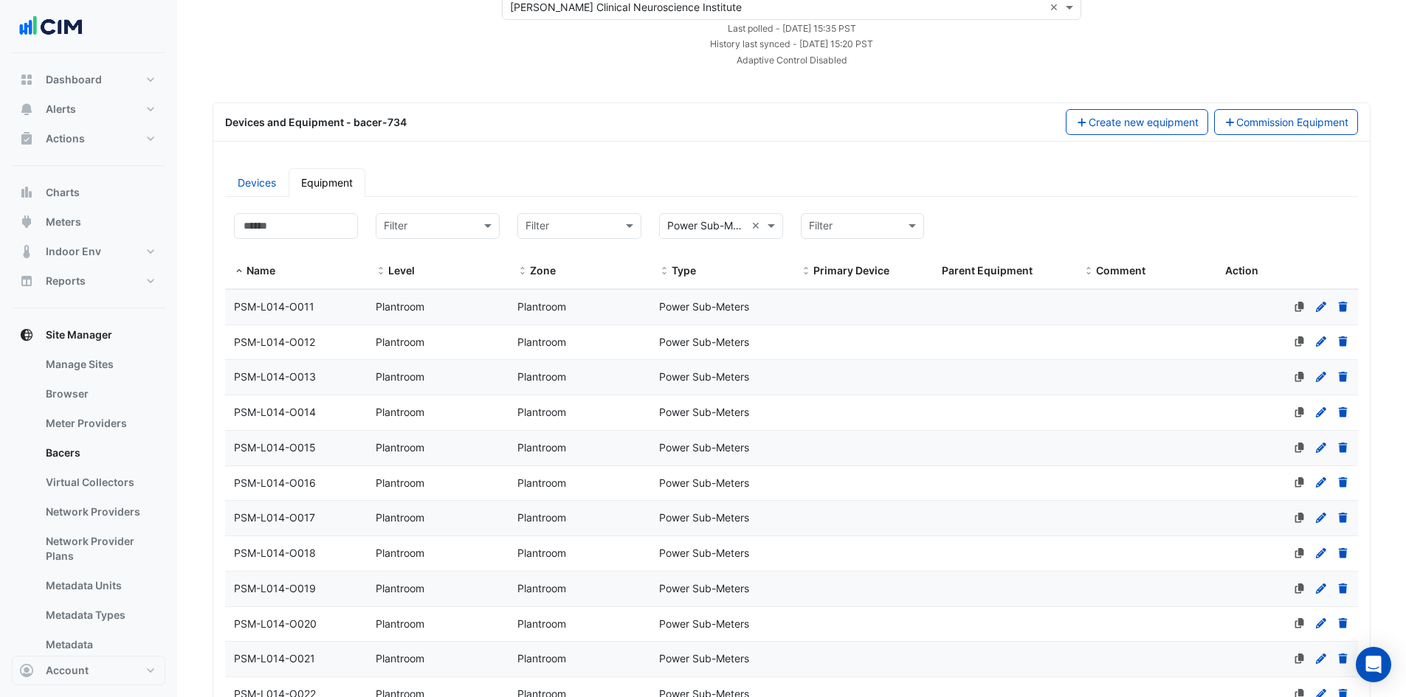
scroll to position [13, 0]
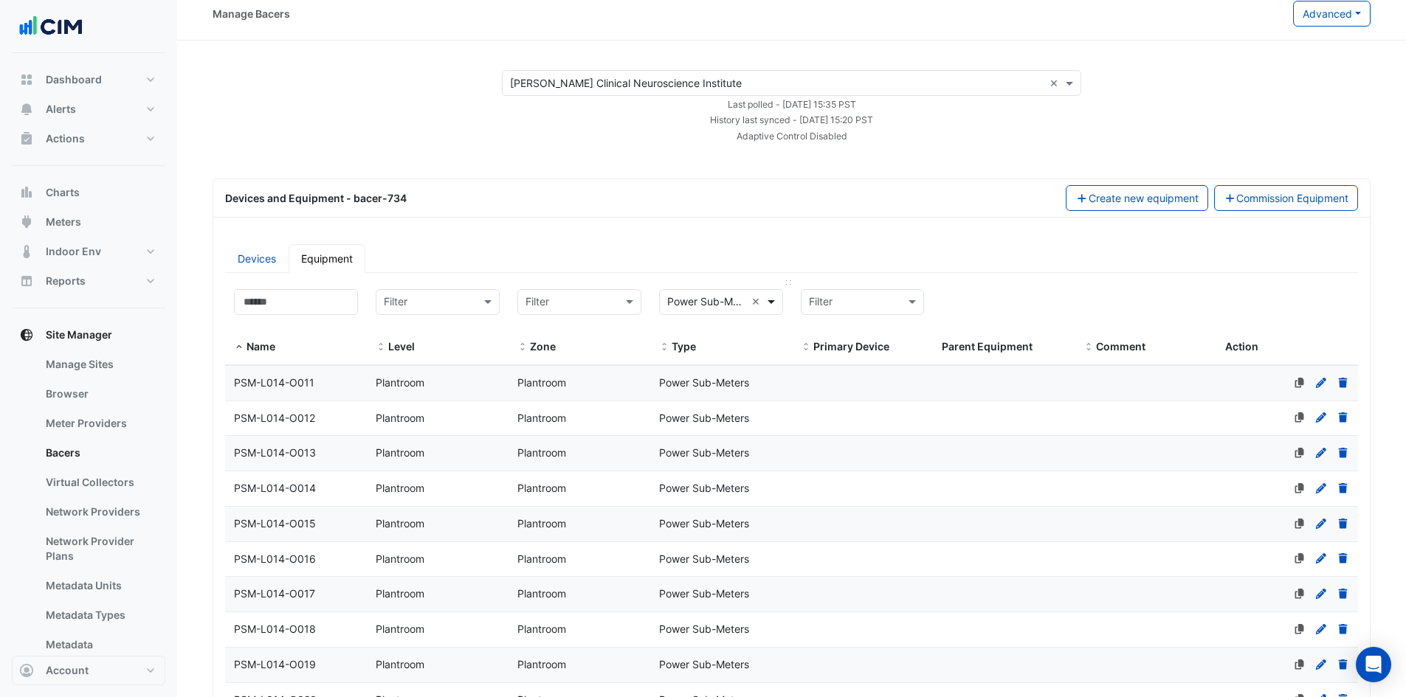
click at [770, 300] on span at bounding box center [773, 302] width 18 height 17
type input "***"
click at [755, 358] on span "Primary Chilled Water Pumps" at bounding box center [741, 355] width 139 height 13
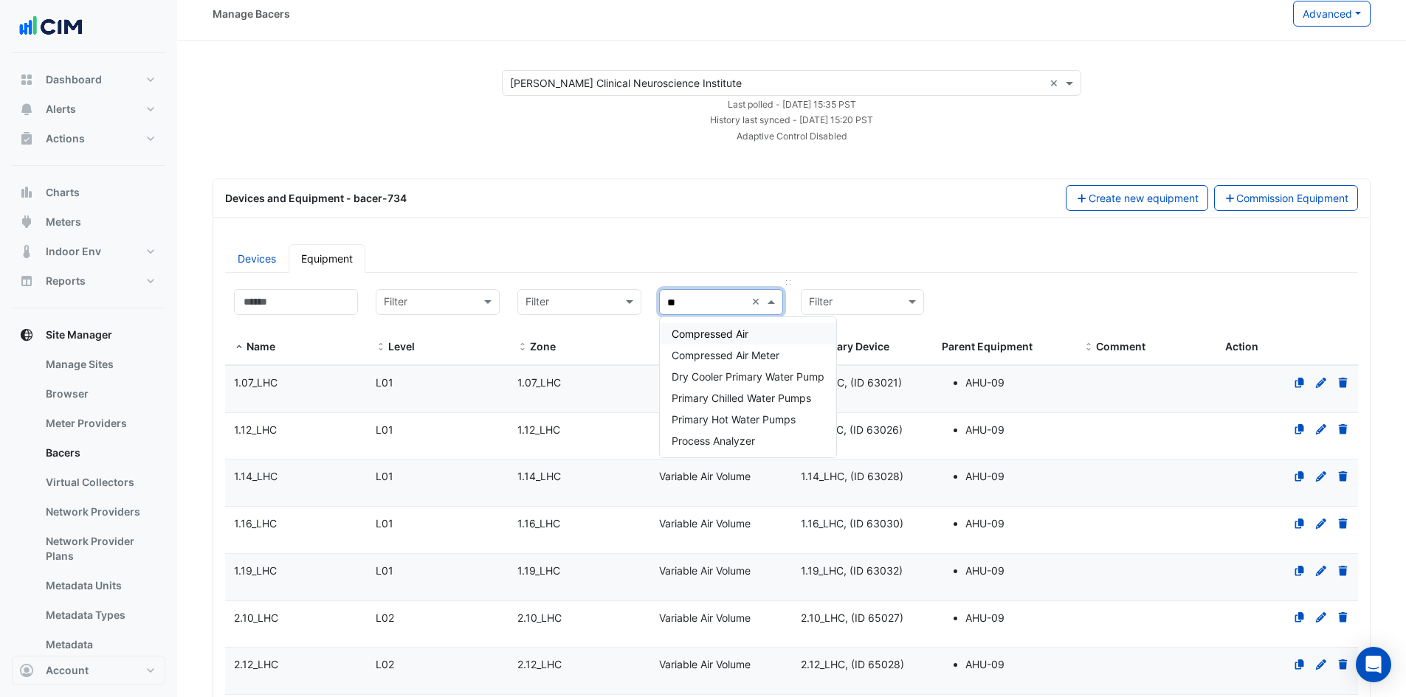
type input "***"
click at [762, 371] on span "Primary Hot Water Pumps" at bounding box center [734, 377] width 124 height 13
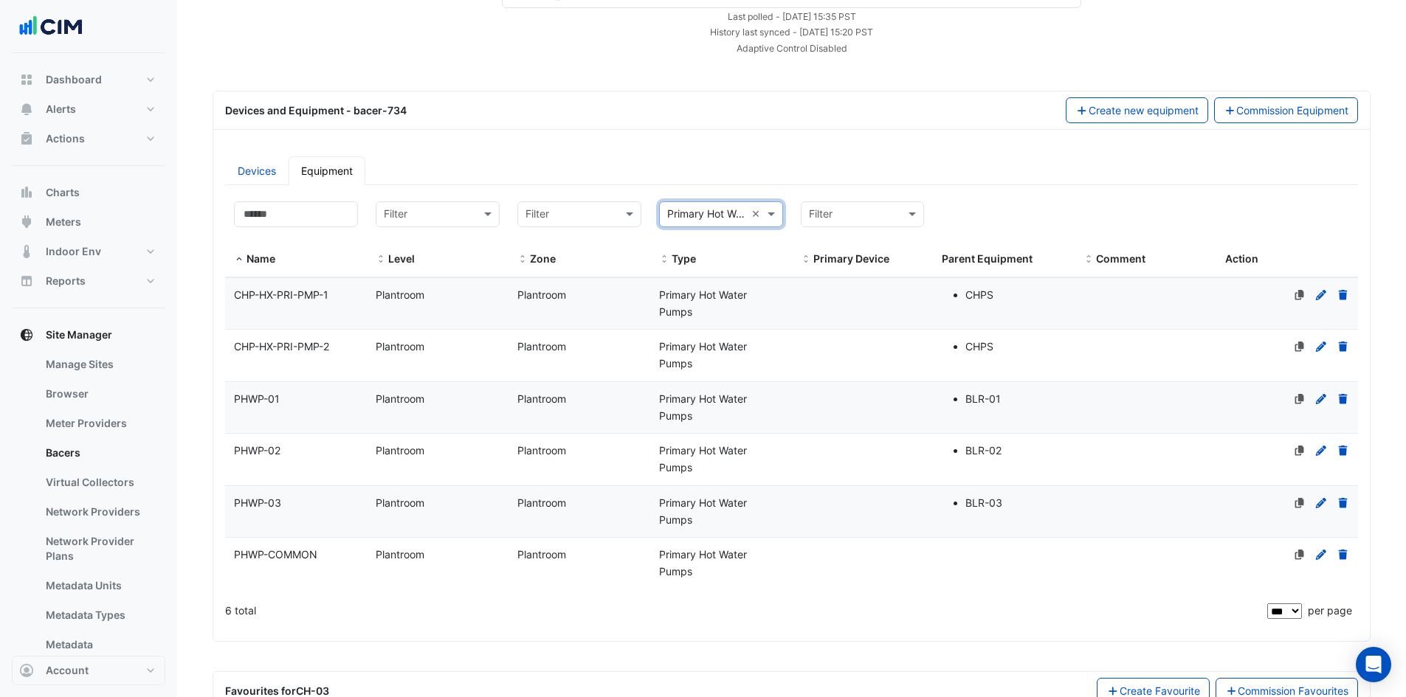
scroll to position [160, 0]
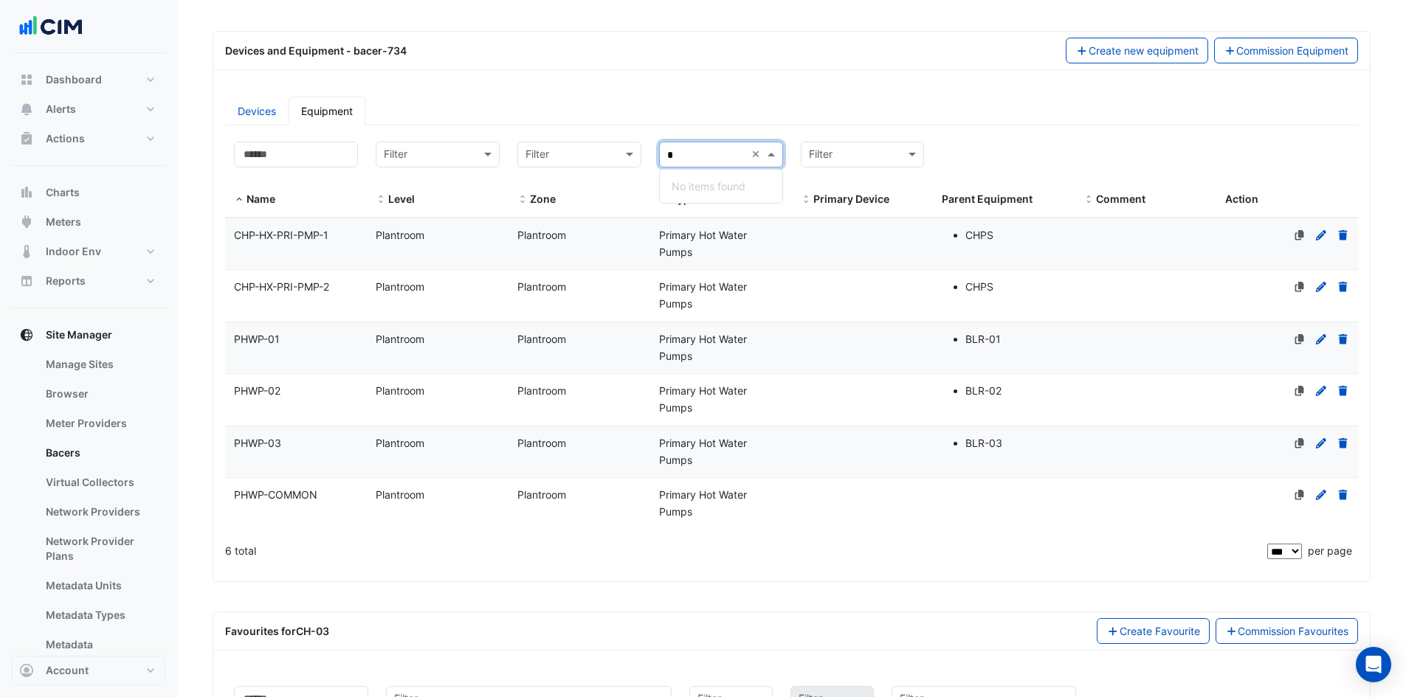
type input "*"
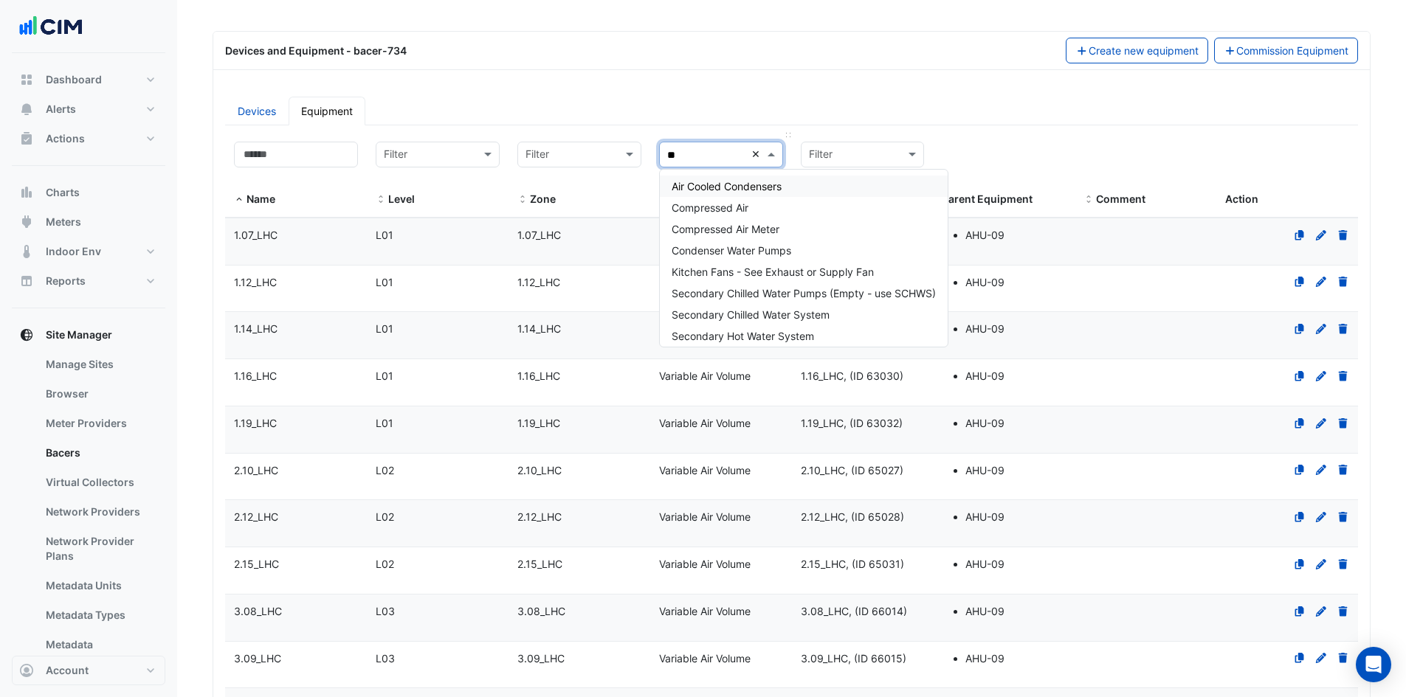
type input "***"
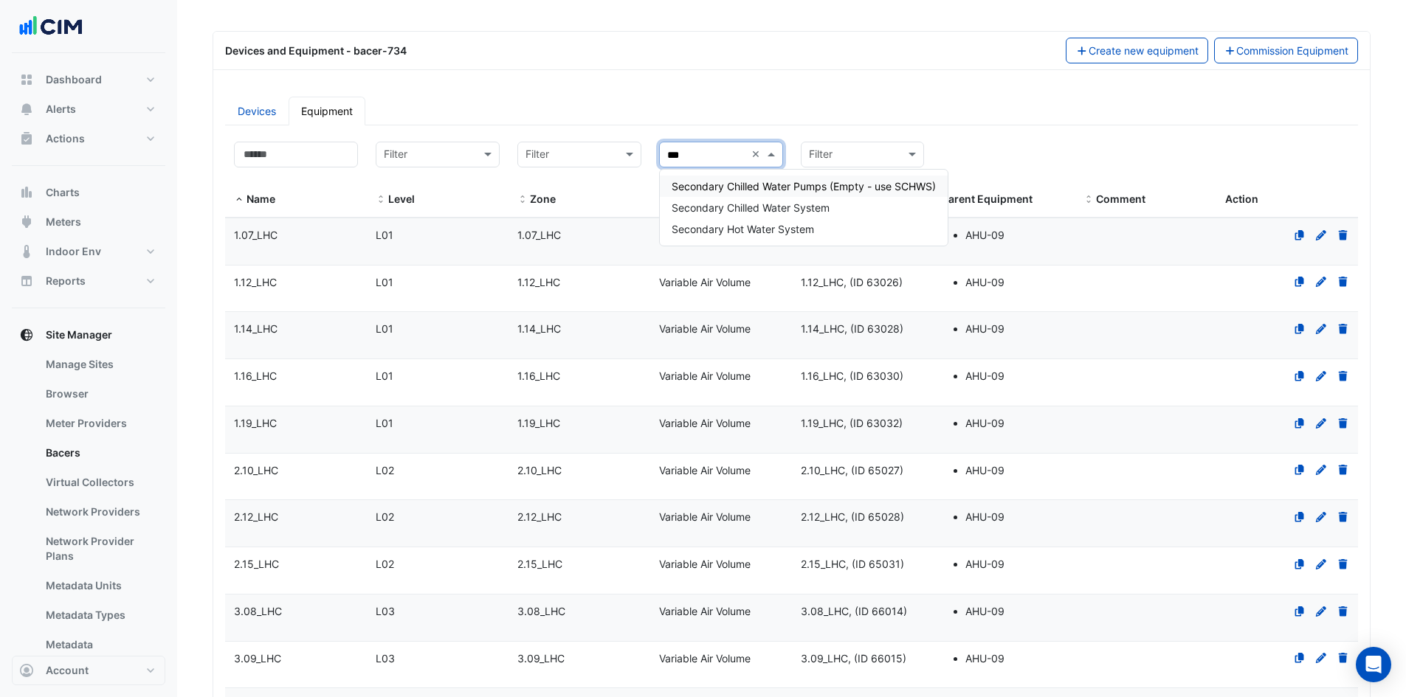
click at [798, 191] on span "Secondary Chilled Water Pumps (Empty - use SCHWS)" at bounding box center [804, 186] width 264 height 13
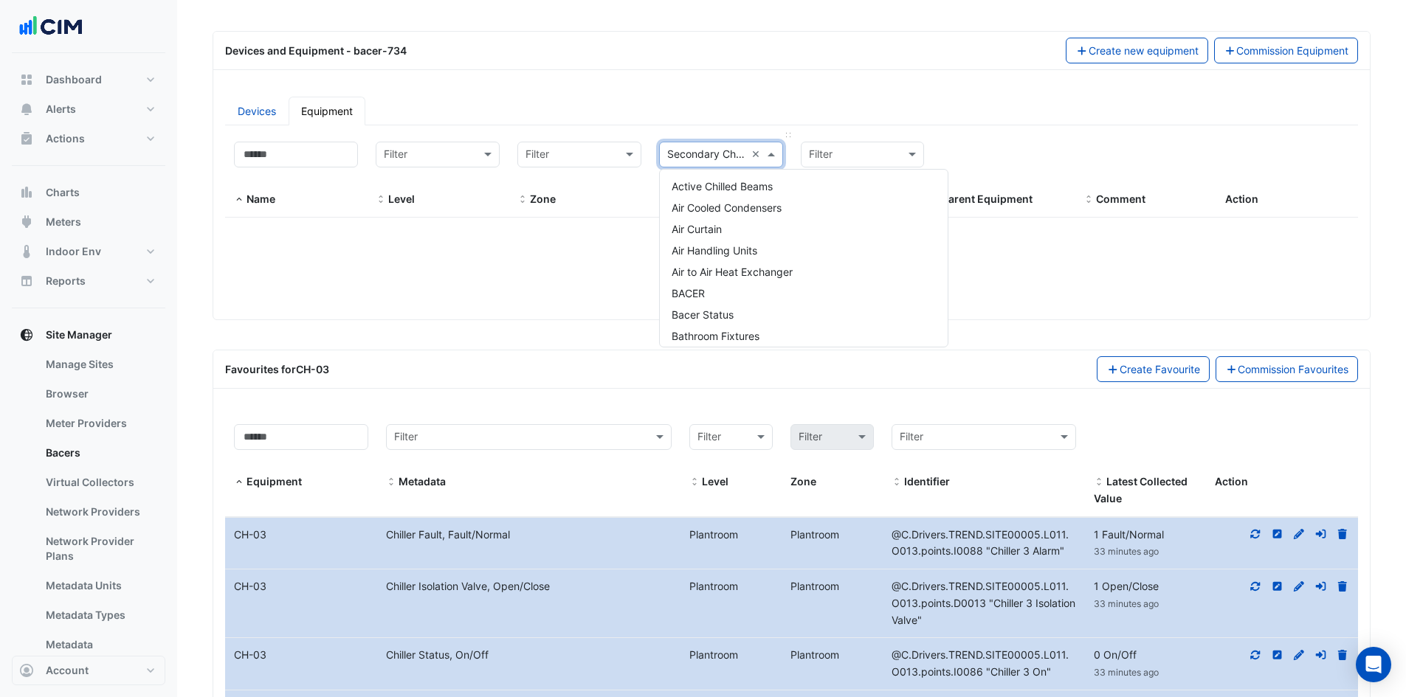
click at [768, 154] on span at bounding box center [773, 154] width 18 height 17
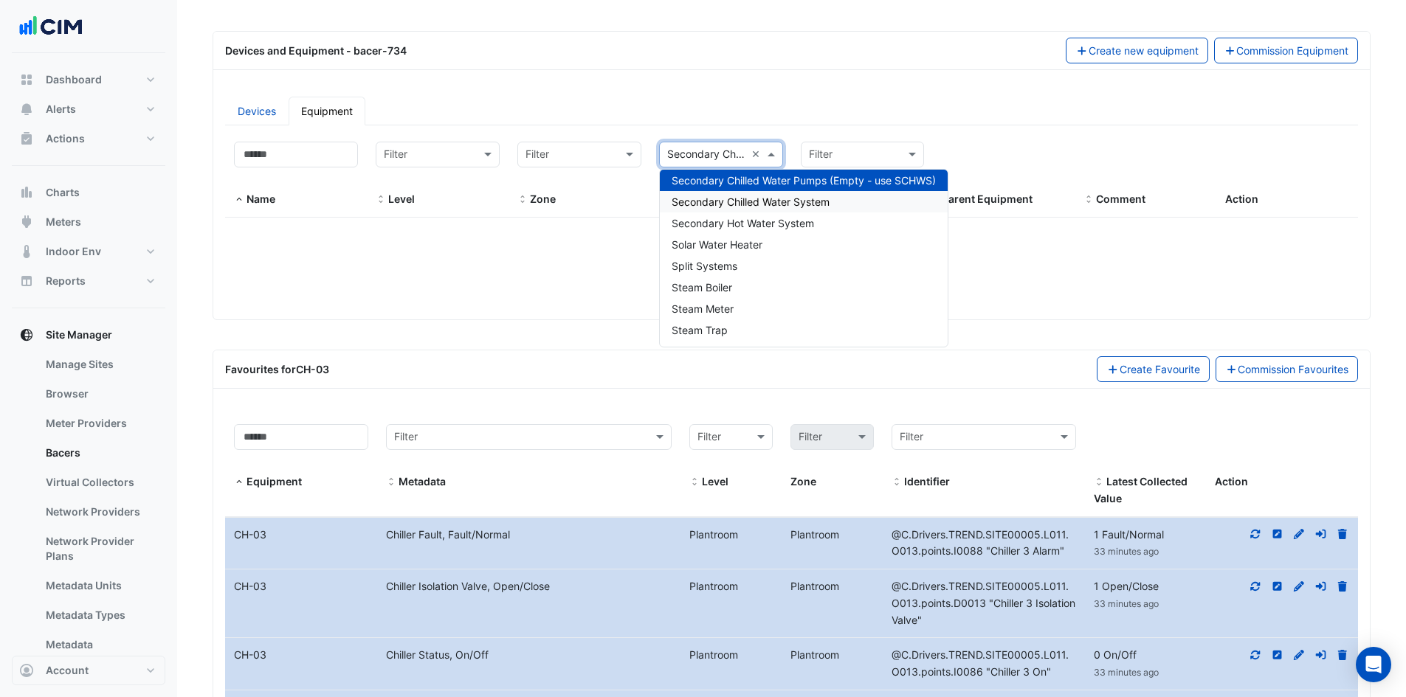
click at [767, 202] on span "Secondary Chilled Water System" at bounding box center [751, 202] width 158 height 13
select select "***"
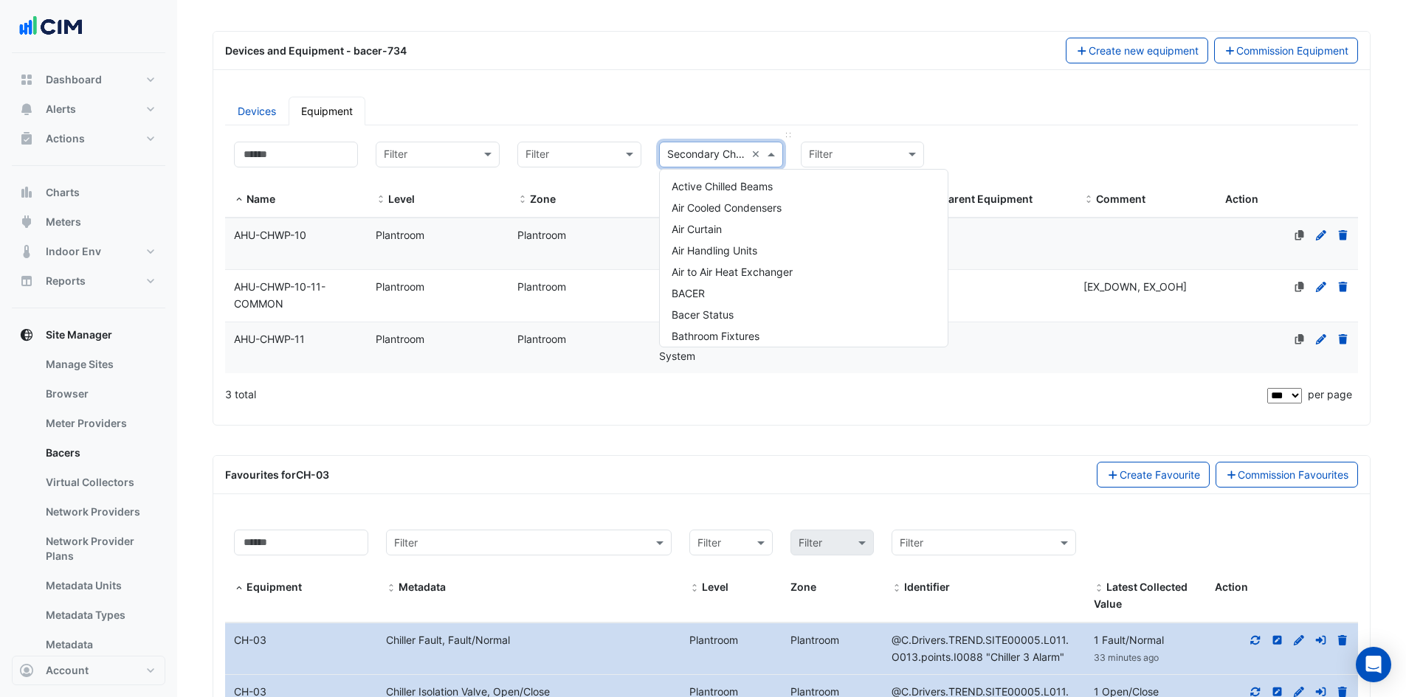
click at [772, 152] on span at bounding box center [773, 154] width 18 height 17
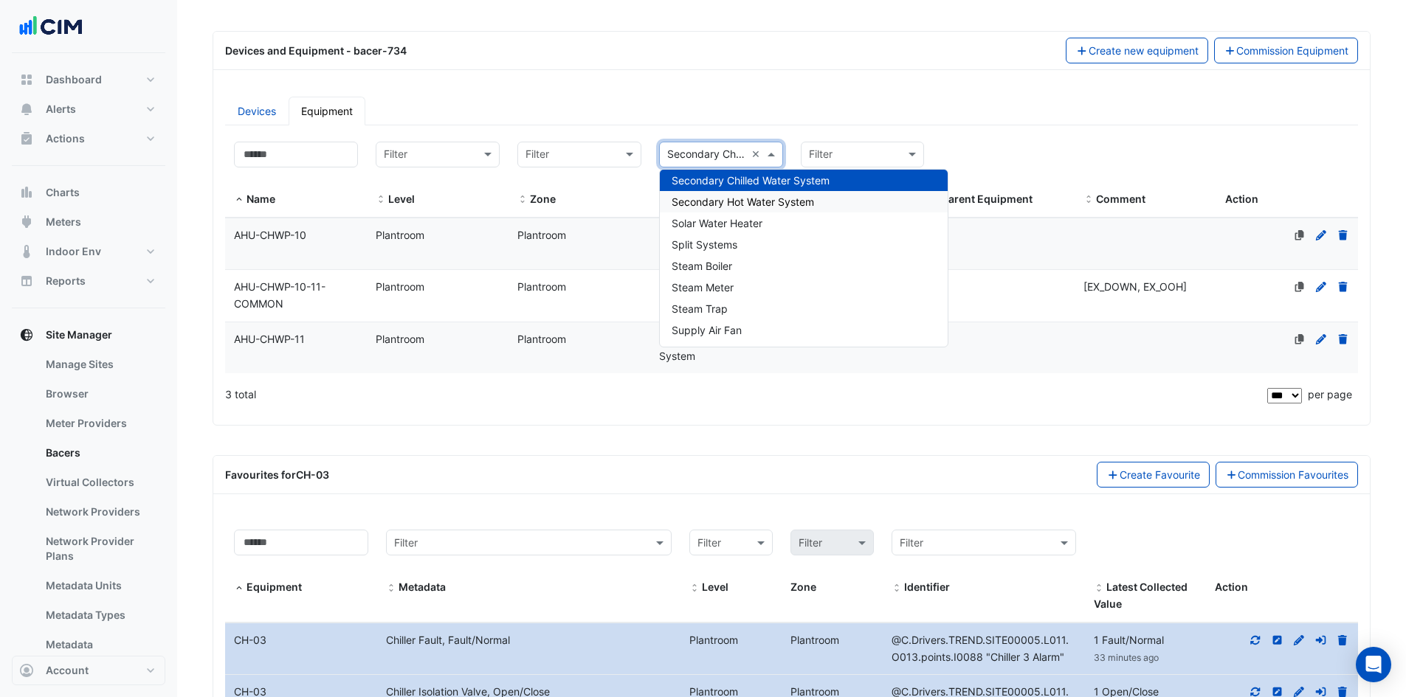
click at [768, 201] on span "Secondary Hot Water System" at bounding box center [743, 202] width 142 height 13
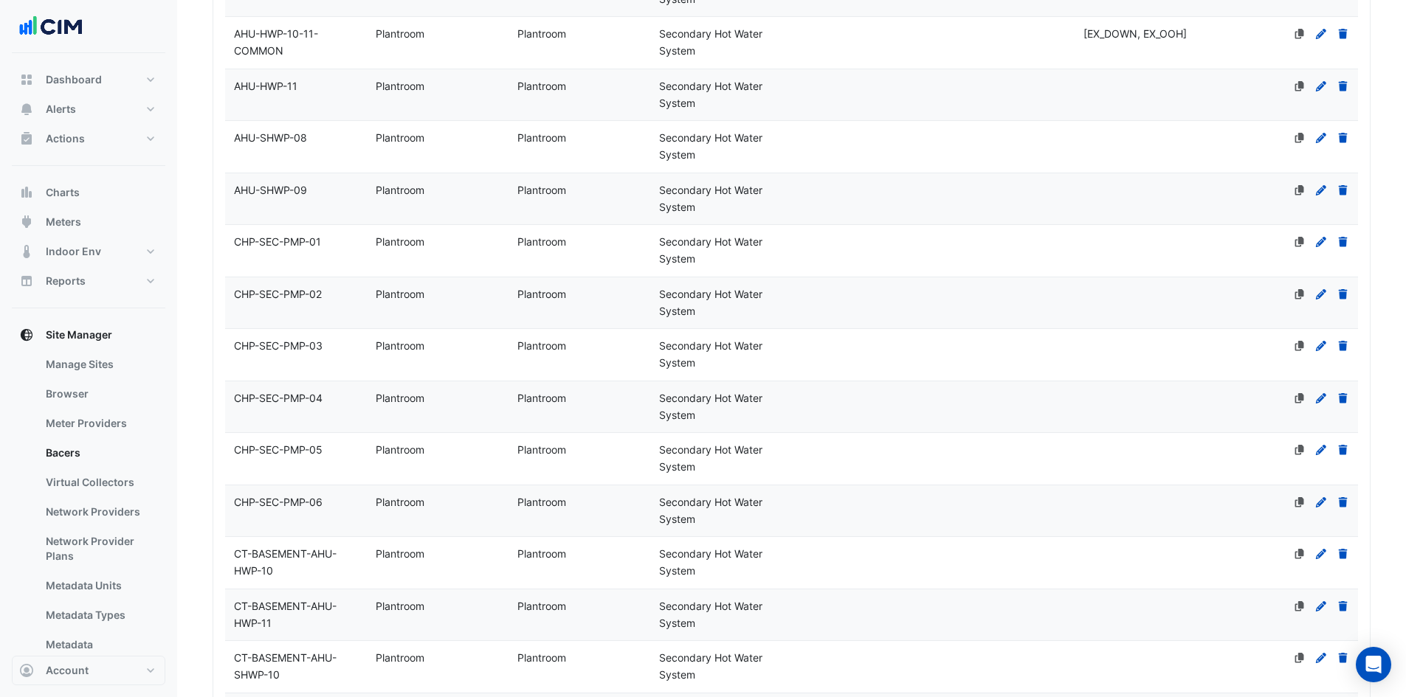
scroll to position [308, 0]
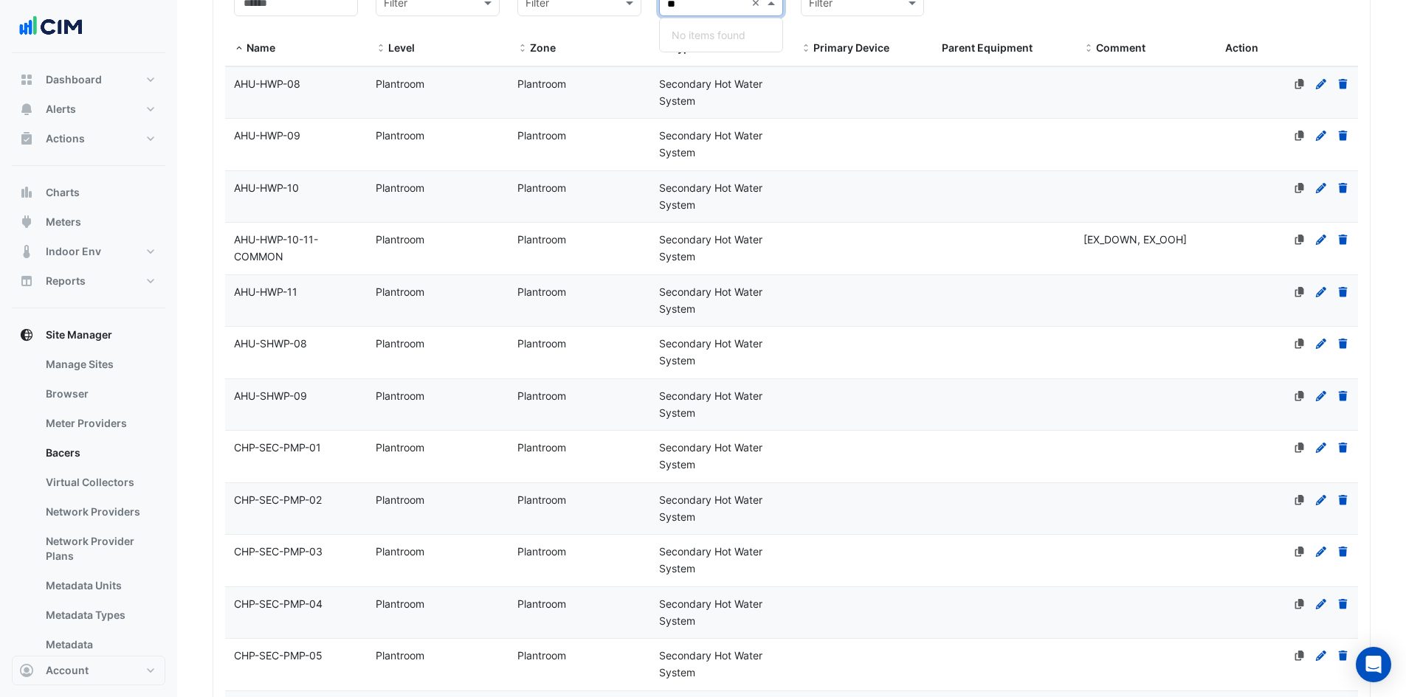
type input "**"
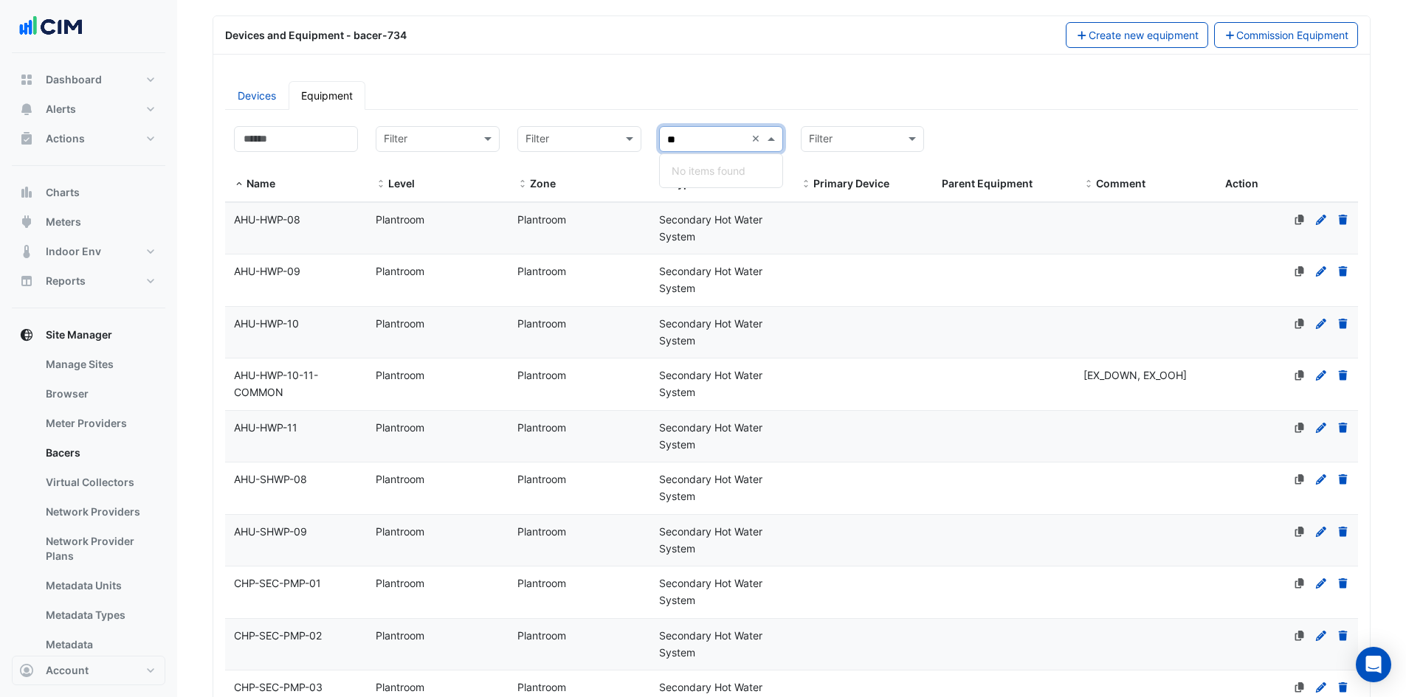
scroll to position [0, 0]
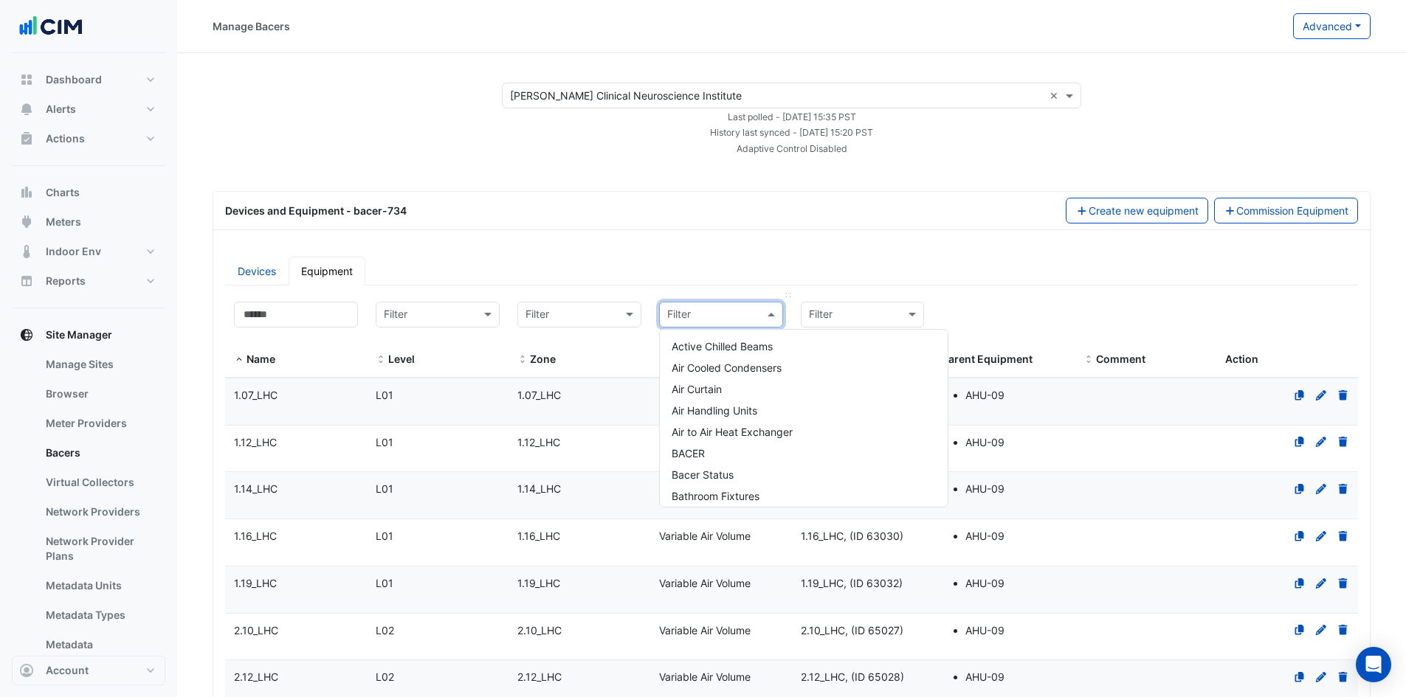
click at [750, 316] on div at bounding box center [721, 315] width 123 height 18
type input "***"
click at [753, 492] on div "Steam Boiler" at bounding box center [760, 496] width 201 height 21
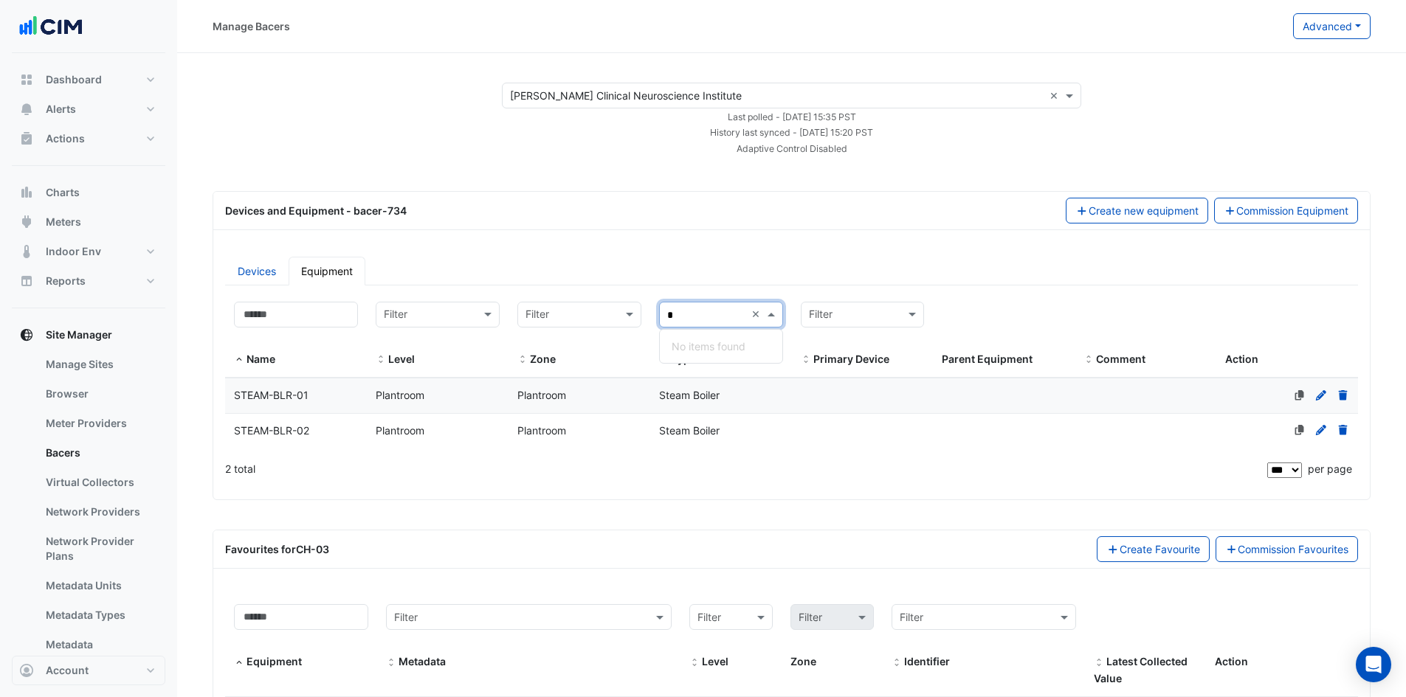
type input "*"
click at [766, 311] on span at bounding box center [773, 314] width 18 height 17
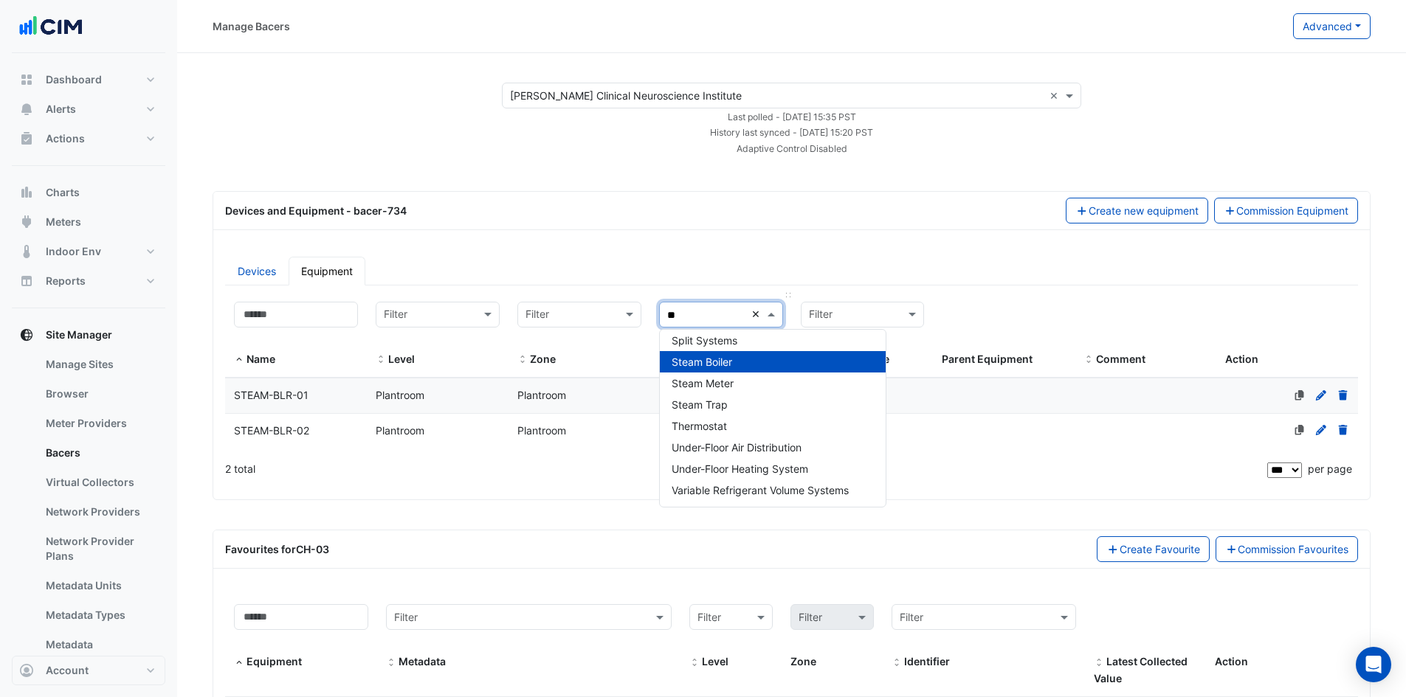
type input "***"
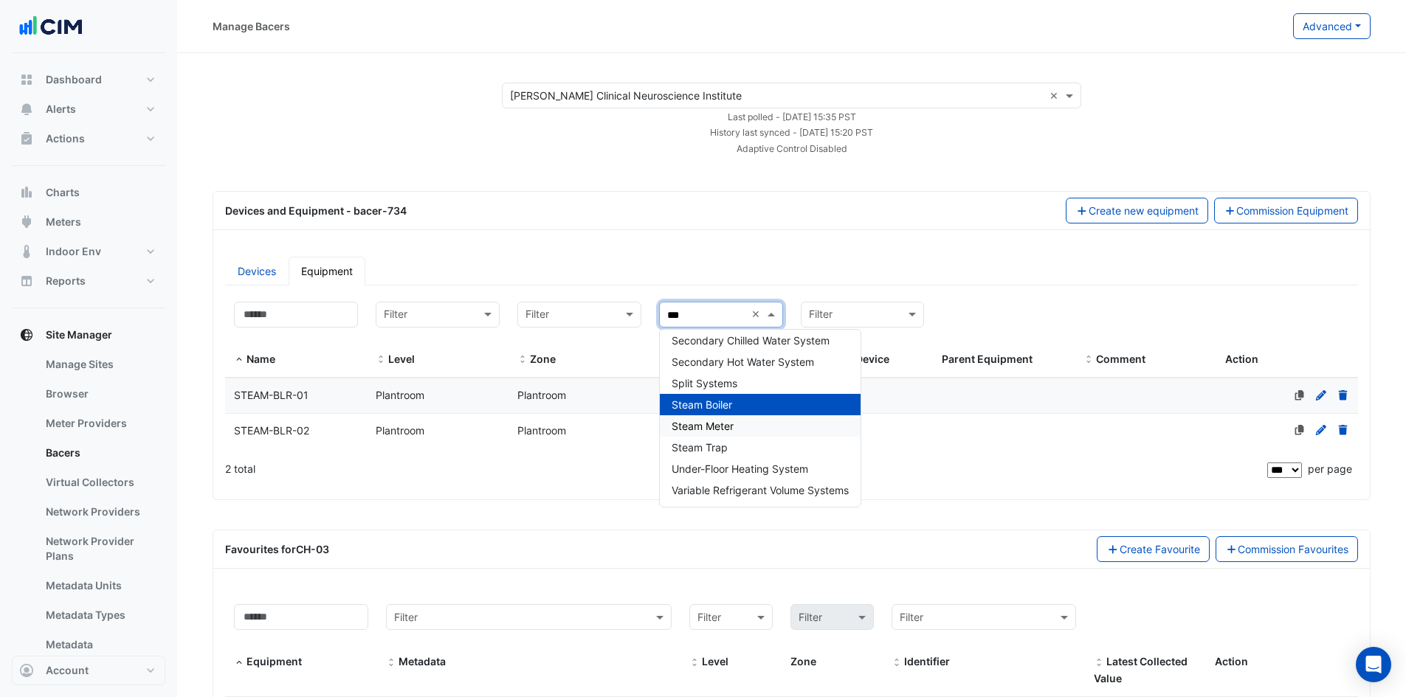
click at [731, 424] on span "Steam Meter" at bounding box center [703, 426] width 62 height 13
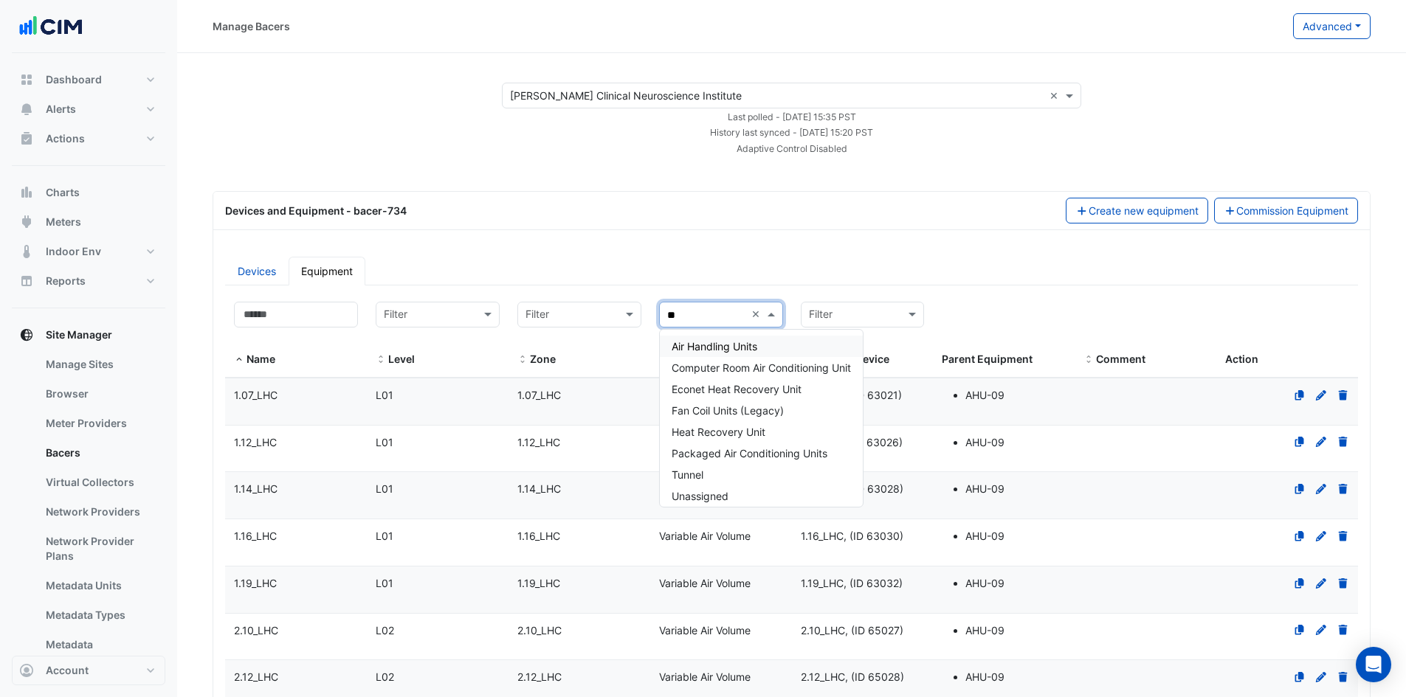
type input "***"
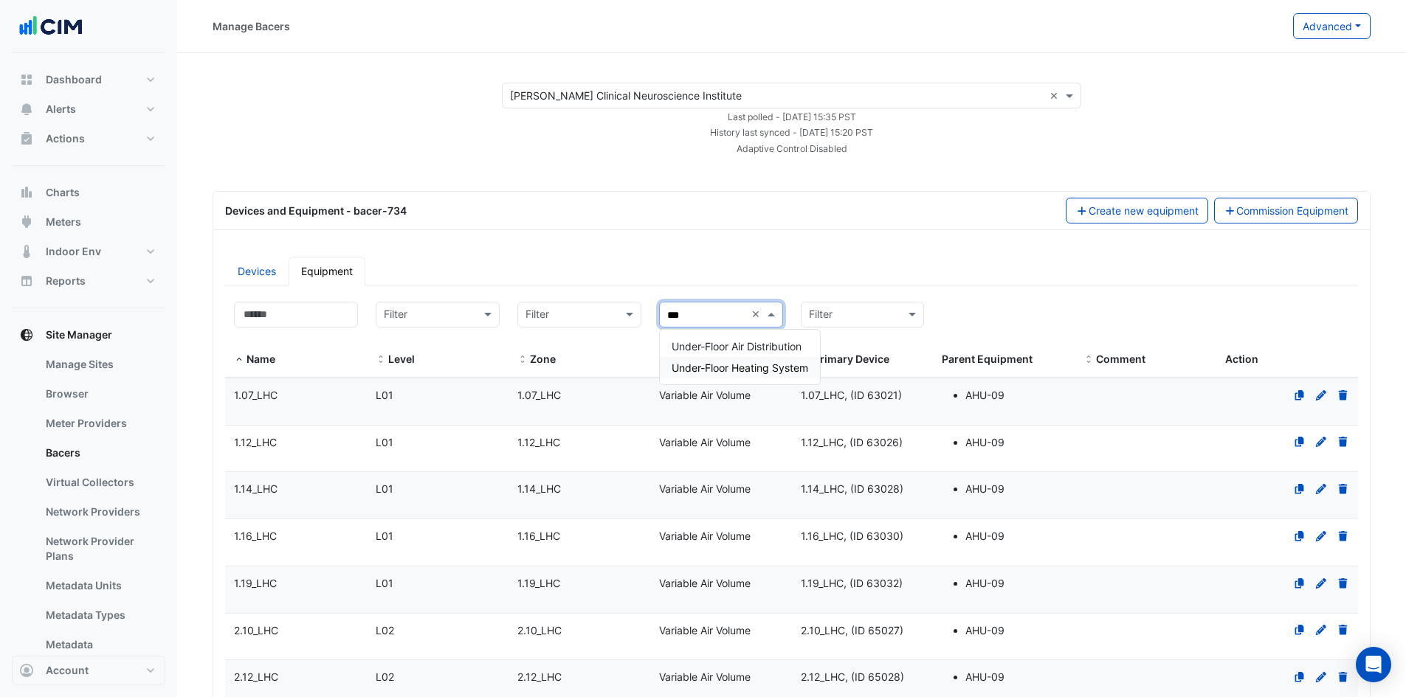
click at [731, 371] on span "Under-Floor Heating System" at bounding box center [740, 368] width 137 height 13
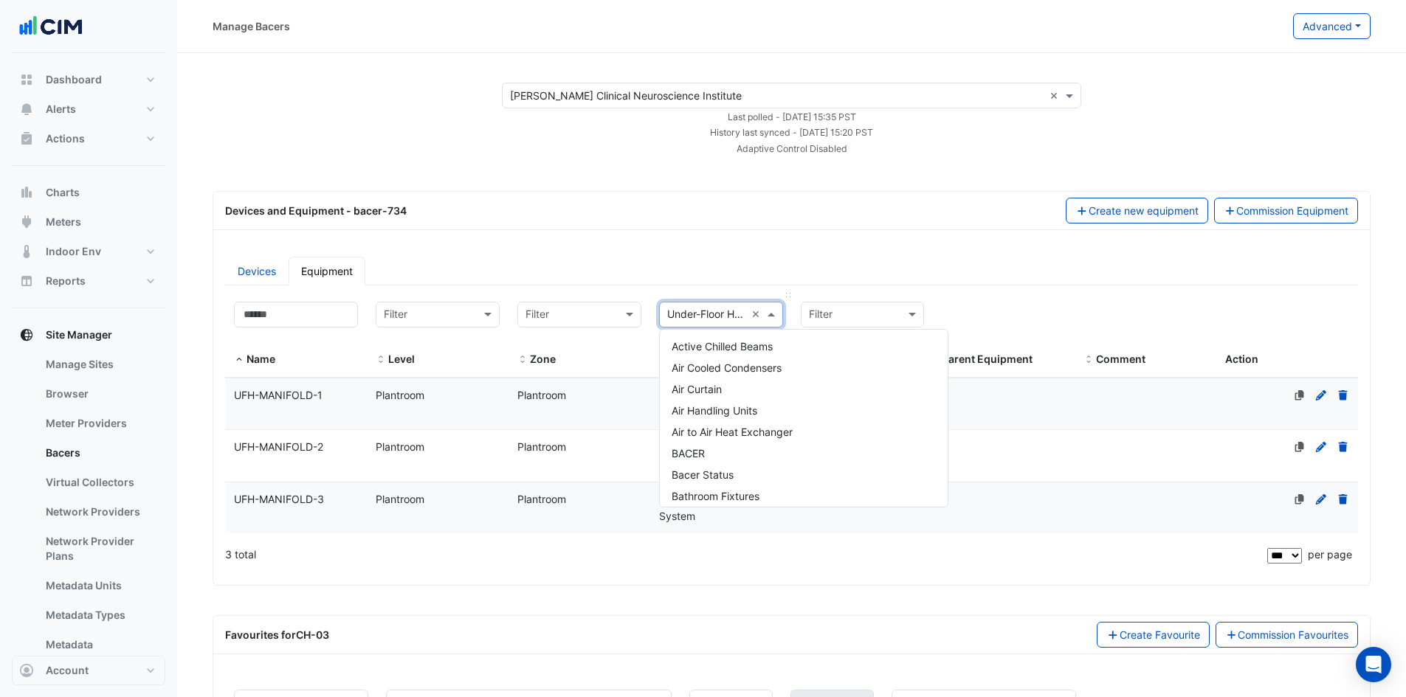
click at [768, 314] on span at bounding box center [773, 314] width 18 height 17
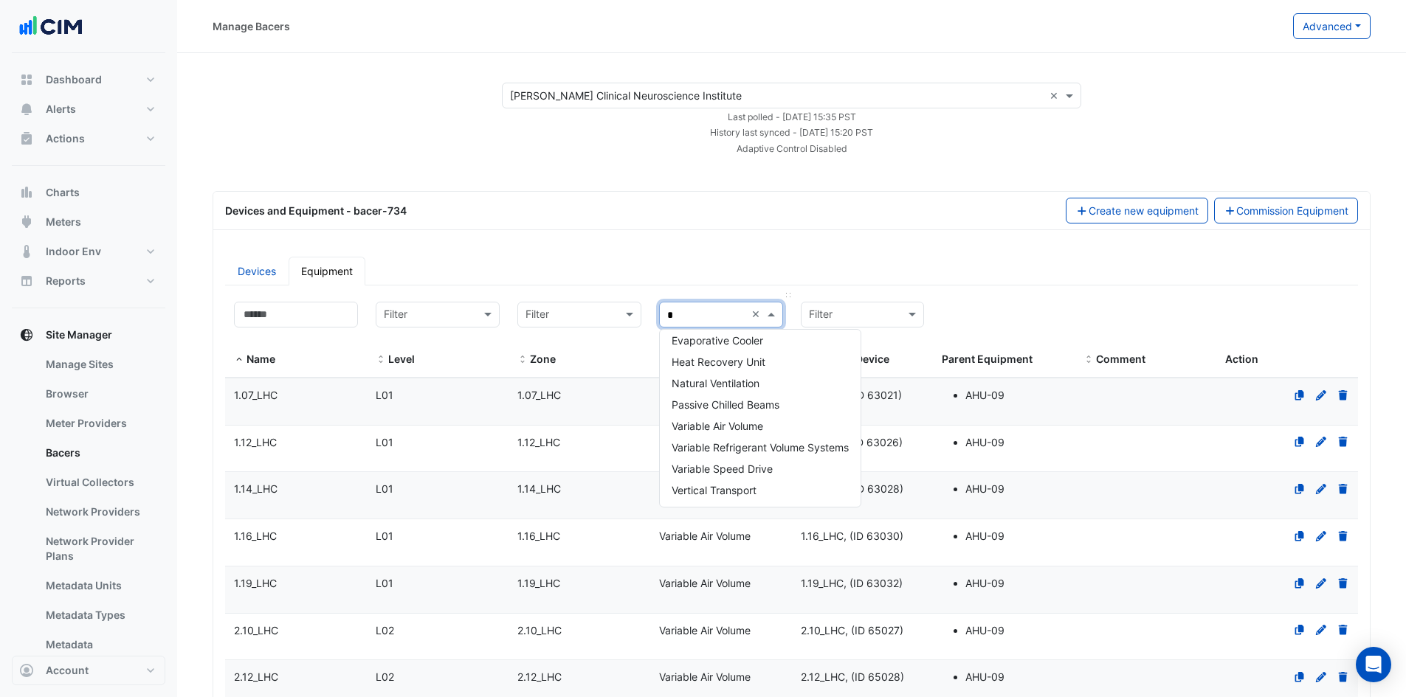
type input "**"
click at [754, 383] on span "Variable Air Volume" at bounding box center [718, 389] width 92 height 13
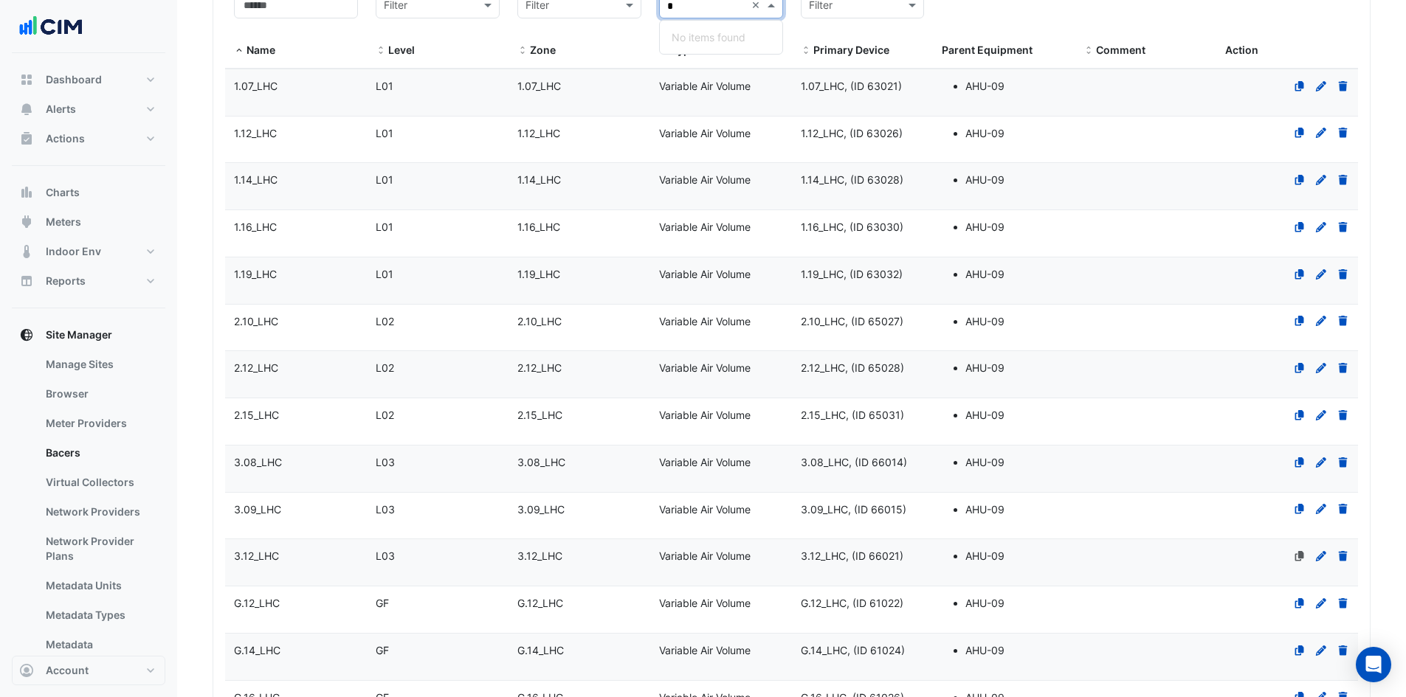
scroll to position [308, 0]
type input "*"
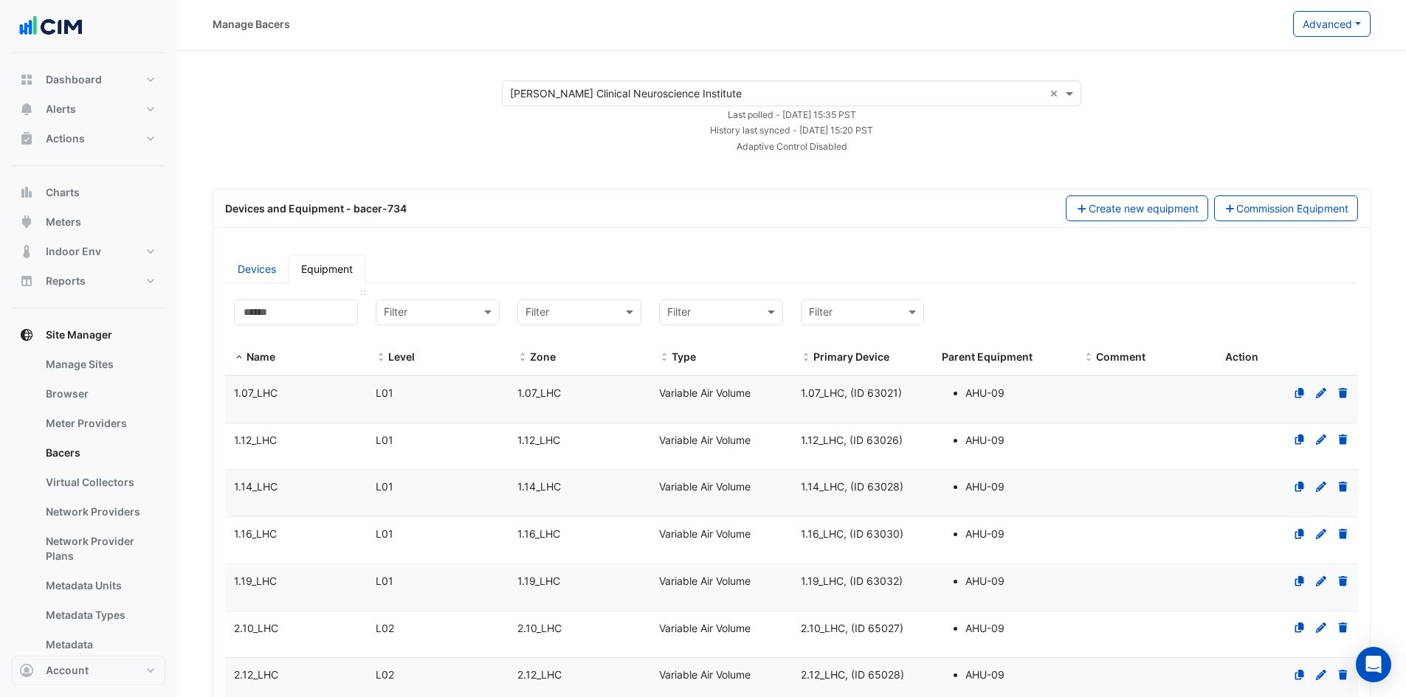
scroll to position [0, 0]
click at [317, 317] on input at bounding box center [296, 315] width 124 height 26
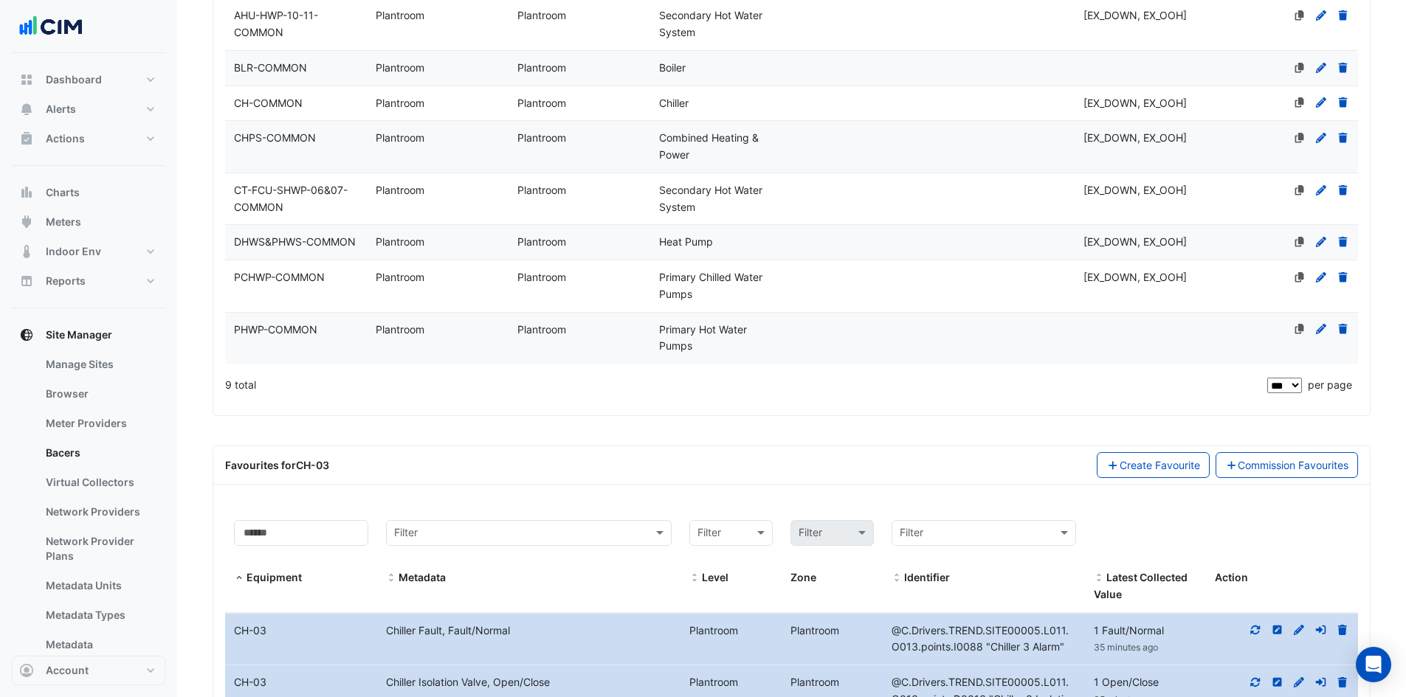
scroll to position [443, 0]
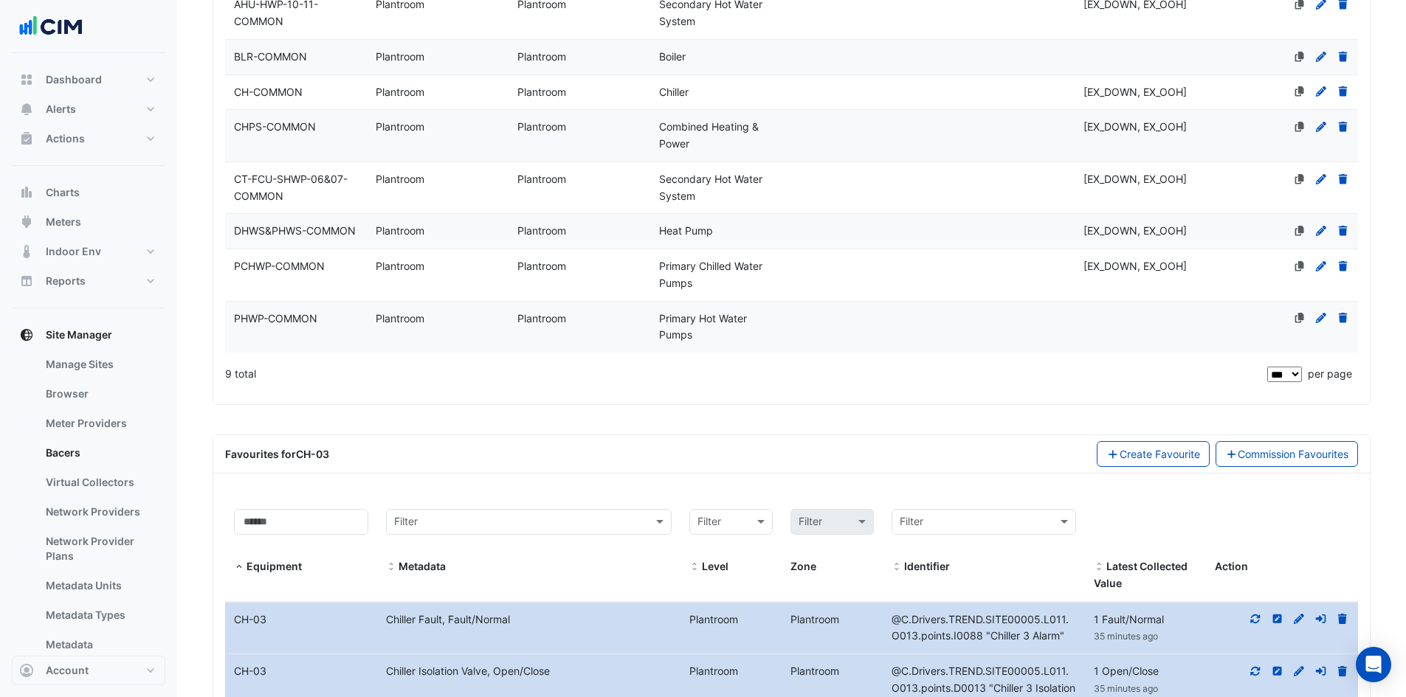
type input "****"
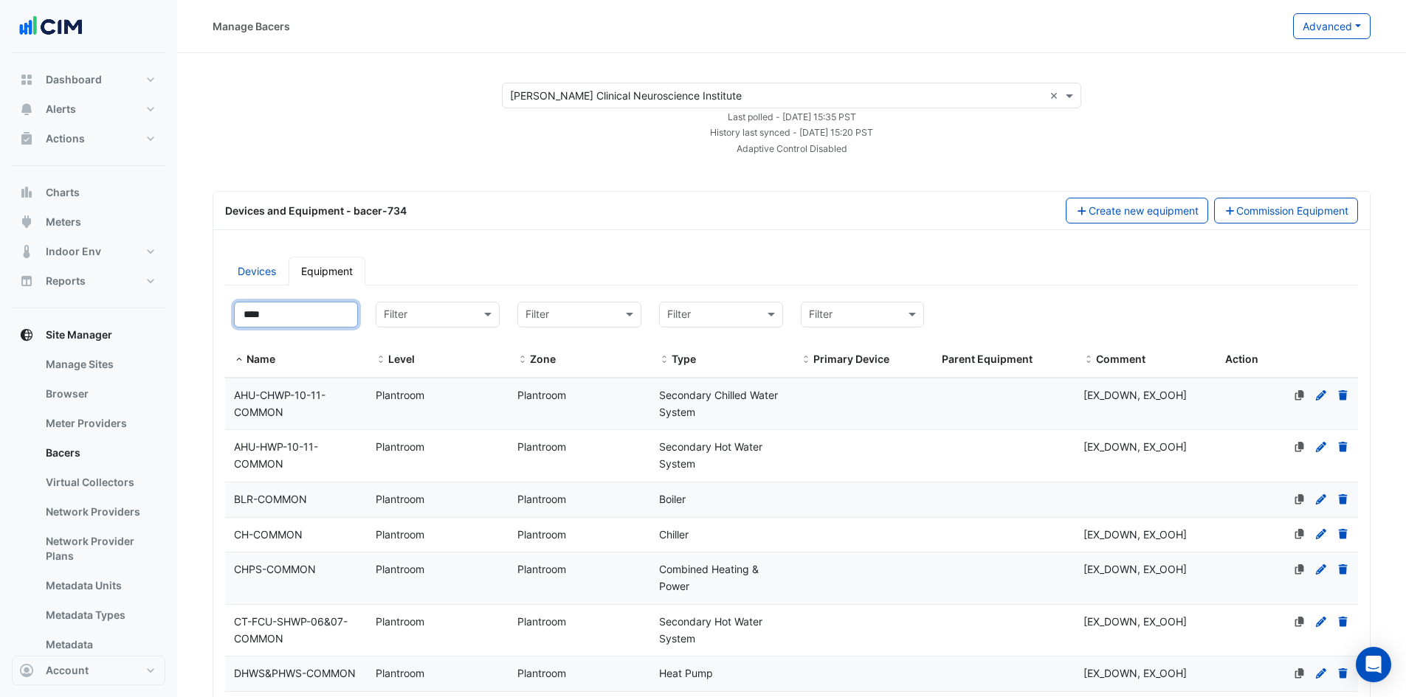
drag, startPoint x: 304, startPoint y: 316, endPoint x: 185, endPoint y: 297, distance: 121.1
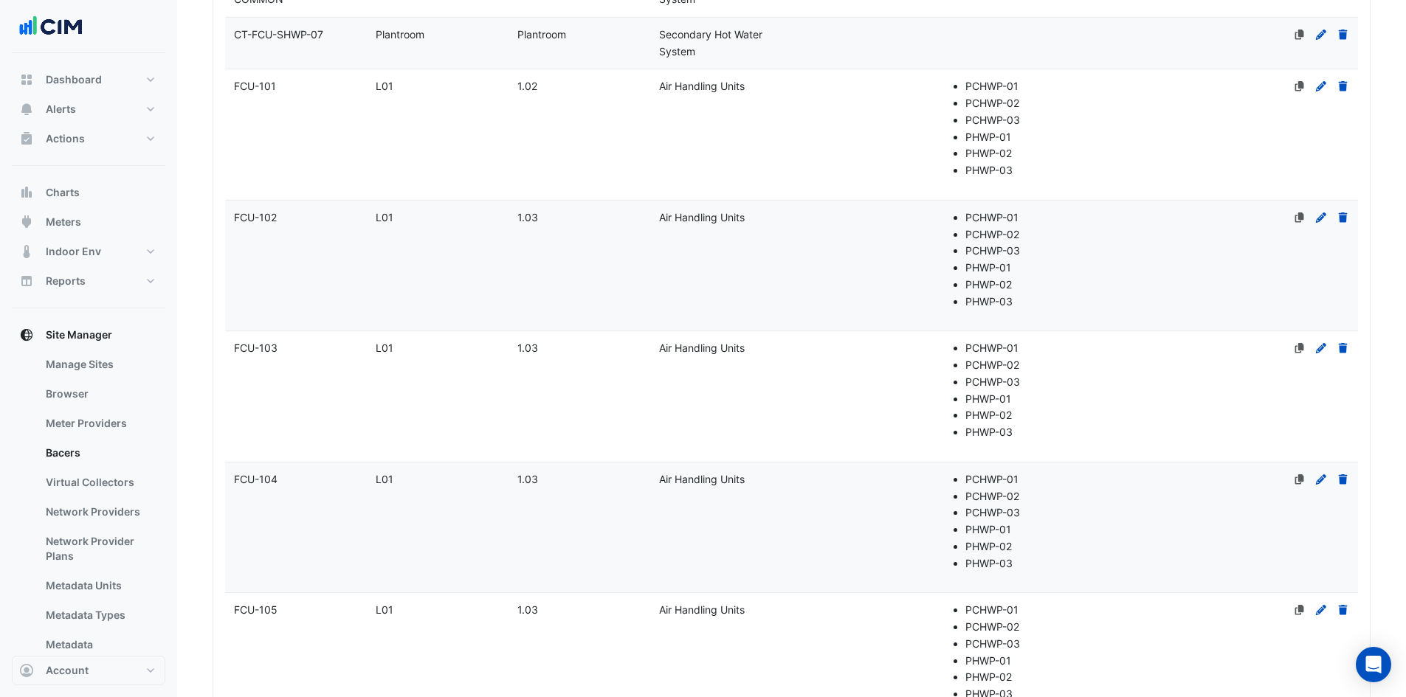
scroll to position [664, 0]
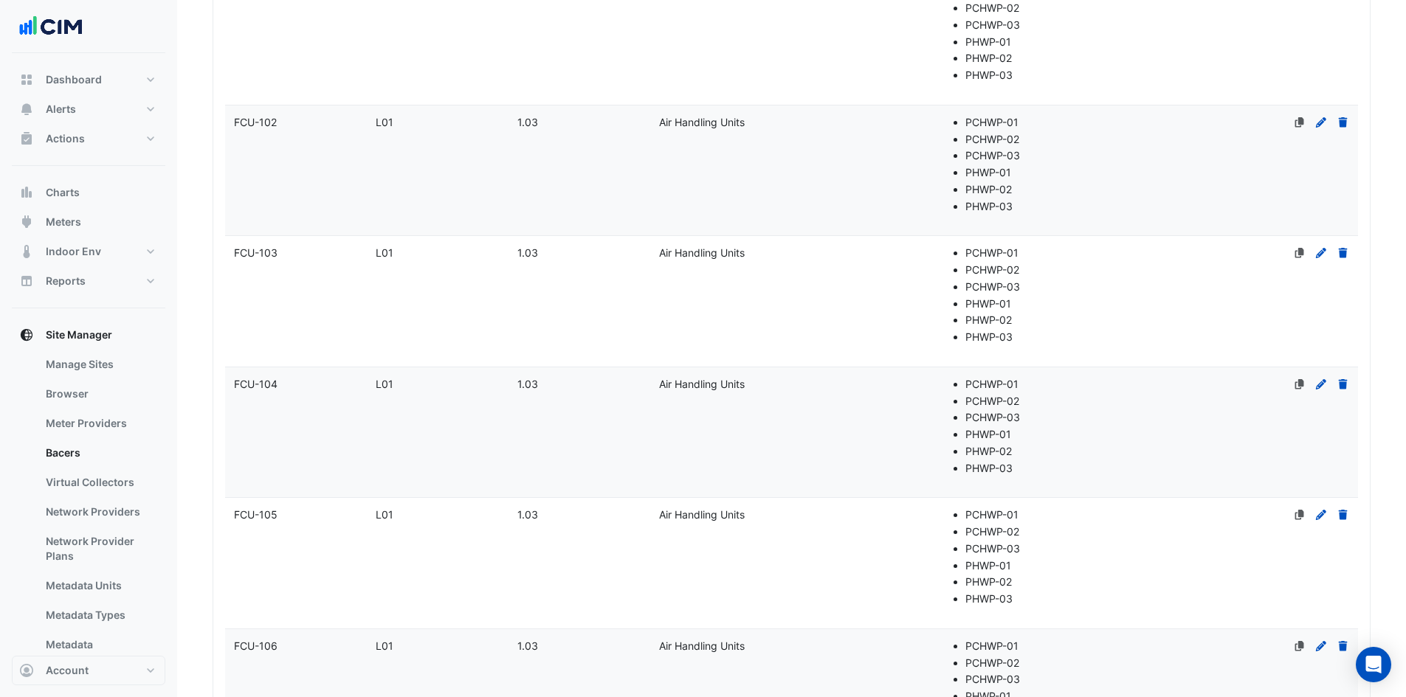
type input "***"
click at [286, 265] on datatable-body-cell "Name FCU-103" at bounding box center [296, 301] width 142 height 131
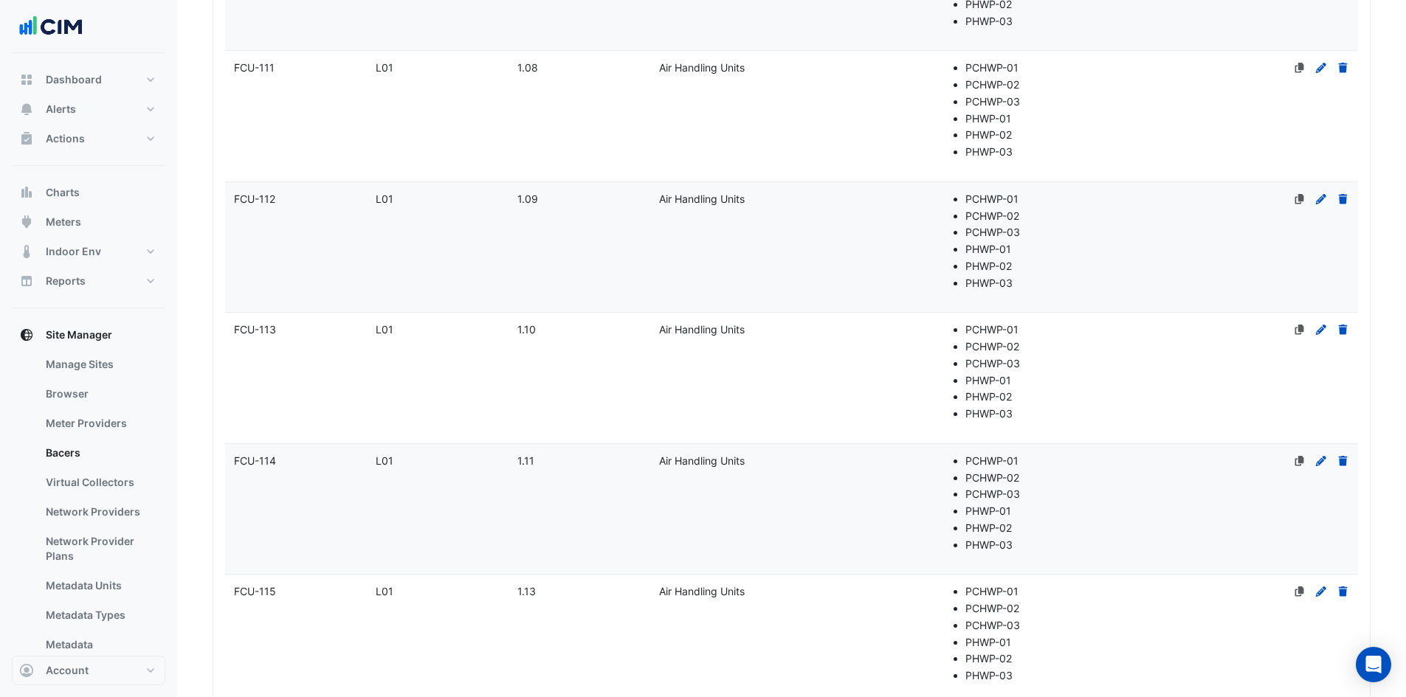
scroll to position [1993, 0]
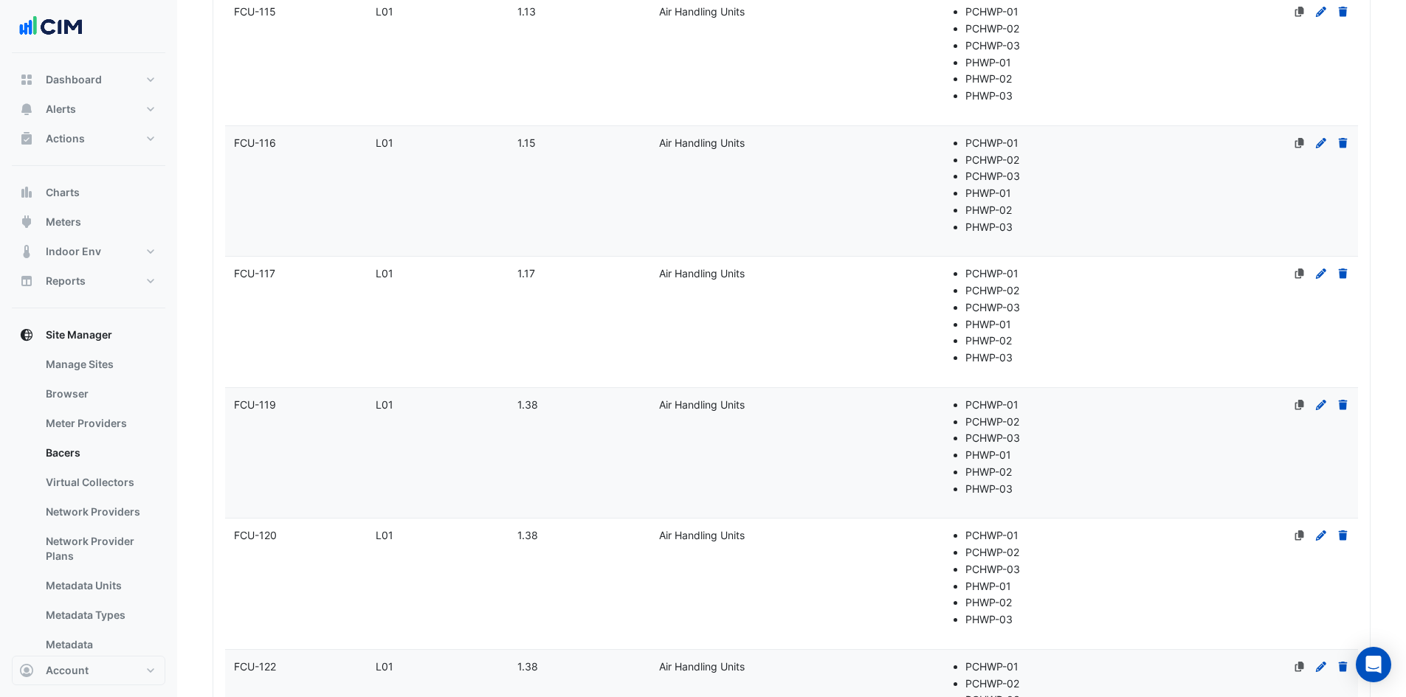
select select "***"
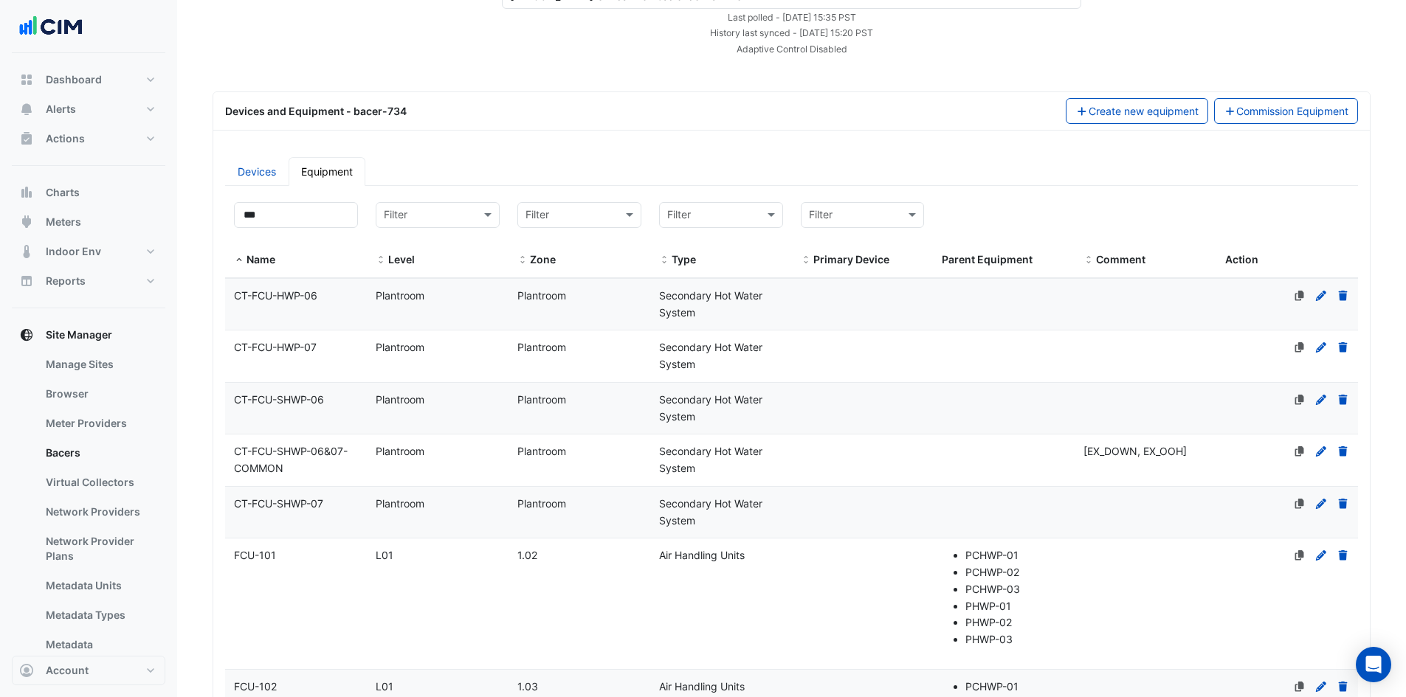
scroll to position [75, 0]
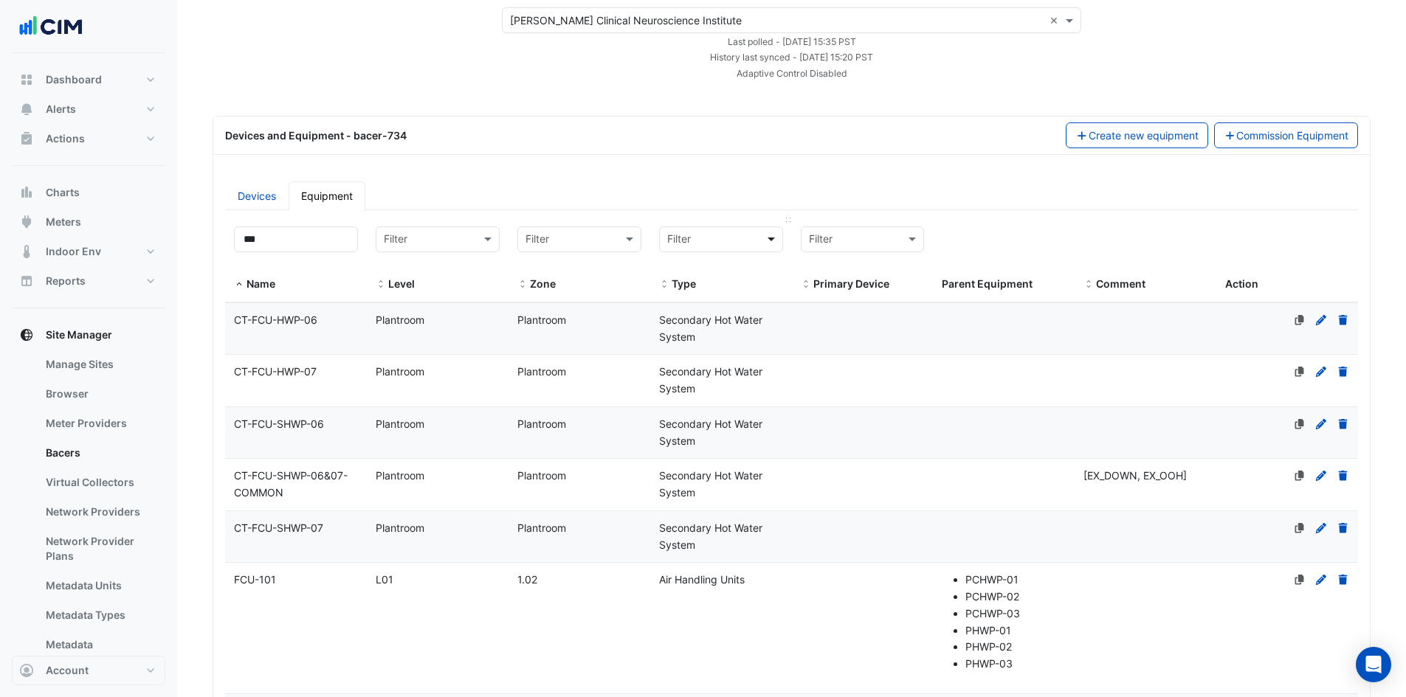
click at [772, 238] on span at bounding box center [773, 239] width 18 height 17
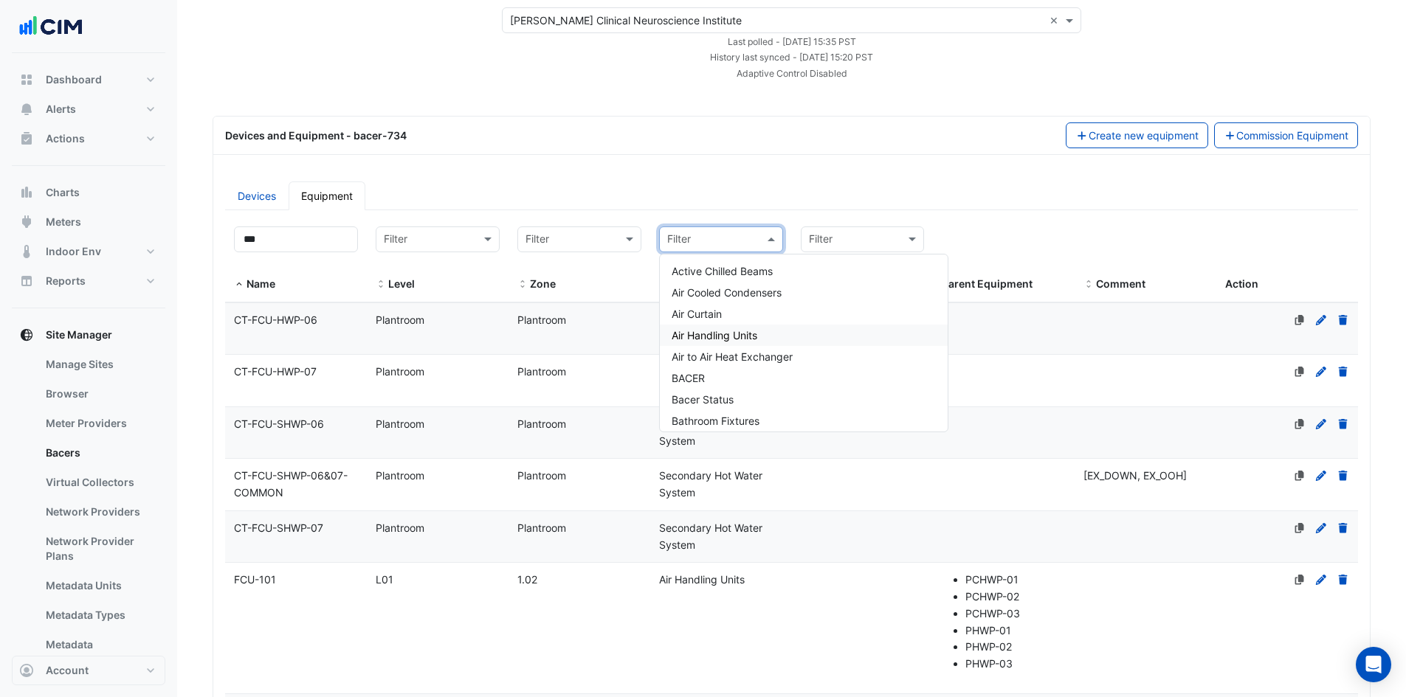
click at [743, 337] on span "Air Handling Units" at bounding box center [715, 335] width 86 height 13
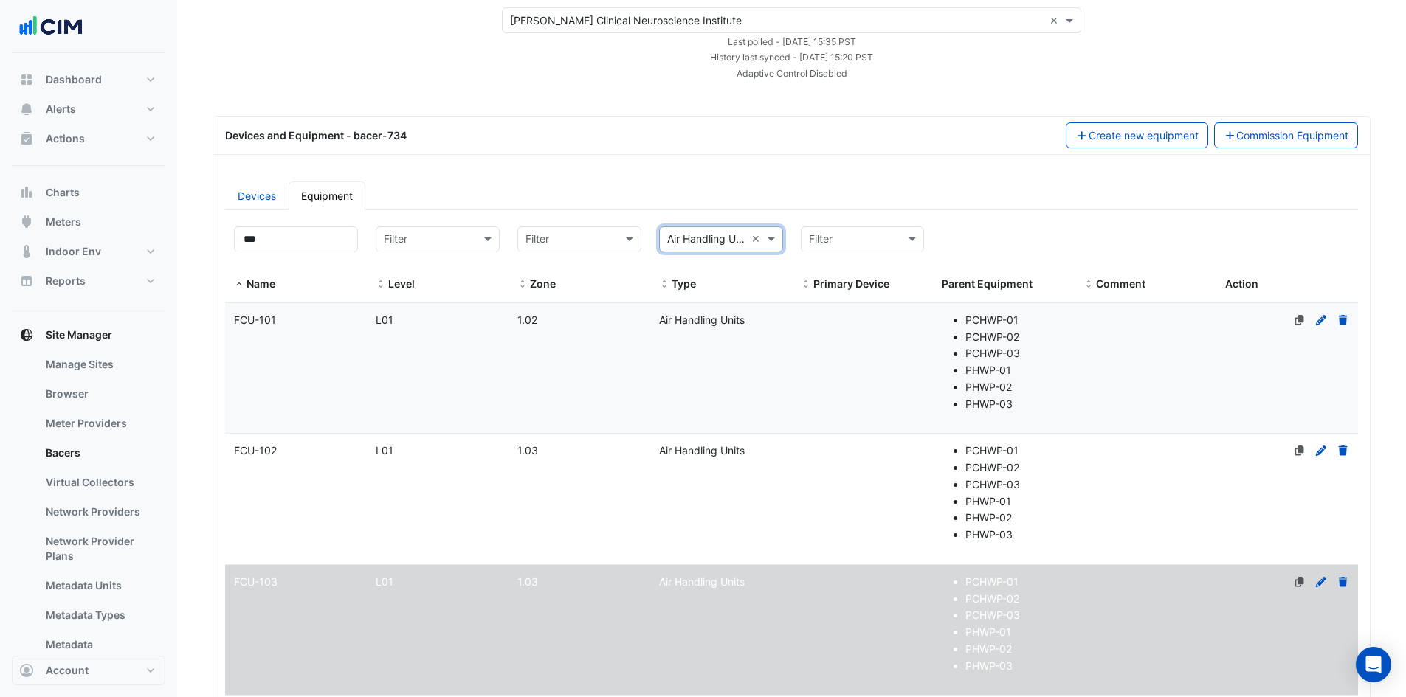
click at [1332, 56] on div "Select a Site × Maurice Wohl Clinical Neuroscience Institute × Last polled - Tu…" at bounding box center [791, 43] width 1193 height 73
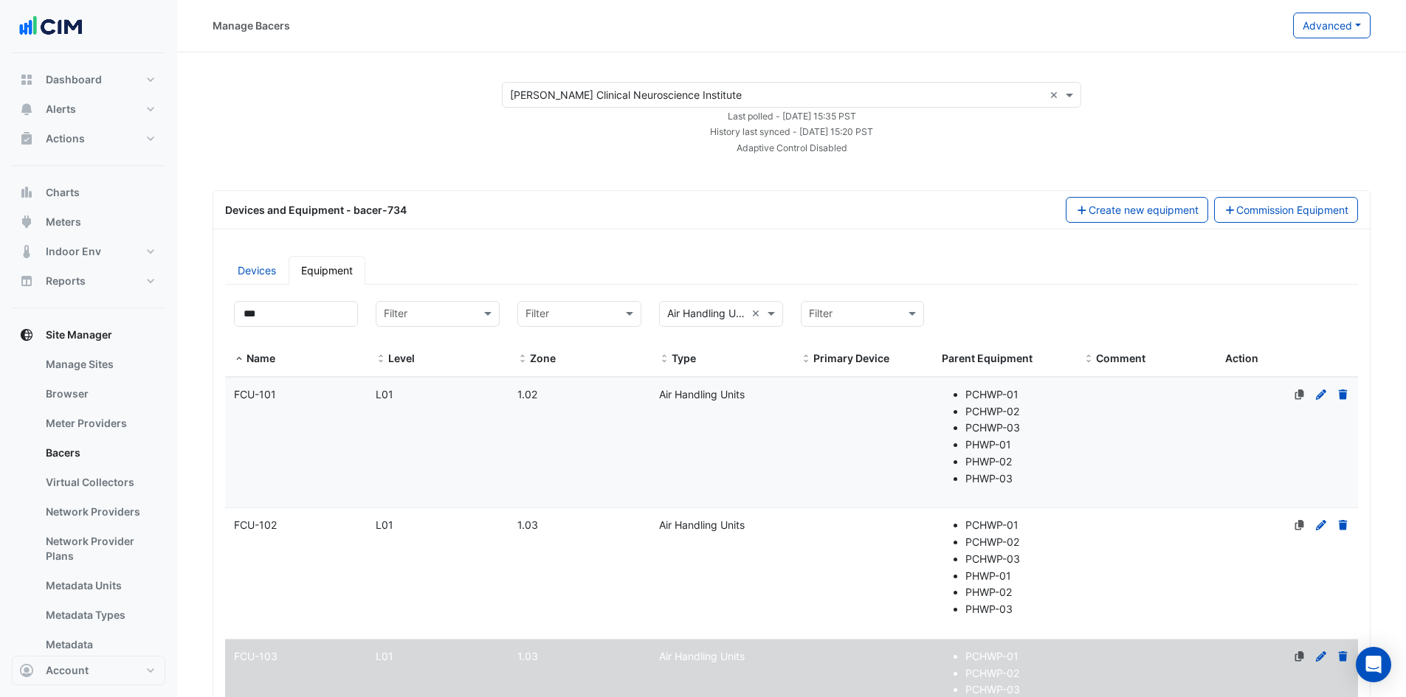
scroll to position [0, 0]
drag, startPoint x: 286, startPoint y: 315, endPoint x: 207, endPoint y: 320, distance: 79.1
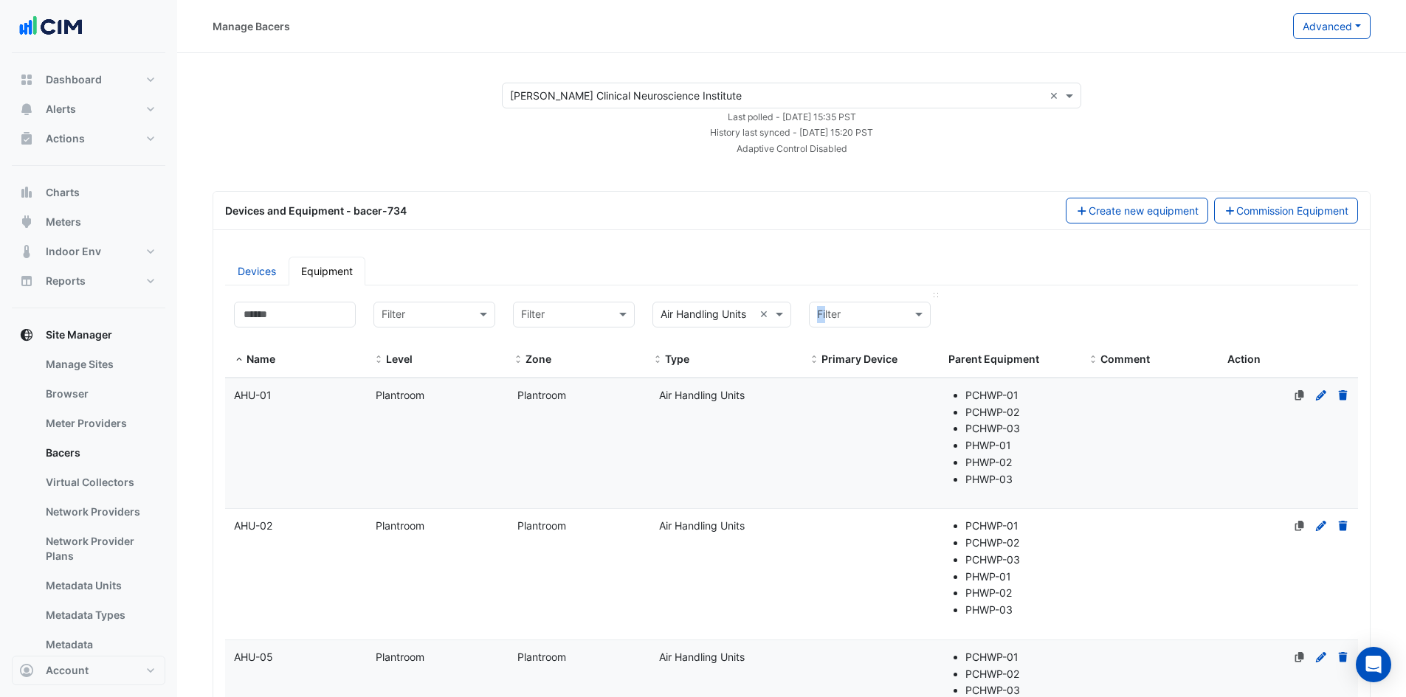
drag, startPoint x: 789, startPoint y: 296, endPoint x: 807, endPoint y: 302, distance: 18.7
click at [807, 302] on div "Name Filter Level Filter Zone Filter × Air Handling Units × Type Filter Primary…" at bounding box center [791, 335] width 1133 height 85
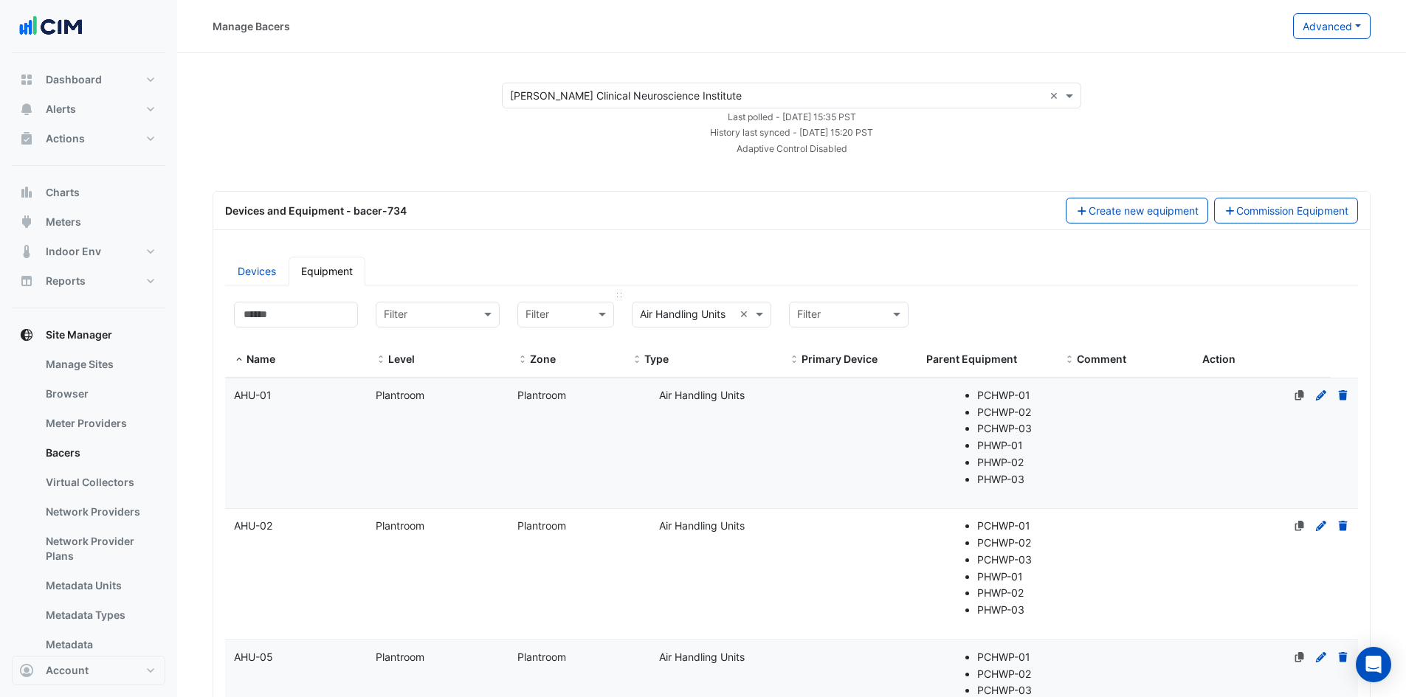
drag, startPoint x: 647, startPoint y: 294, endPoint x: 619, endPoint y: 300, distance: 27.9
click at [619, 300] on datatable-header-cell "Filter Zone" at bounding box center [566, 335] width 114 height 85
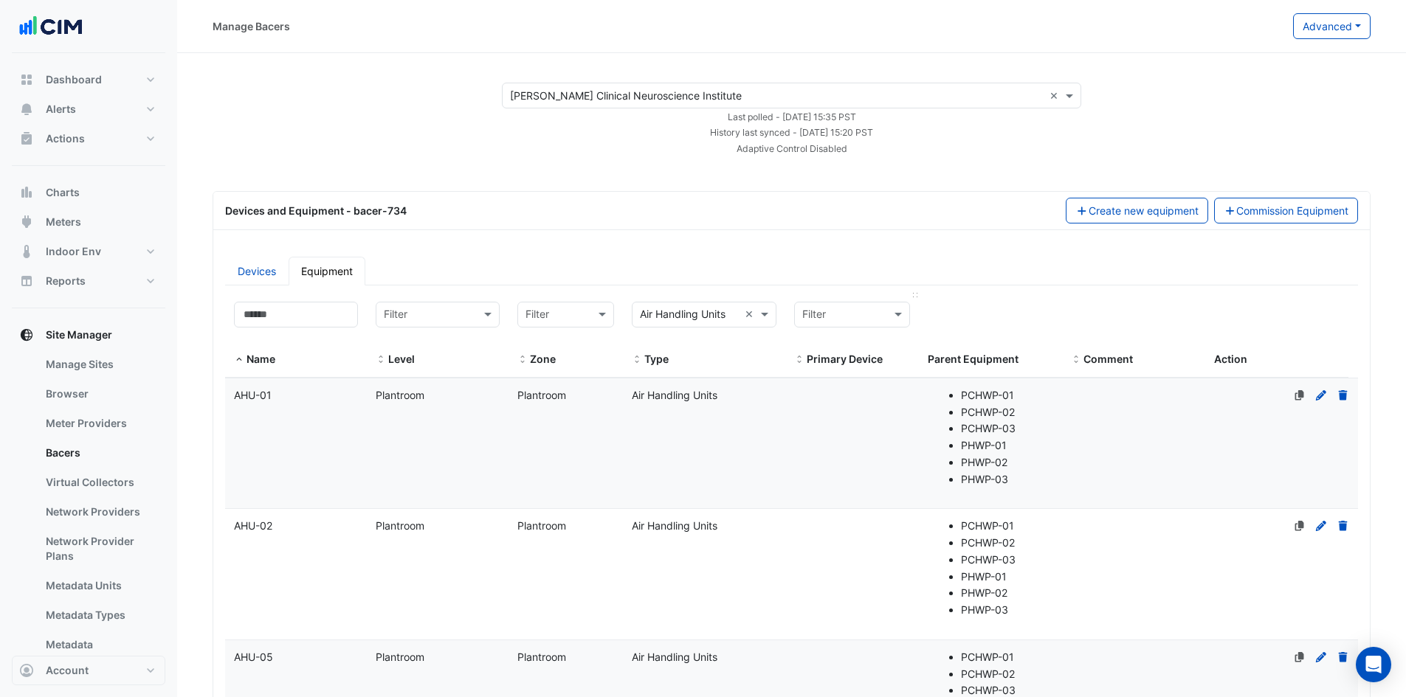
drag, startPoint x: 926, startPoint y: 295, endPoint x: 917, endPoint y: 311, distance: 18.9
click at [917, 311] on datatable-header-cell "Filter Primary Device" at bounding box center [852, 335] width 134 height 85
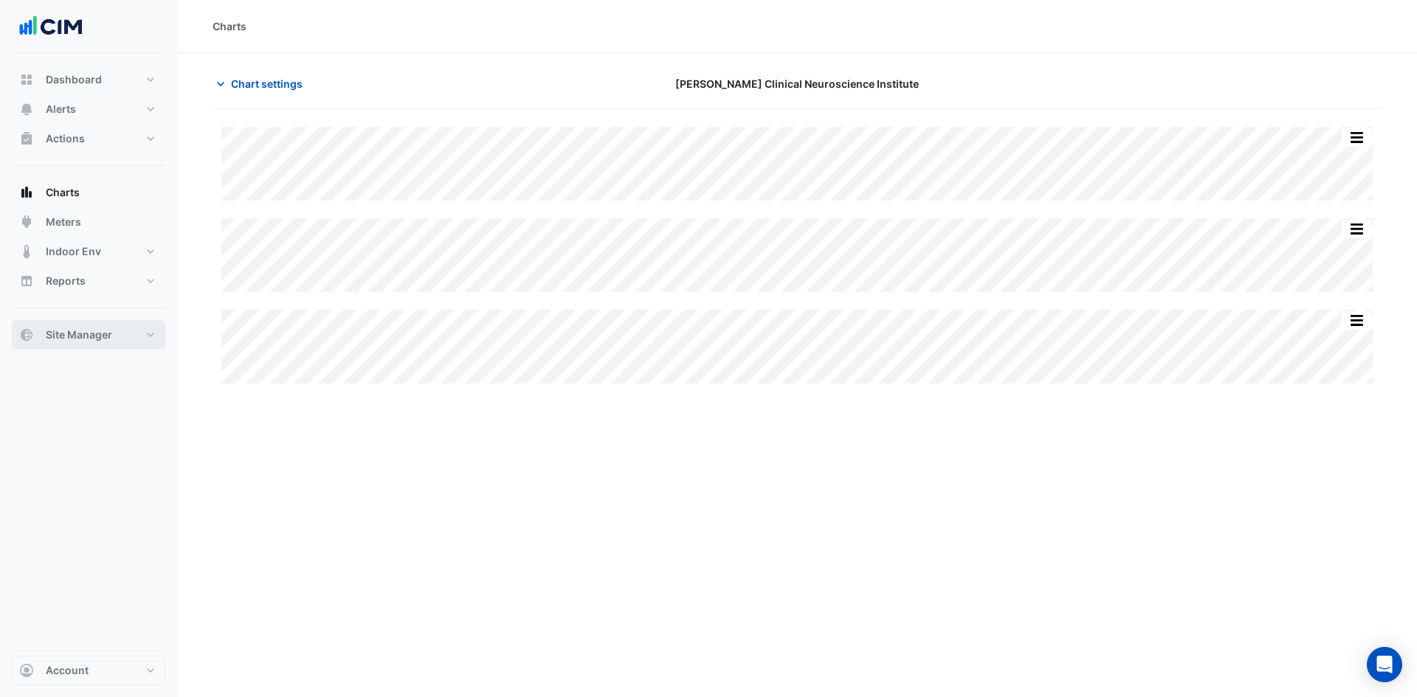
click at [148, 334] on button "Site Manager" at bounding box center [89, 335] width 154 height 30
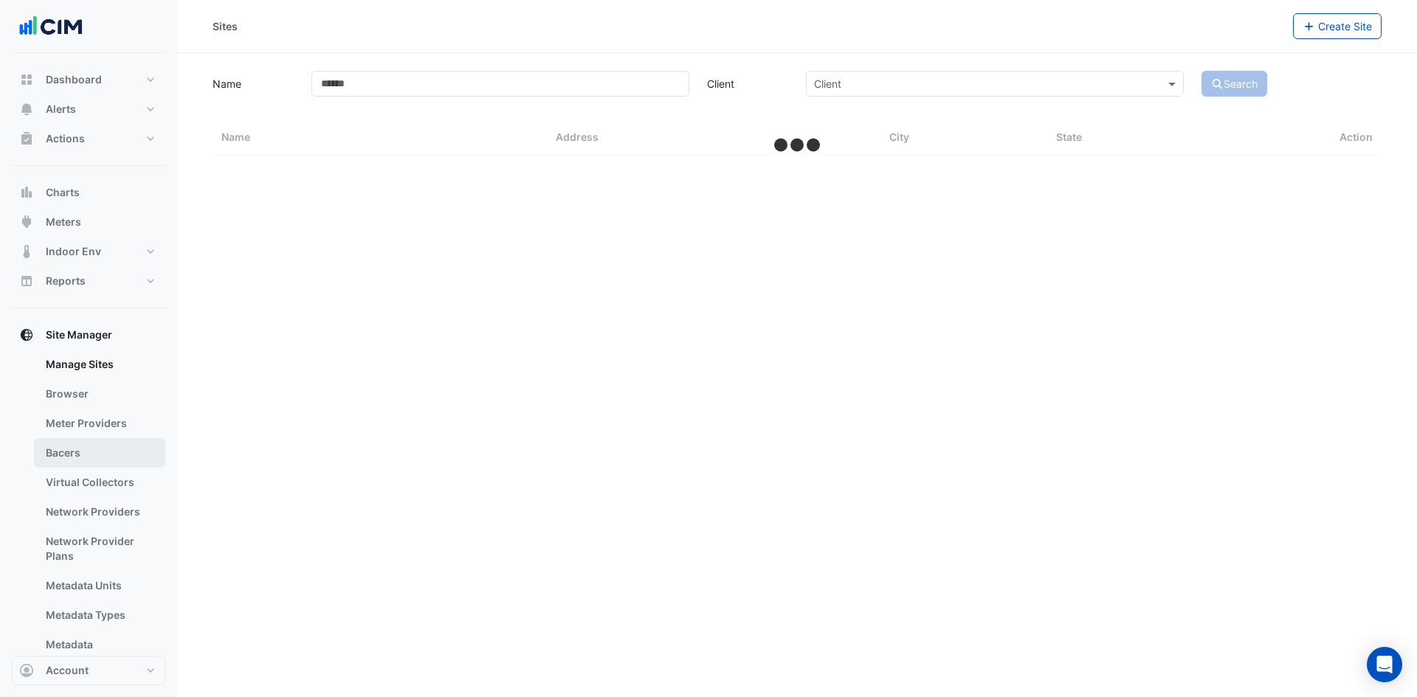
click at [67, 458] on link "Bacers" at bounding box center [99, 453] width 131 height 30
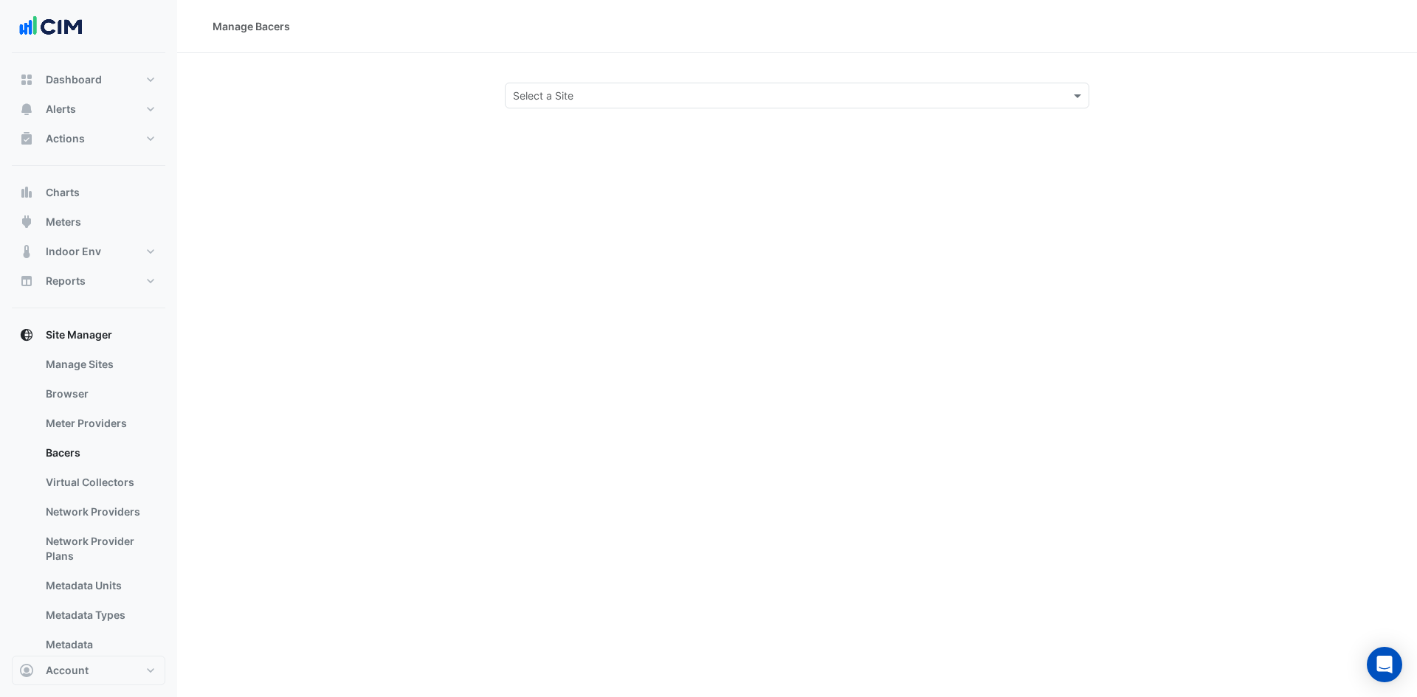
click at [683, 86] on div "Select a Site" at bounding box center [797, 96] width 585 height 26
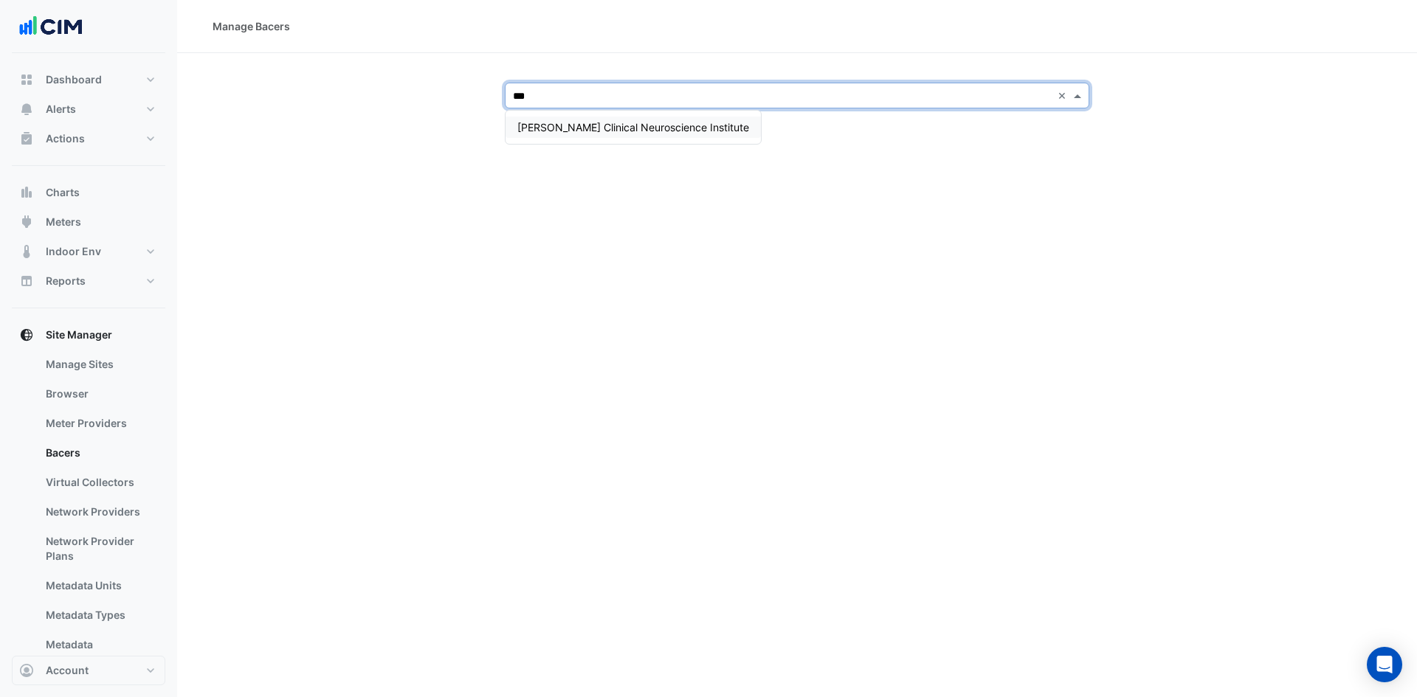
type input "****"
click at [692, 120] on div "[PERSON_NAME] Clinical Neuroscience Institute" at bounding box center [633, 127] width 255 height 21
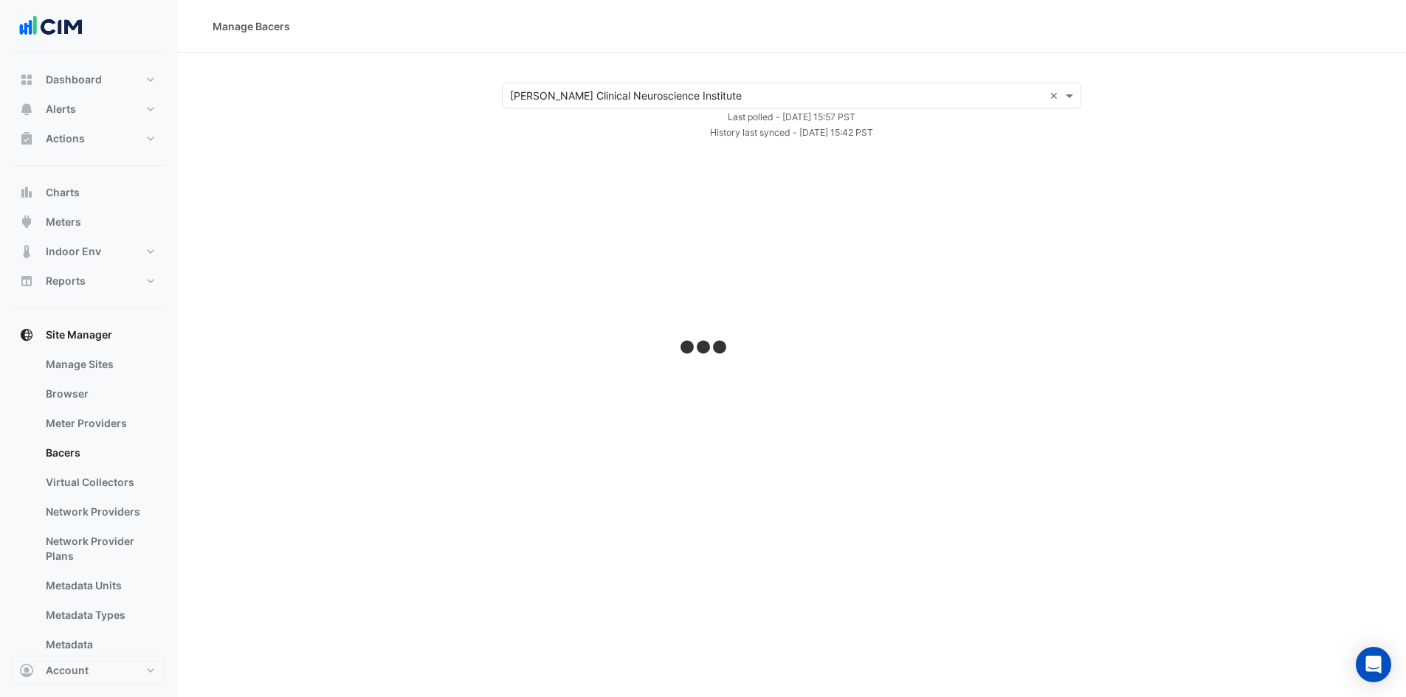
select select "***"
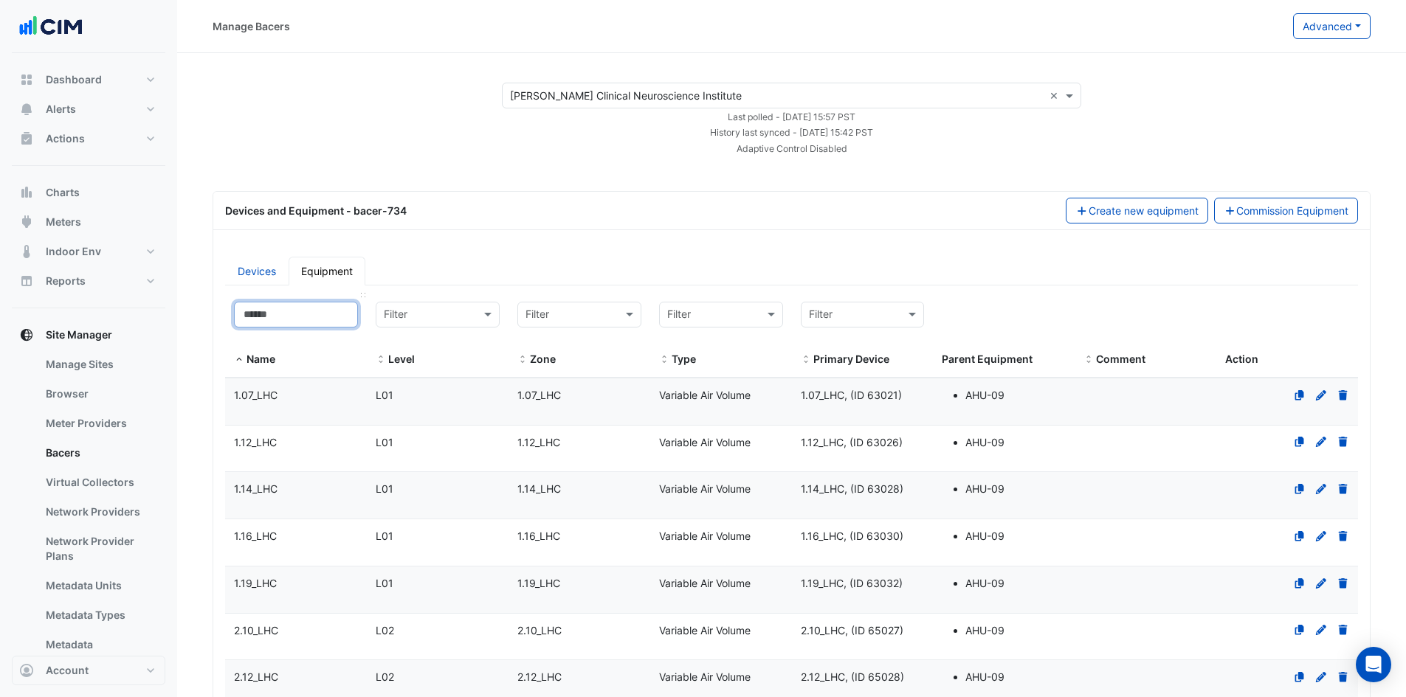
click at [325, 315] on input at bounding box center [296, 315] width 124 height 26
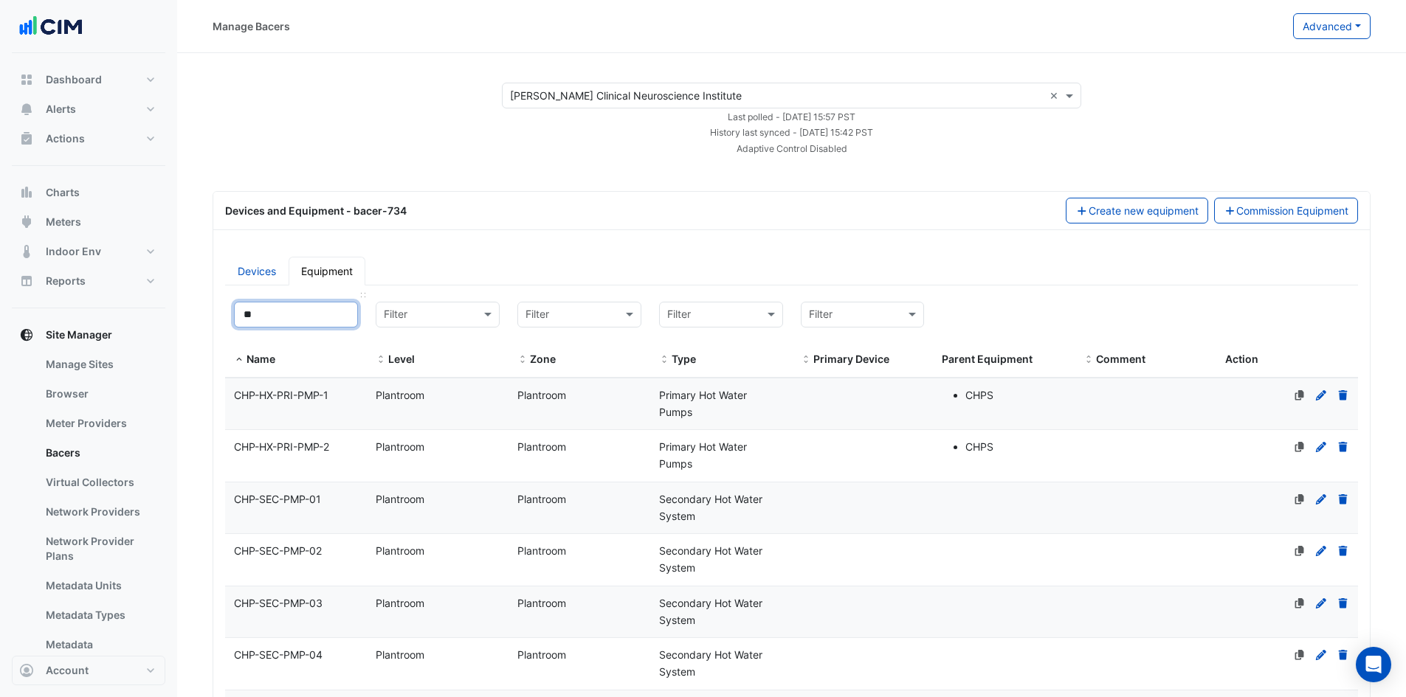
type input "*"
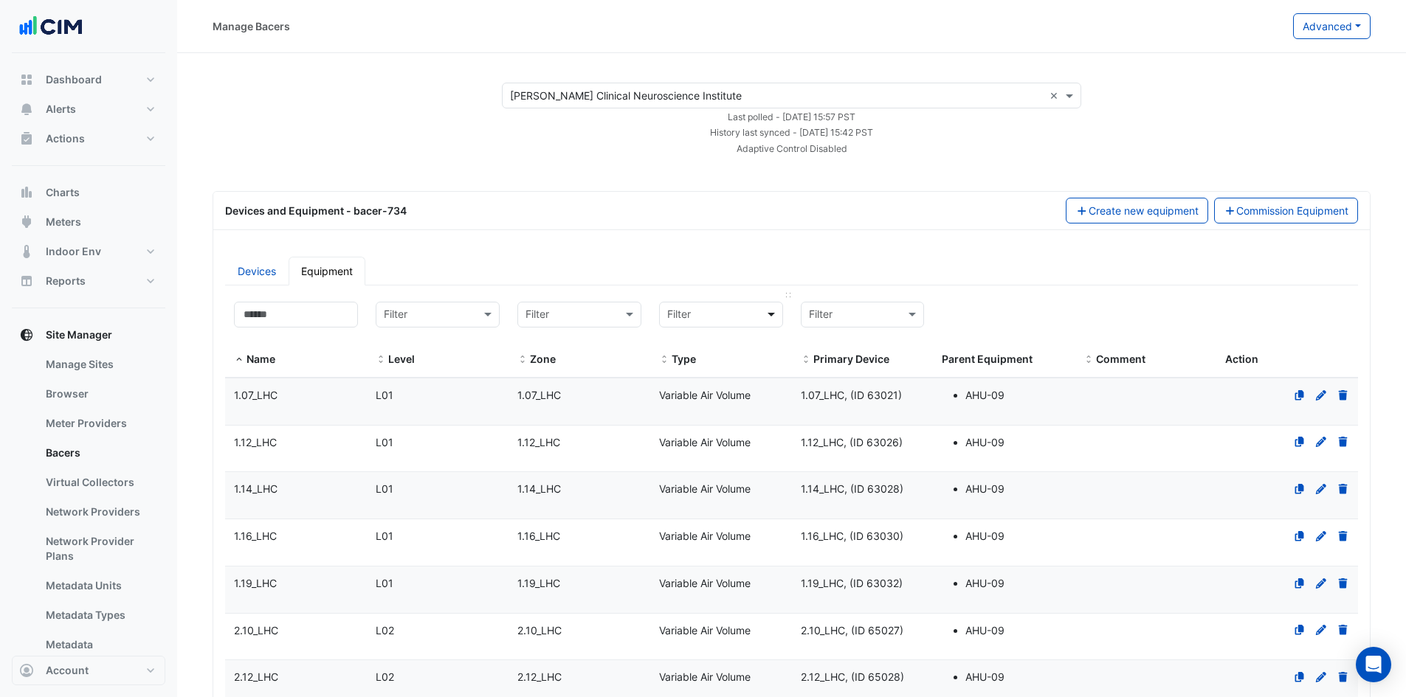
click at [771, 312] on span at bounding box center [773, 314] width 18 height 17
type input "****"
click at [762, 342] on span "Combined Heating & Power" at bounding box center [738, 346] width 133 height 13
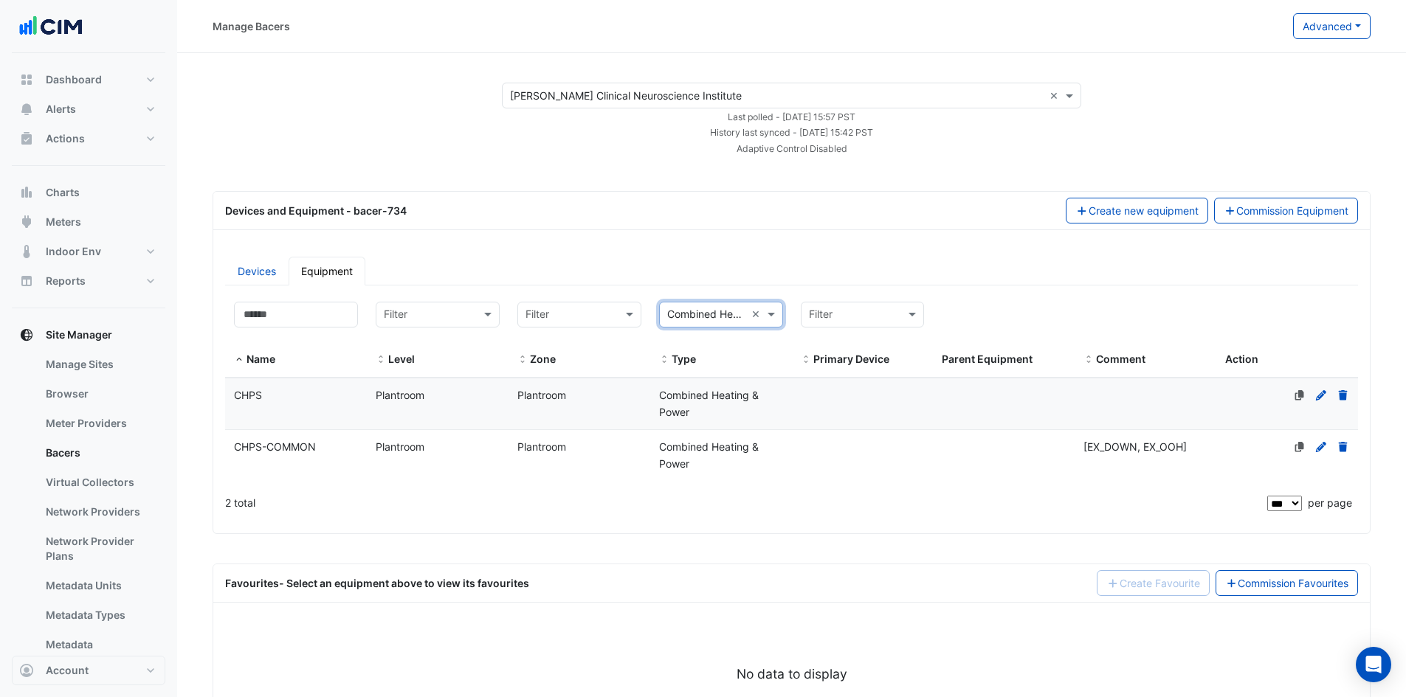
click at [280, 397] on div "CHPS" at bounding box center [296, 395] width 142 height 17
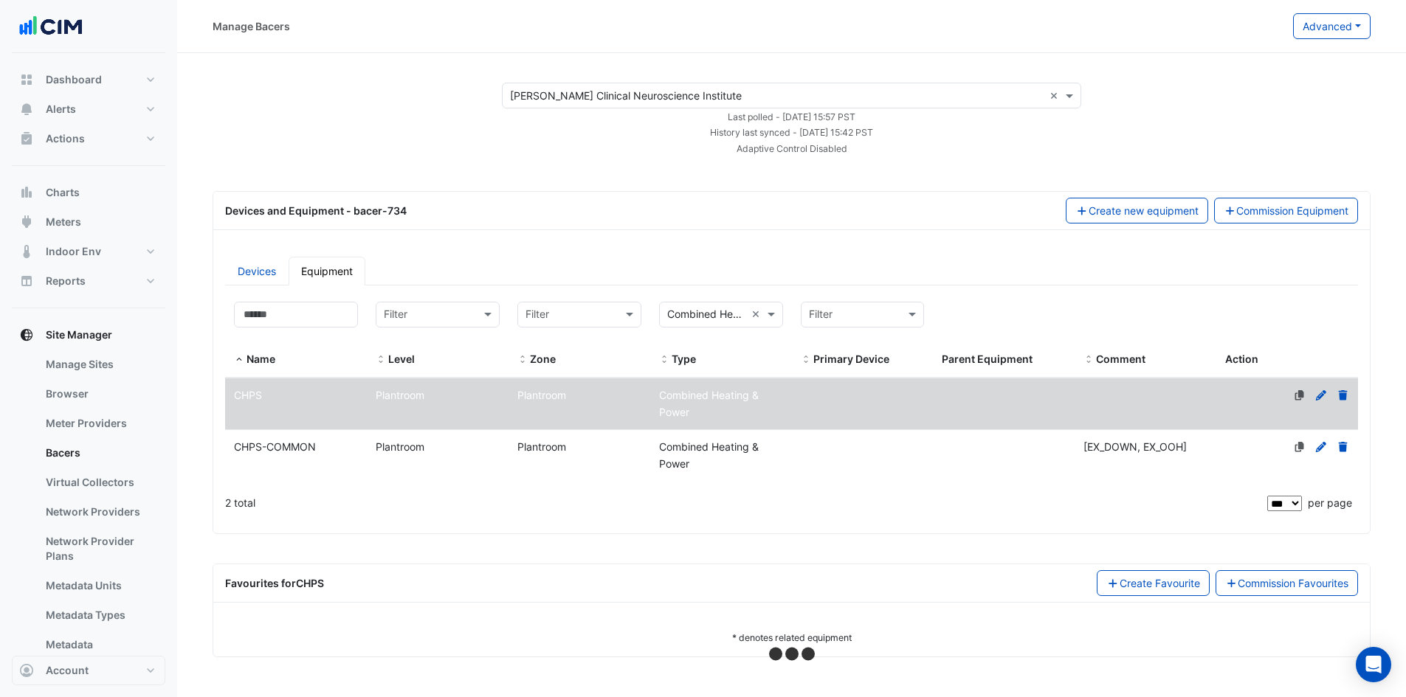
select select "***"
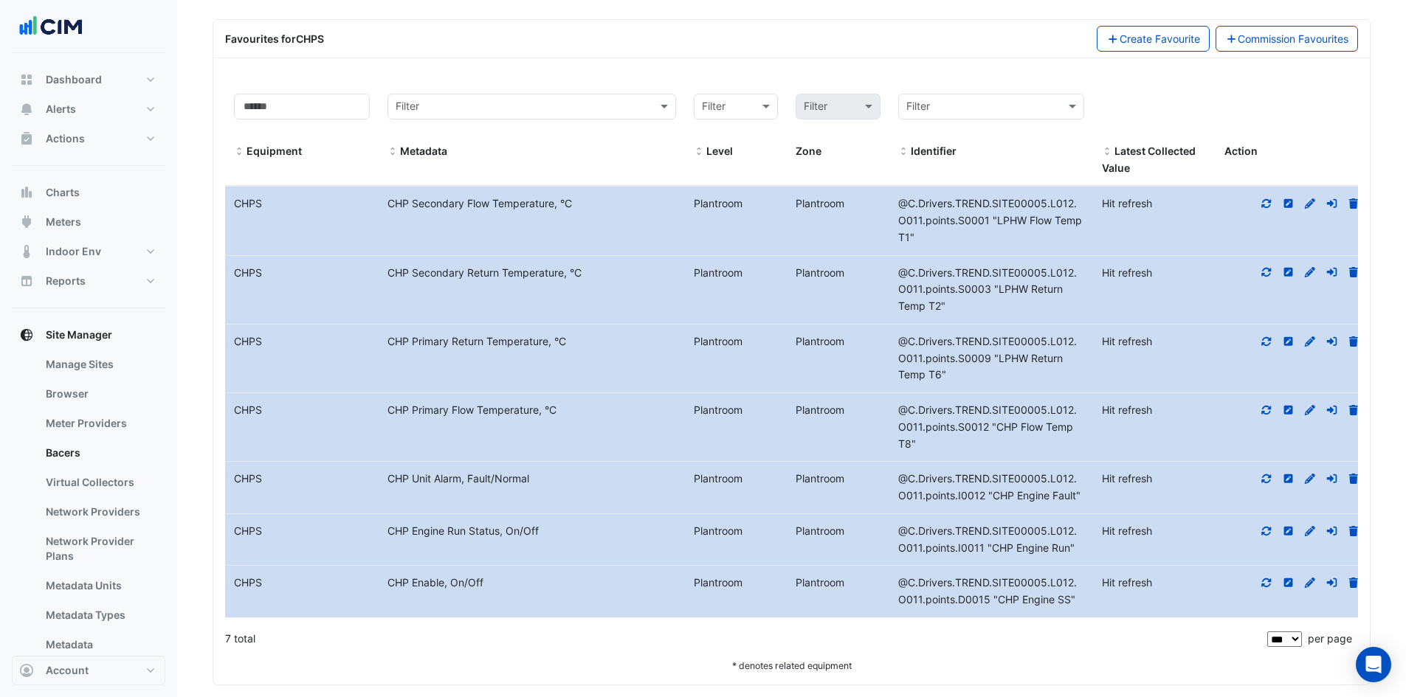
scroll to position [546, 0]
click at [1267, 204] on icon at bounding box center [1266, 202] width 13 height 10
click at [1255, 269] on icon at bounding box center [1255, 271] width 13 height 10
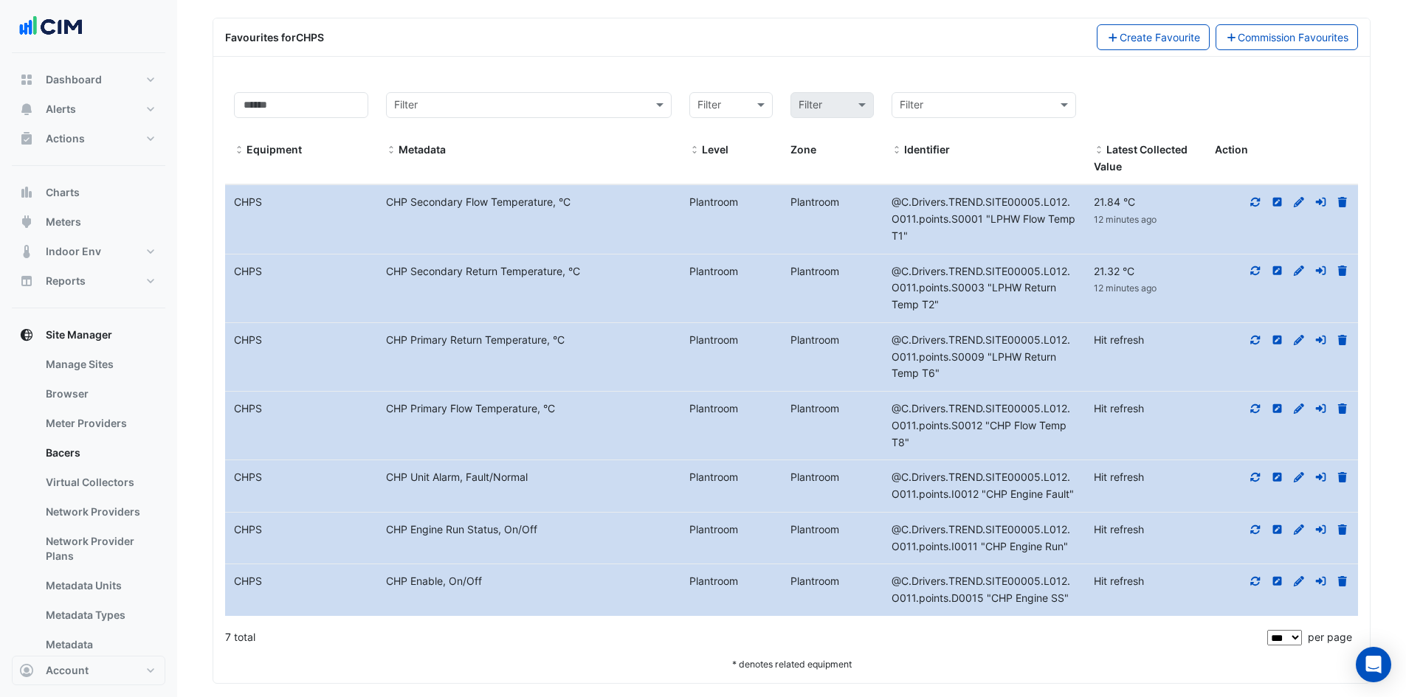
click at [1251, 337] on icon at bounding box center [1255, 340] width 13 height 10
click at [1264, 408] on div at bounding box center [1282, 409] width 152 height 17
click at [1256, 410] on icon at bounding box center [1255, 409] width 13 height 10
click at [1255, 477] on icon at bounding box center [1255, 477] width 13 height 10
click at [1258, 528] on icon at bounding box center [1255, 530] width 13 height 10
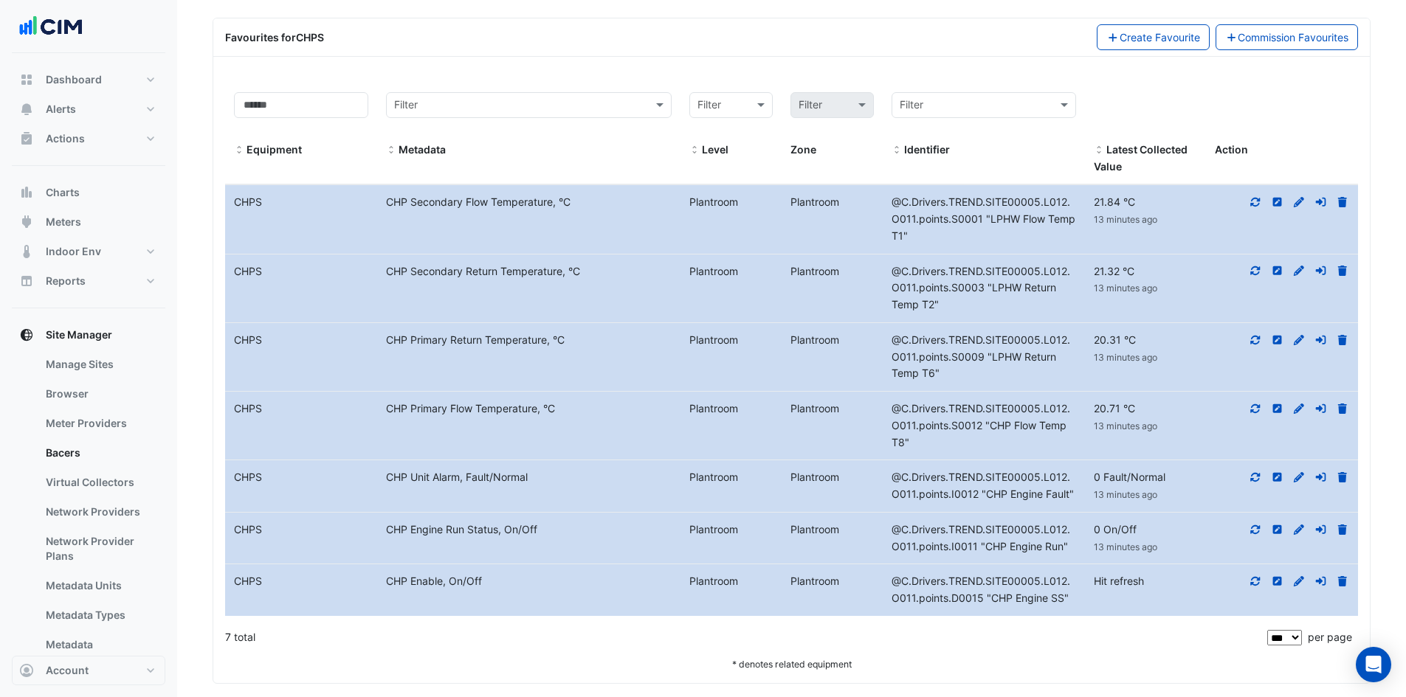
click at [1258, 583] on icon at bounding box center [1255, 581] width 13 height 10
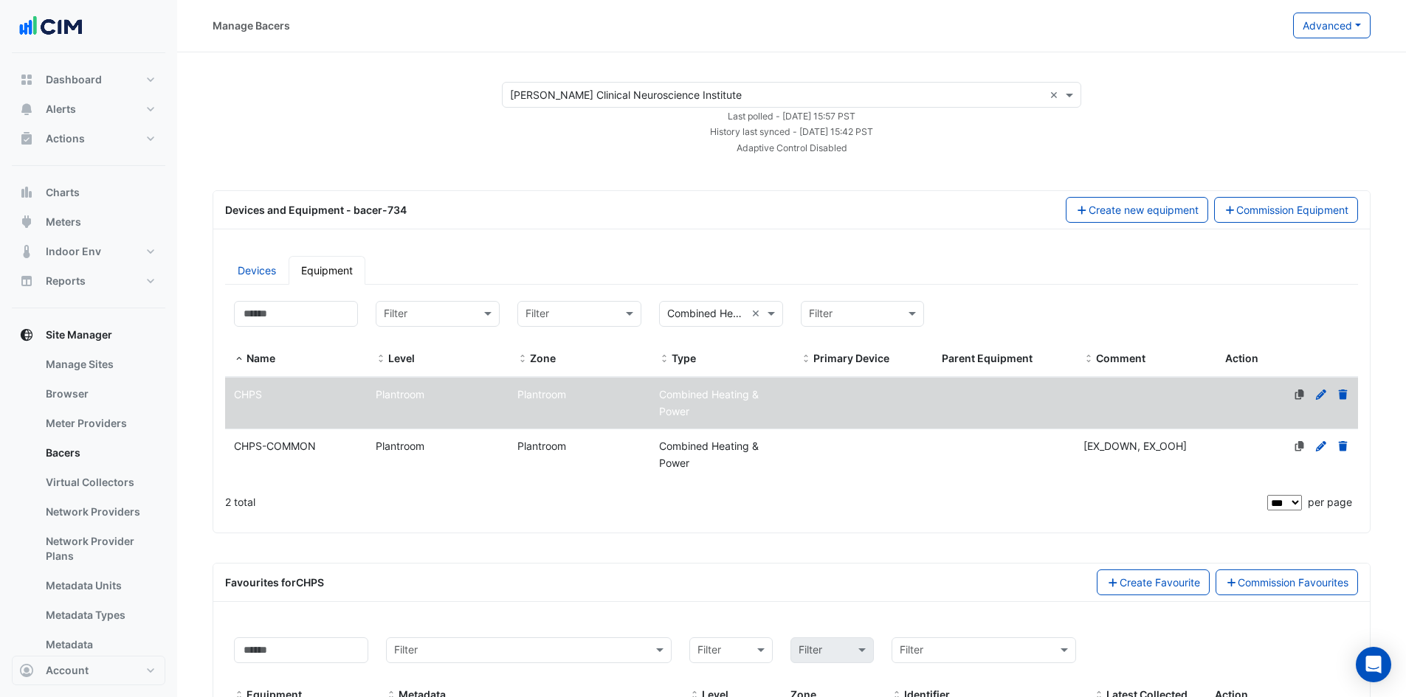
scroll to position [0, 0]
click at [317, 447] on div "CHPS-COMMON" at bounding box center [296, 447] width 142 height 17
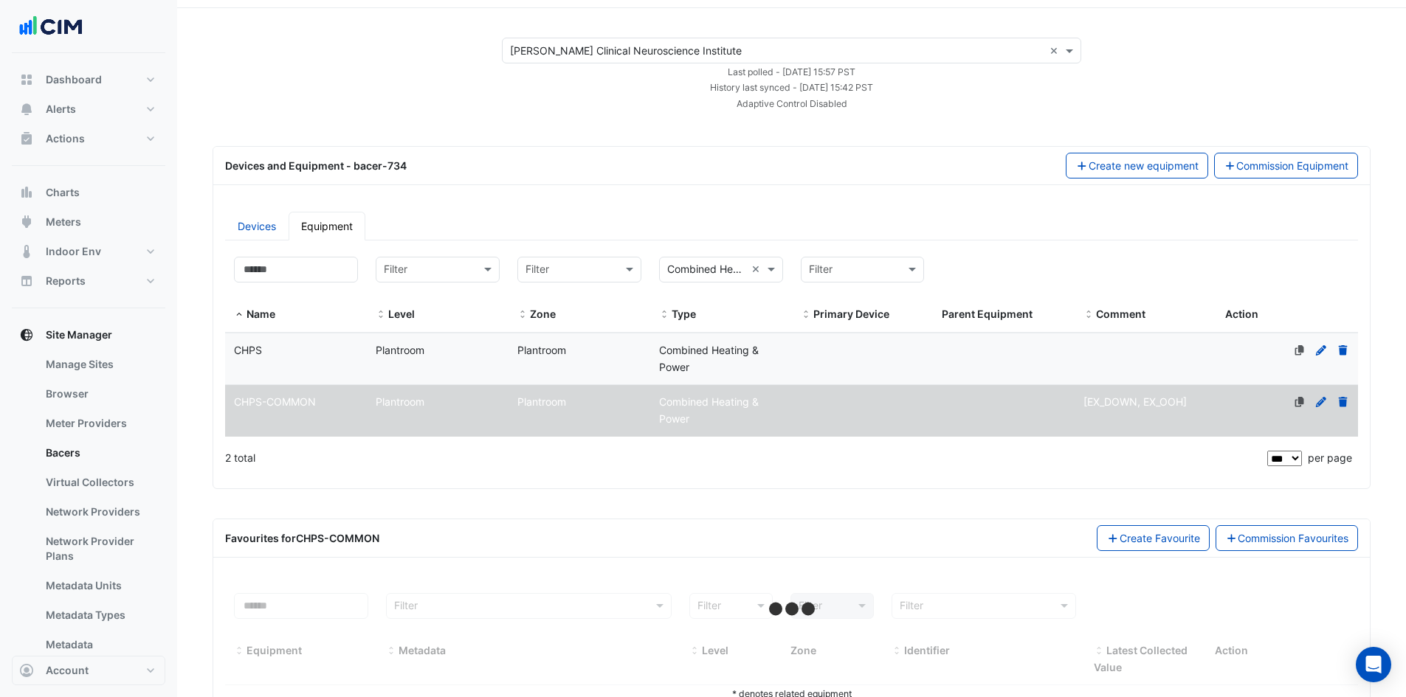
scroll to position [92, 0]
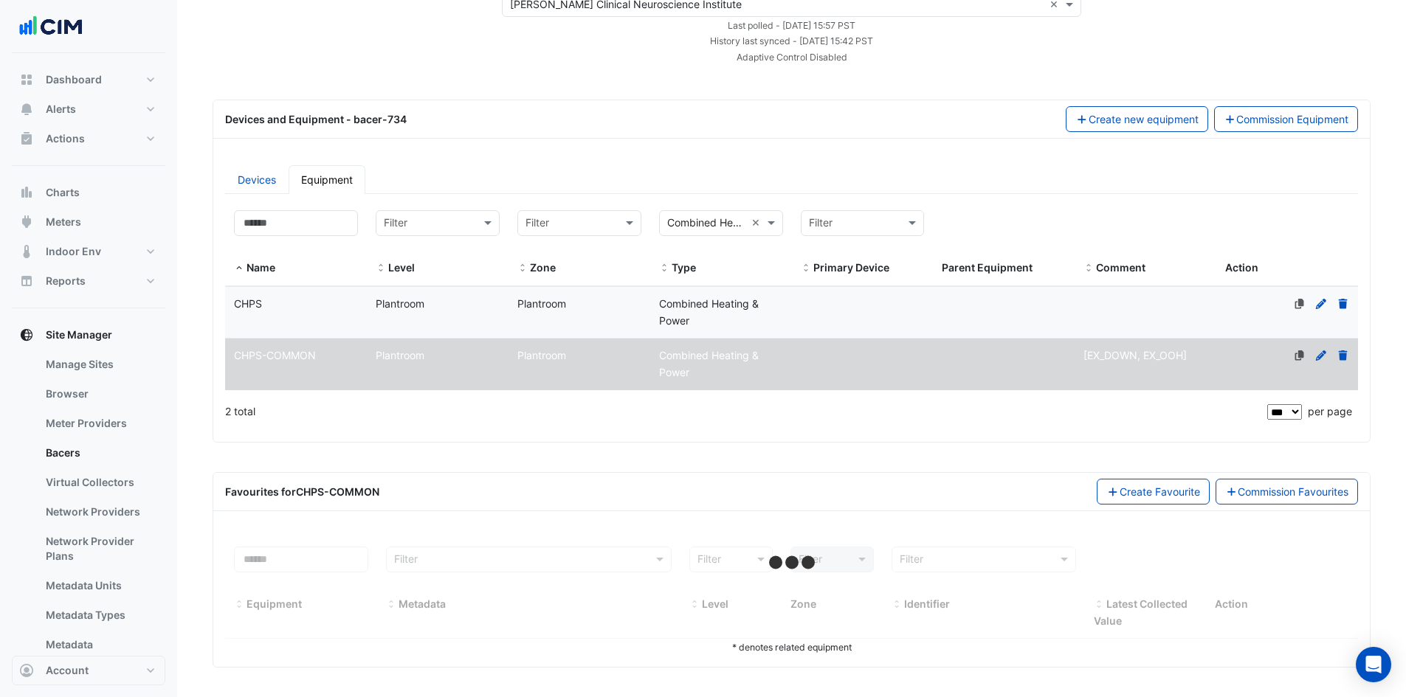
select select "***"
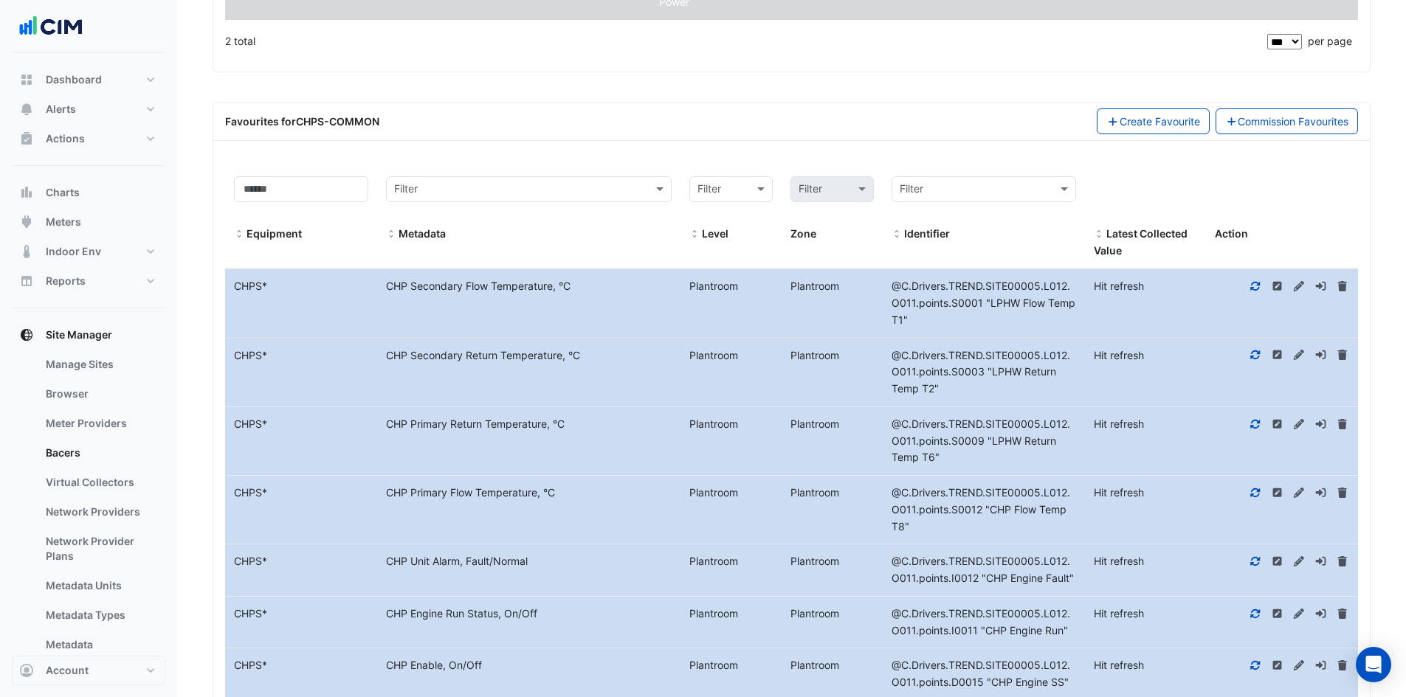
scroll to position [534, 0]
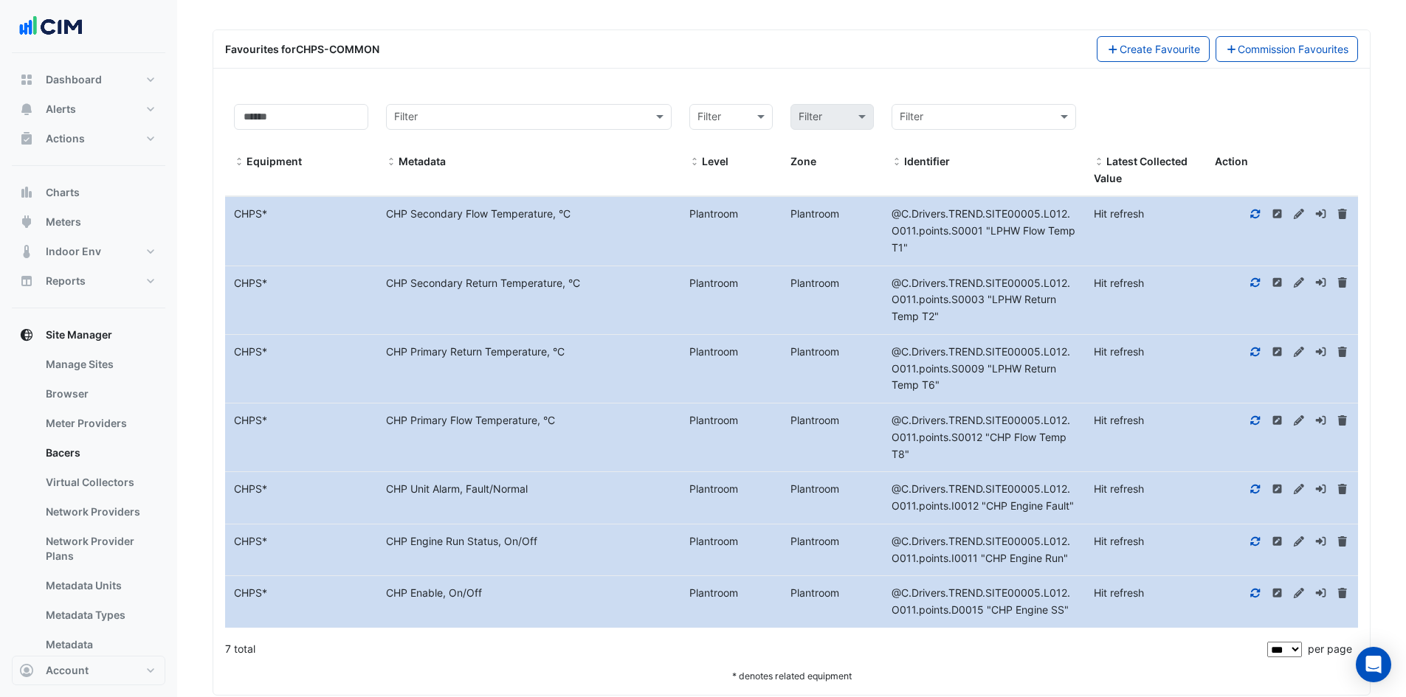
click at [1251, 213] on icon at bounding box center [1255, 214] width 13 height 10
click at [1251, 280] on icon at bounding box center [1255, 283] width 13 height 10
click at [1257, 350] on icon at bounding box center [1255, 352] width 13 height 10
click at [1256, 421] on icon at bounding box center [1255, 421] width 13 height 10
click at [1253, 484] on icon at bounding box center [1255, 489] width 13 height 10
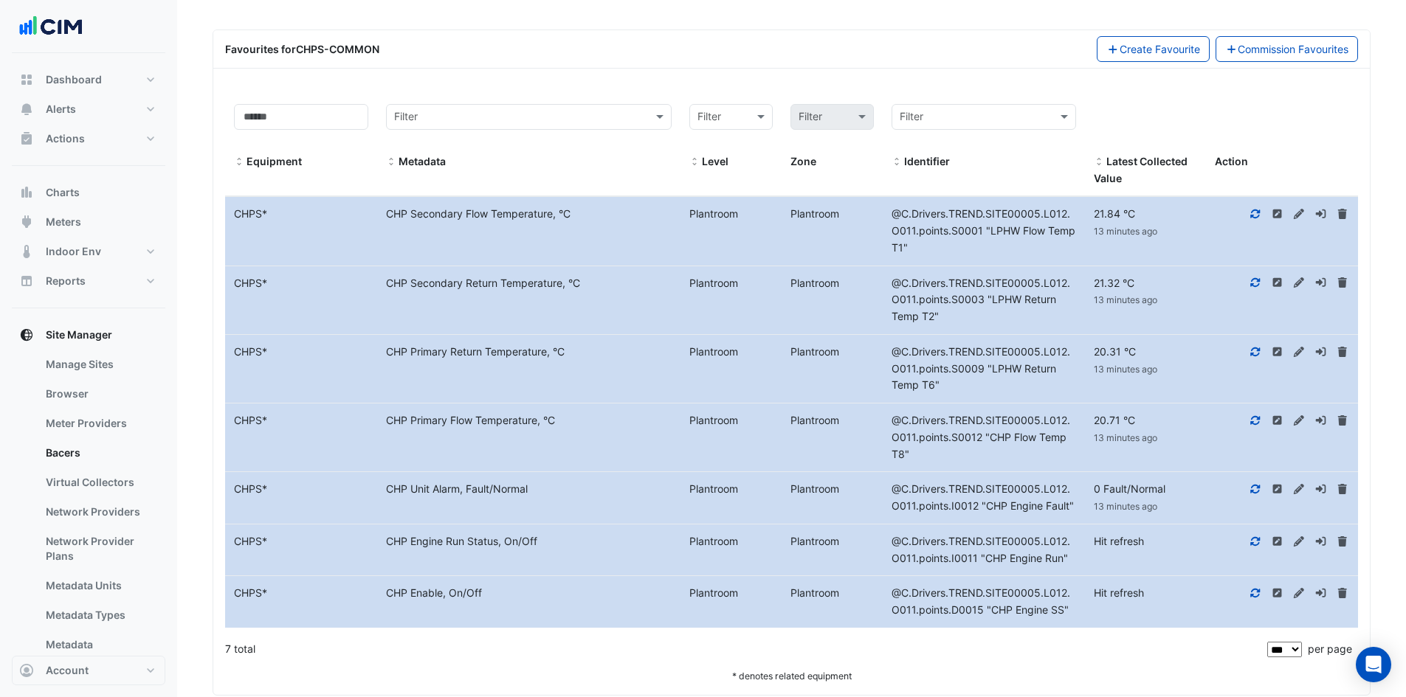
drag, startPoint x: 1253, startPoint y: 540, endPoint x: 1258, endPoint y: 556, distance: 16.8
click at [1253, 540] on icon at bounding box center [1255, 542] width 13 height 10
click at [1253, 598] on icon at bounding box center [1255, 593] width 13 height 10
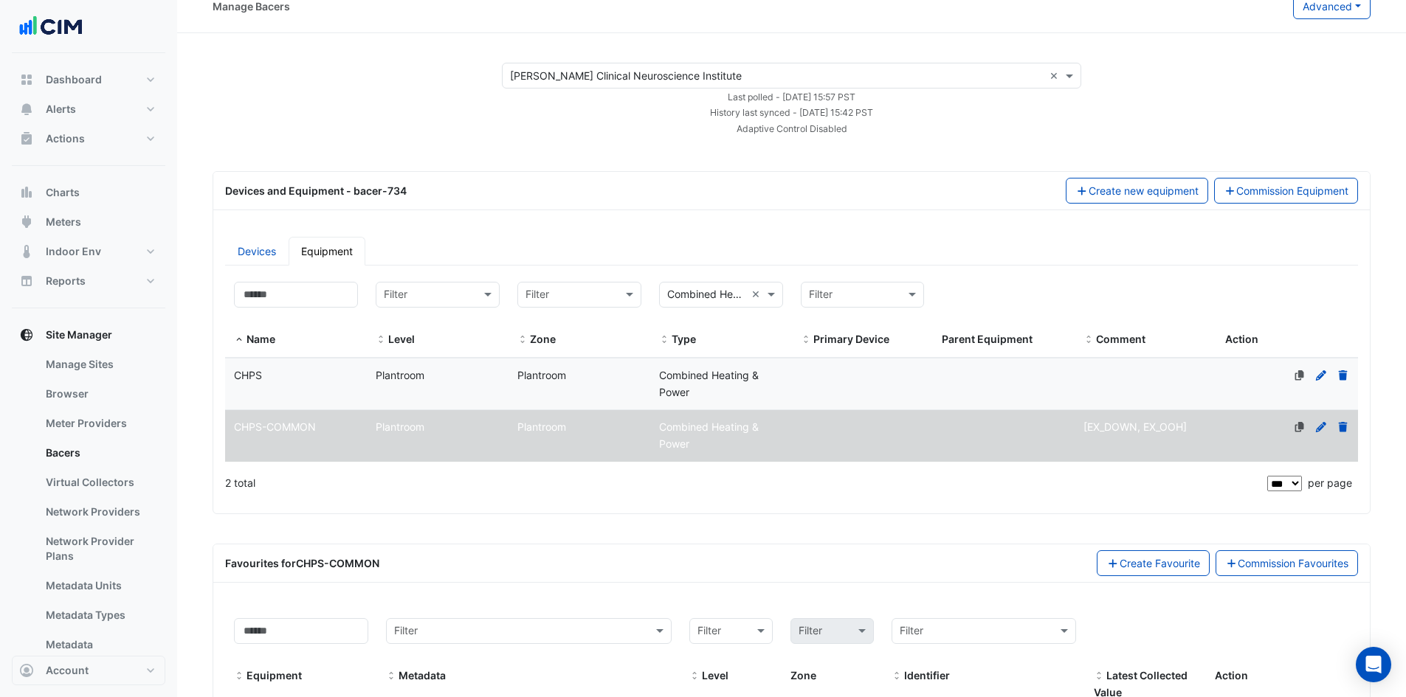
scroll to position [18, 0]
click at [1321, 430] on icon at bounding box center [1321, 429] width 10 height 10
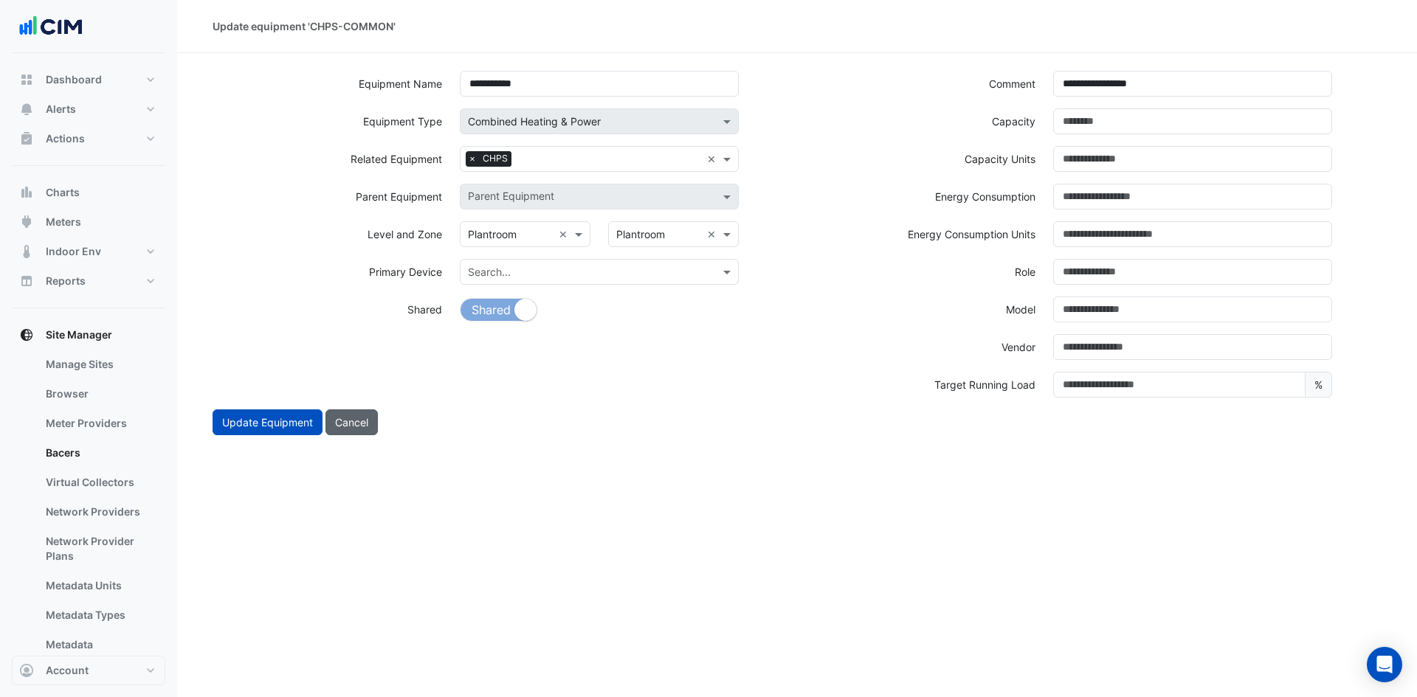
click at [355, 415] on button "Cancel" at bounding box center [351, 423] width 52 height 26
select select "***"
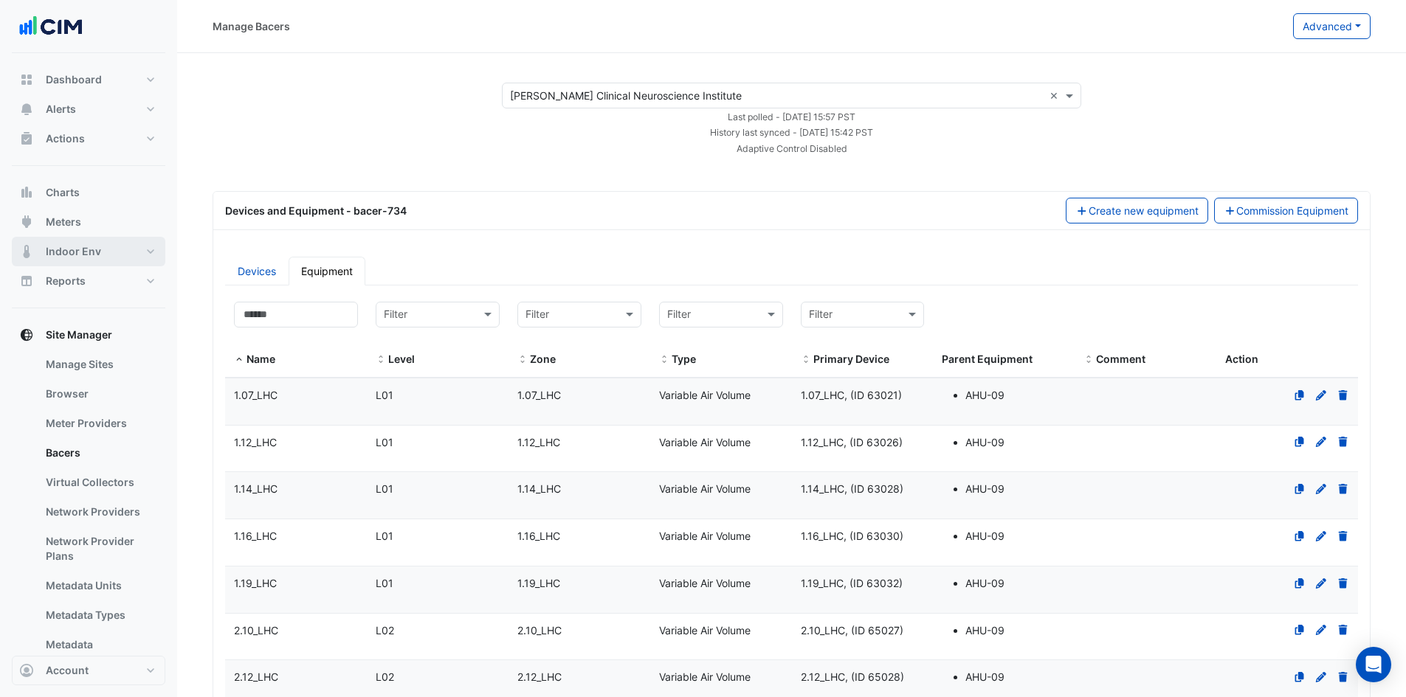
click at [95, 252] on span "Indoor Env" at bounding box center [73, 251] width 55 height 15
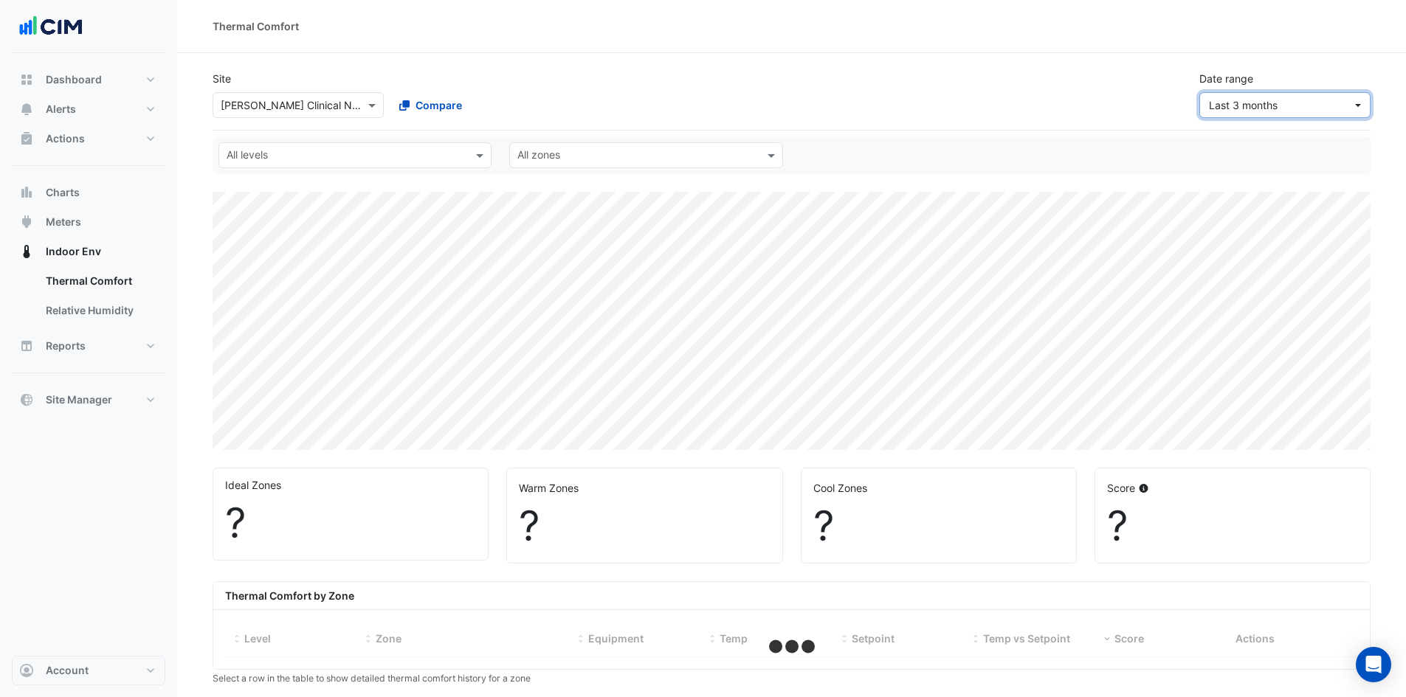
click at [1359, 106] on button "Last 3 months" at bounding box center [1284, 105] width 171 height 26
select select "***"
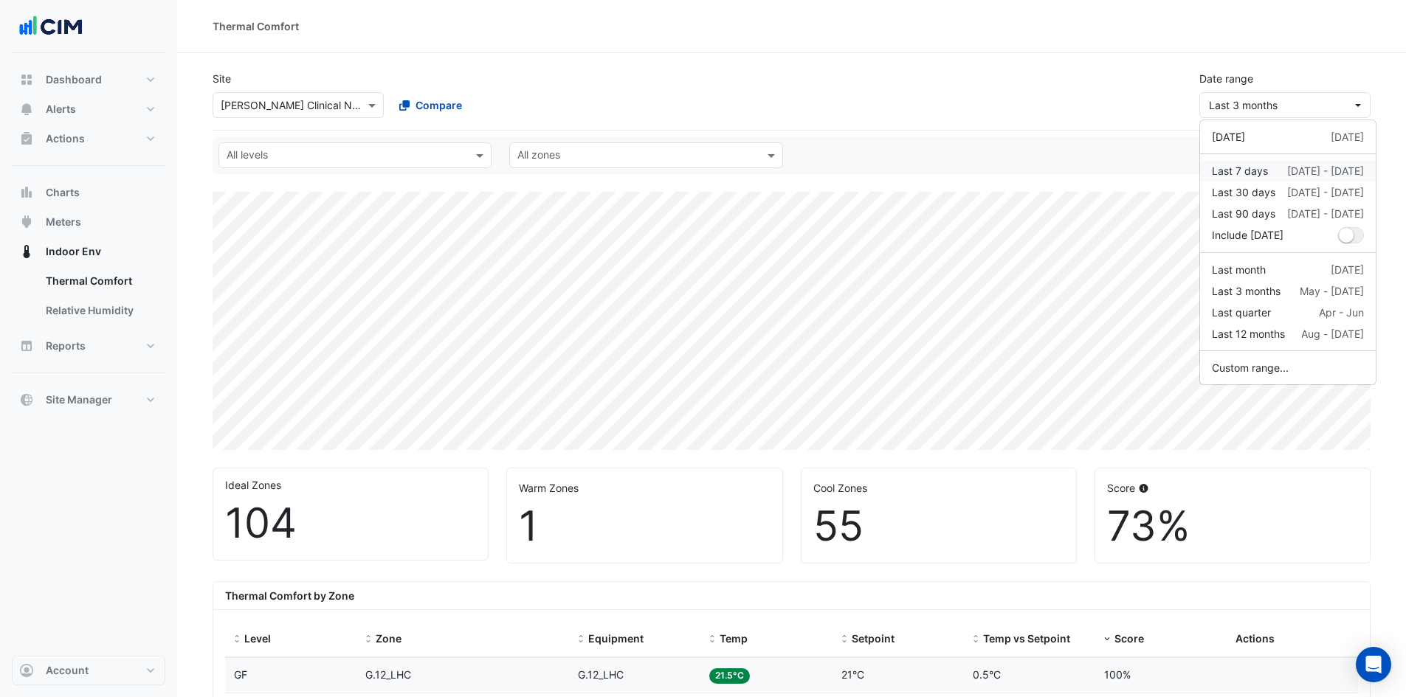
click at [1247, 170] on div "Last 7 days" at bounding box center [1240, 170] width 56 height 15
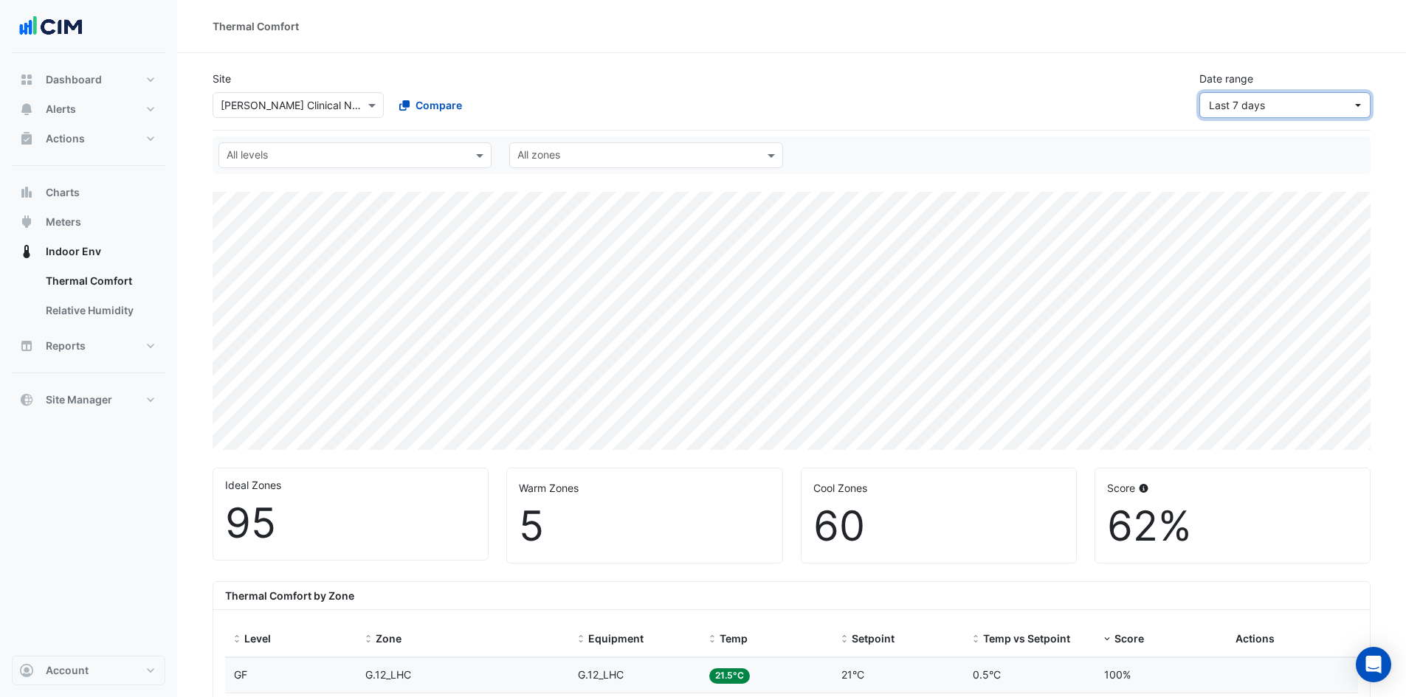
click at [1353, 106] on button "Last 7 days" at bounding box center [1284, 105] width 171 height 26
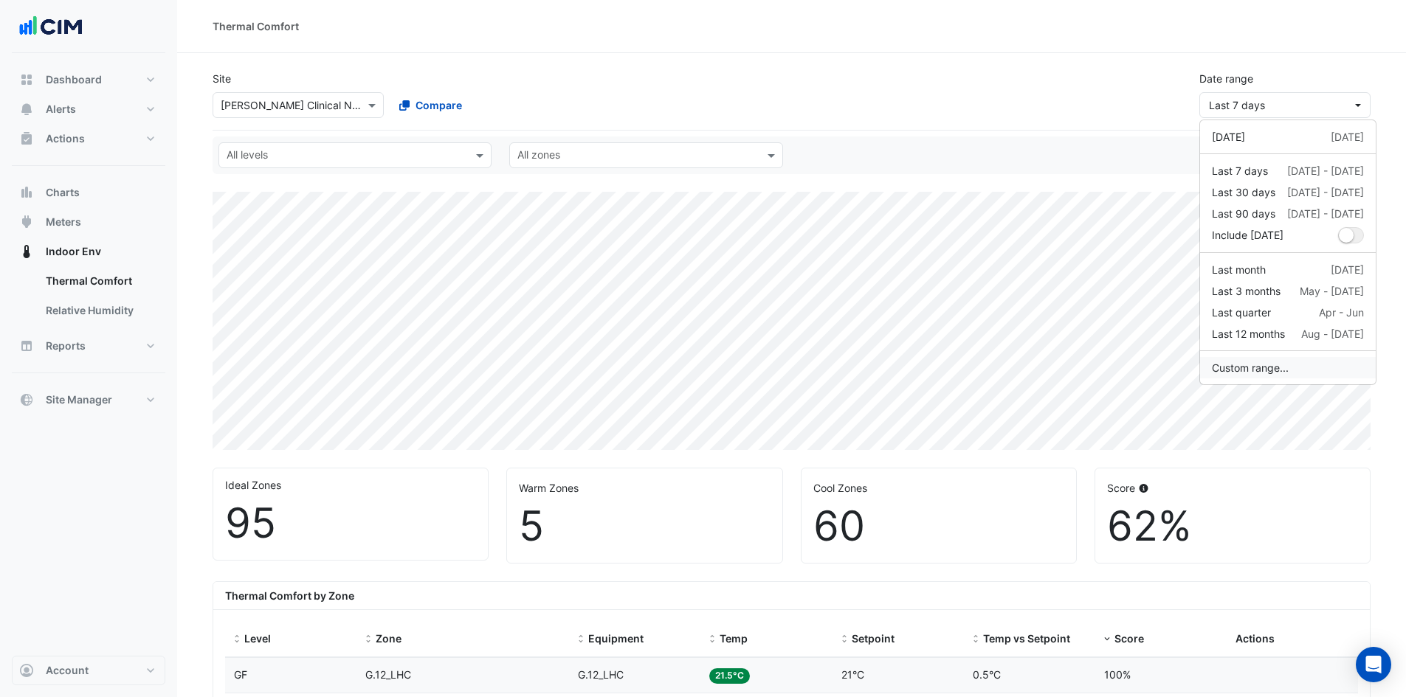
click at [1280, 367] on button "Custom range..." at bounding box center [1288, 367] width 176 height 21
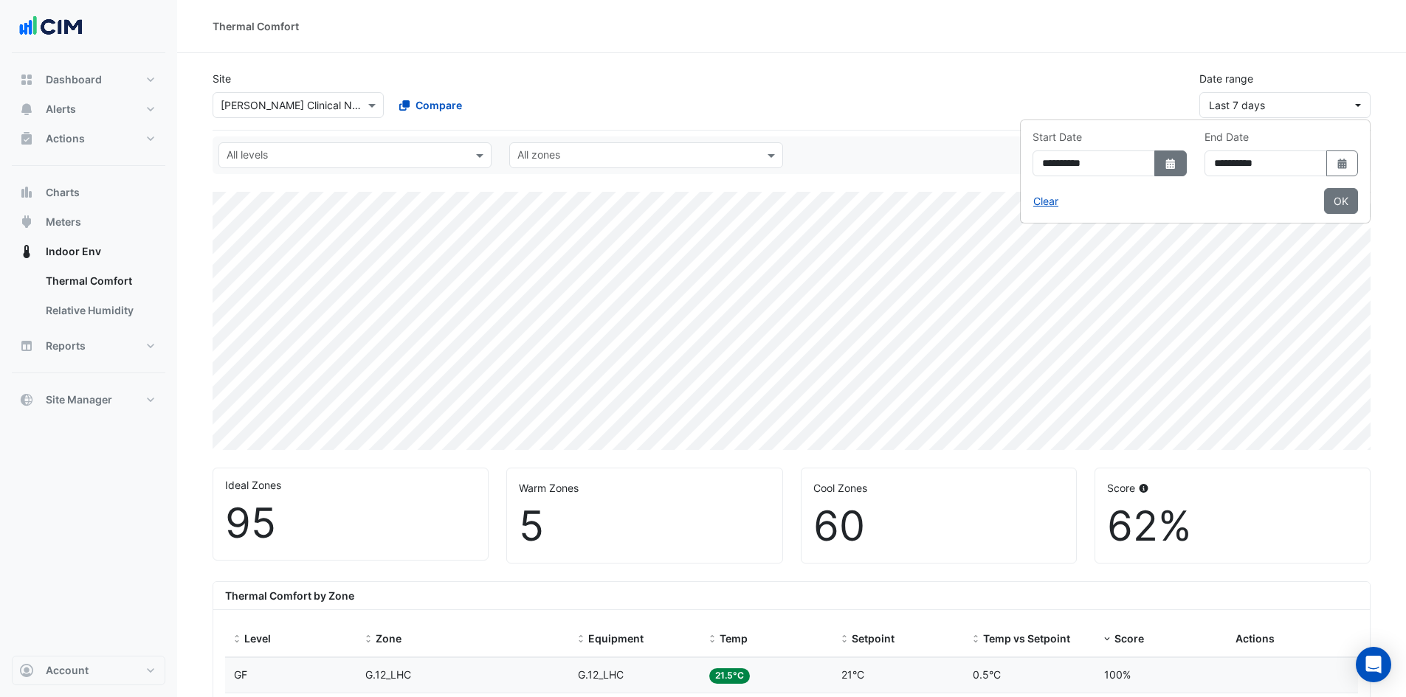
click at [1166, 167] on icon "dropDown" at bounding box center [1170, 164] width 9 height 10
select select "*"
select select "****"
click at [1346, 162] on icon "dropDown" at bounding box center [1341, 164] width 9 height 10
click at [1341, 201] on button "OK" at bounding box center [1341, 201] width 34 height 26
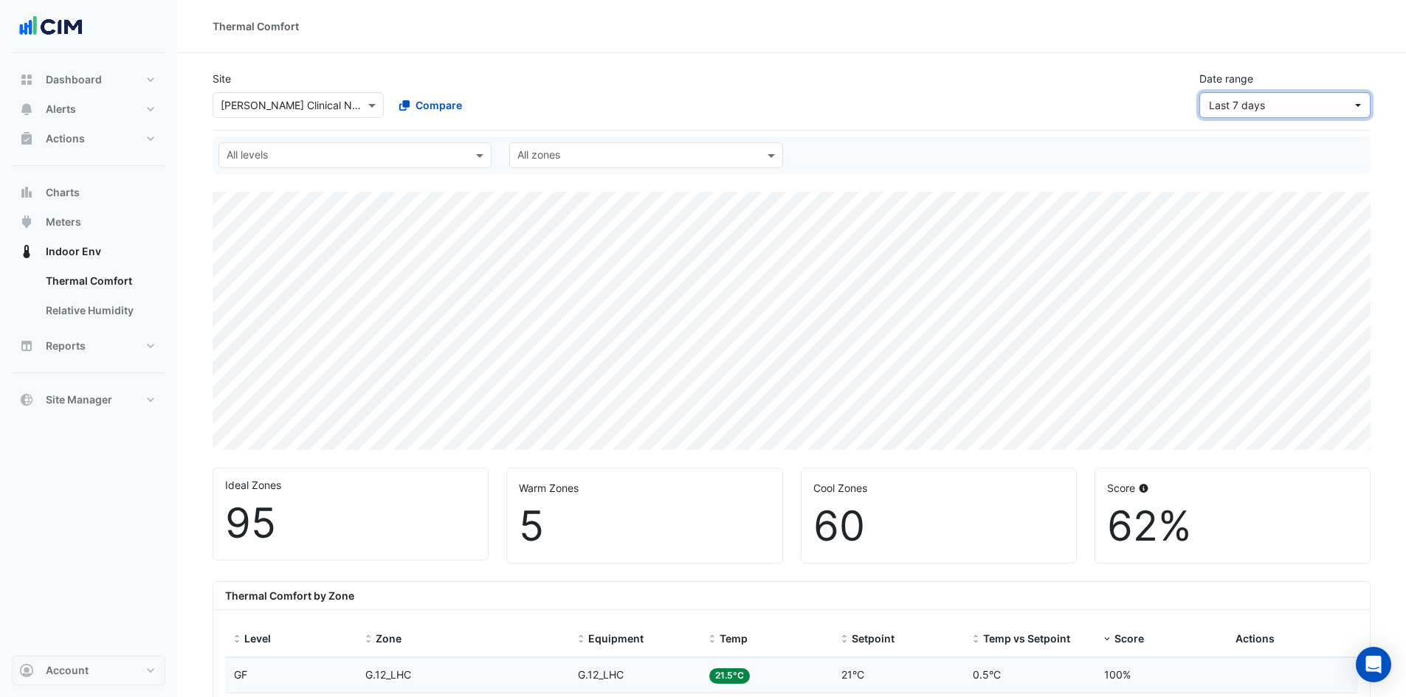
click at [1363, 107] on button "Last 7 days" at bounding box center [1284, 105] width 171 height 26
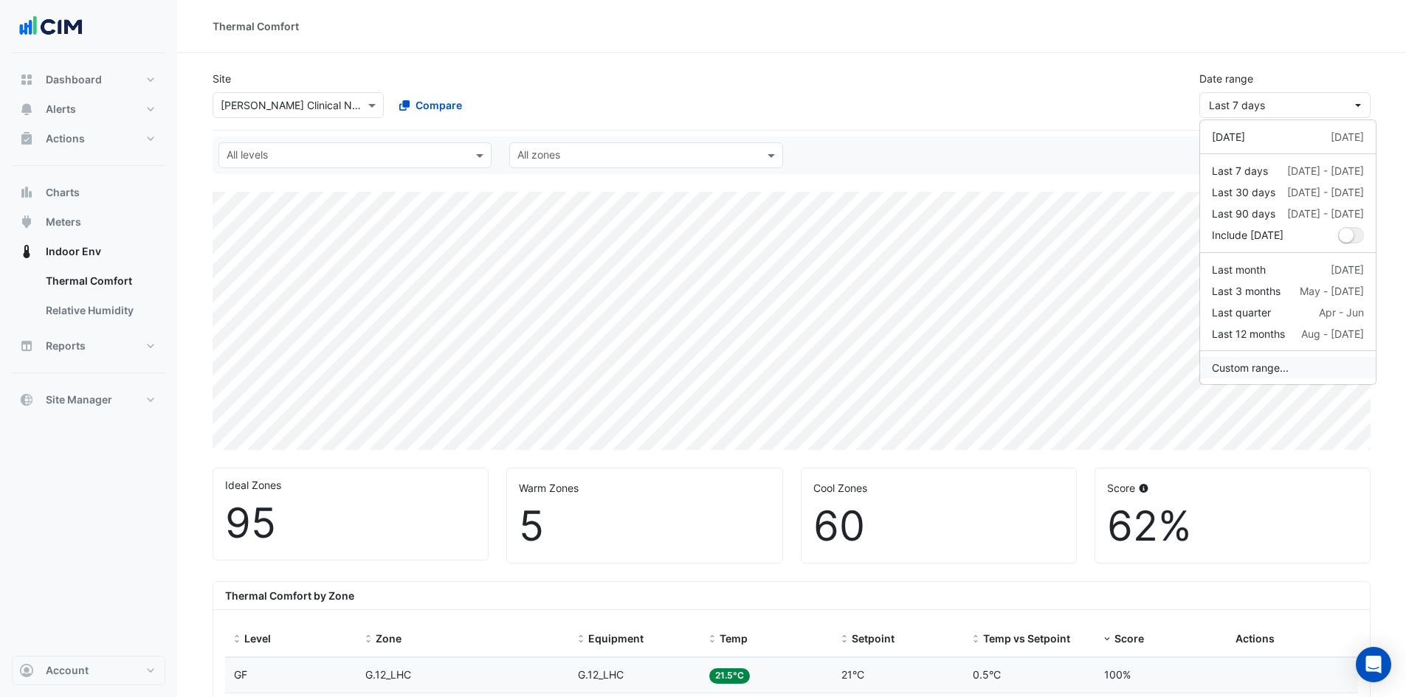
click at [1296, 366] on button "Custom range..." at bounding box center [1288, 367] width 176 height 21
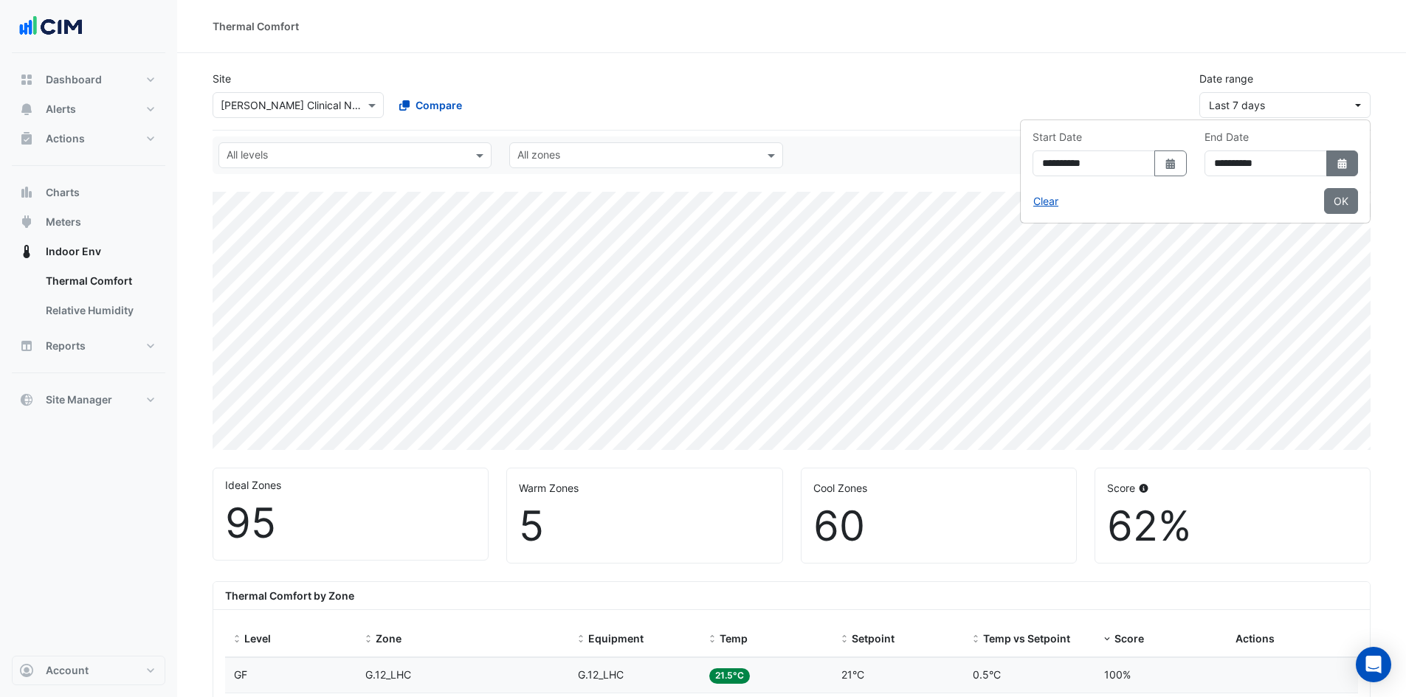
click at [1344, 165] on icon "Select Date" at bounding box center [1342, 164] width 13 height 10
click at [1197, 310] on div "19" at bounding box center [1198, 312] width 24 height 24
type input "**********"
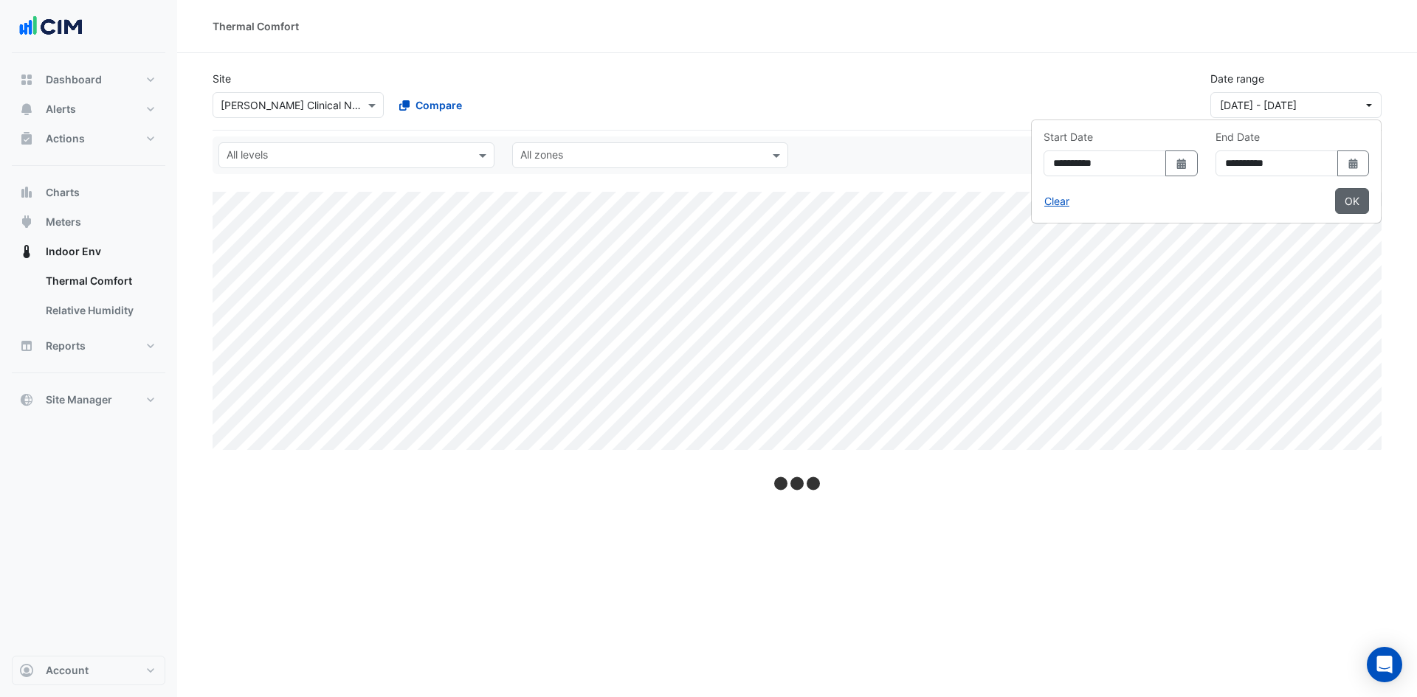
click at [1351, 200] on button "OK" at bounding box center [1352, 201] width 34 height 26
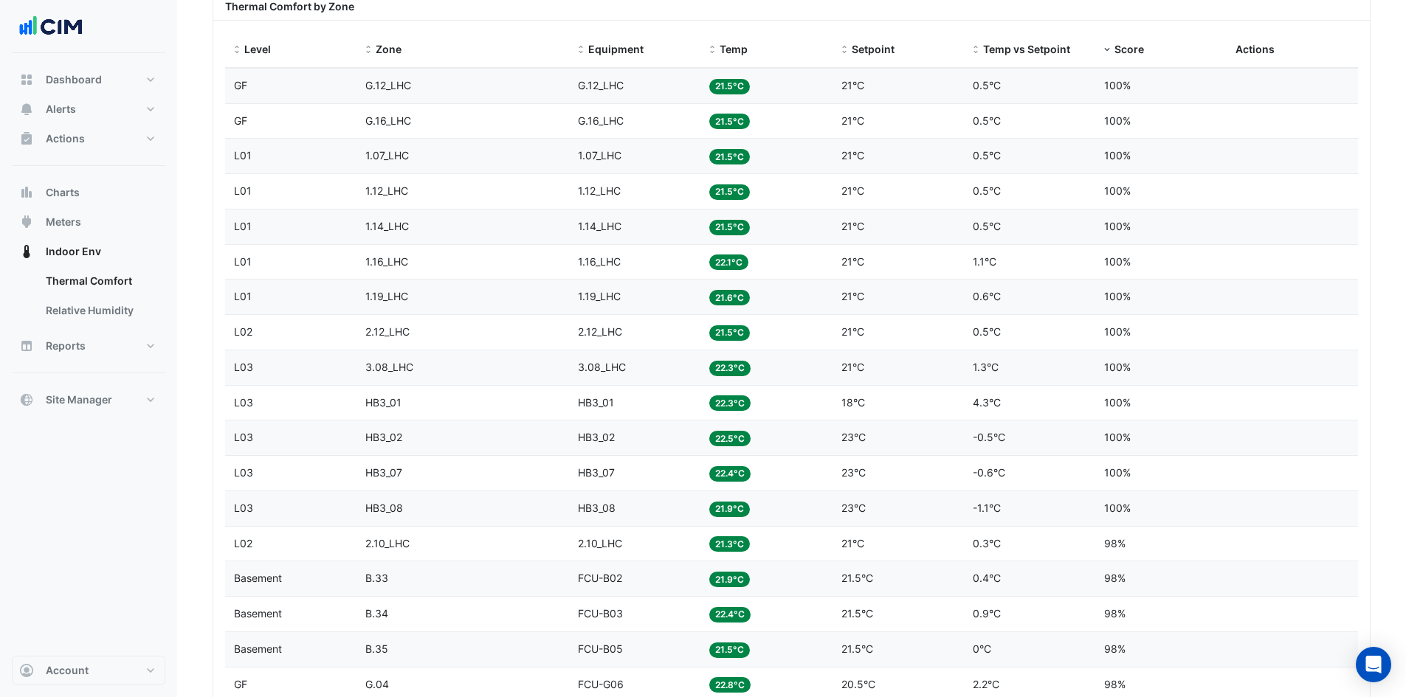
scroll to position [221, 0]
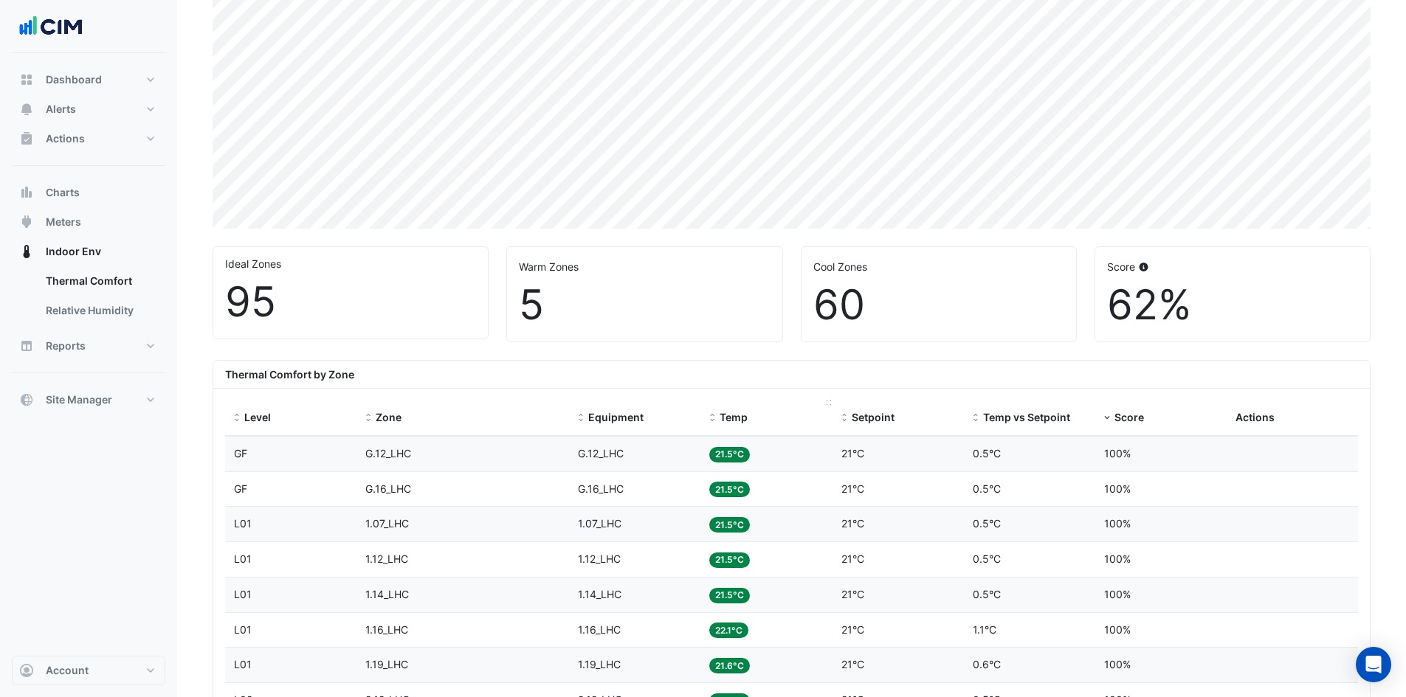
click at [716, 415] on span at bounding box center [712, 419] width 10 height 12
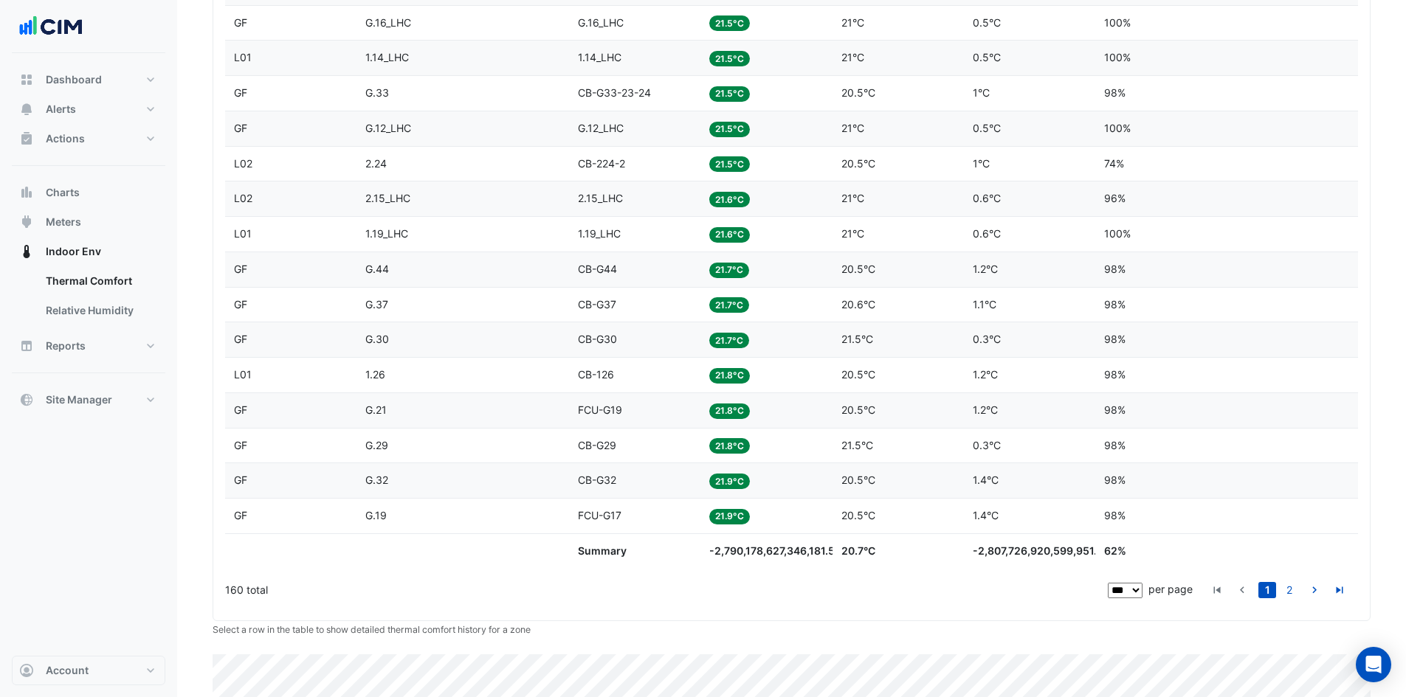
scroll to position [3638, 0]
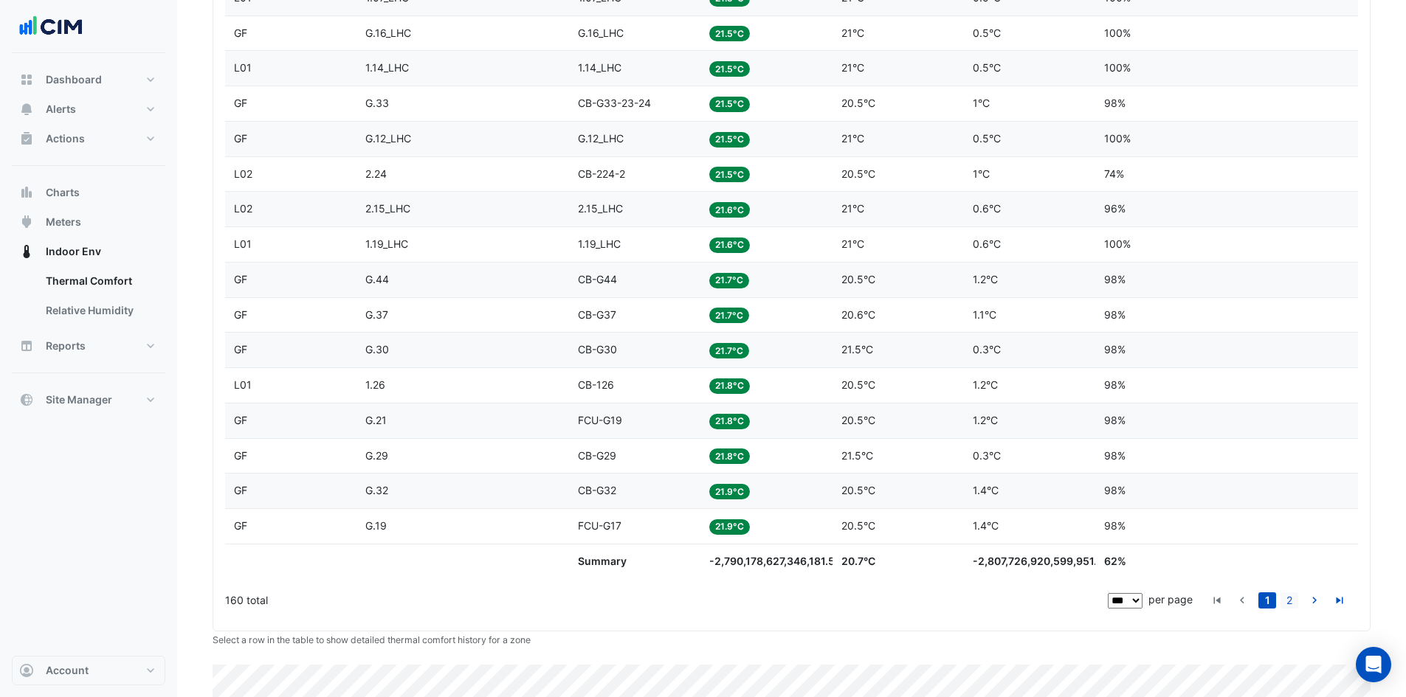
click at [1291, 604] on link "2" at bounding box center [1290, 601] width 18 height 16
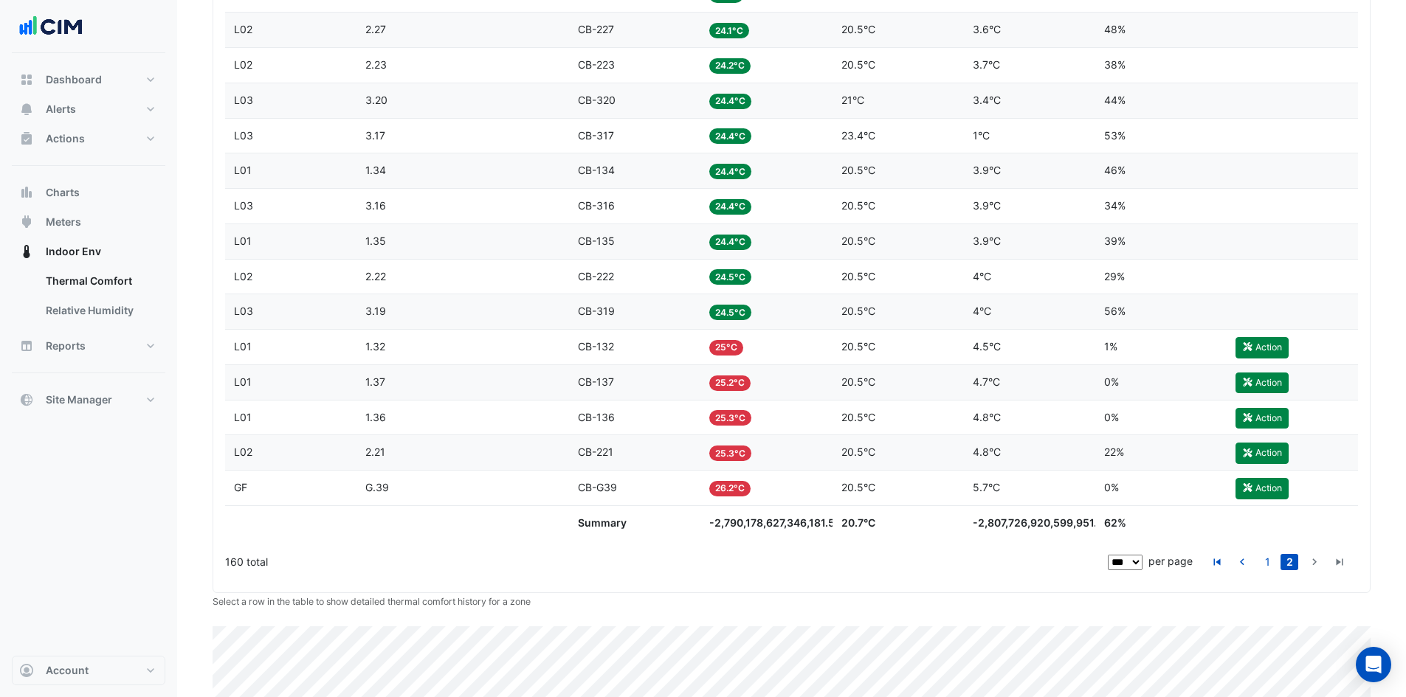
scroll to position [2472, 0]
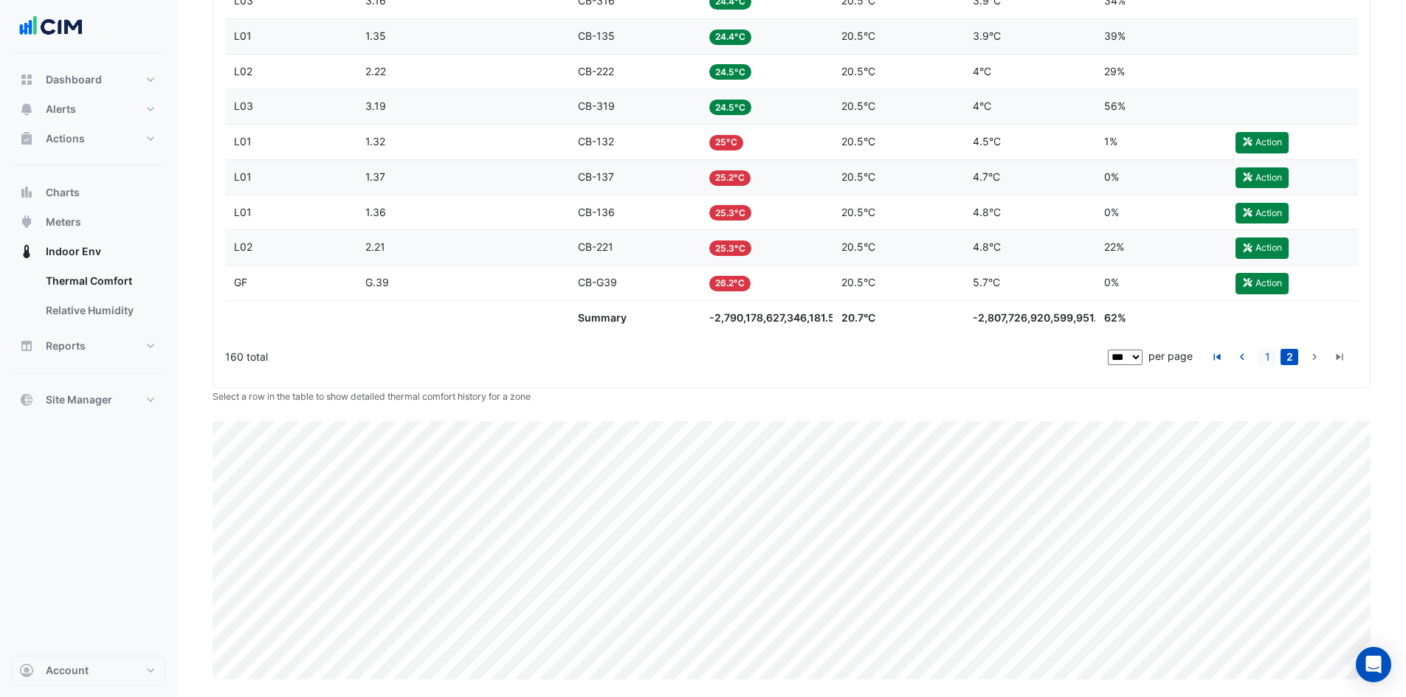
click at [1264, 359] on link "1" at bounding box center [1267, 357] width 18 height 16
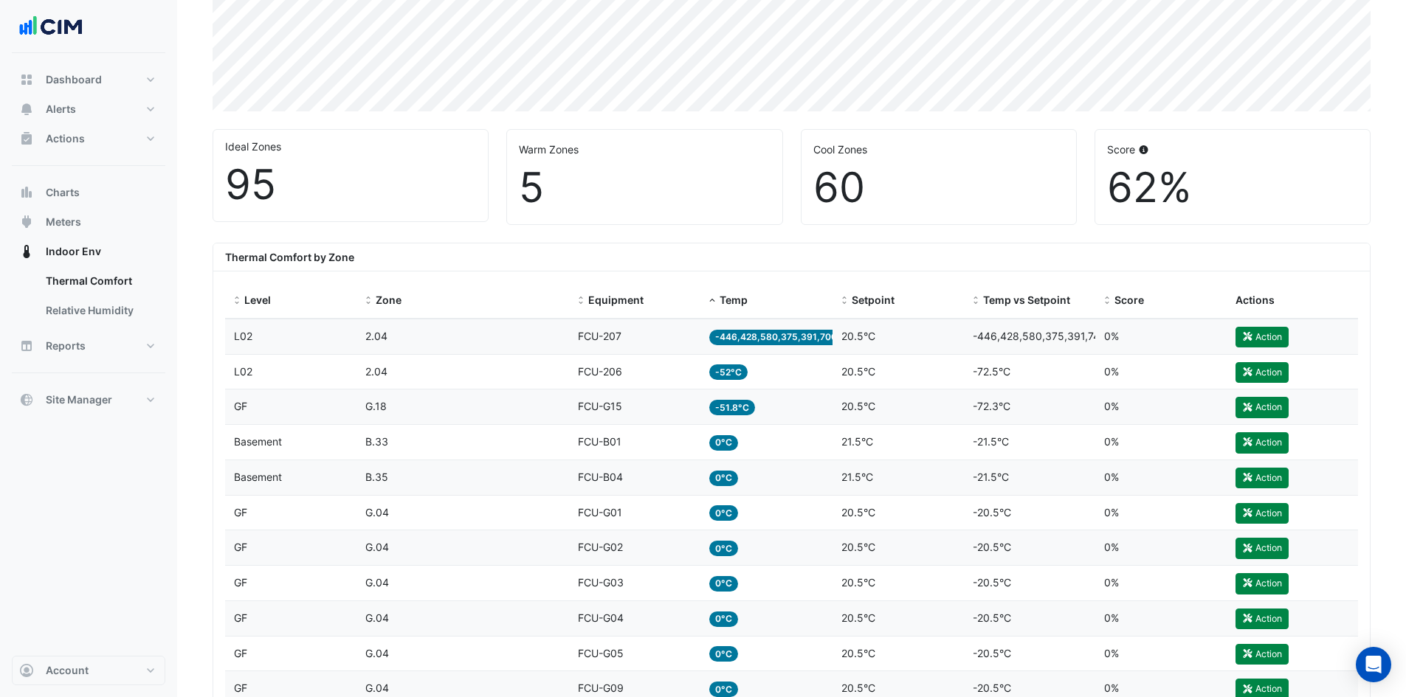
scroll to position [250, 0]
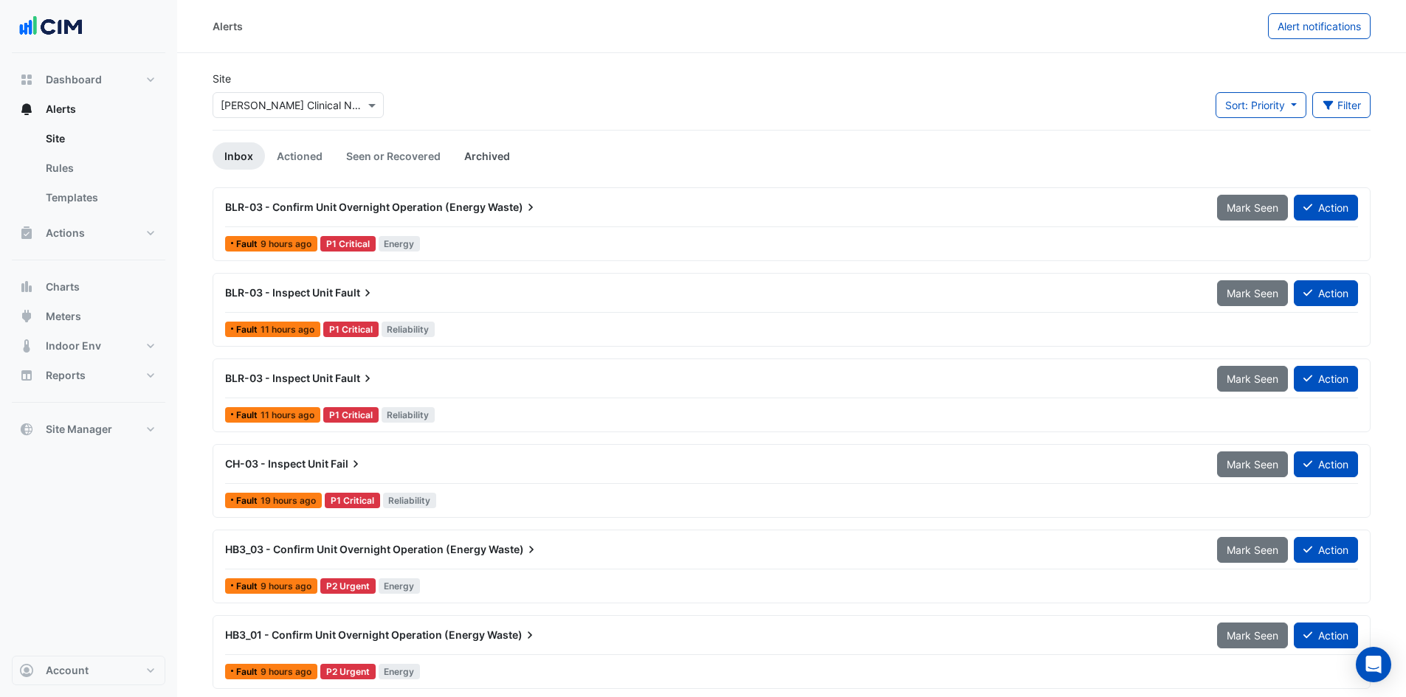
click at [490, 156] on link "Archived" at bounding box center [486, 155] width 69 height 27
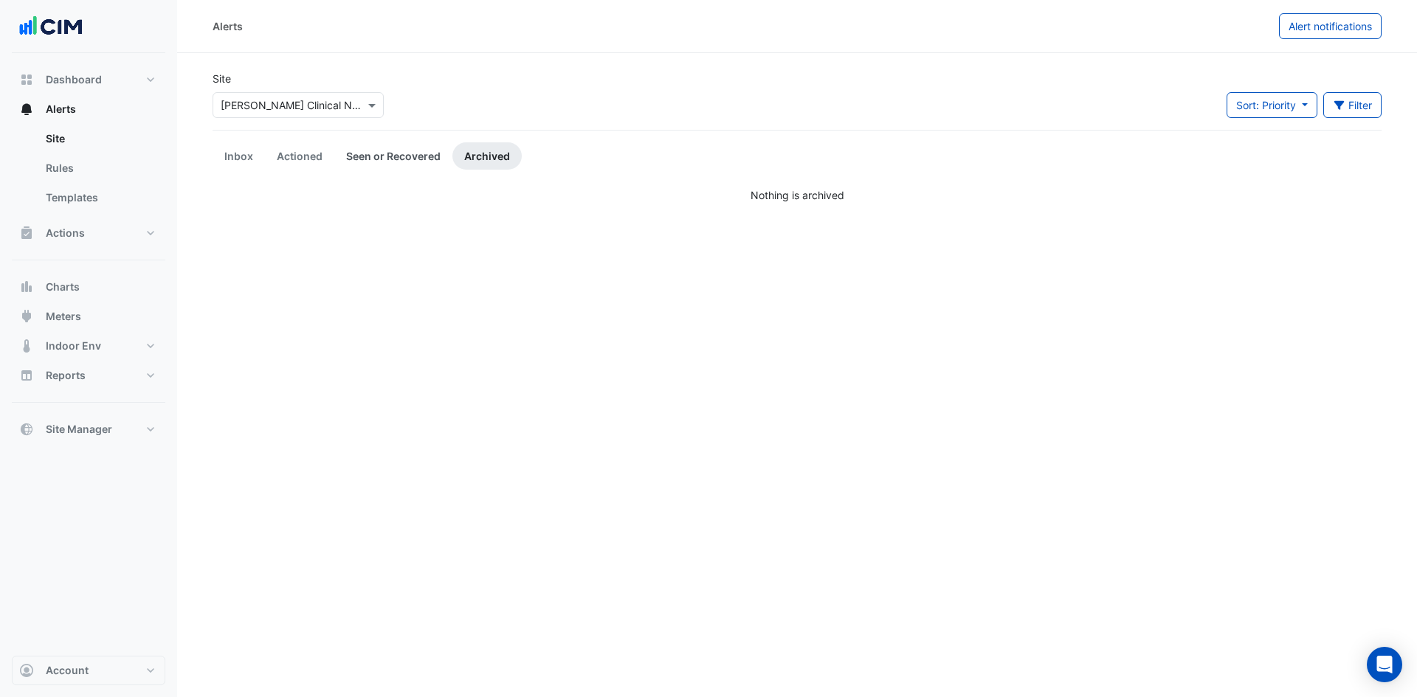
click at [379, 160] on link "Seen or Recovered" at bounding box center [393, 155] width 118 height 27
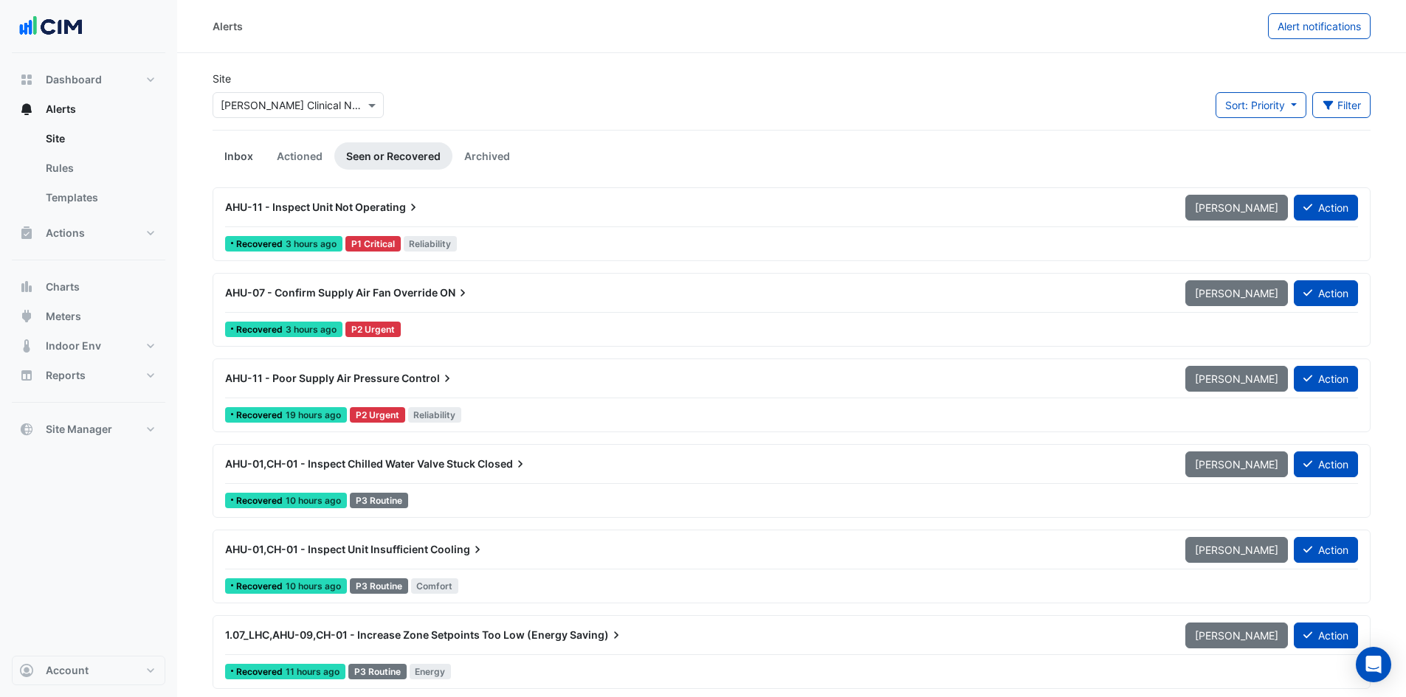
click at [244, 157] on link "Inbox" at bounding box center [239, 155] width 52 height 27
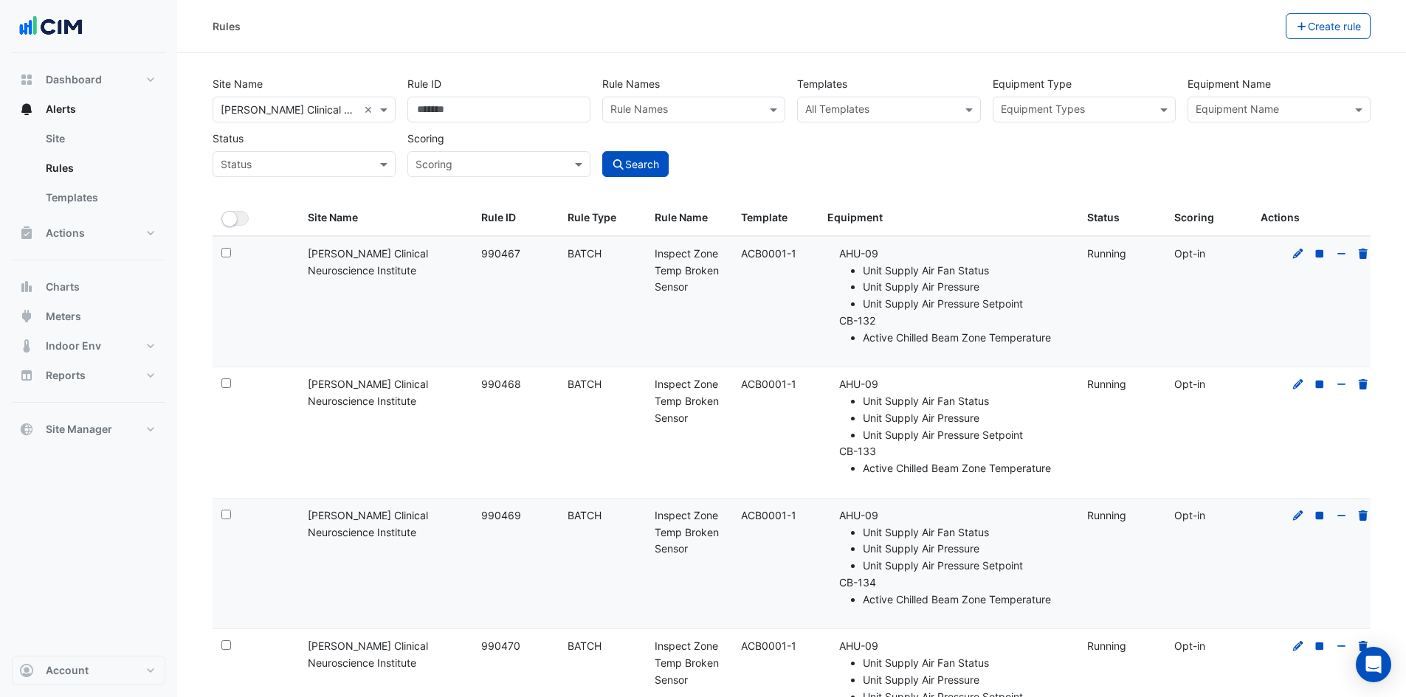
select select "***"
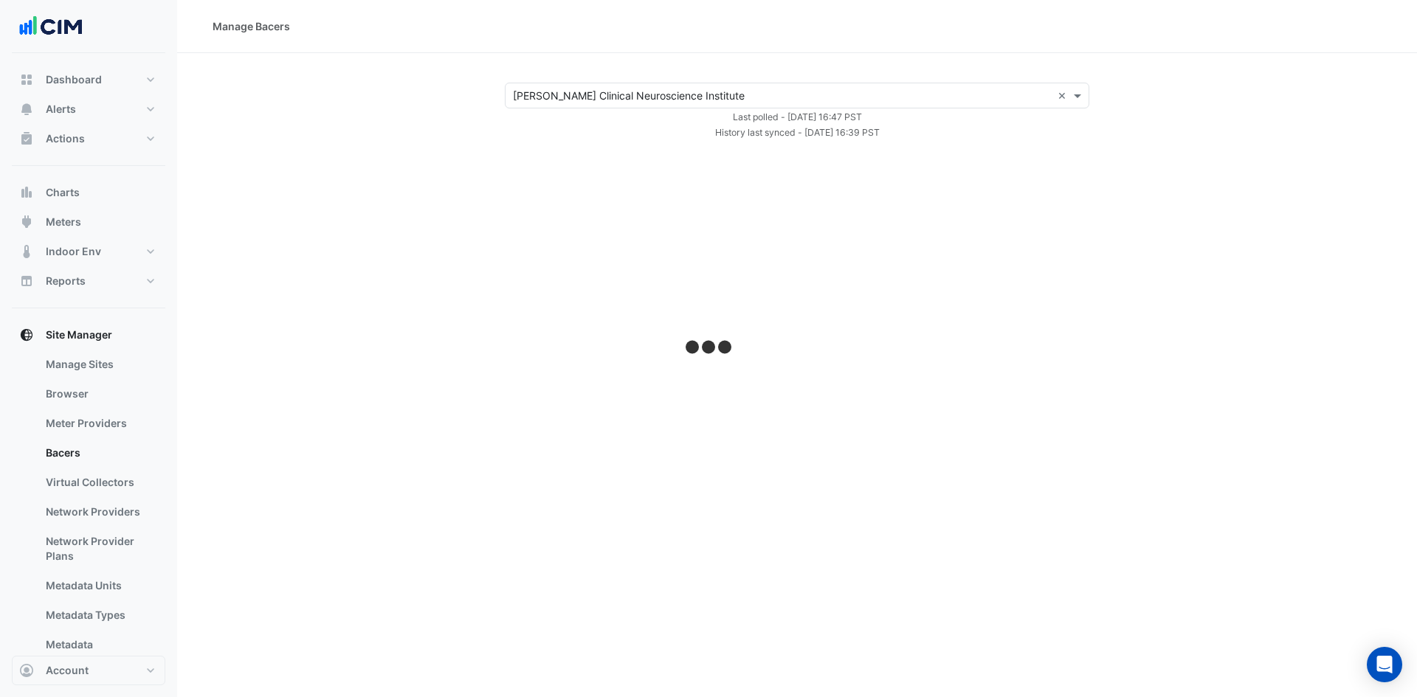
select select "***"
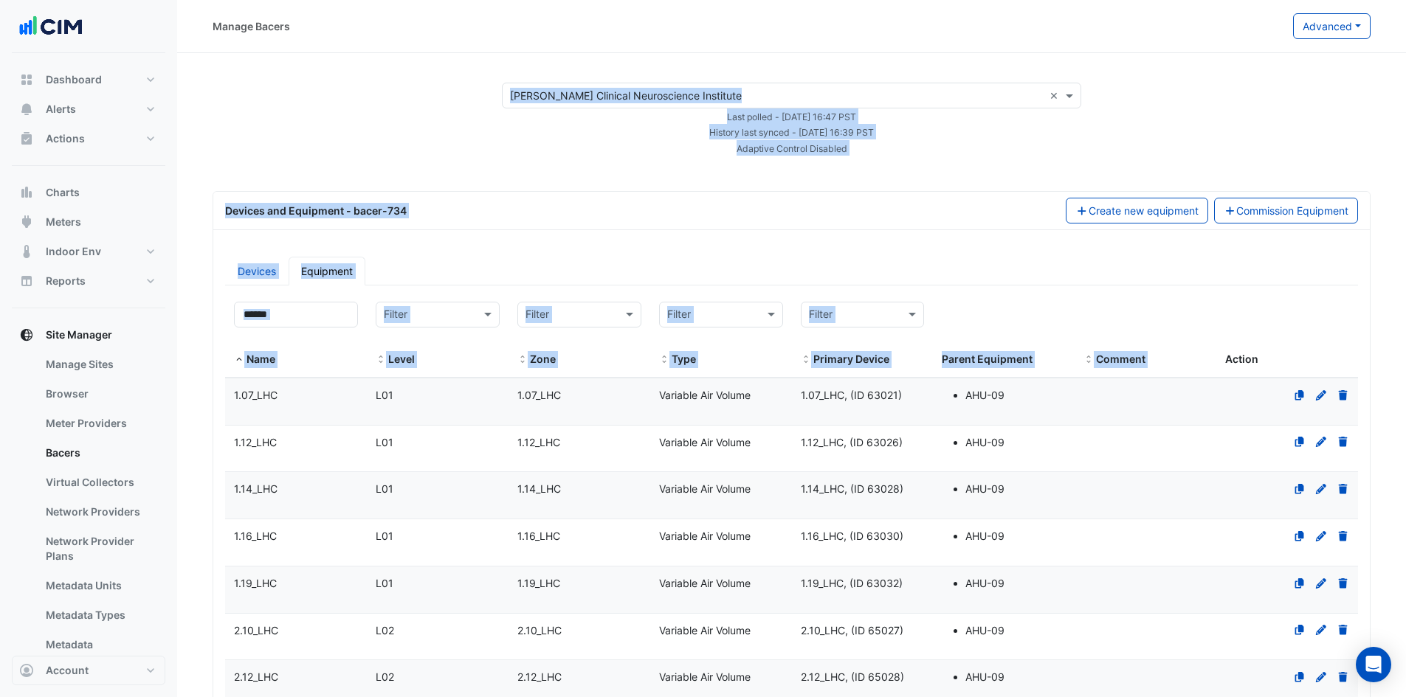
drag, startPoint x: 1404, startPoint y: 41, endPoint x: 1410, endPoint y: 287, distance: 245.9
drag, startPoint x: 1353, startPoint y: 148, endPoint x: 1379, endPoint y: 123, distance: 36.5
click at [1354, 148] on div "Select a Site × [PERSON_NAME] Clinical Neuroscience Institute × Last polled - […" at bounding box center [791, 119] width 1193 height 73
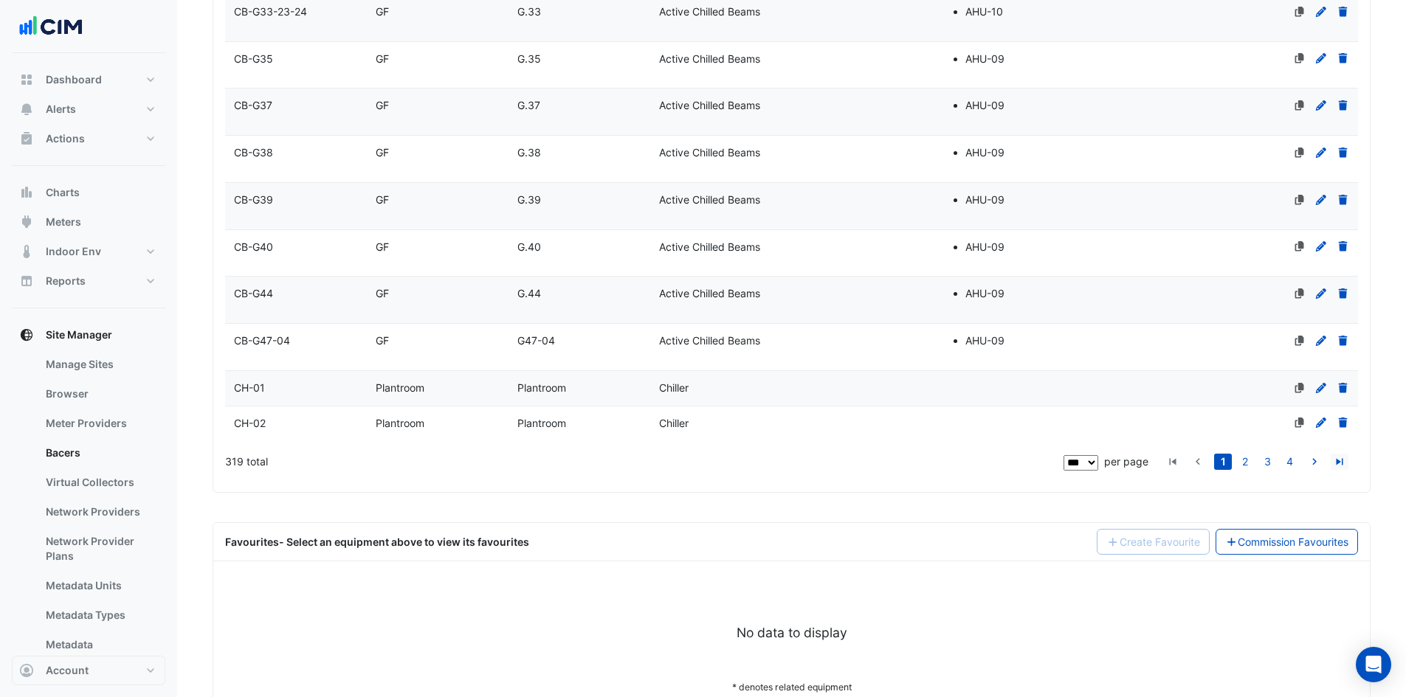
scroll to position [5109, 0]
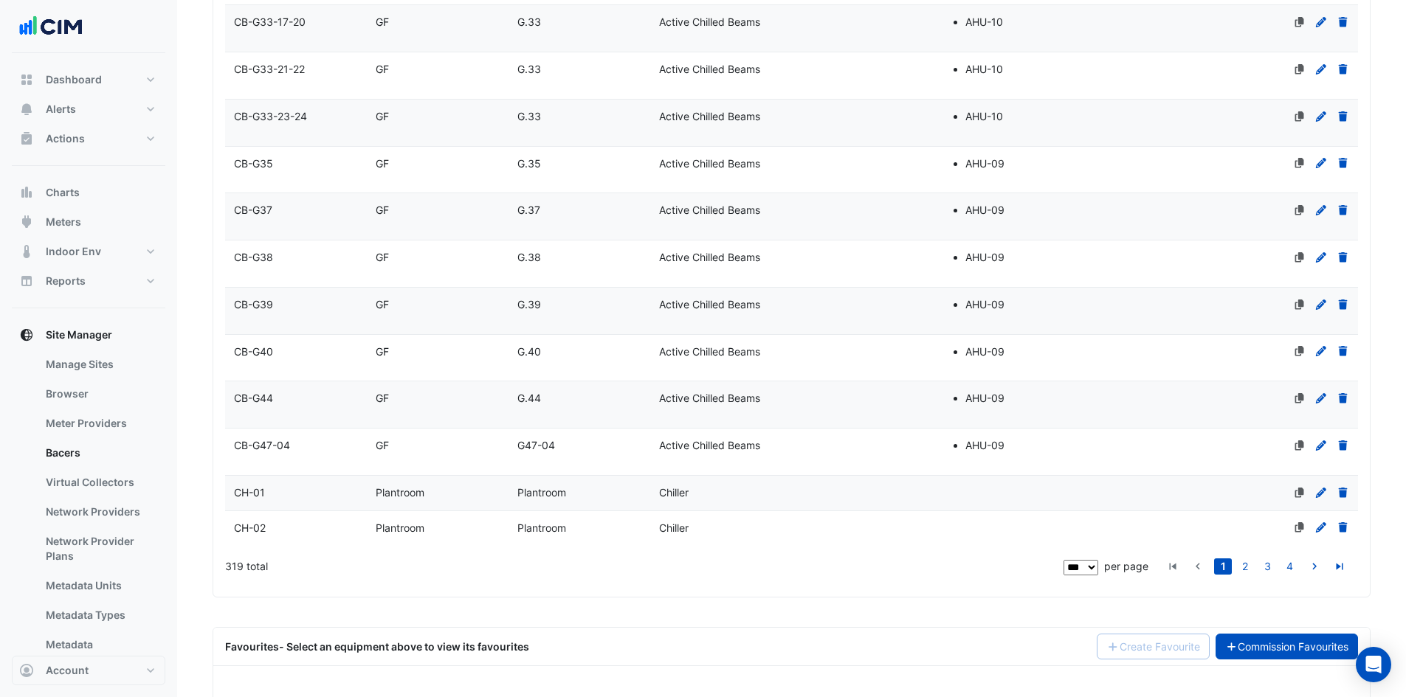
click at [1298, 644] on link "Commission Favourites" at bounding box center [1287, 647] width 143 height 26
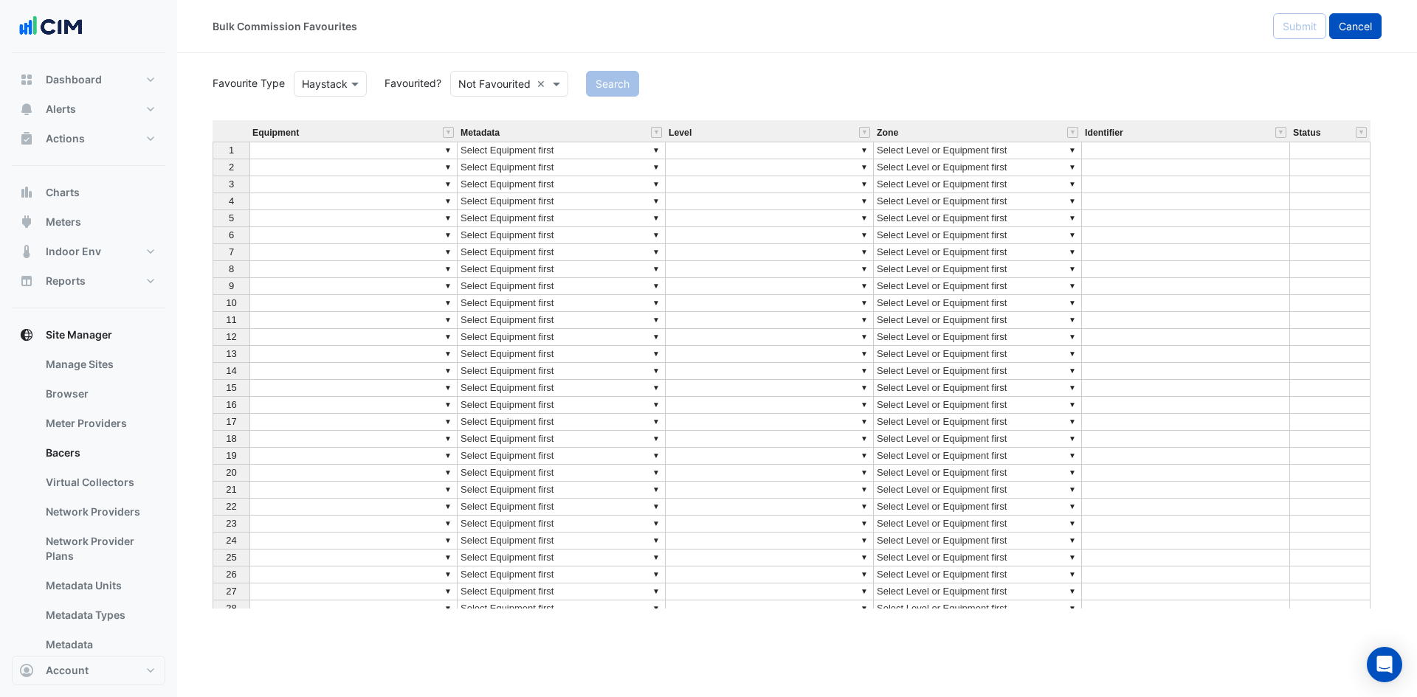
click at [1357, 29] on span "Cancel" at bounding box center [1355, 26] width 33 height 13
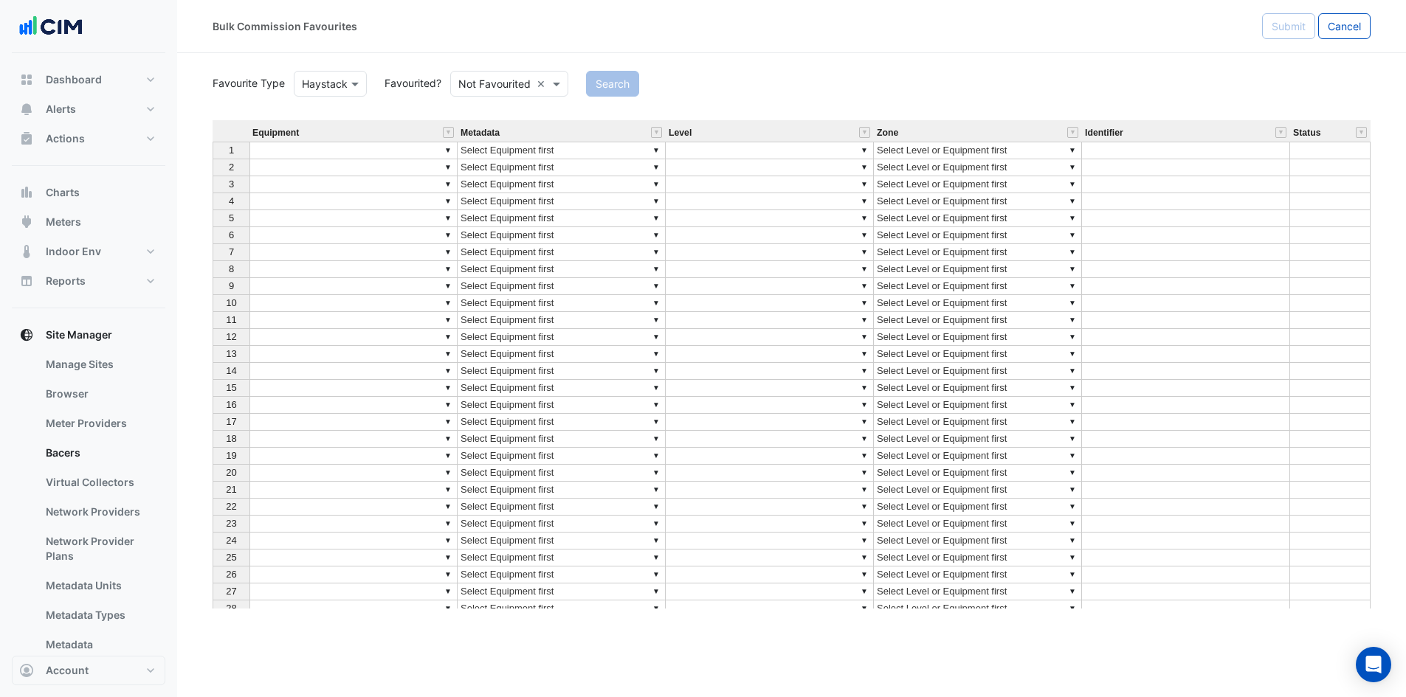
select select "***"
